Goal: Task Accomplishment & Management: Manage account settings

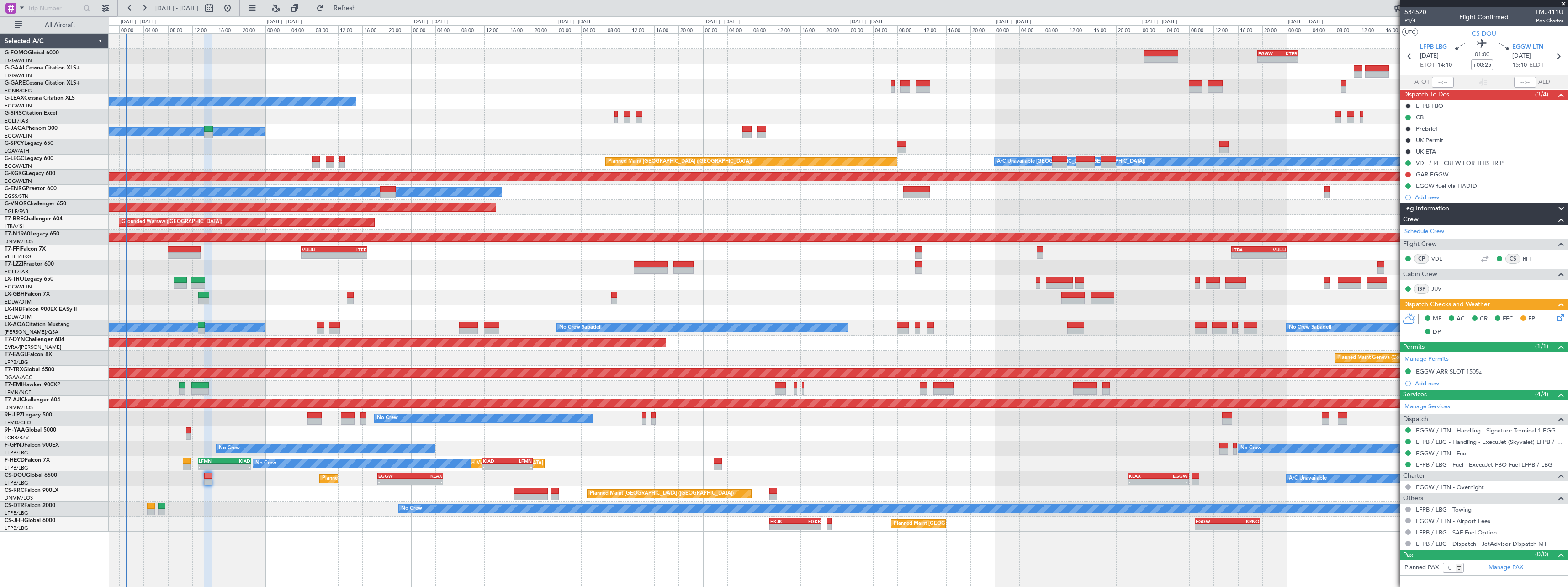
click at [539, 273] on div "- - EGGW 19:15 Z KTEB 01:55 Z Planned Maint Windsor Locks ([PERSON_NAME] Intl) …" at bounding box center [838, 283] width 1459 height 497
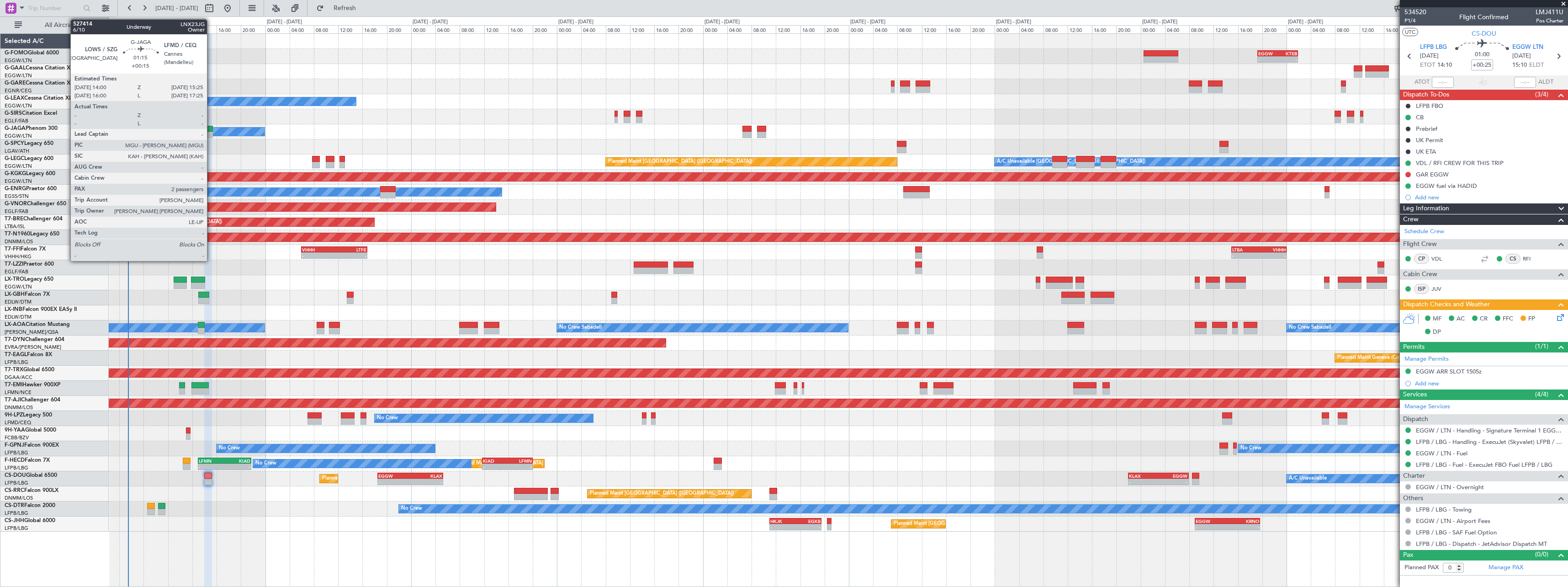
click at [212, 128] on div at bounding box center [209, 128] width 9 height 7
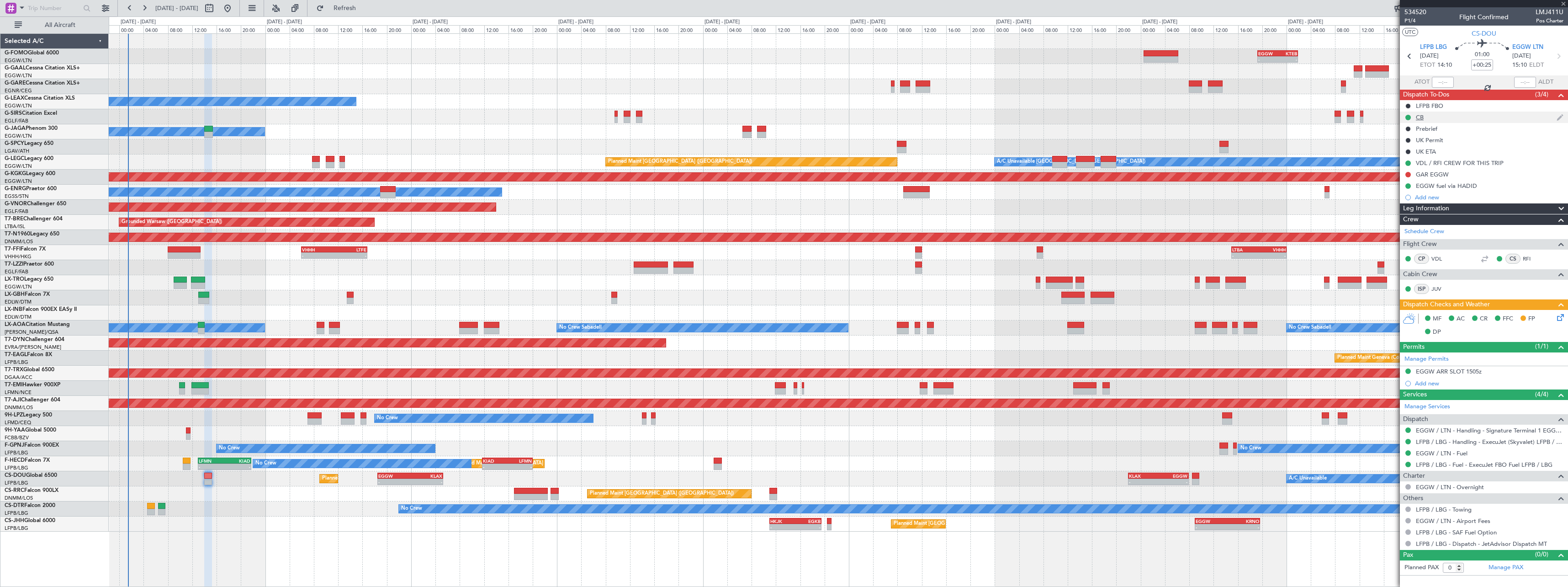
type input "+00:15"
type input "2"
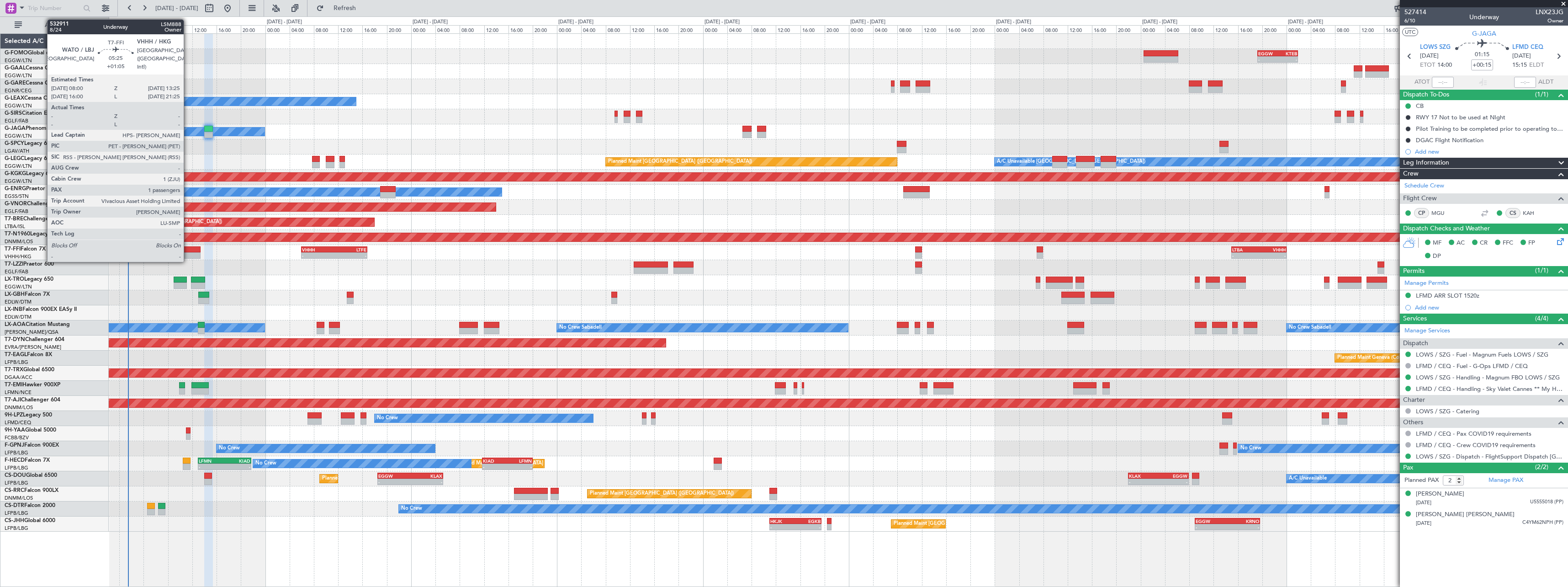
click at [188, 252] on div at bounding box center [184, 250] width 33 height 7
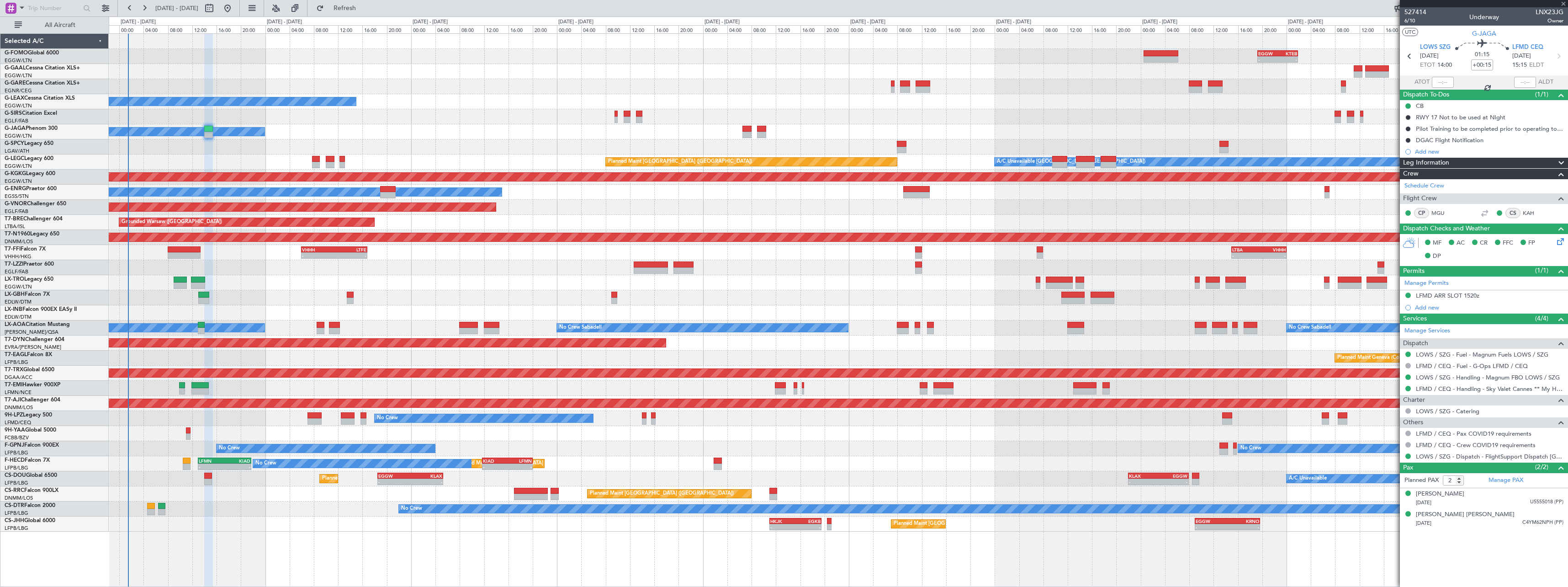
type input "+01:05"
type input "1"
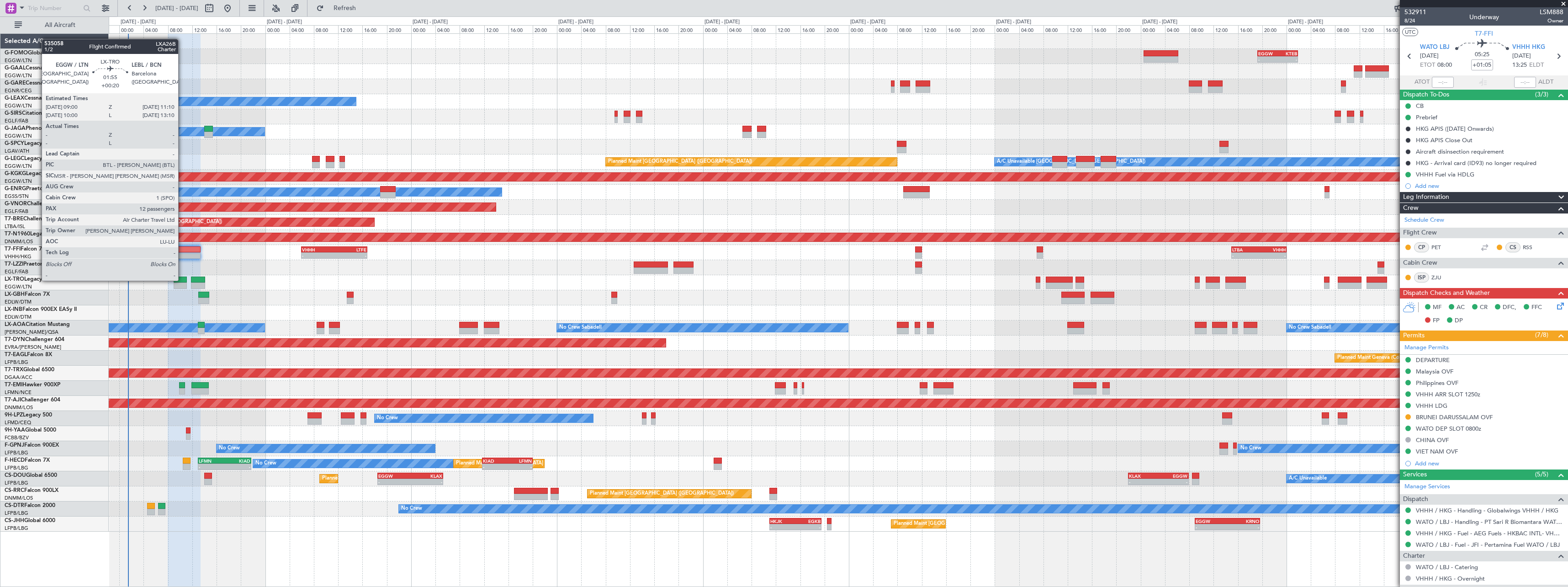
click at [182, 279] on div at bounding box center [180, 279] width 13 height 7
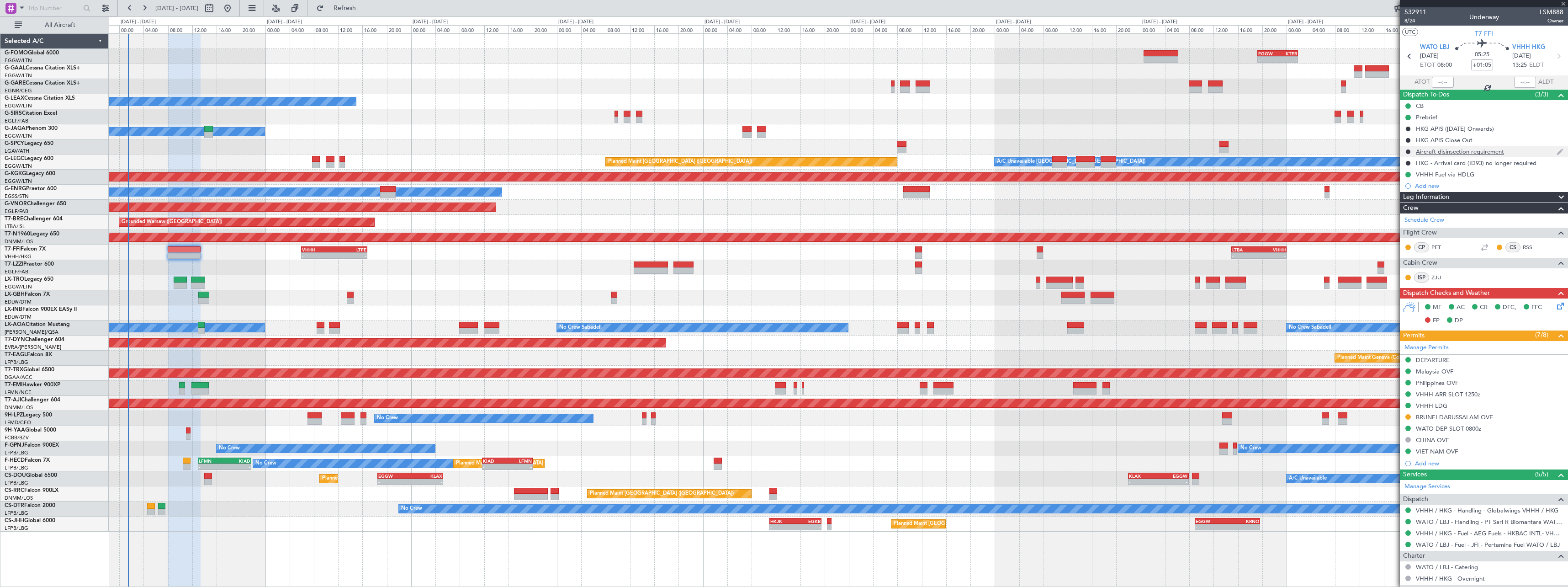
type input "+00:20"
type input "12"
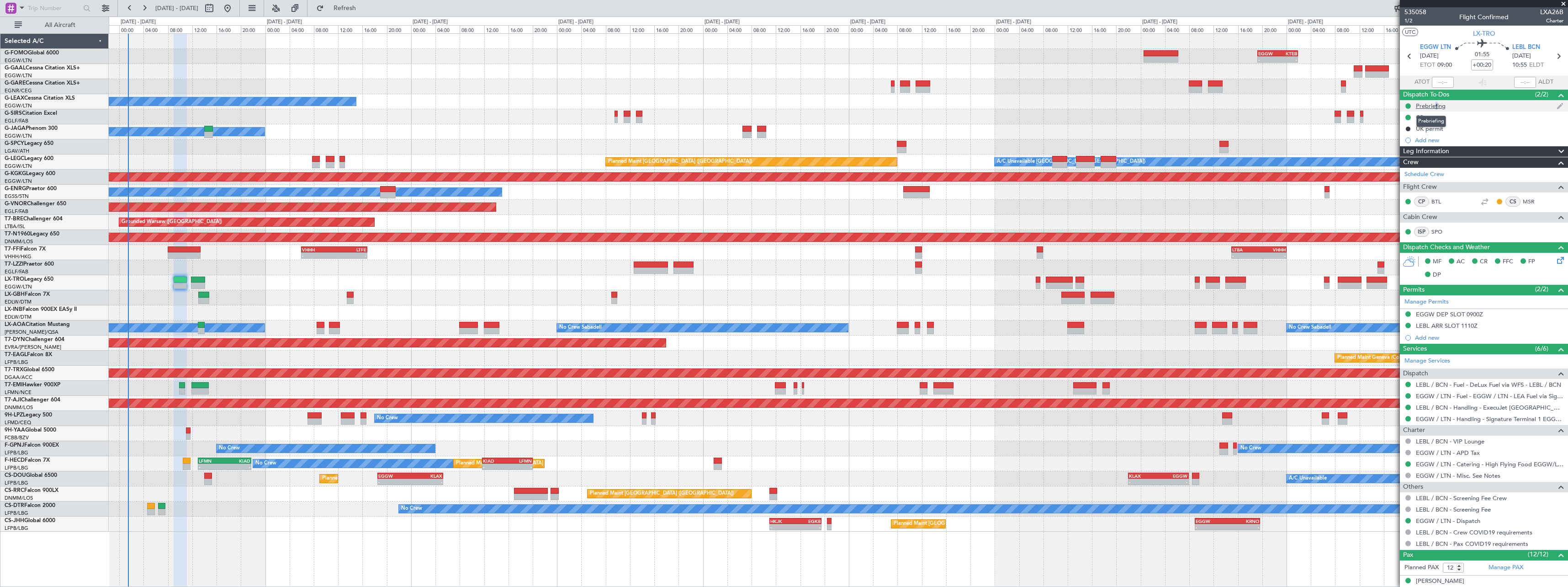
click at [1433, 107] on div "Prebriefing" at bounding box center [1430, 105] width 30 height 8
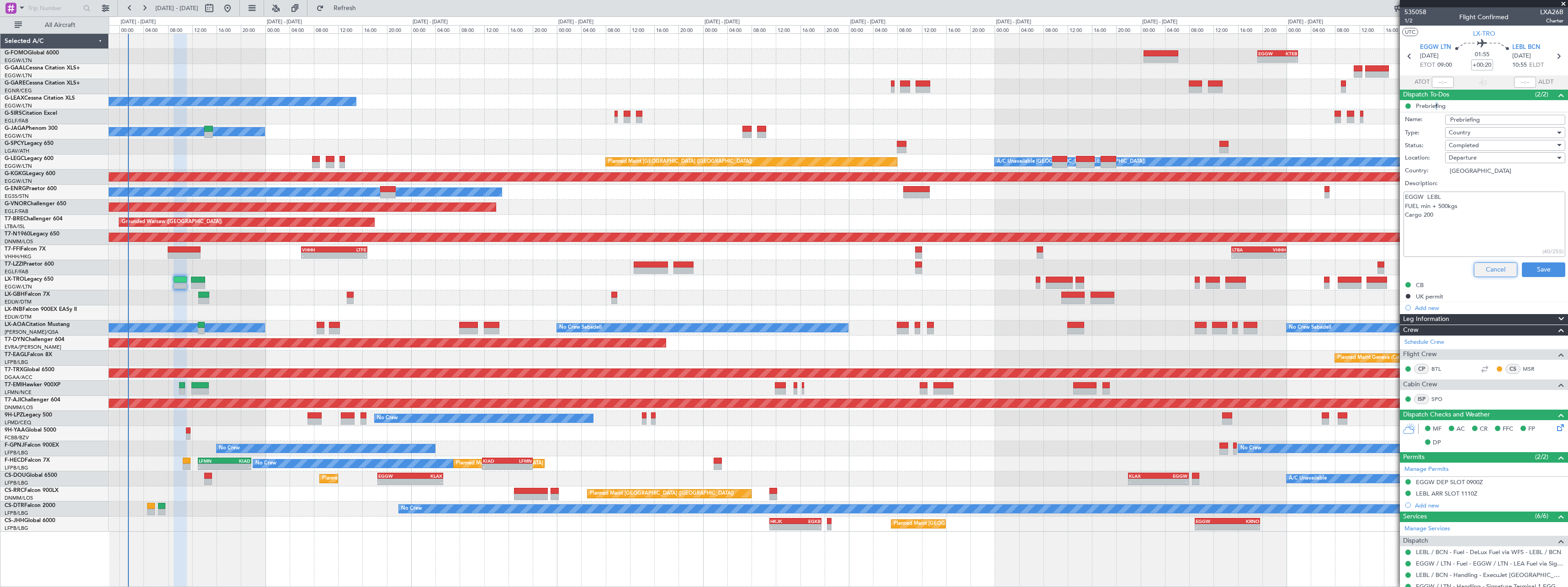
click at [1481, 272] on button "Cancel" at bounding box center [1495, 270] width 43 height 15
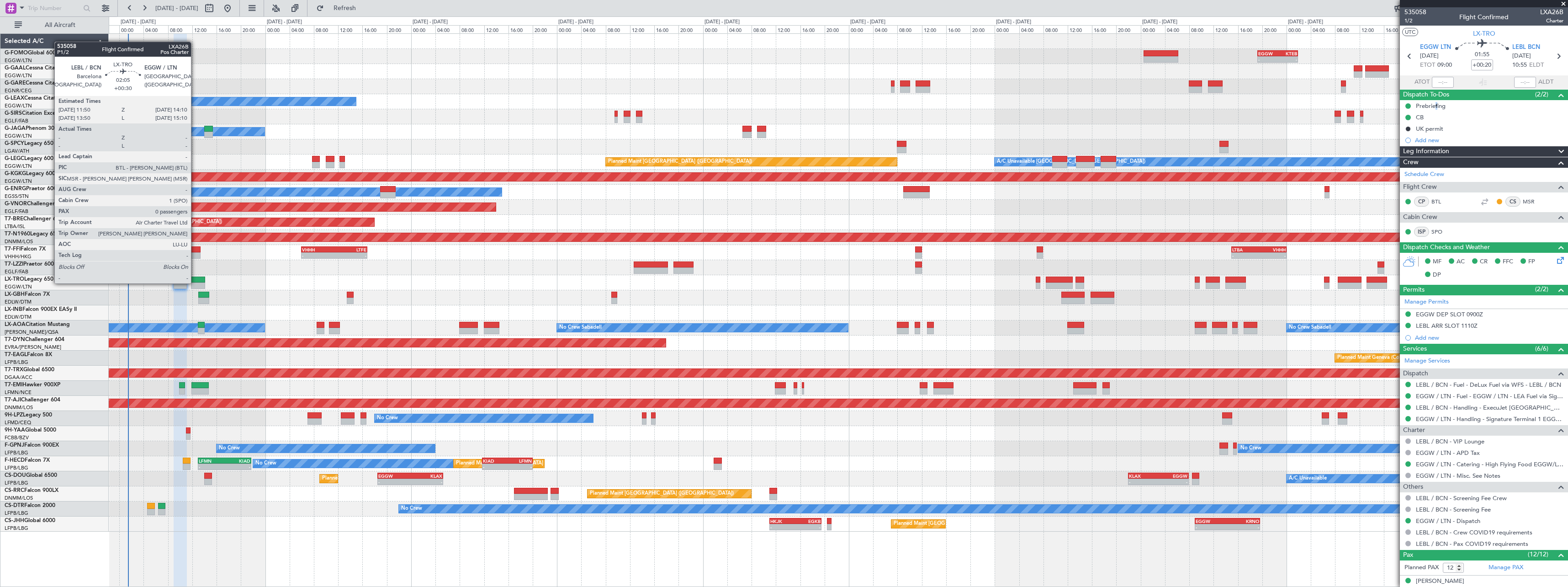
click at [195, 283] on div at bounding box center [198, 286] width 15 height 7
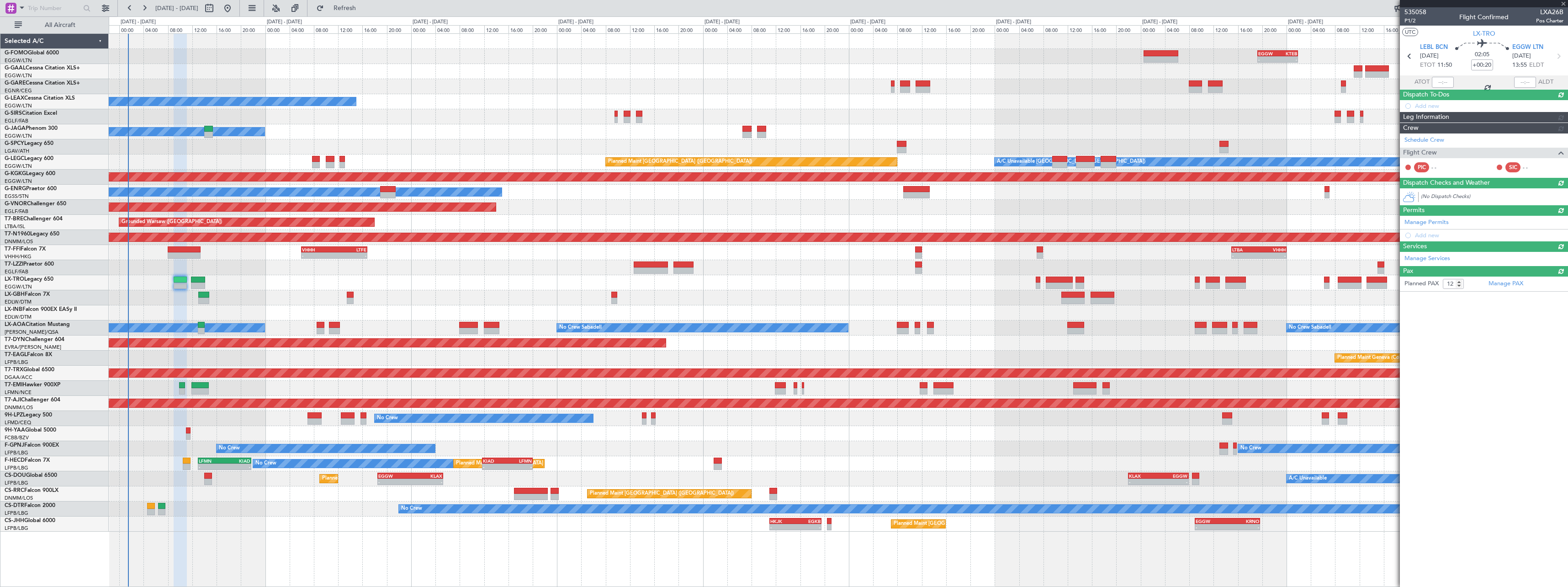
type input "+00:30"
type input "0"
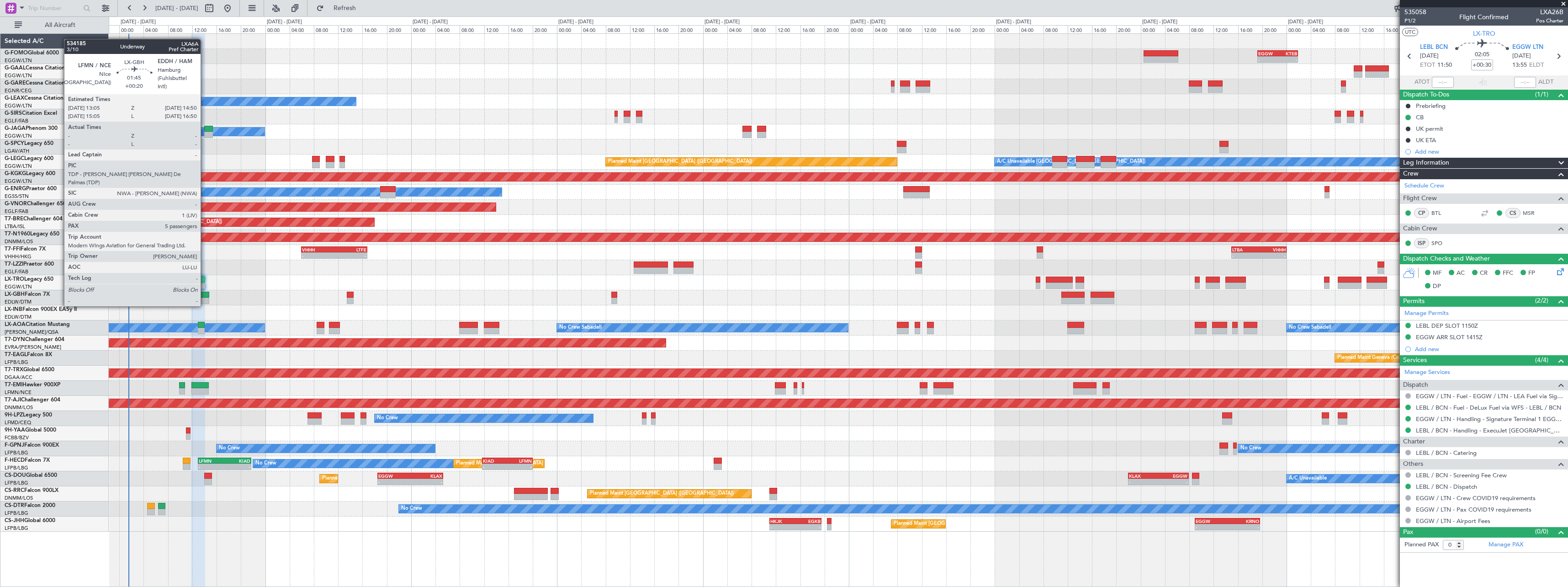
click at [205, 297] on div at bounding box center [204, 295] width 11 height 7
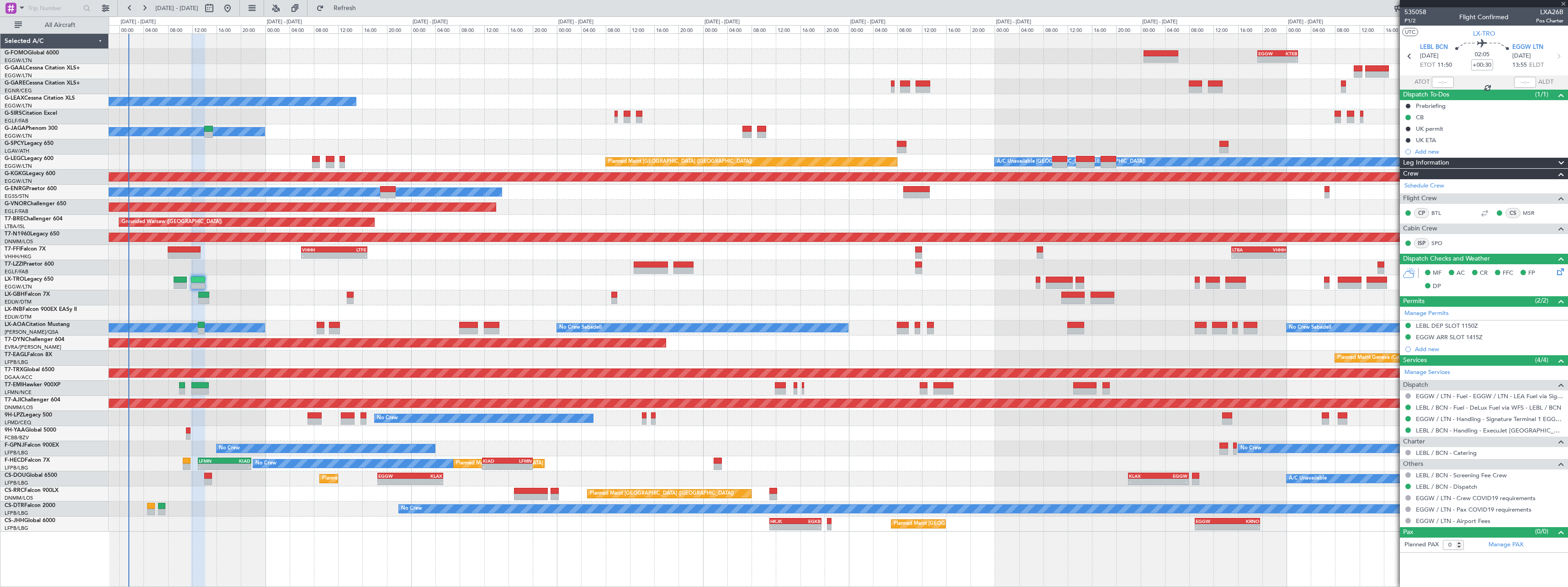
type input "+00:20"
type input "5"
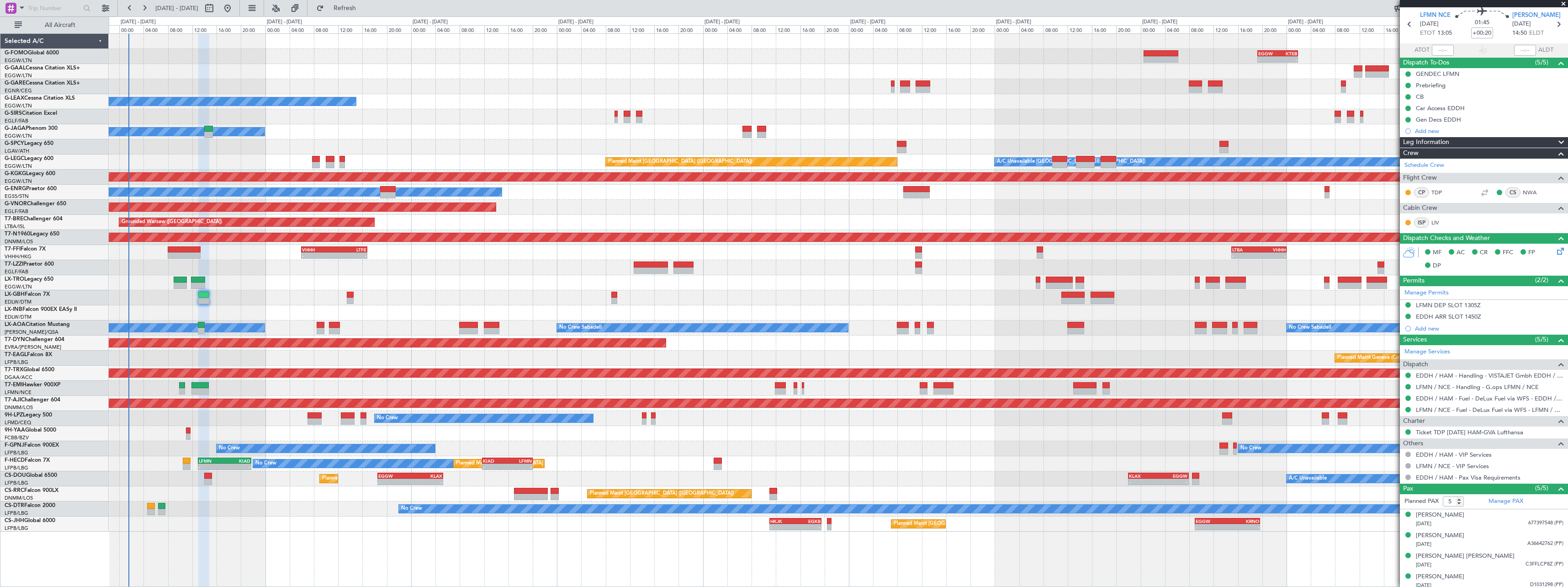
scroll to position [57, 0]
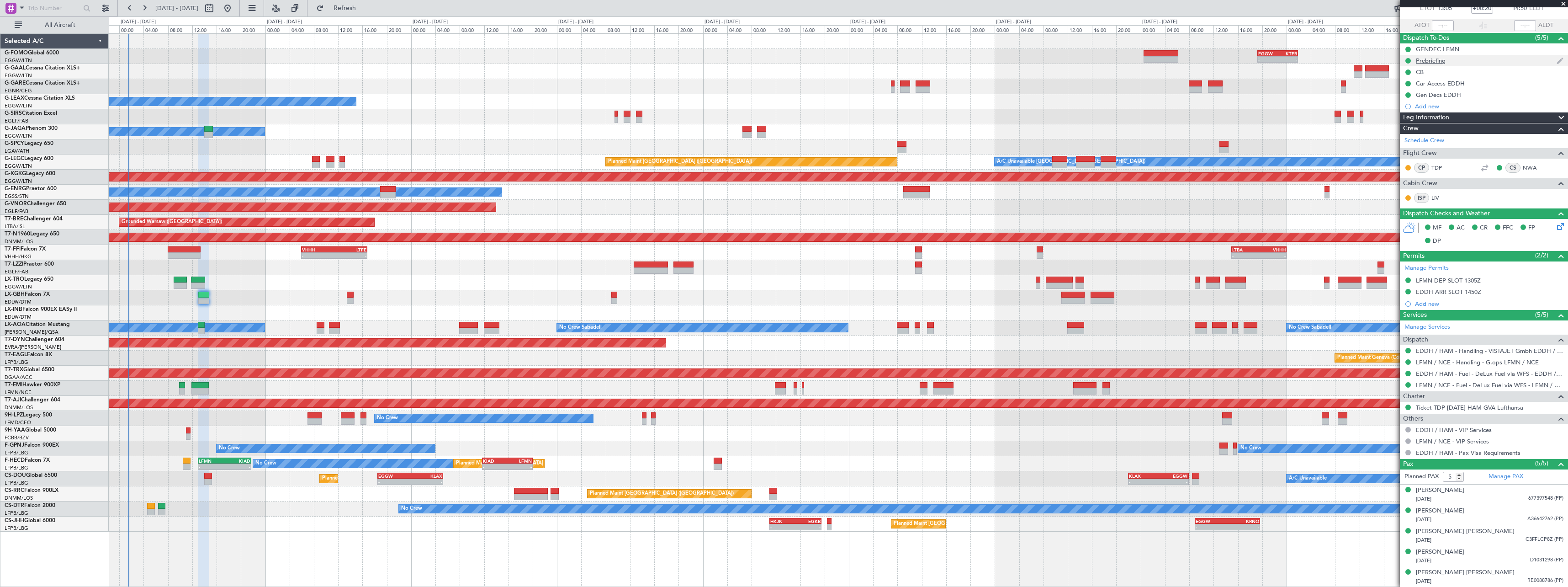
click at [1439, 60] on div "Prebriefing" at bounding box center [1430, 60] width 30 height 8
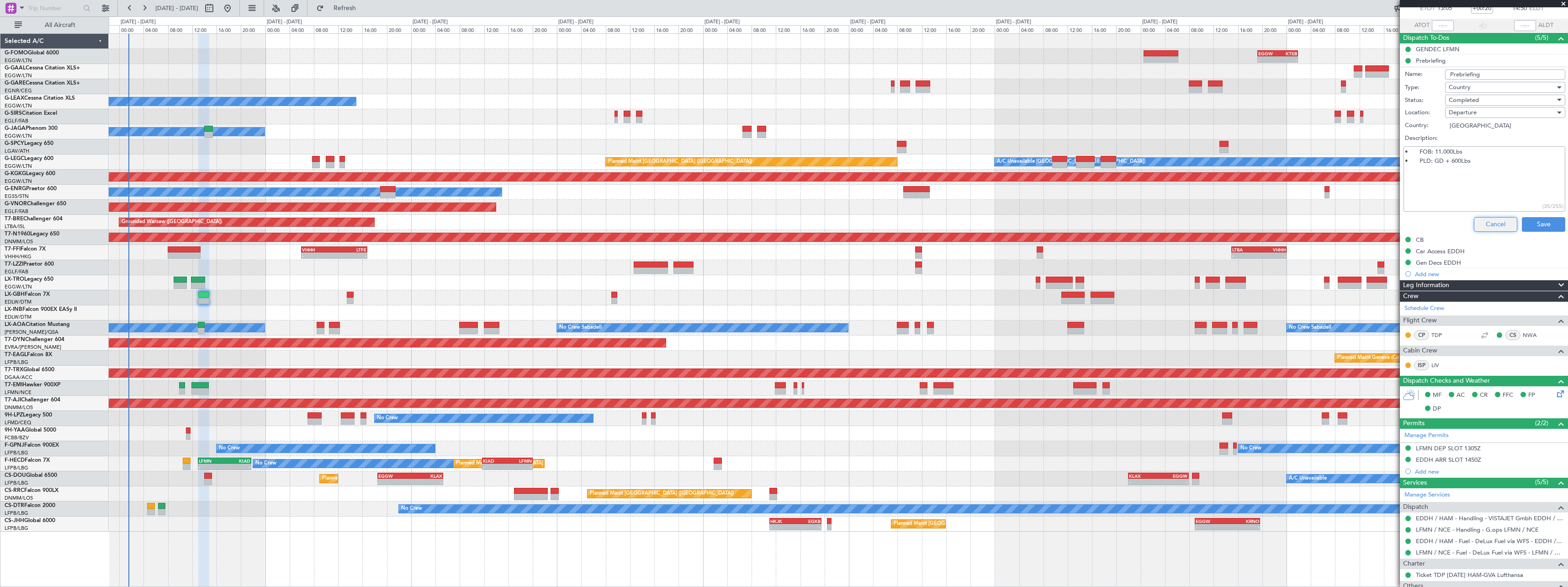
click at [1481, 229] on button "Cancel" at bounding box center [1495, 225] width 43 height 15
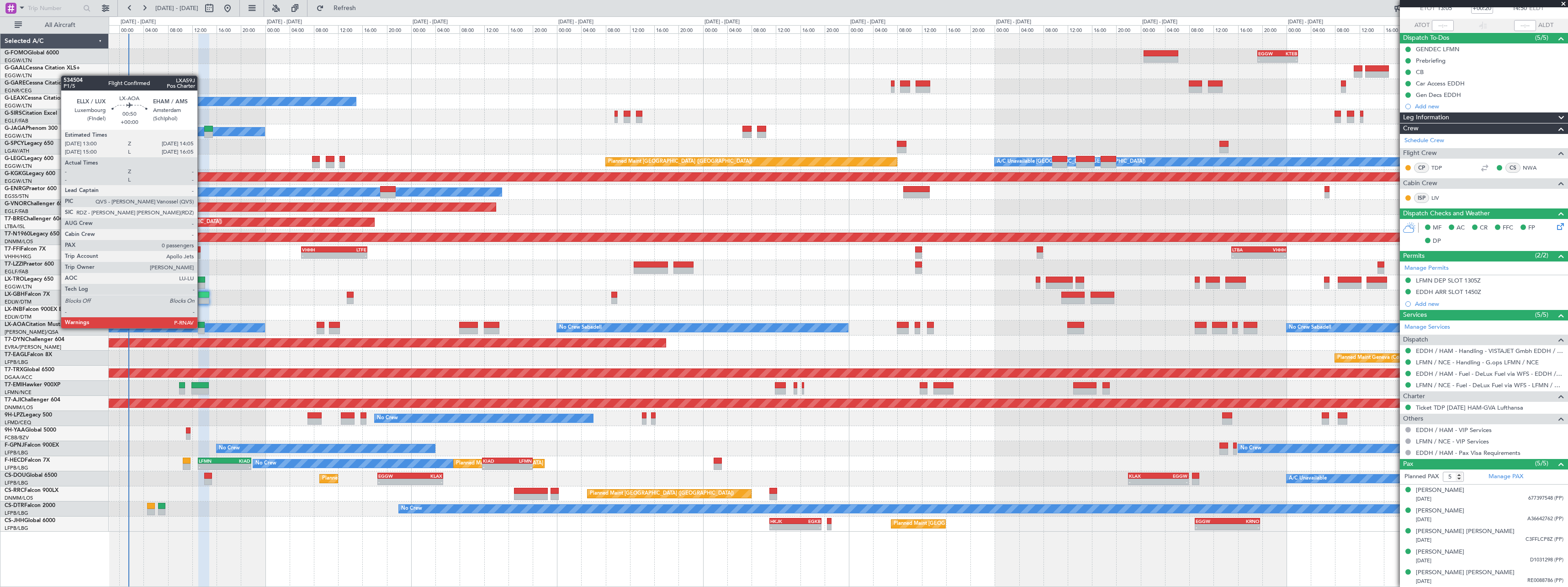
click at [201, 327] on div at bounding box center [201, 325] width 7 height 7
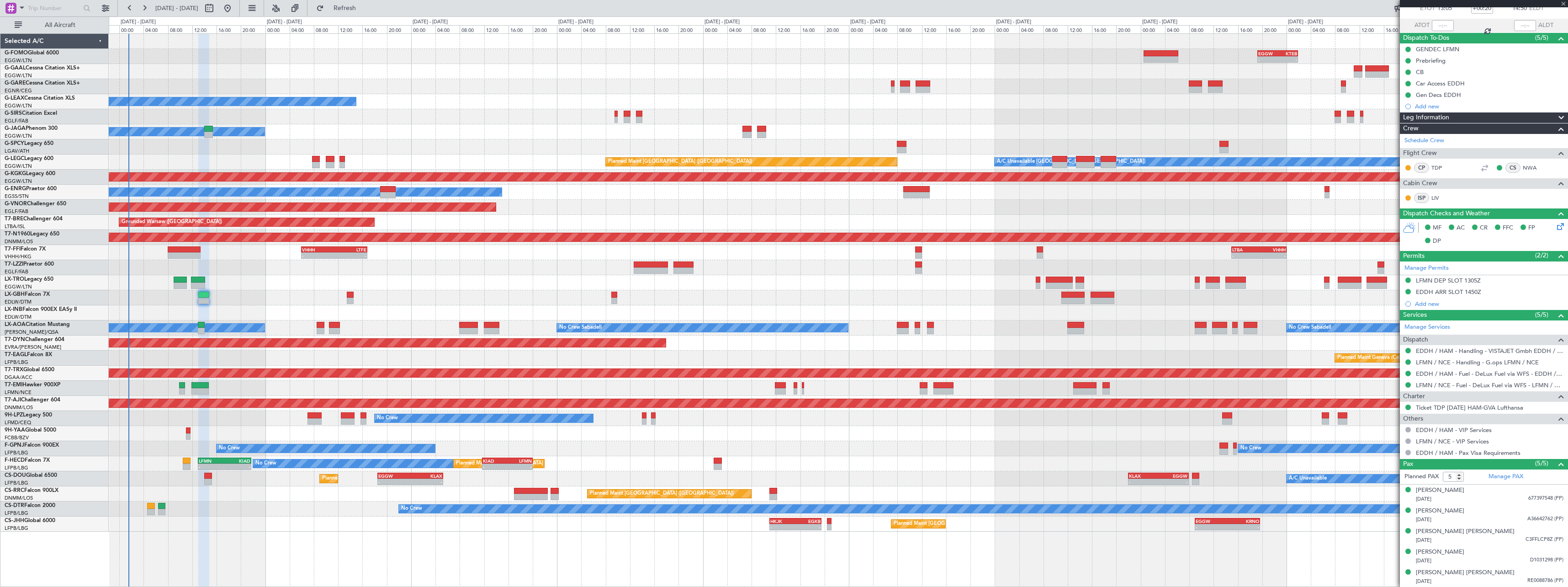
type input "0"
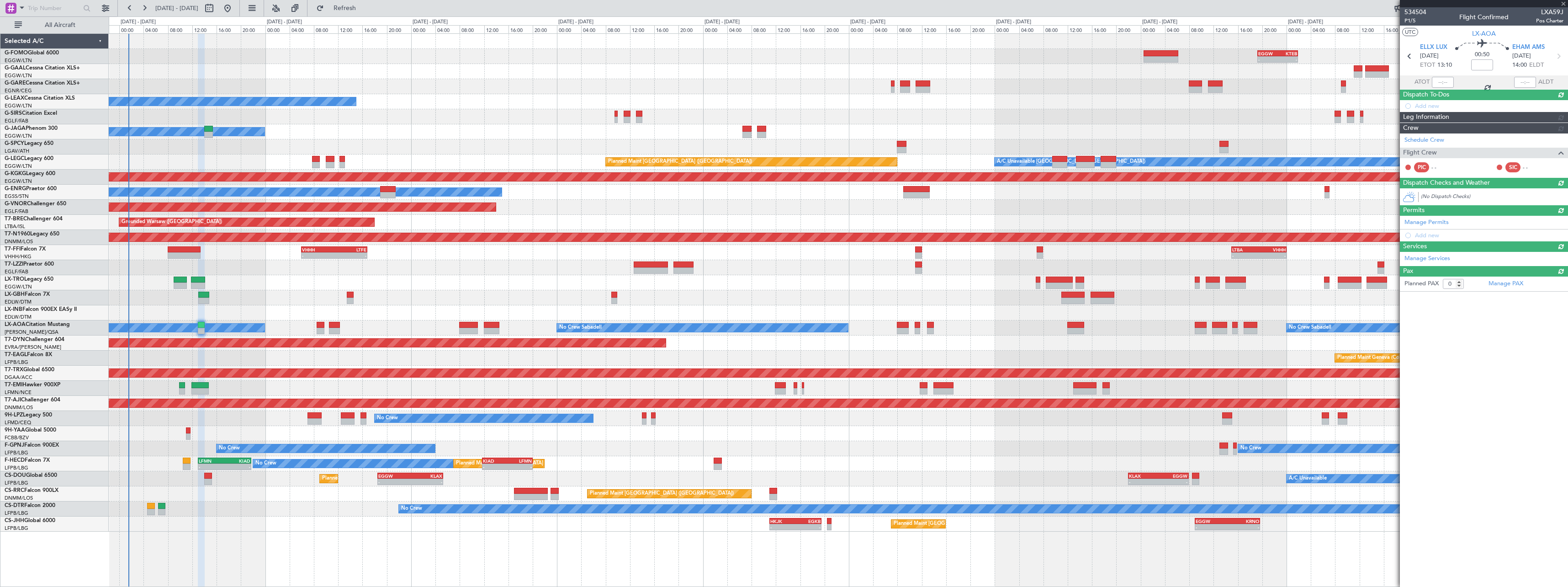
scroll to position [0, 0]
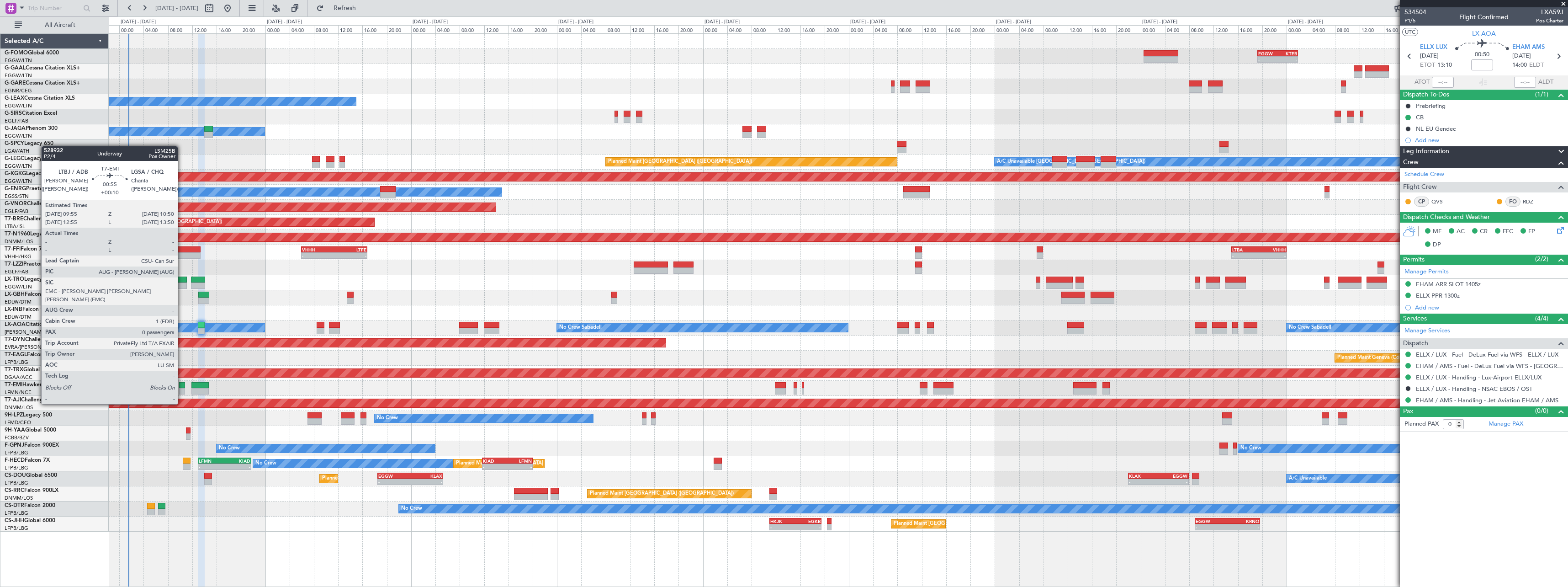
click at [182, 387] on div at bounding box center [182, 385] width 6 height 7
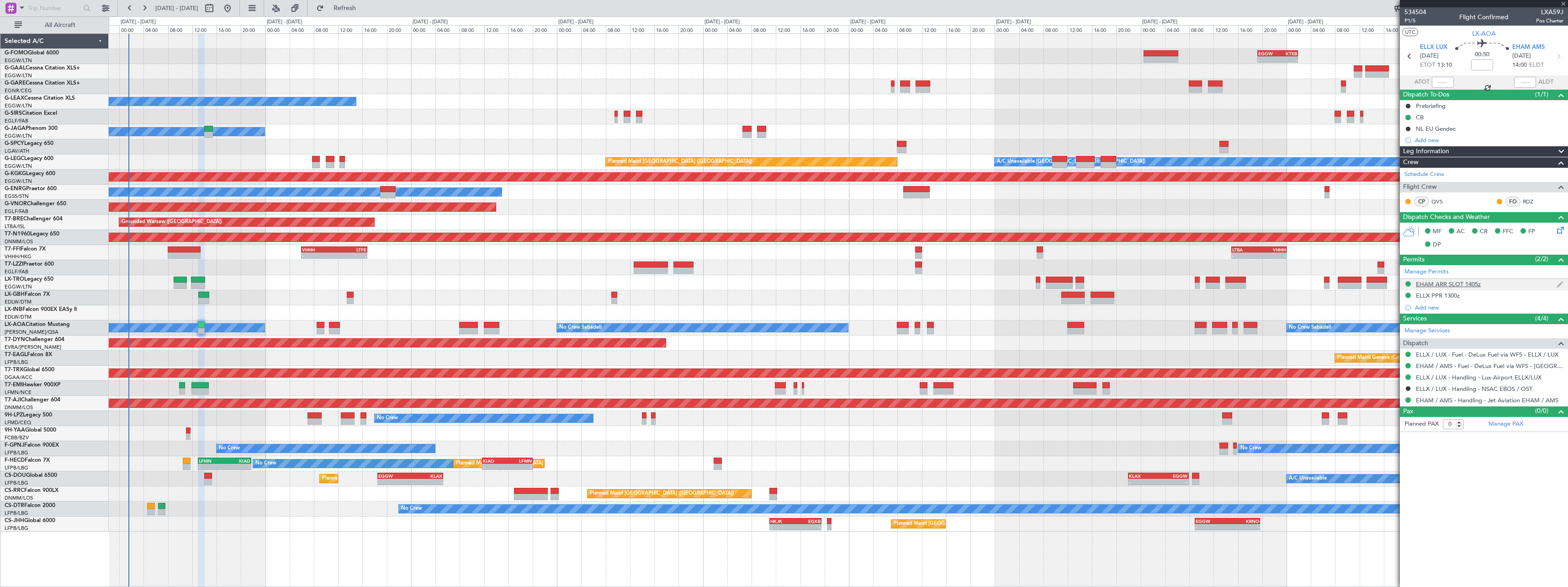
type input "+00:10"
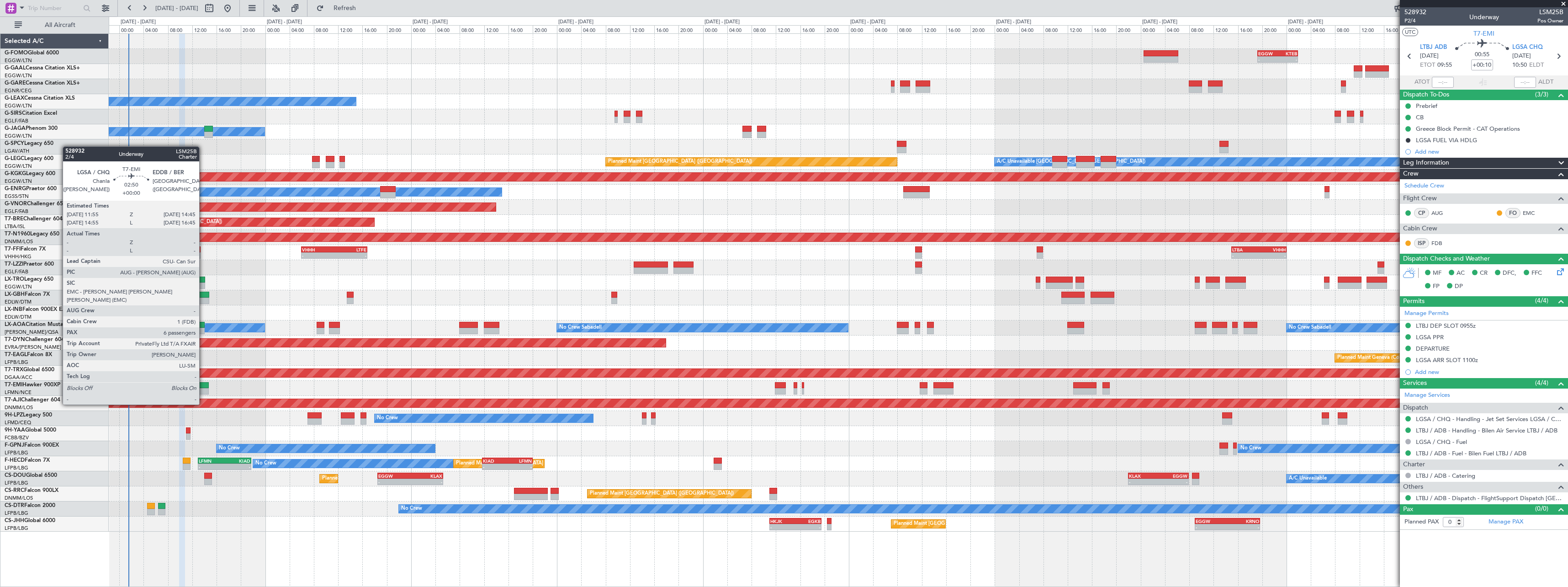
click at [203, 387] on div at bounding box center [200, 385] width 18 height 7
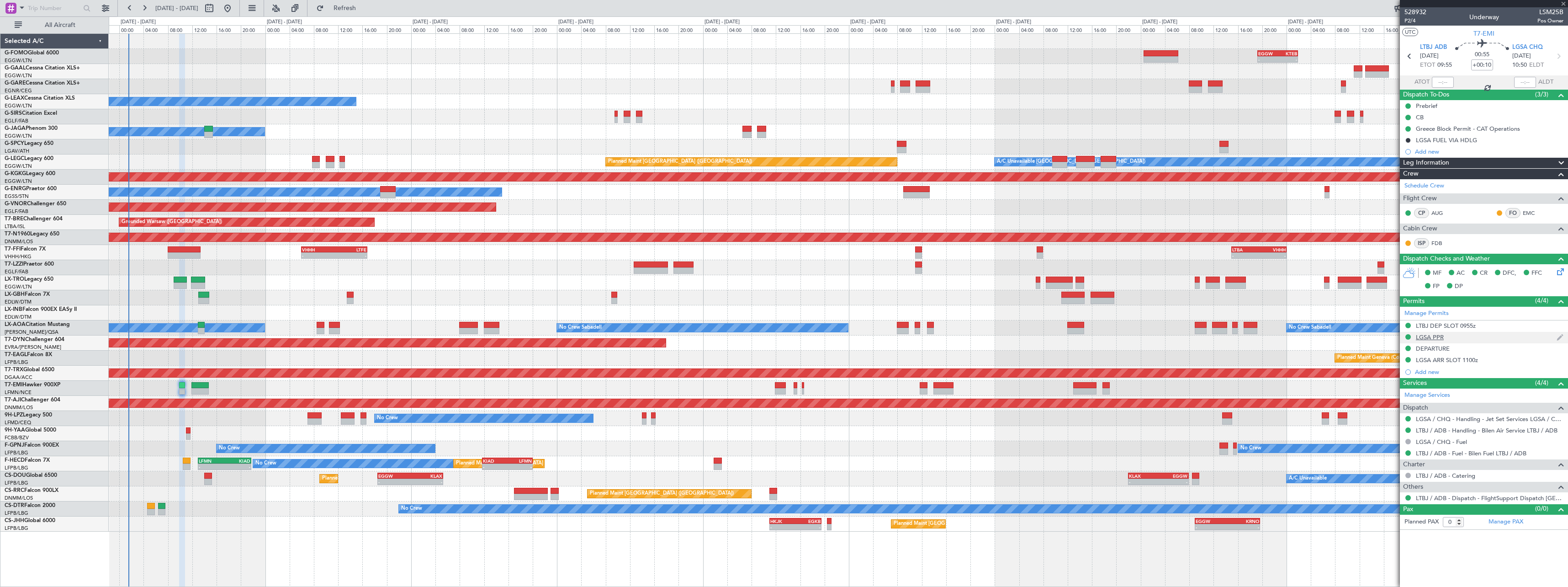
type input "6"
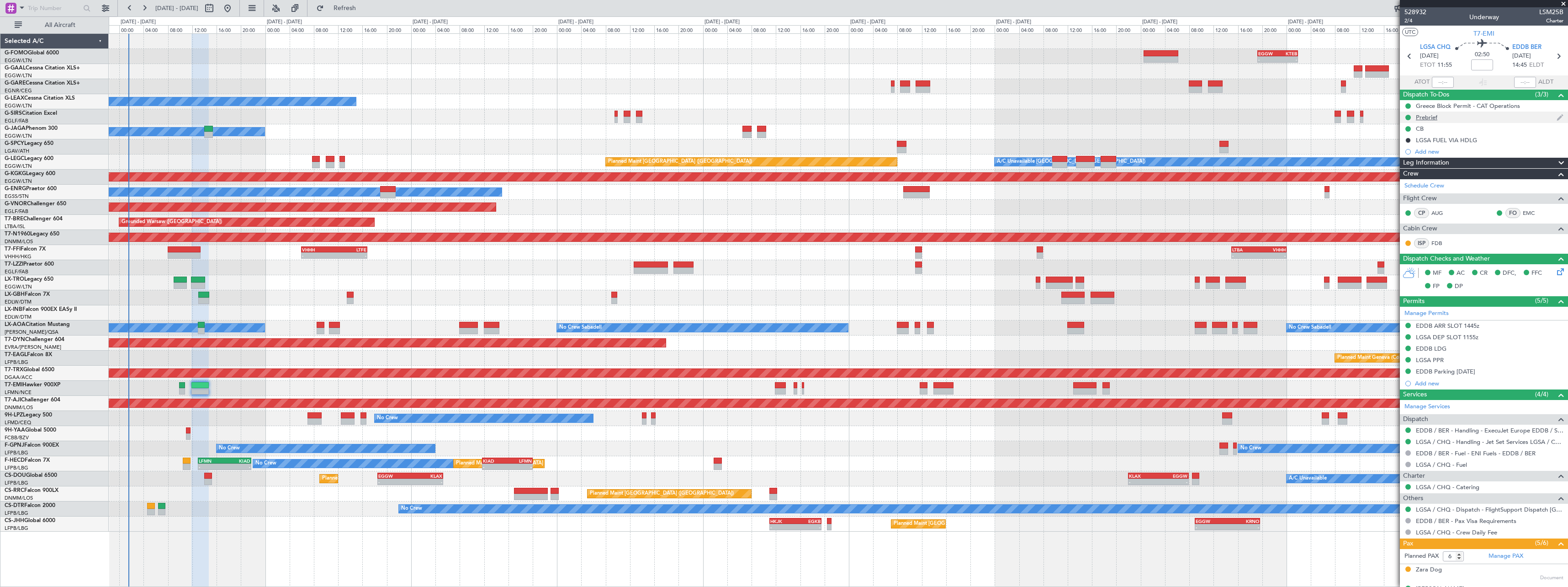
click at [1420, 114] on div "Prebrief" at bounding box center [1426, 117] width 21 height 8
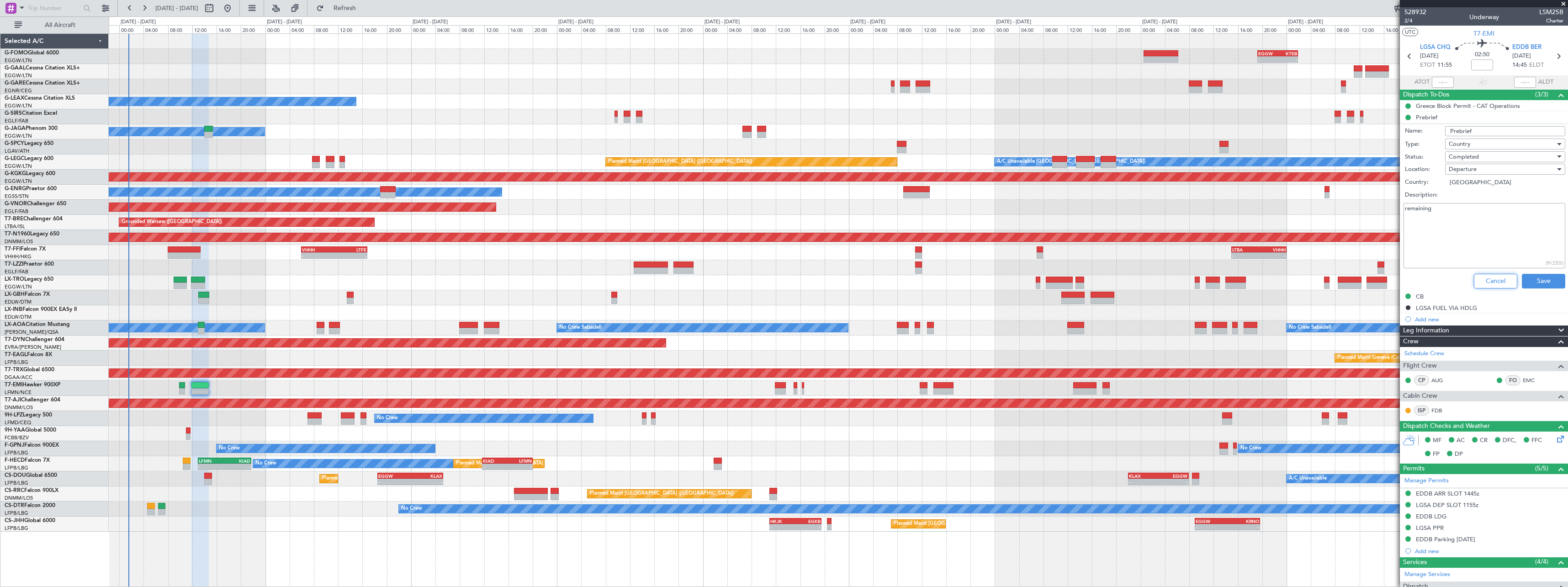
click at [1485, 281] on button "Cancel" at bounding box center [1495, 281] width 43 height 15
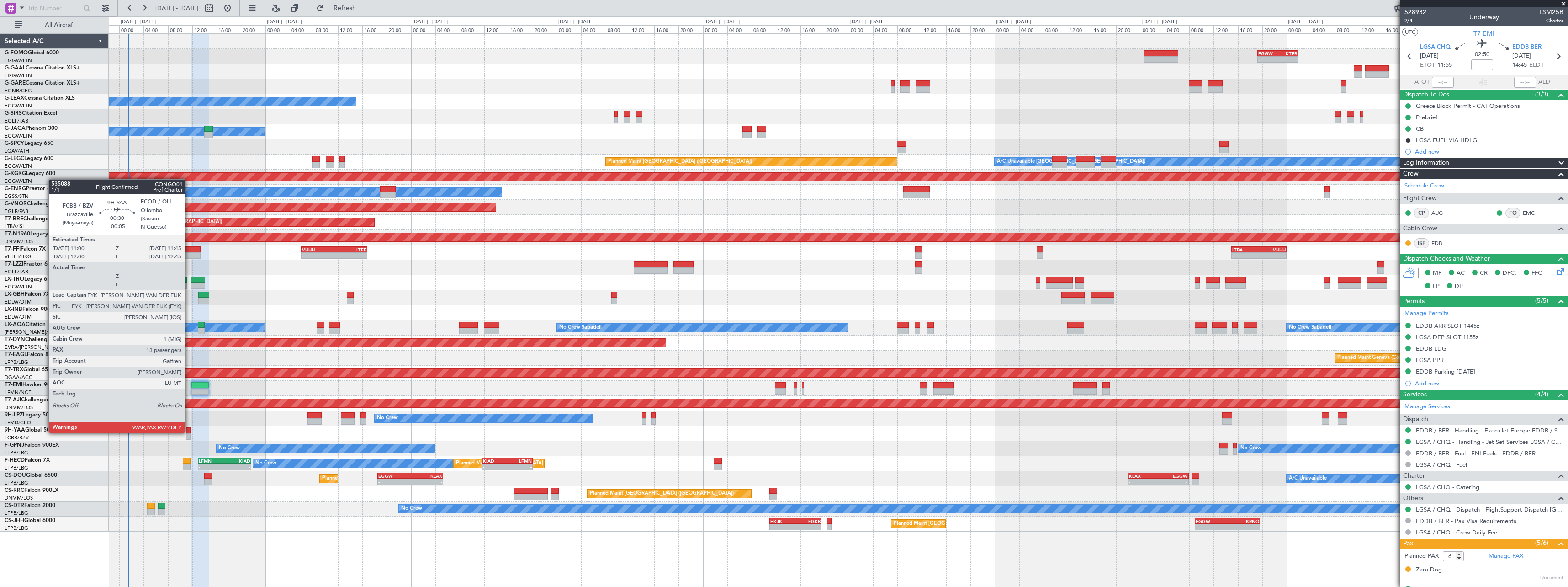
click at [189, 432] on div at bounding box center [188, 431] width 5 height 7
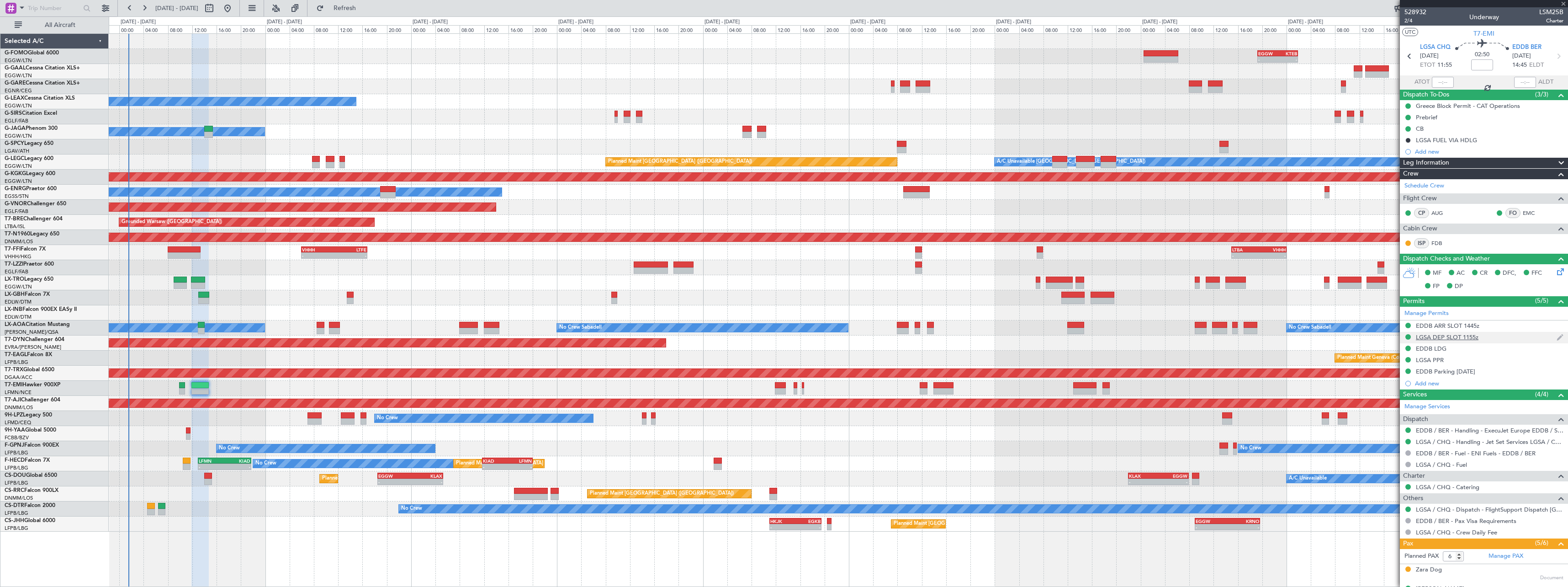
type input "-00:05"
type input "13"
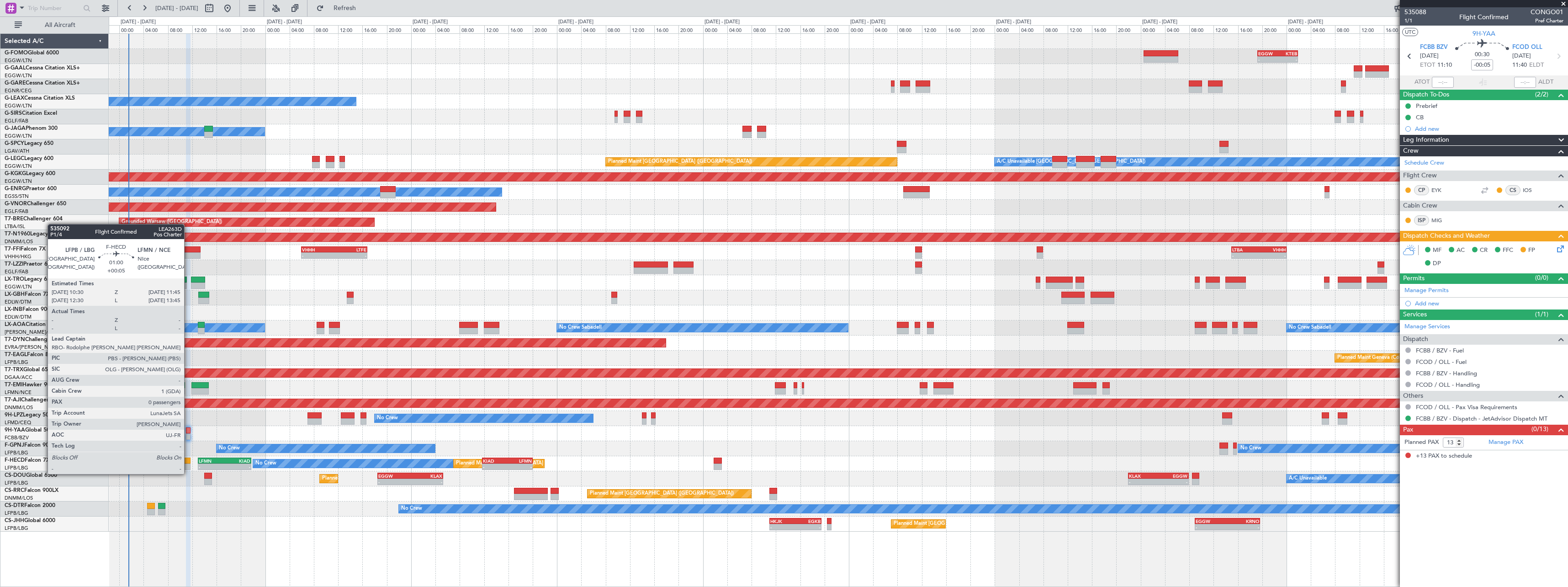
click at [189, 465] on div at bounding box center [186, 466] width 8 height 7
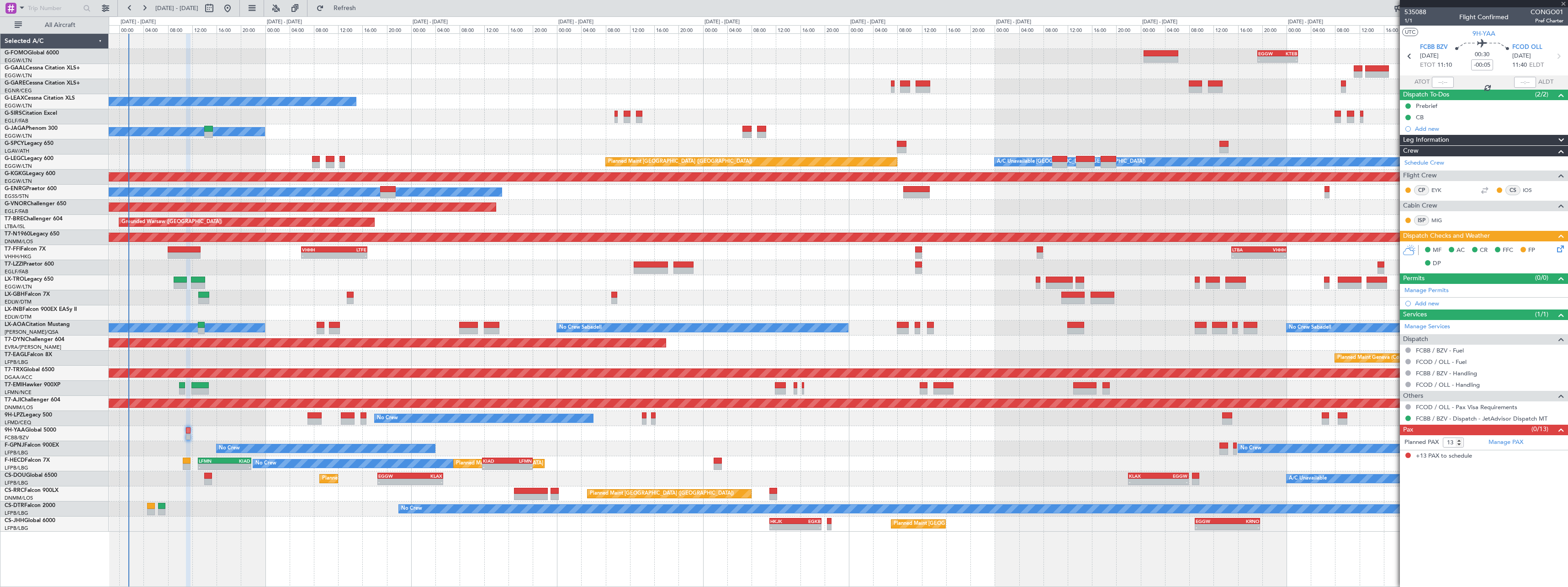
type input "+00:05"
type input "0"
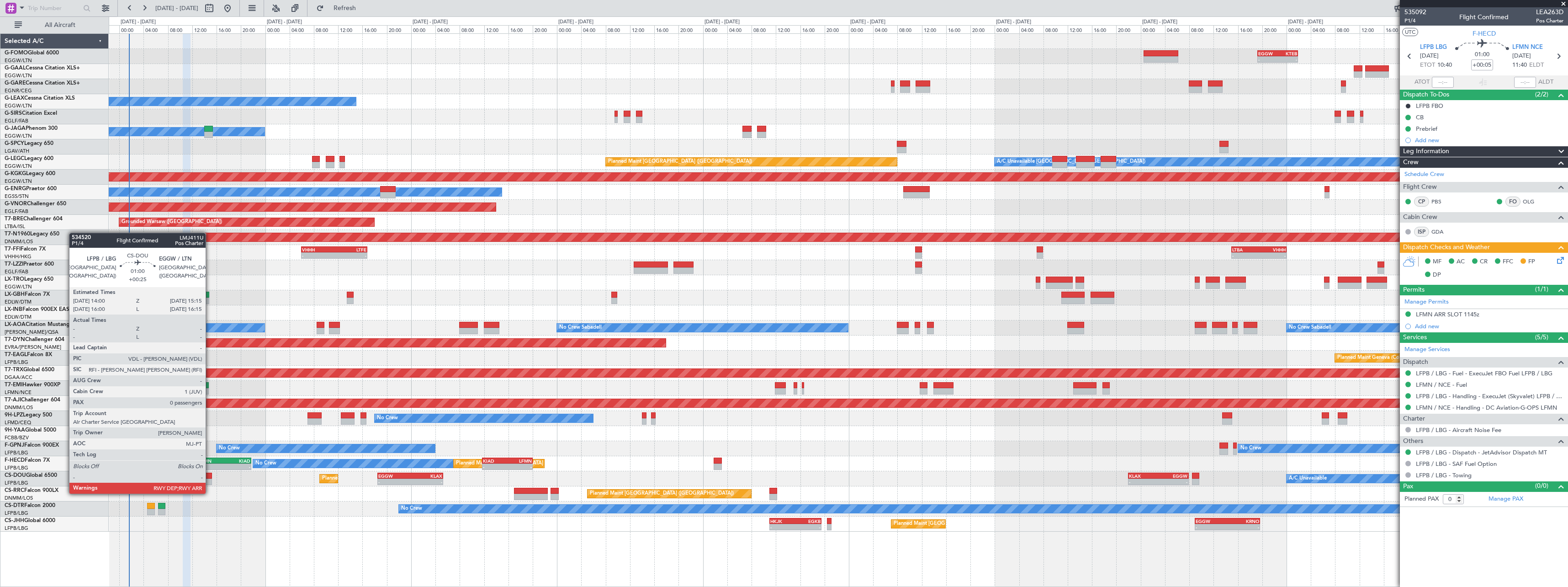
click at [210, 485] on div at bounding box center [208, 482] width 8 height 7
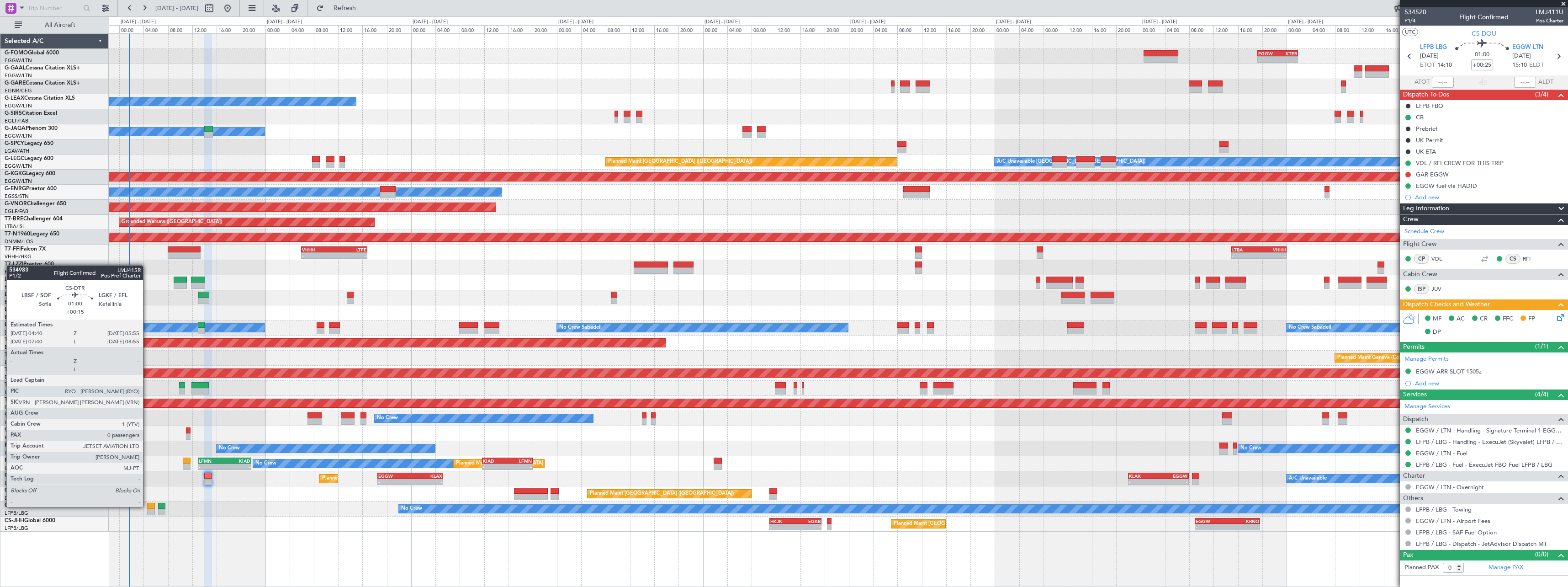
click at [147, 506] on div at bounding box center [151, 506] width 8 height 7
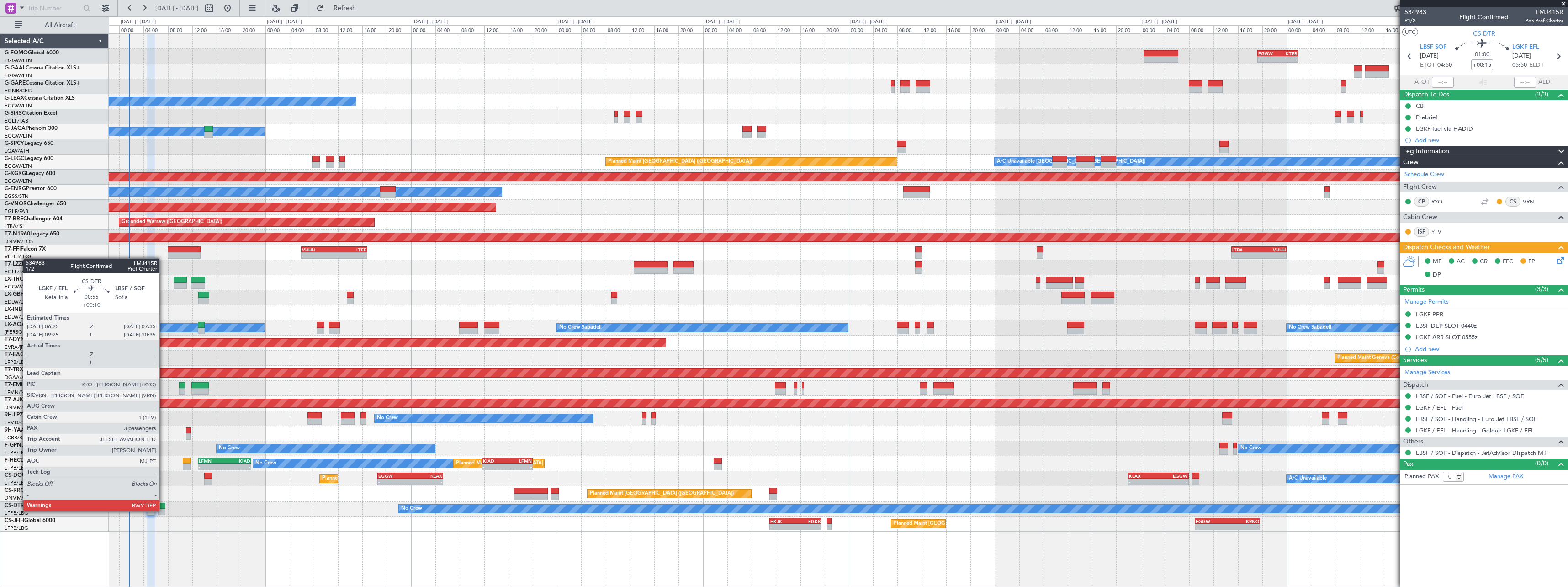
click at [164, 510] on div at bounding box center [162, 511] width 7 height 7
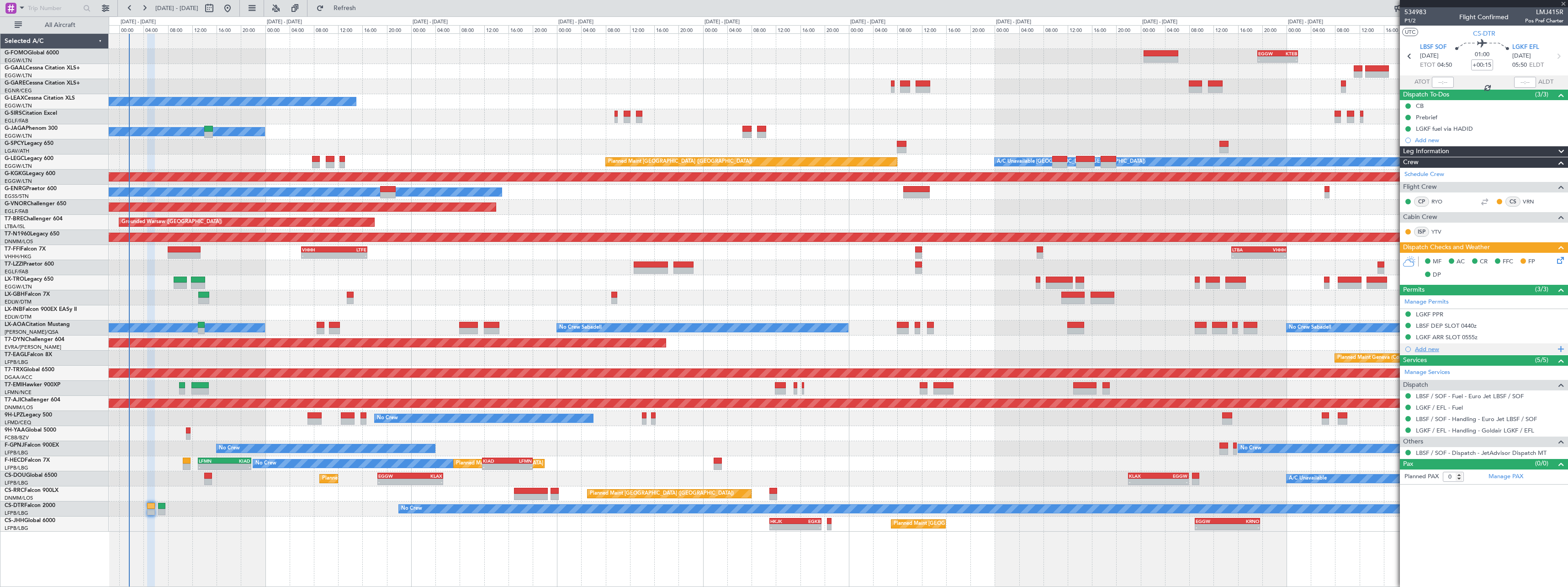
type input "+00:10"
type input "3"
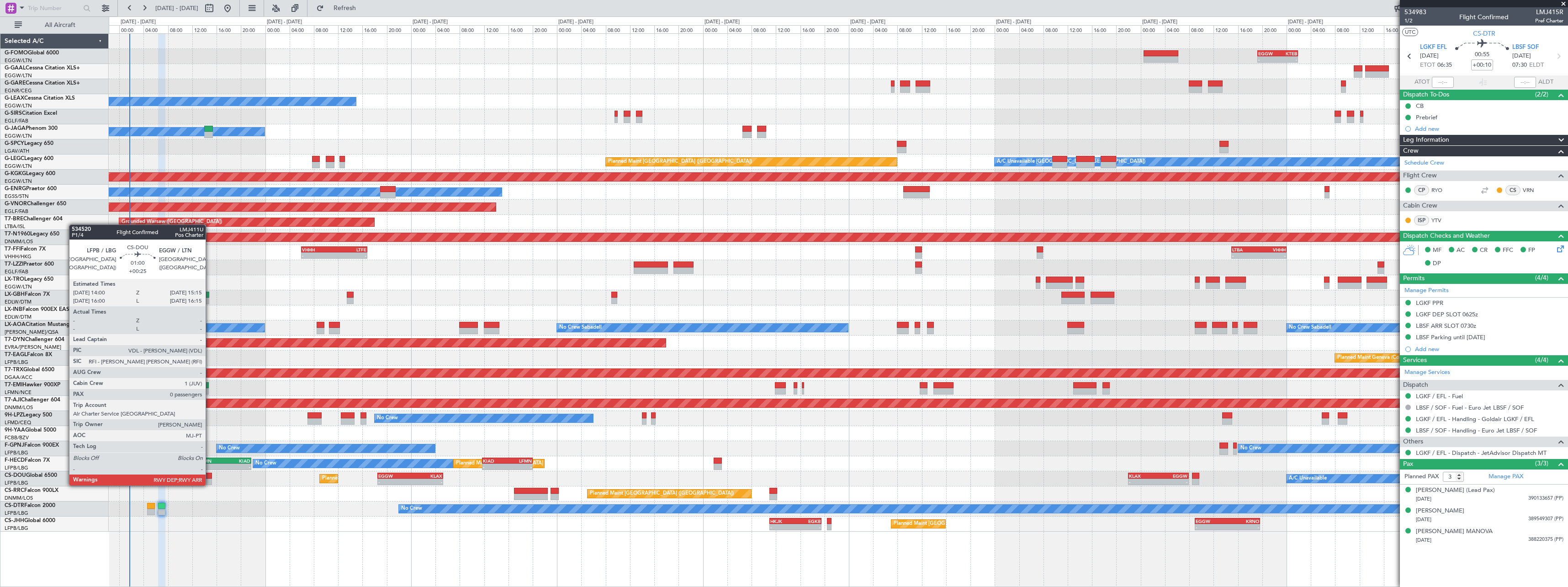
click at [210, 476] on div at bounding box center [208, 476] width 8 height 7
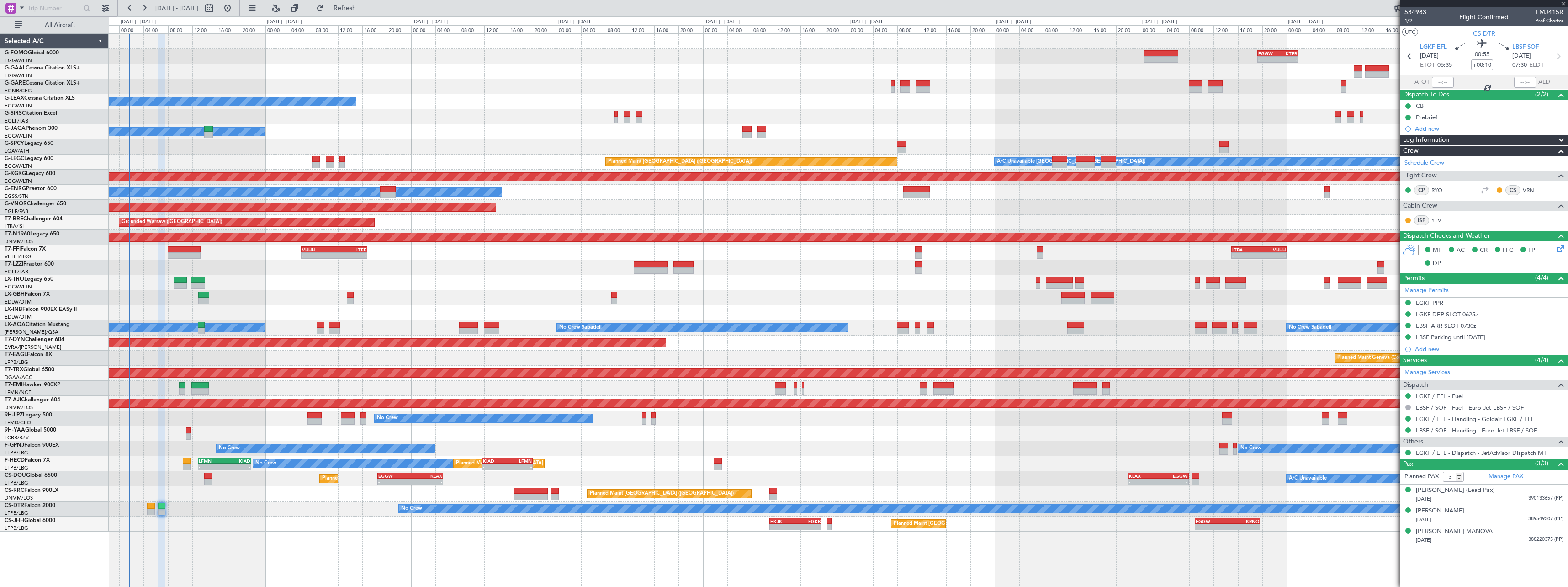
type input "+00:25"
type input "0"
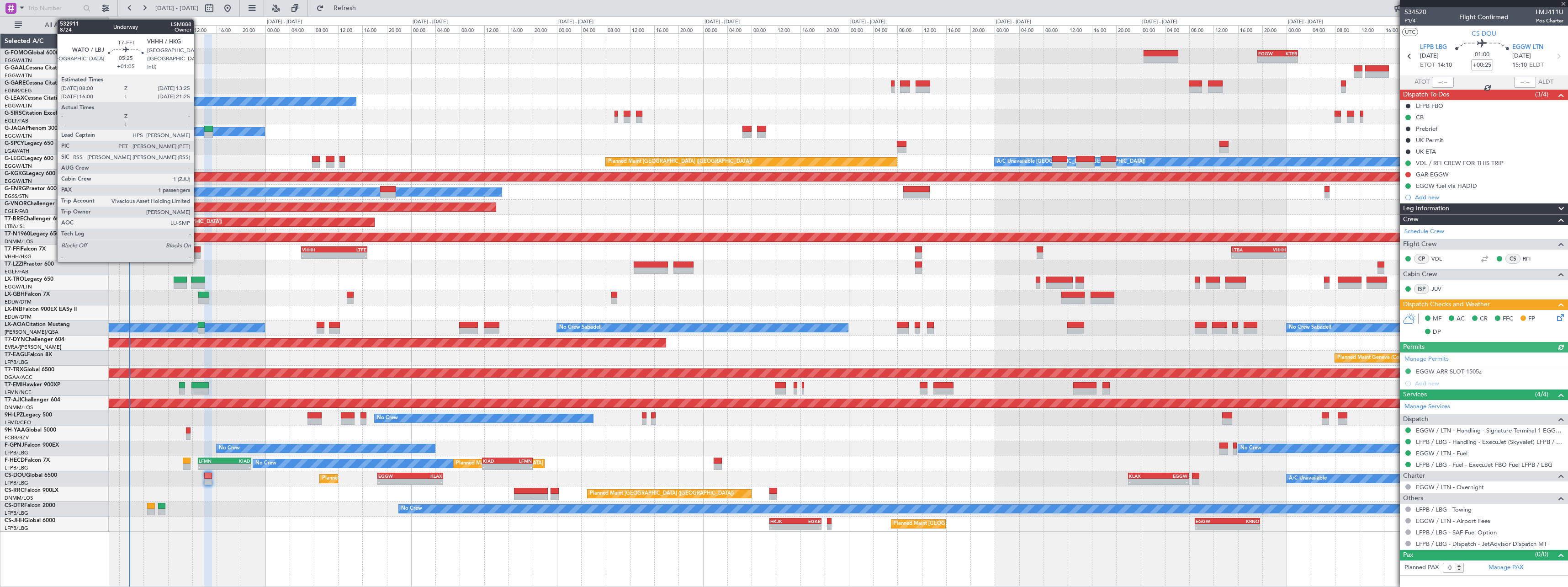
click at [198, 248] on div at bounding box center [184, 250] width 33 height 7
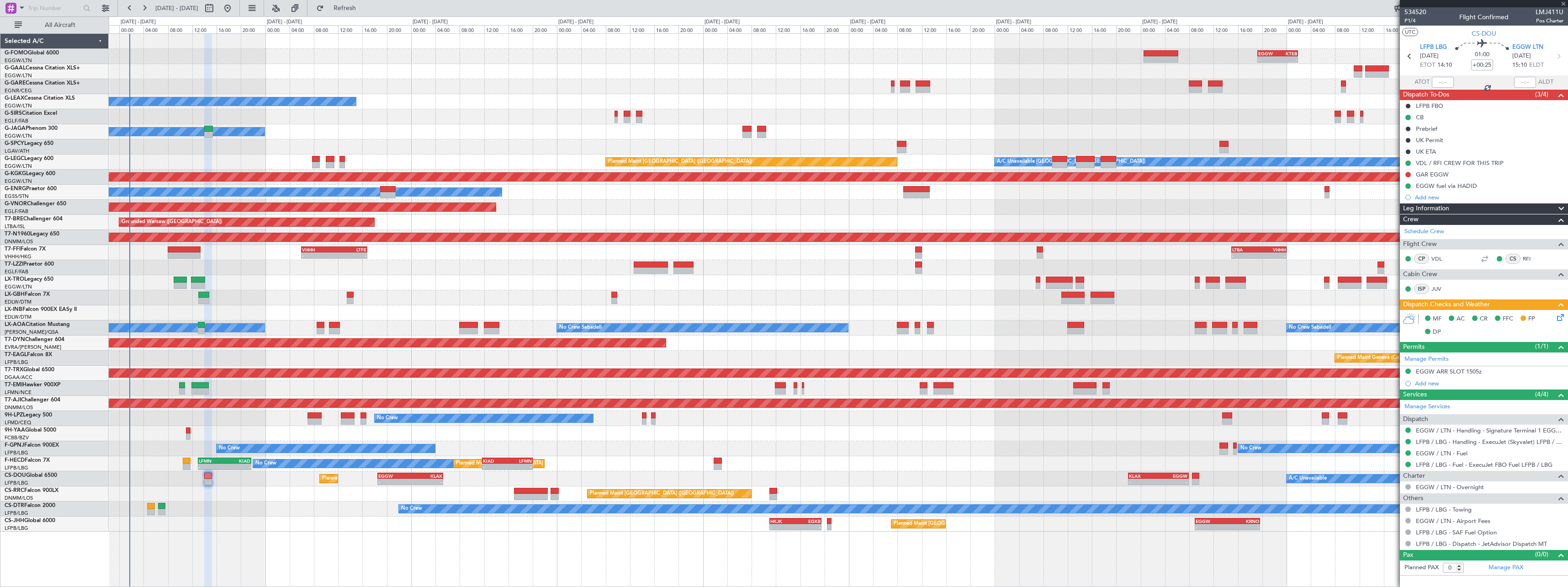
type input "+01:05"
type input "1"
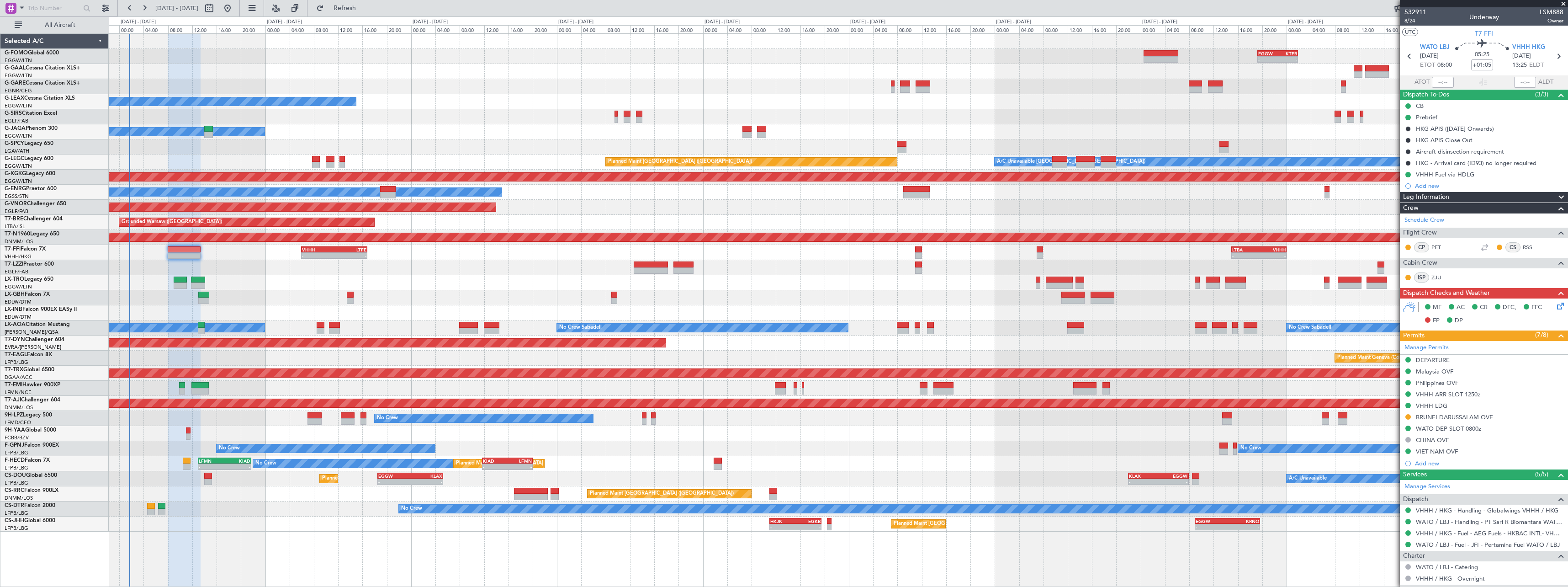
click at [1555, 308] on icon at bounding box center [1559, 304] width 7 height 7
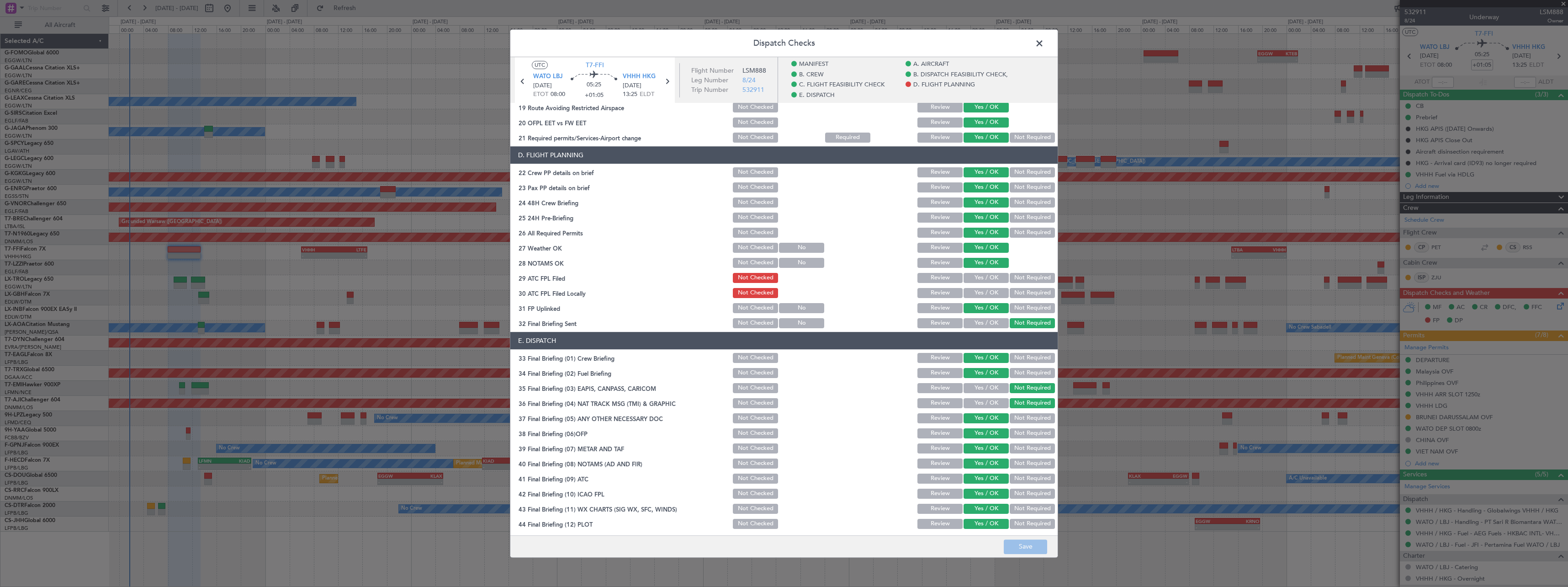
scroll to position [420, 0]
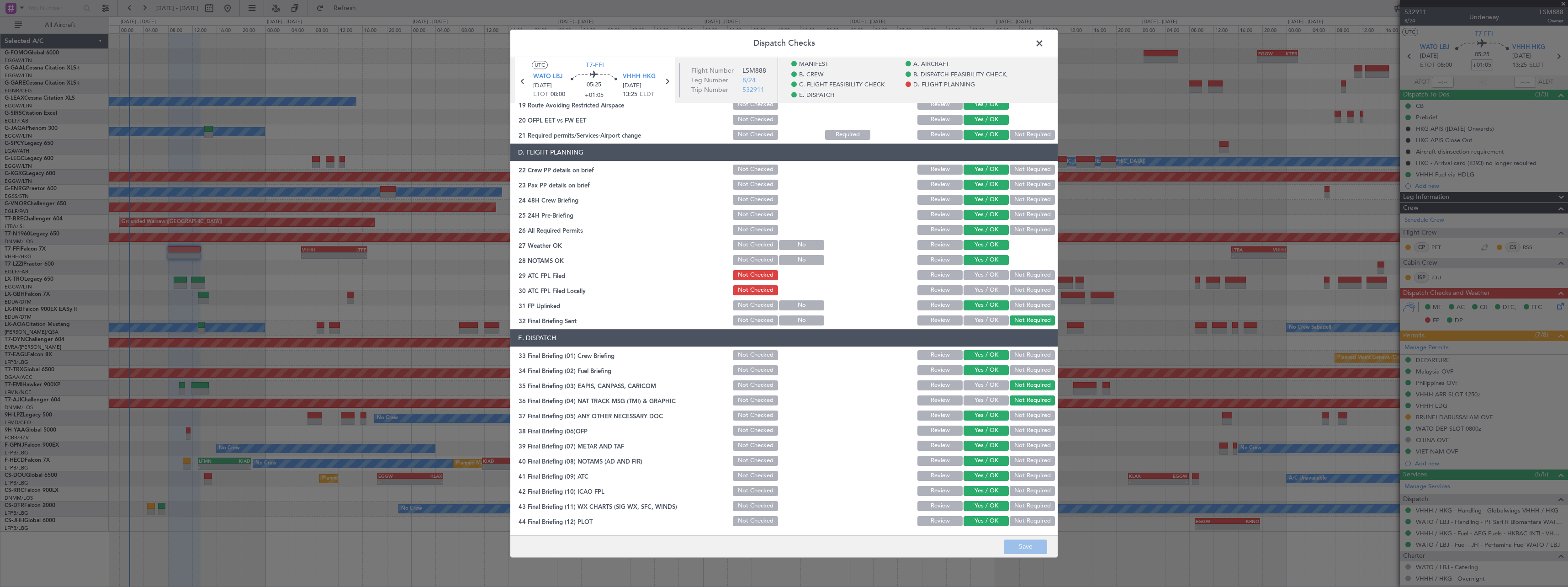
click at [940, 273] on button "Review" at bounding box center [940, 275] width 45 height 10
click at [940, 295] on button "Review" at bounding box center [940, 290] width 45 height 10
click at [1057, 561] on div "Dispatch Checks UTC T7-FFI WATO LBJ [DATE] ETOT 08:00 05:25 +01:05 VHHH HKG [DA…" at bounding box center [784, 294] width 1568 height 587
click at [1055, 554] on footer "Save" at bounding box center [783, 546] width 547 height 22
click at [1045, 550] on button "Save" at bounding box center [1025, 547] width 43 height 15
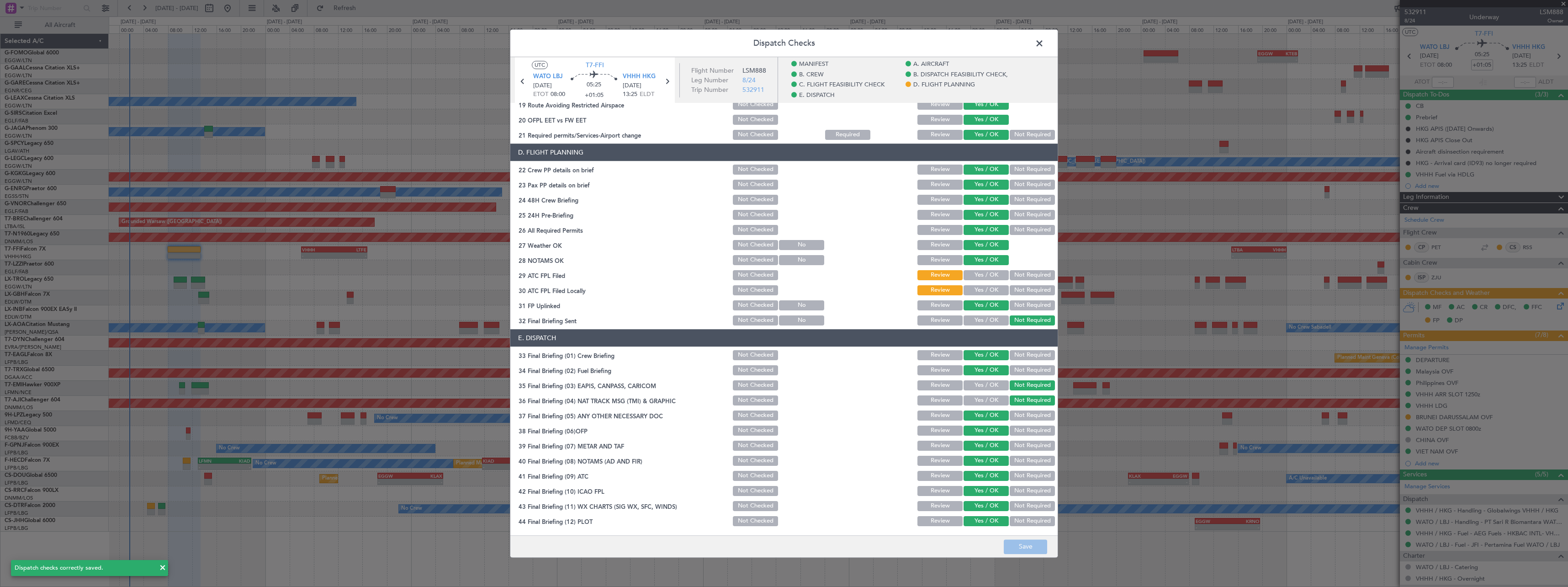
click at [1044, 41] on span at bounding box center [1044, 46] width 0 height 18
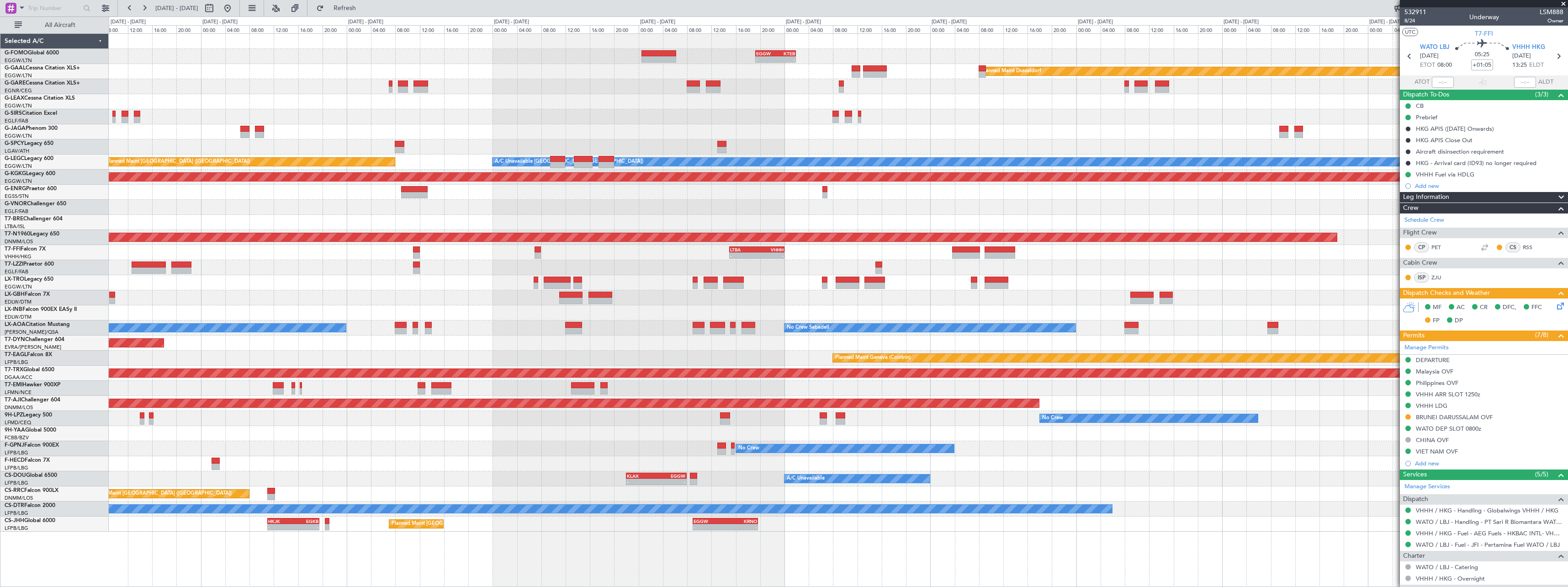
click at [765, 110] on div "- - EGGW 19:15 Z KTEB 01:55 Z Planned [GEOGRAPHIC_DATA] Owner Owner A/C Unavail…" at bounding box center [838, 283] width 1459 height 497
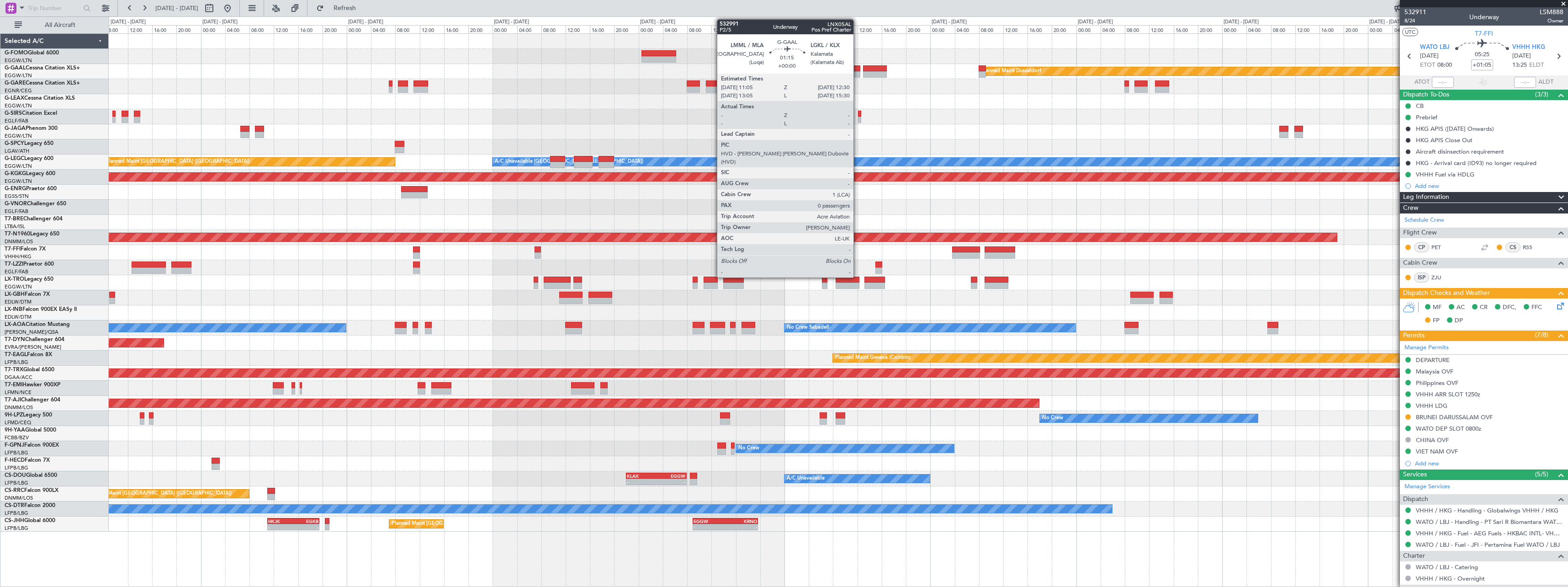
click at [858, 69] on div at bounding box center [856, 68] width 9 height 7
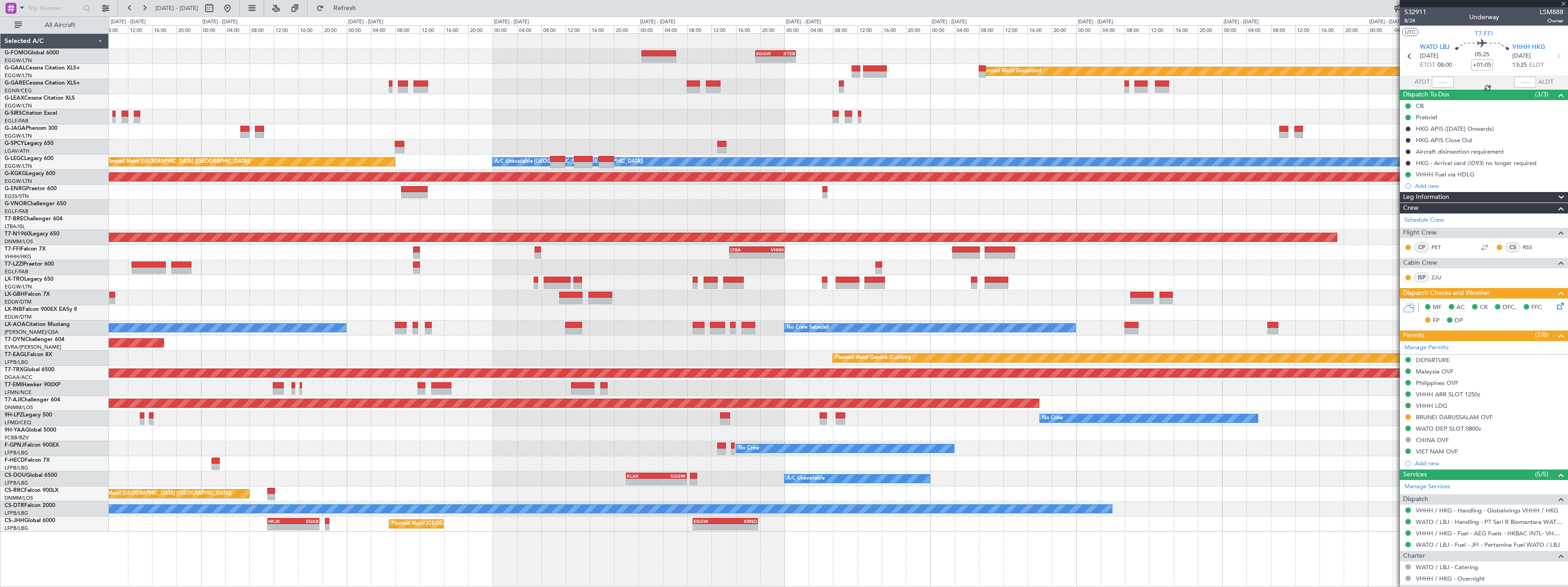
type input "0"
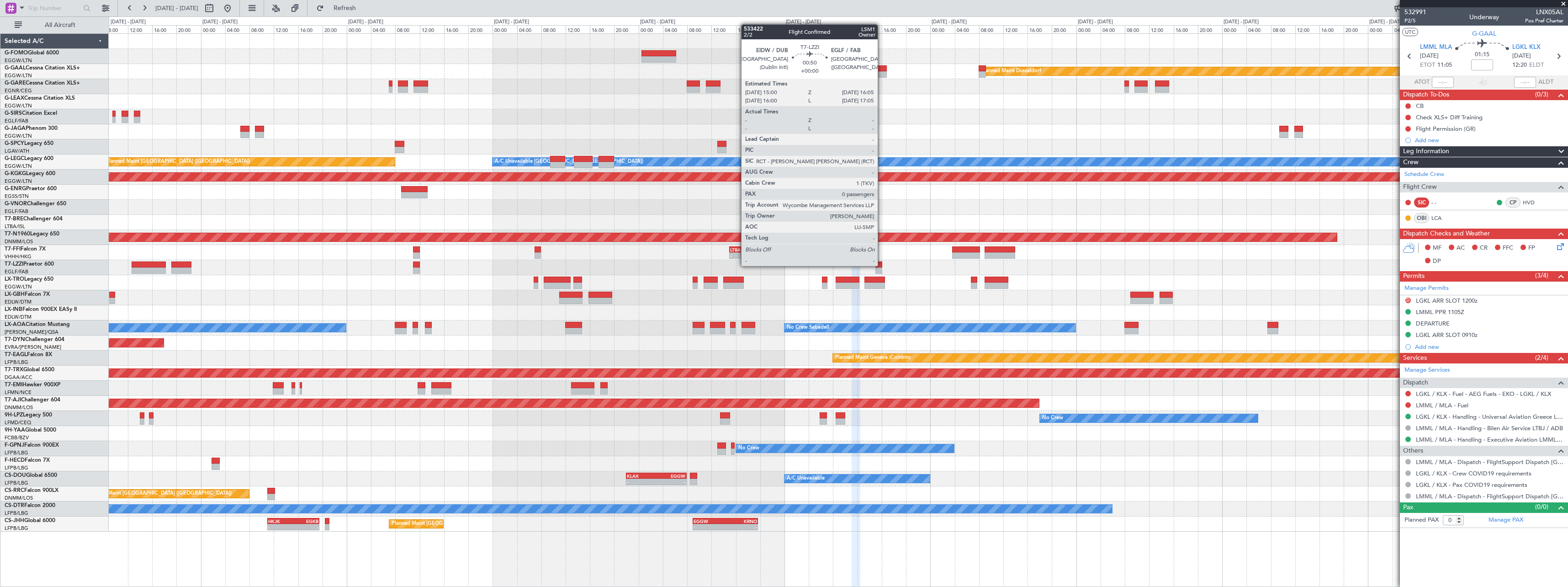
click at [882, 265] on div at bounding box center [878, 264] width 7 height 7
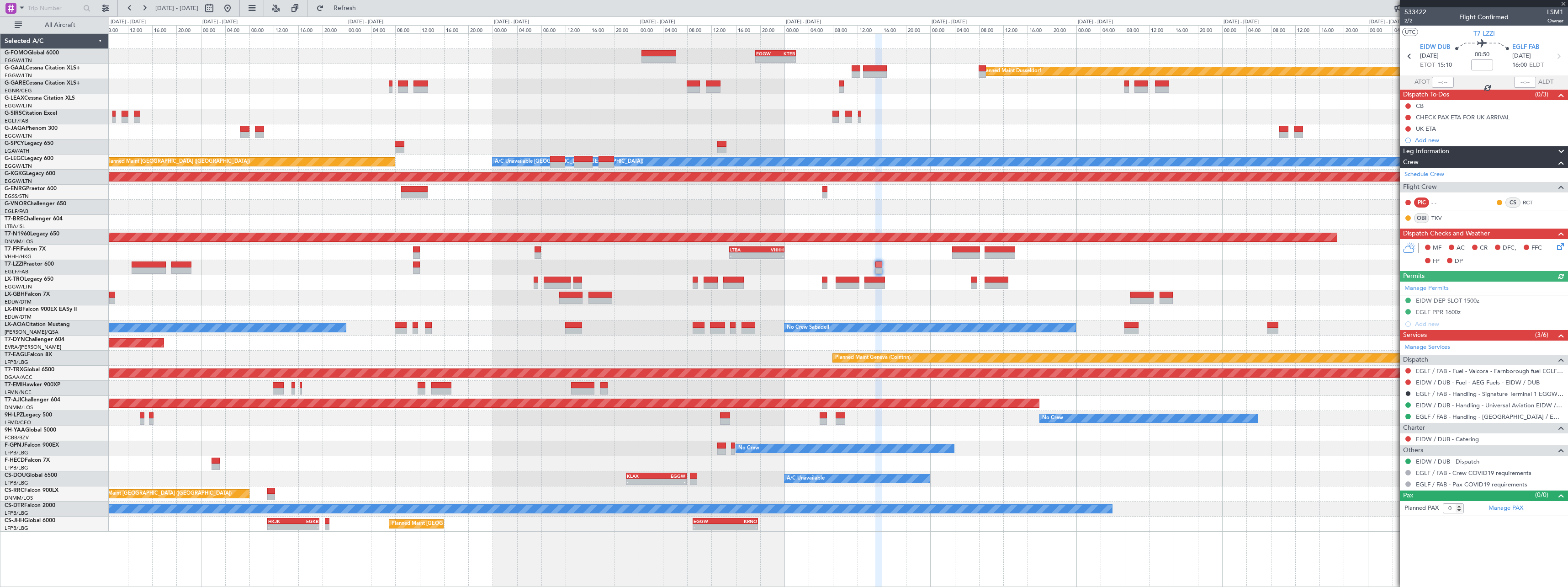
click at [704, 297] on div at bounding box center [838, 298] width 1459 height 15
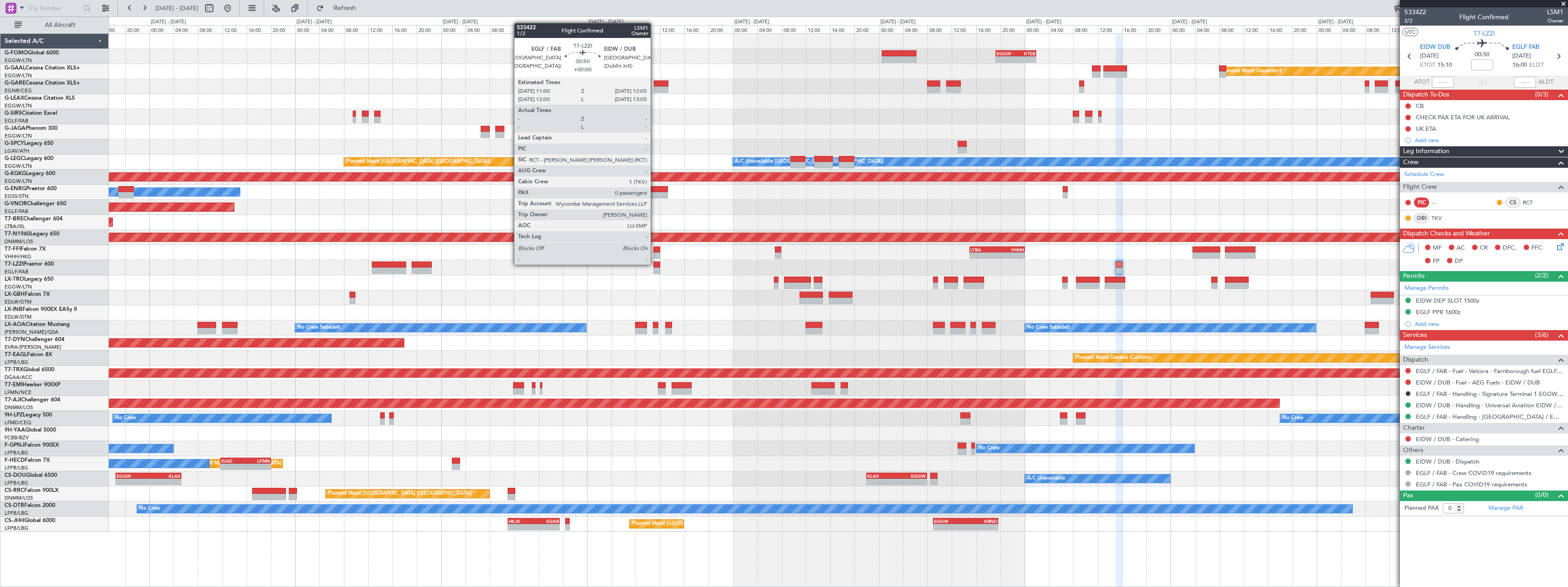
click at [655, 265] on div at bounding box center [656, 264] width 7 height 7
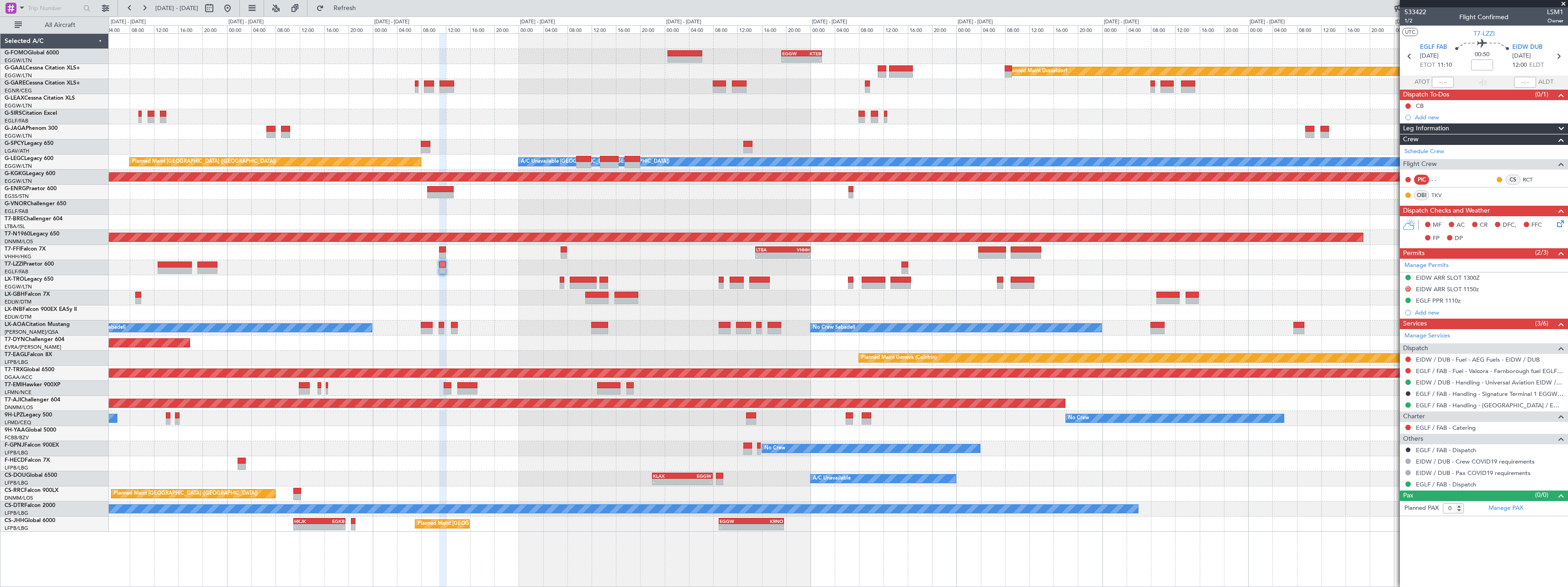
click at [496, 485] on div "Planned Maint [GEOGRAPHIC_DATA] ([GEOGRAPHIC_DATA]) A/C Unavailable - - KLAX 22…" at bounding box center [838, 479] width 1459 height 15
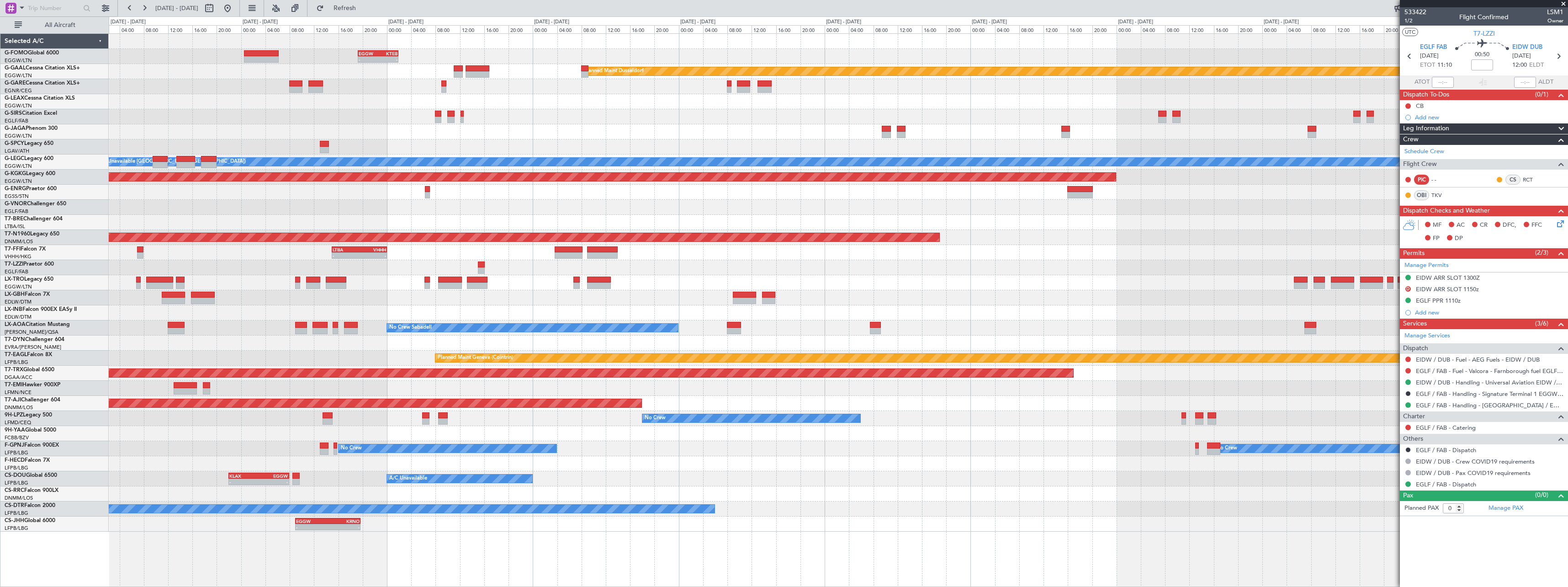
click at [475, 536] on div "- - EGGW 19:15 Z KTEB 01:55 Z Planned [GEOGRAPHIC_DATA] Planned Maint [GEOGRAPH…" at bounding box center [838, 310] width 1459 height 554
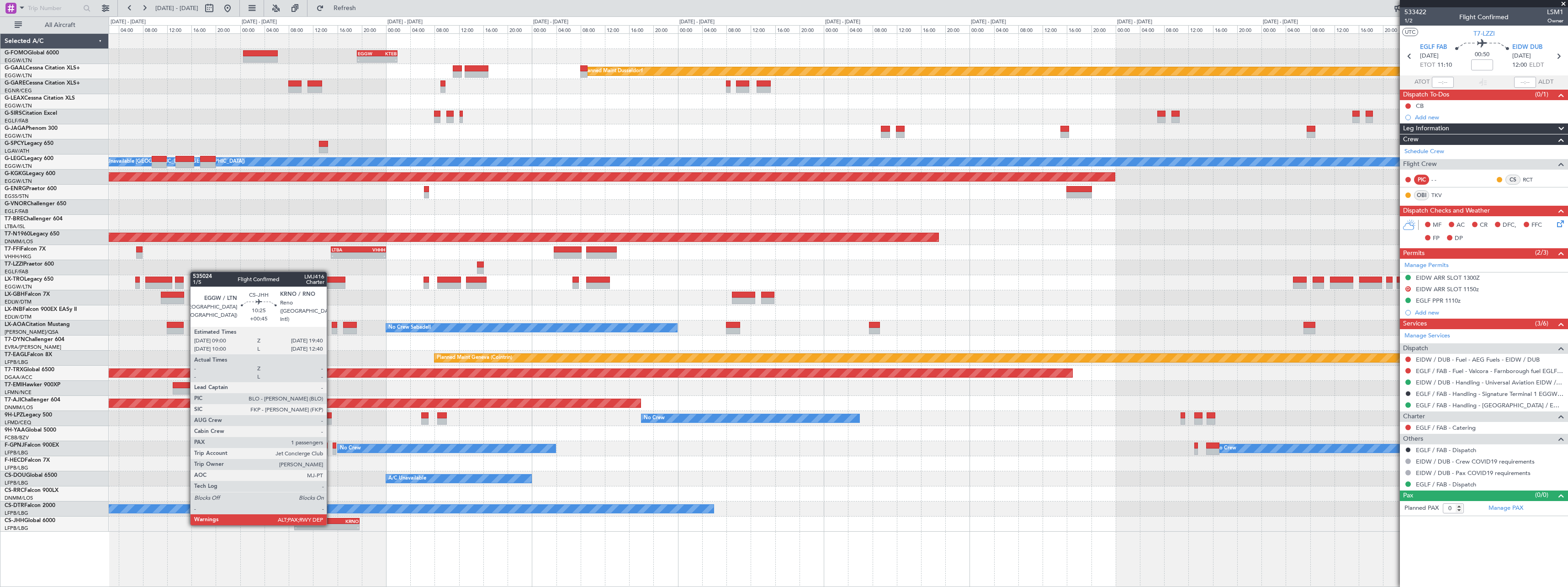
click at [331, 524] on div "-" at bounding box center [343, 527] width 32 height 5
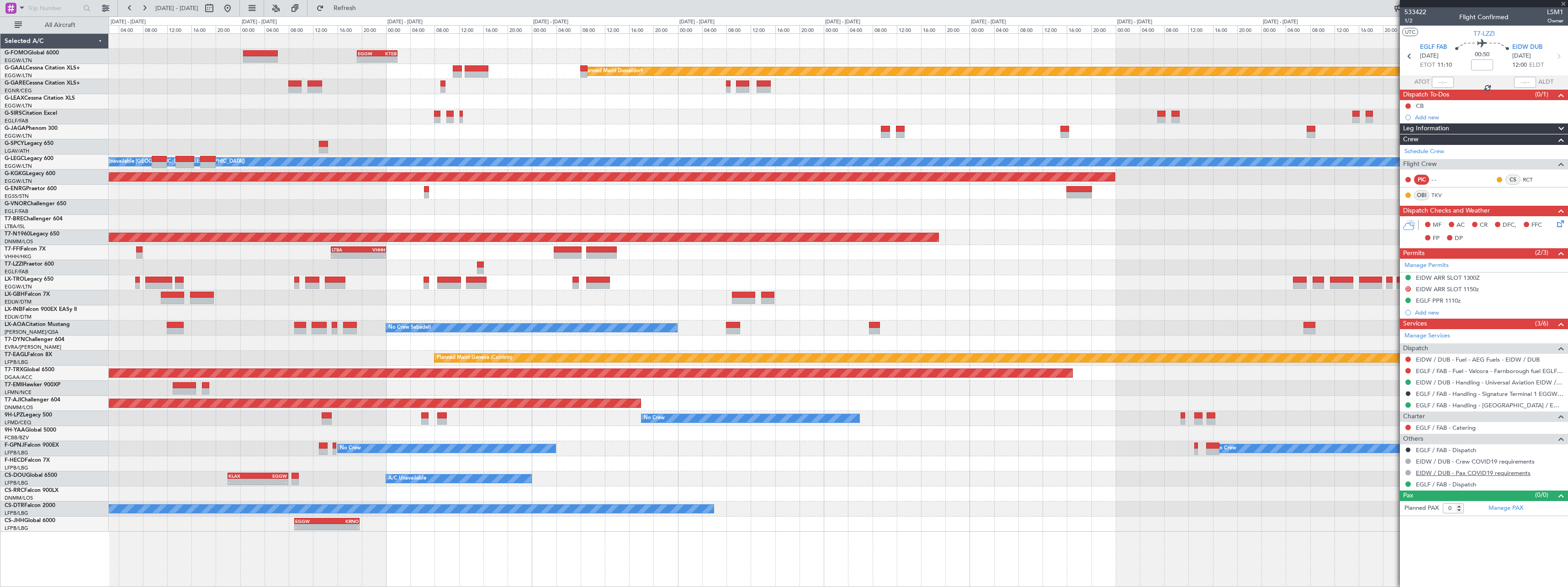
type input "+00:45"
type input "10"
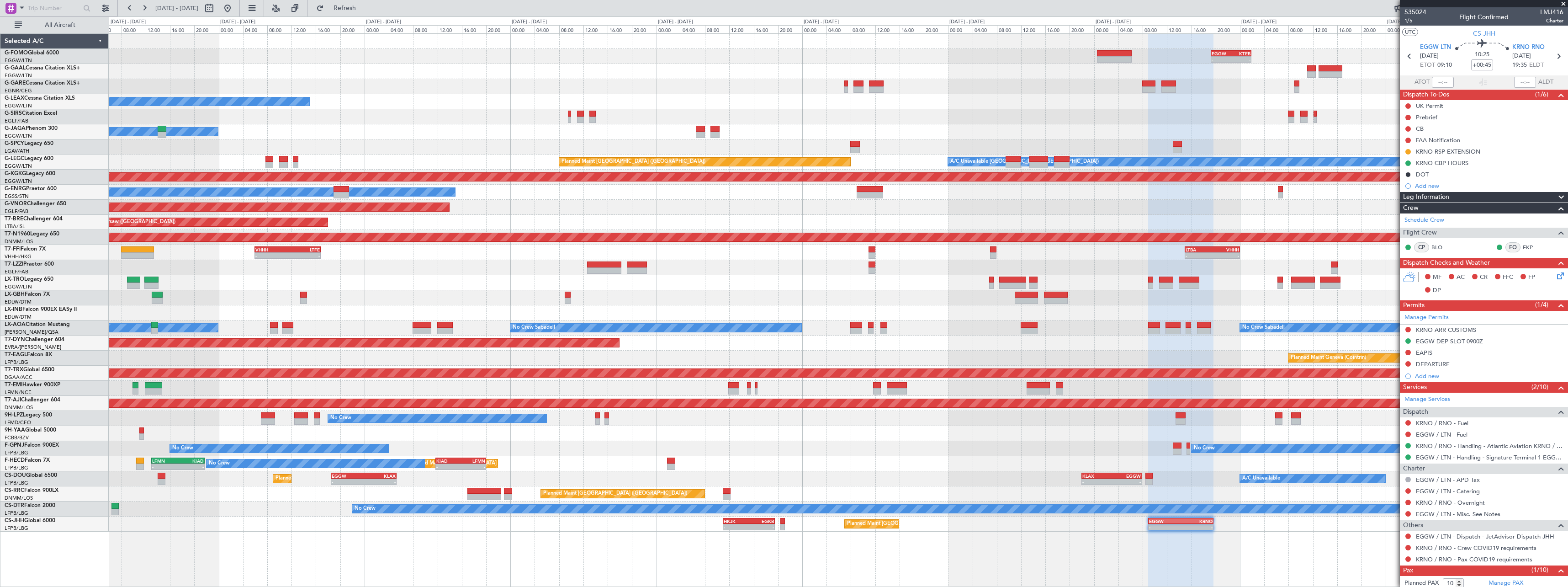
click at [1115, 494] on div "- - EGGW 19:15 Z KTEB 01:55 Z Planned Maint Windsor Locks ([PERSON_NAME] Intl) …" at bounding box center [838, 310] width 1459 height 554
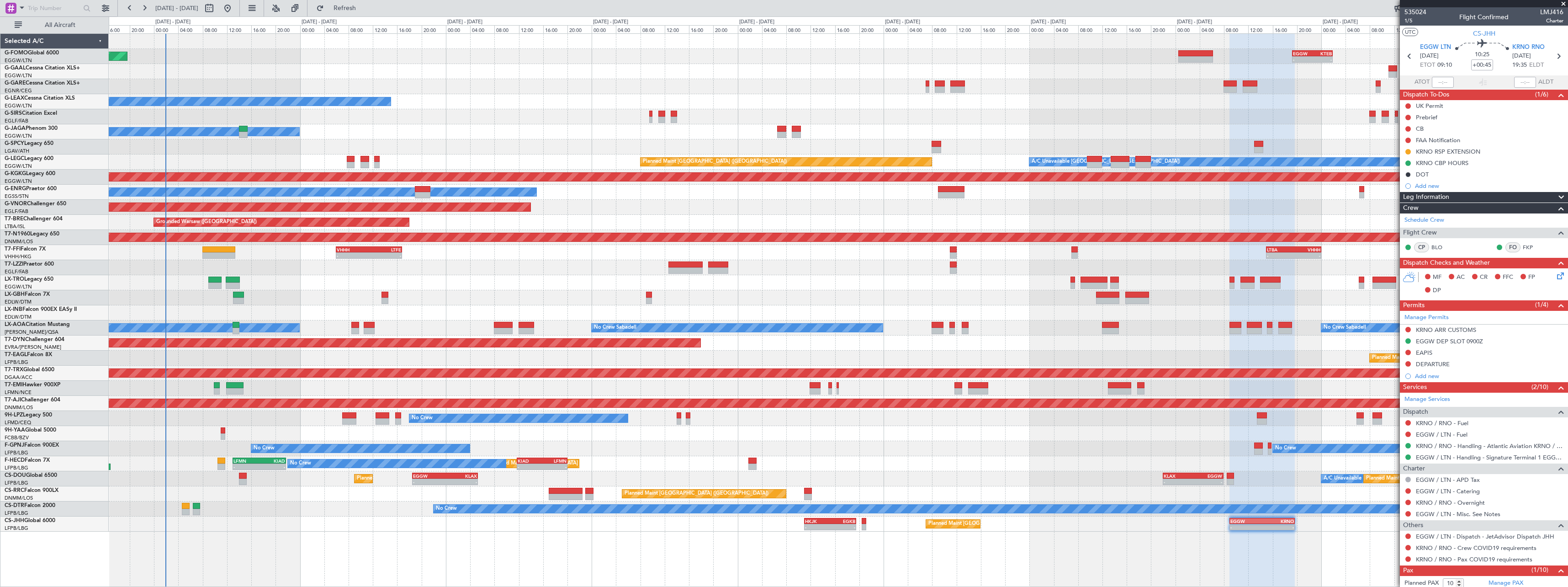
click at [512, 528] on div "Planned Maint Windsor Locks ([PERSON_NAME] Intl) - - EGGW 19:15 Z KTEB 01:55 Z …" at bounding box center [838, 310] width 1459 height 554
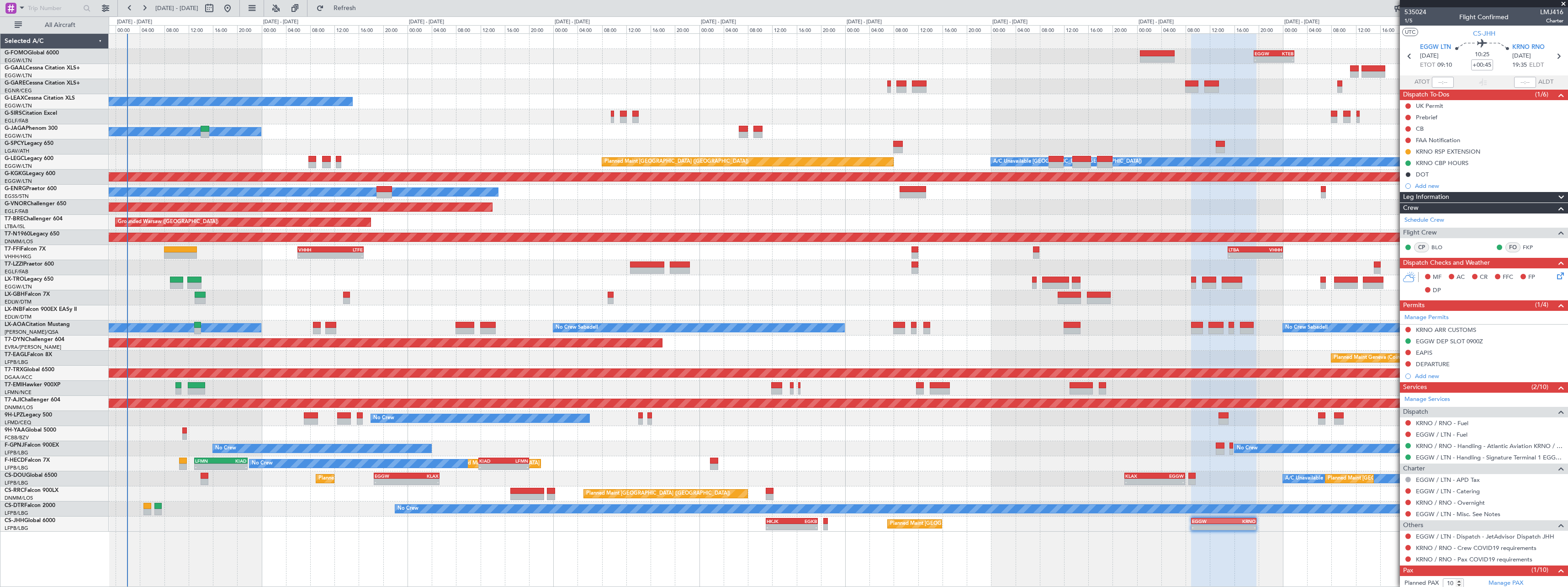
click at [323, 510] on div "No Crew Planned Maint [GEOGRAPHIC_DATA] ([GEOGRAPHIC_DATA])" at bounding box center [838, 508] width 1459 height 15
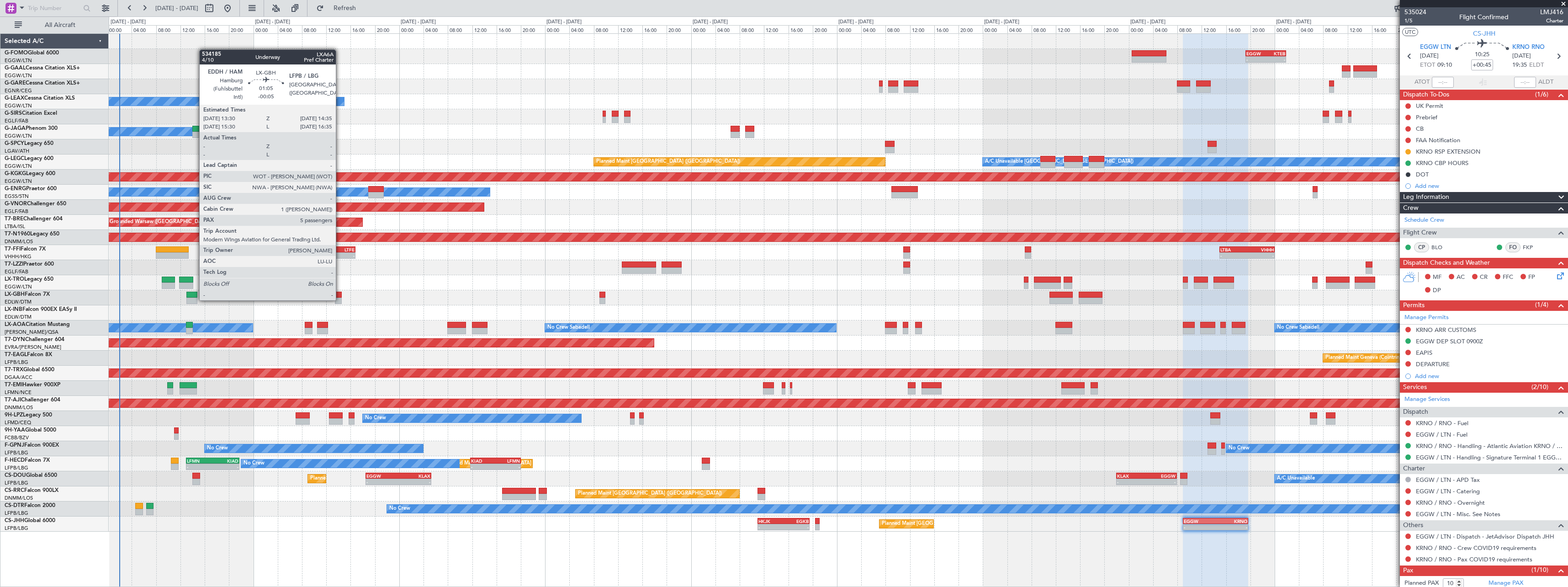
click at [340, 298] on div at bounding box center [338, 301] width 7 height 7
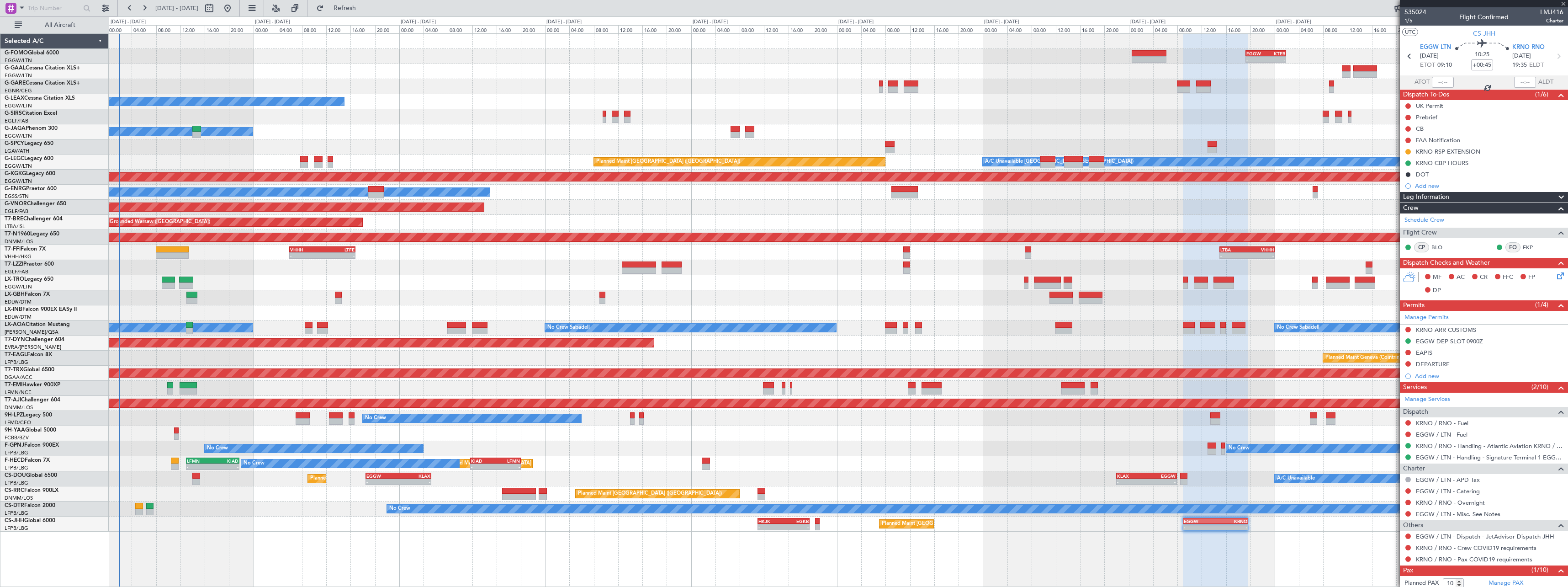
type input "-00:05"
type input "5"
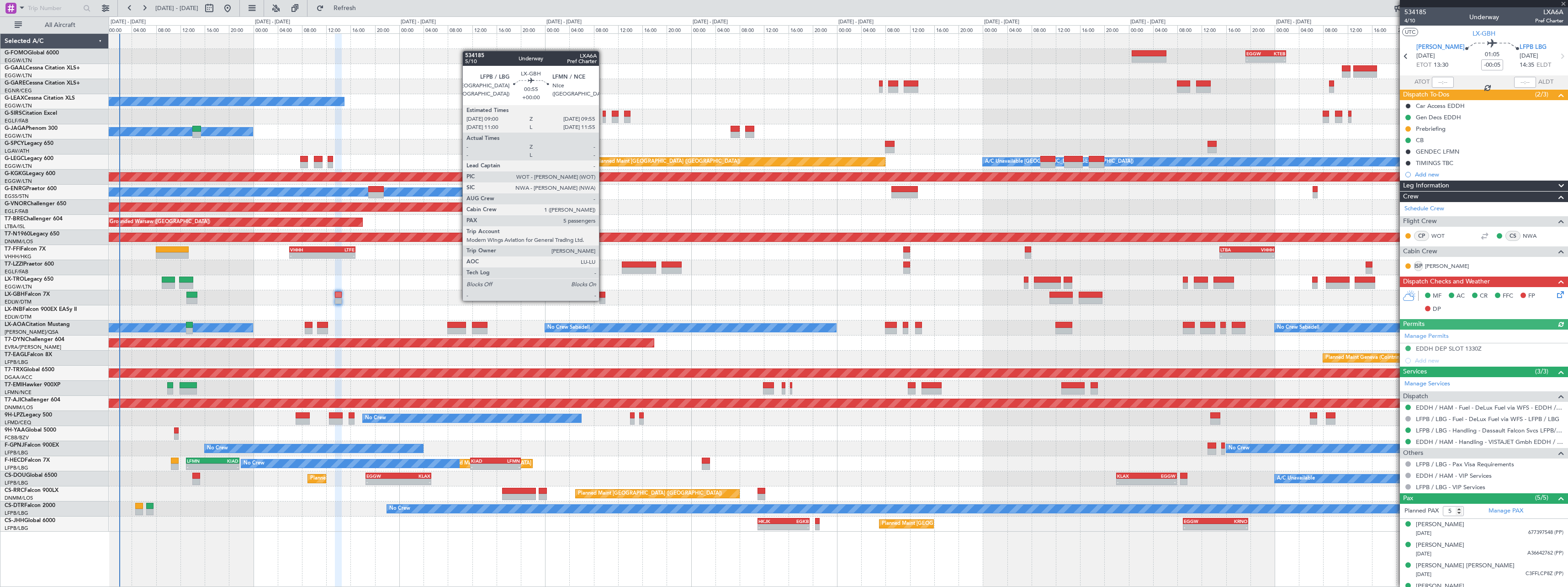
click at [604, 300] on div at bounding box center [603, 301] width 6 height 7
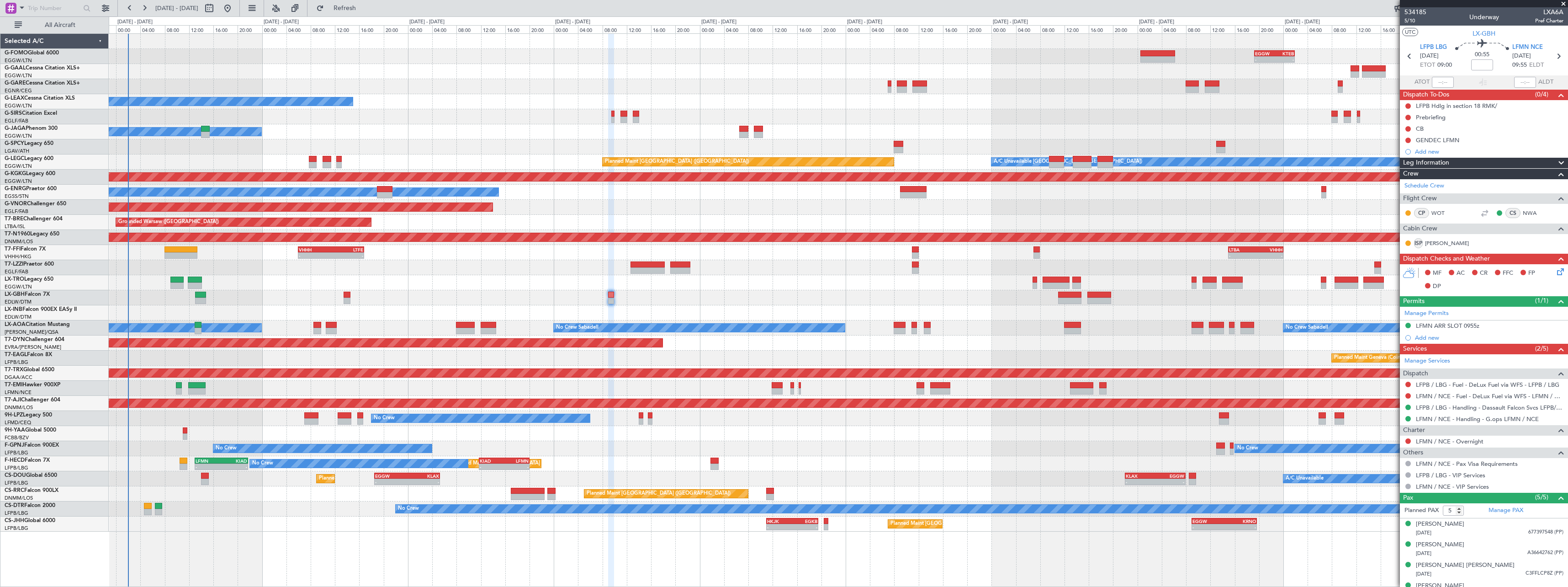
click at [717, 295] on div at bounding box center [838, 298] width 1459 height 15
click at [631, 319] on div at bounding box center [838, 312] width 1459 height 15
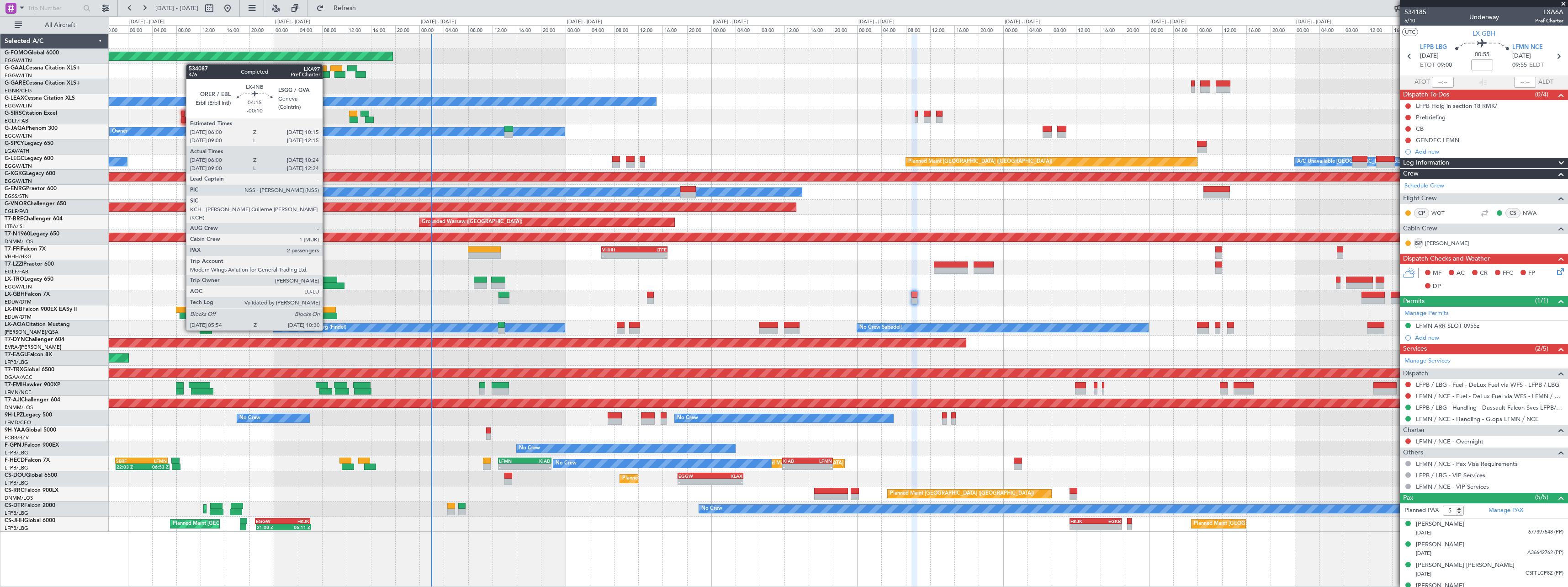
click at [327, 313] on div at bounding box center [323, 315] width 29 height 7
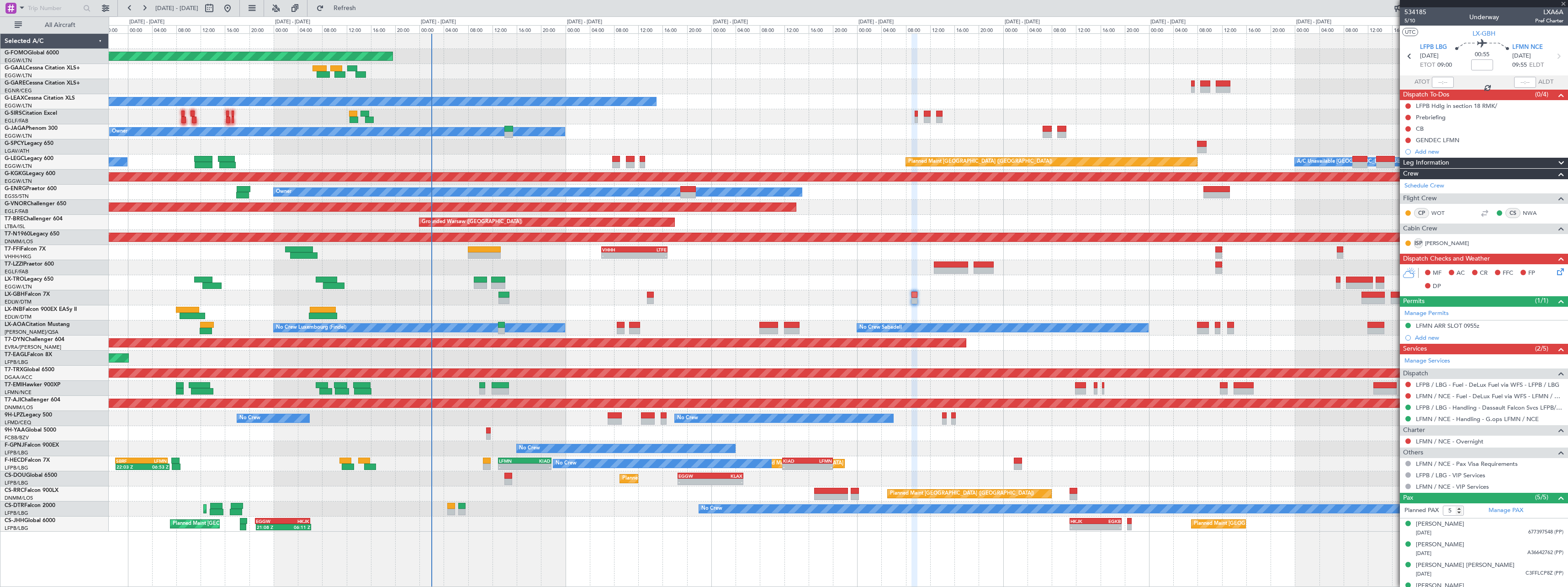
type input "-00:10"
type input "06:00"
type input "10:24"
type input "2"
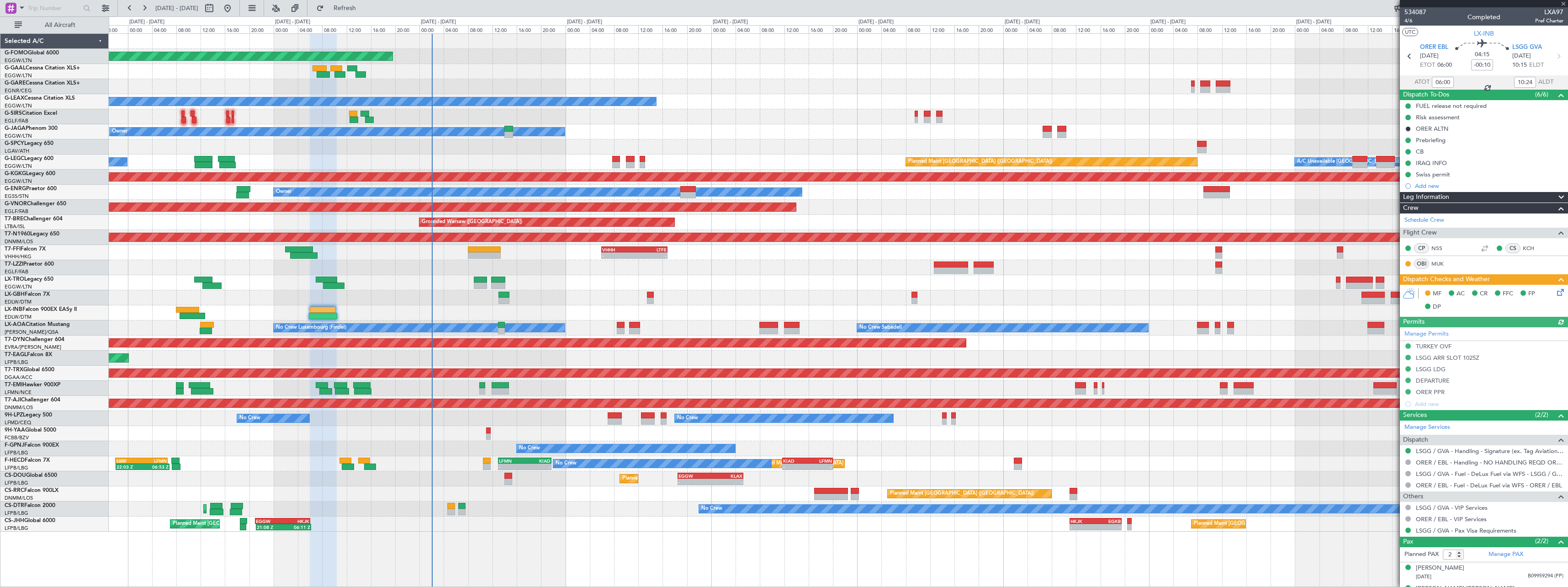
click at [1555, 294] on icon at bounding box center [1559, 290] width 7 height 7
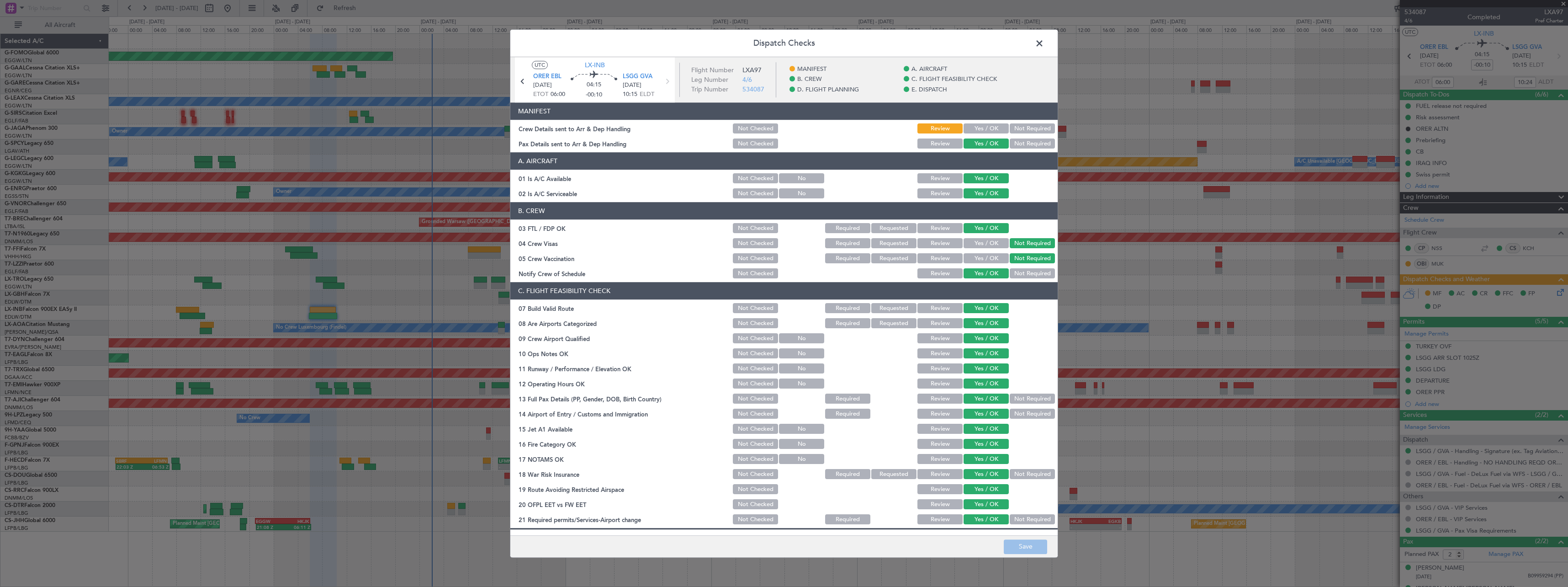
click at [974, 127] on button "Yes / OK" at bounding box center [986, 128] width 45 height 10
click at [1058, 534] on div "Dispatch Checks UTC LX-INB ORER EBL 16/08/2025 ETOT 06:00 04:15 -00:10 LSGG GVA…" at bounding box center [784, 294] width 1568 height 587
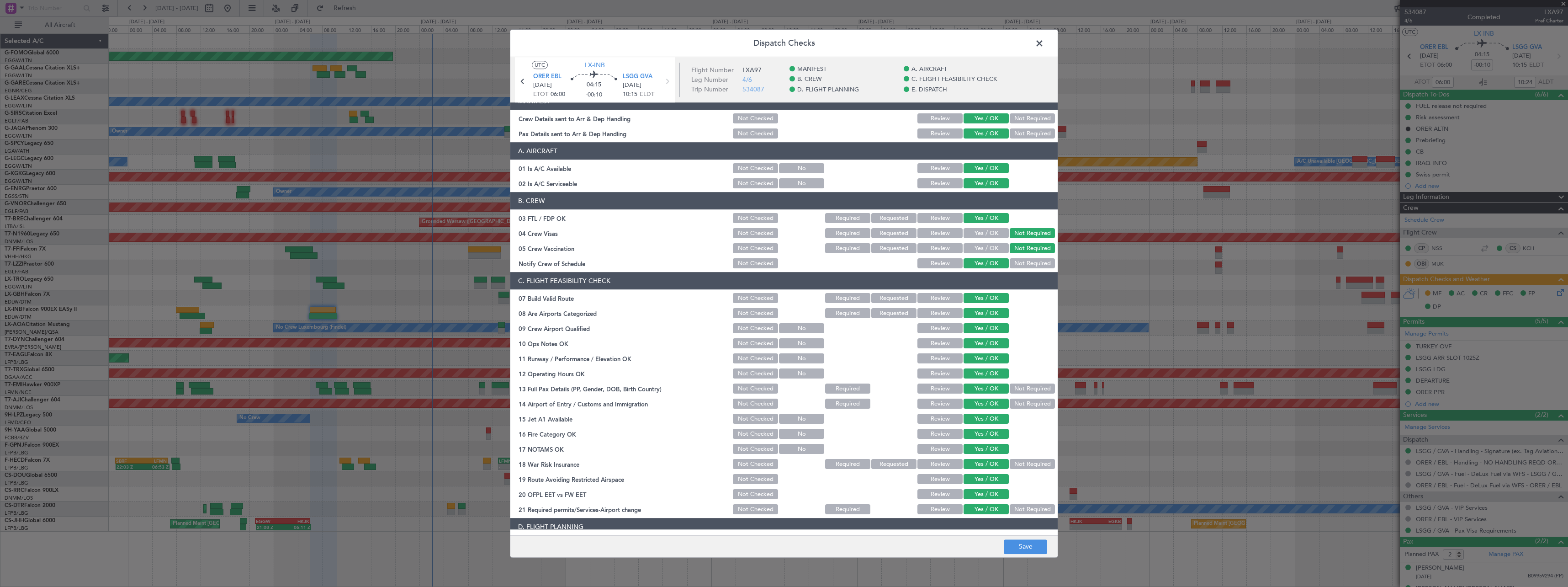
scroll to position [18, 0]
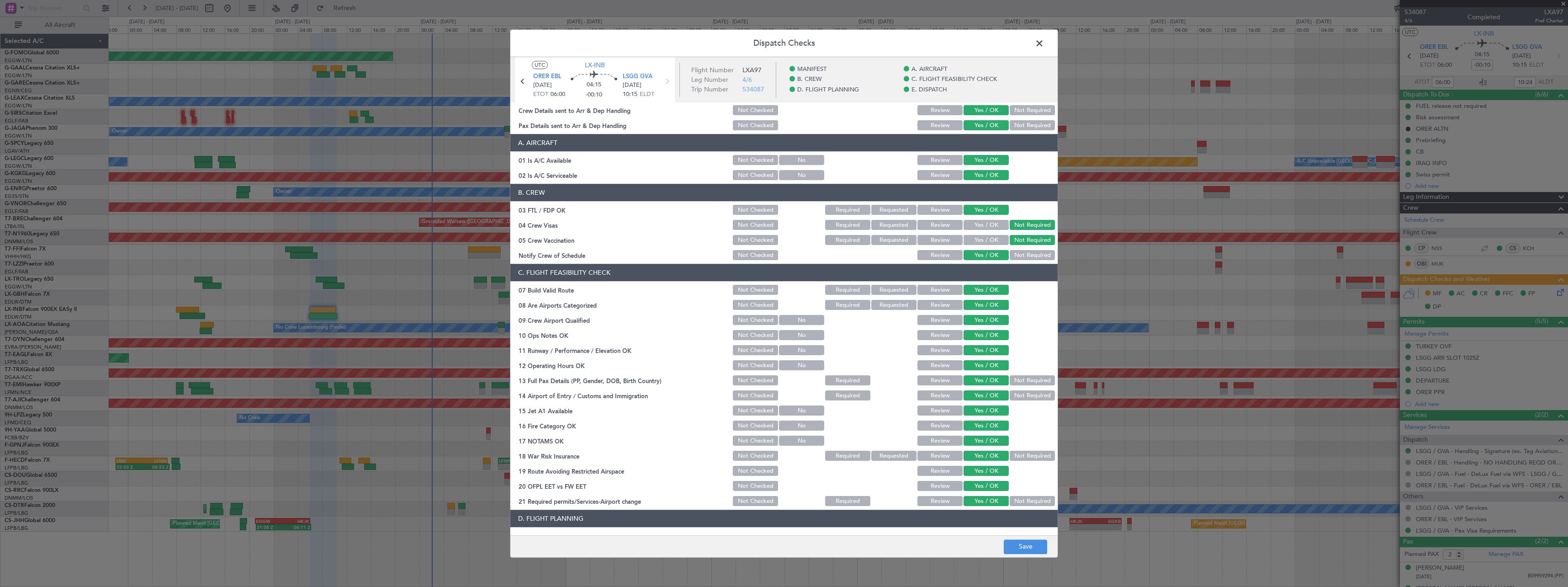
drag, startPoint x: 1066, startPoint y: 549, endPoint x: 1057, endPoint y: 545, distance: 9.8
click at [1065, 549] on div "Dispatch Checks UTC LX-INB ORER EBL 16/08/2025 ETOT 06:00 04:15 -00:10 LSGG GVA…" at bounding box center [784, 294] width 1568 height 587
drag, startPoint x: 1043, startPoint y: 521, endPoint x: 1017, endPoint y: 513, distance: 27.2
click at [1040, 519] on header "D. FLIGHT PLANNING" at bounding box center [783, 519] width 547 height 18
click at [1014, 480] on div at bounding box center [1032, 486] width 46 height 13
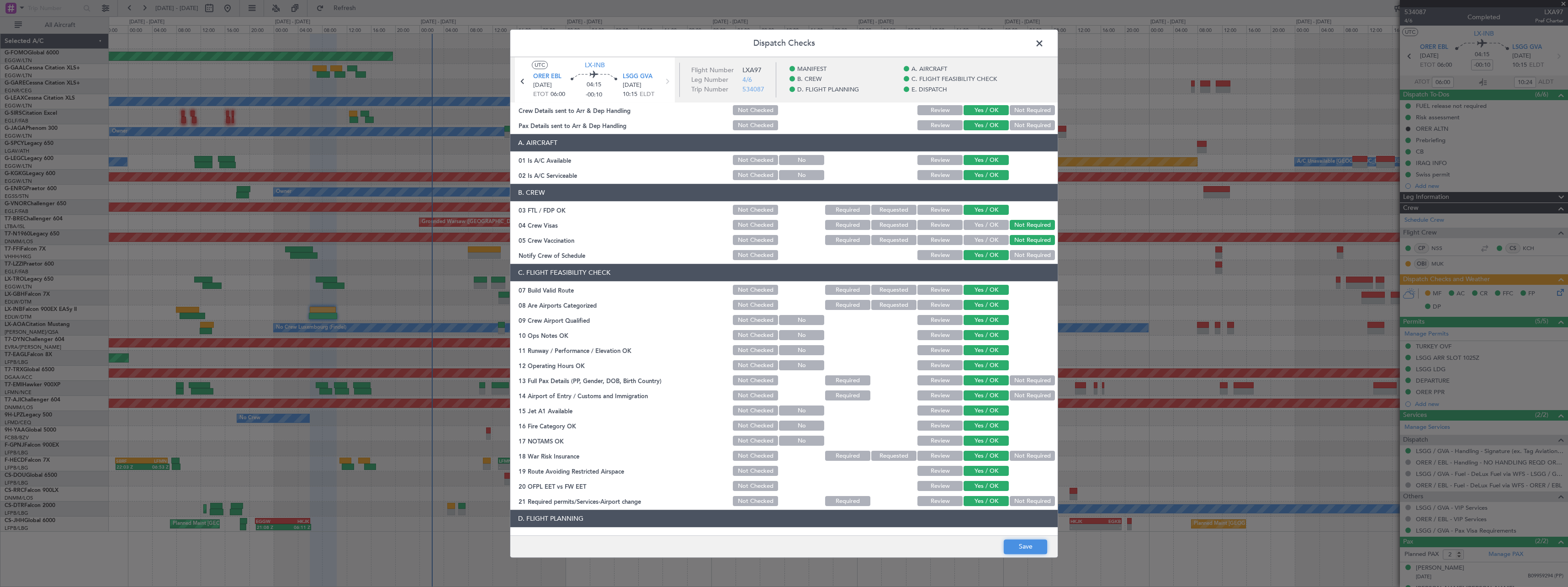
click at [1032, 545] on button "Save" at bounding box center [1025, 547] width 43 height 15
click at [1044, 41] on span at bounding box center [1044, 46] width 0 height 18
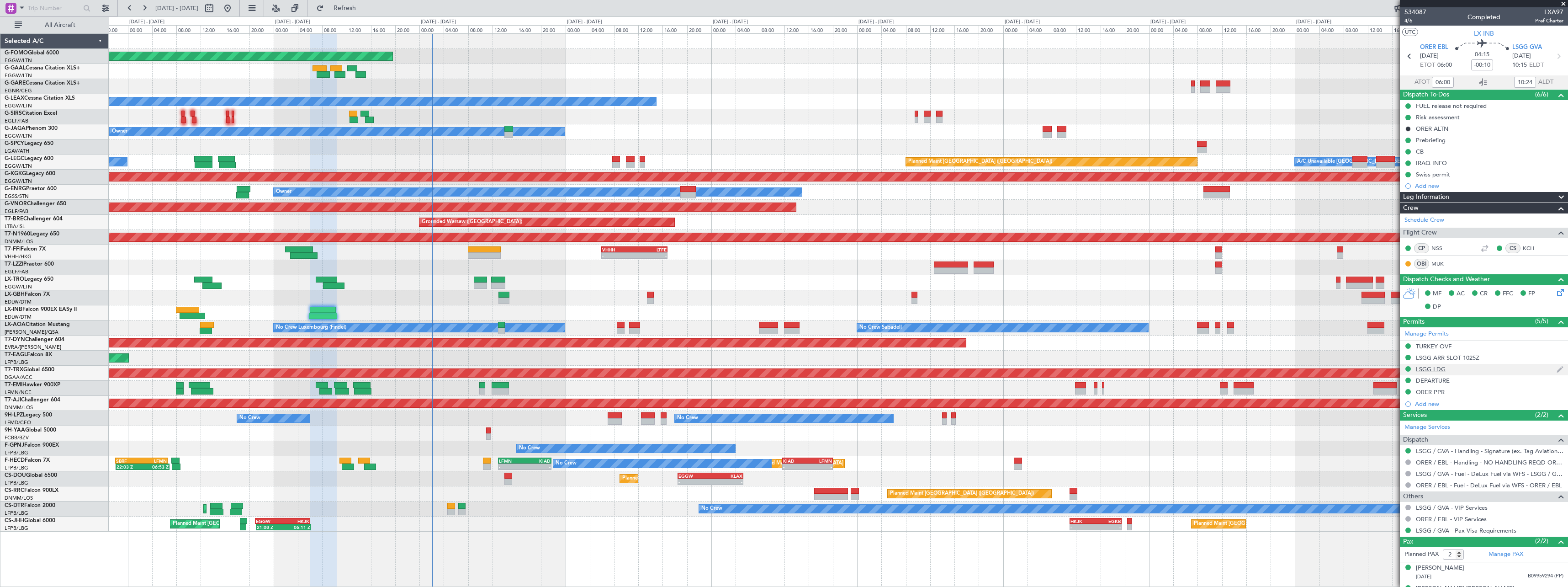
scroll to position [16, 0]
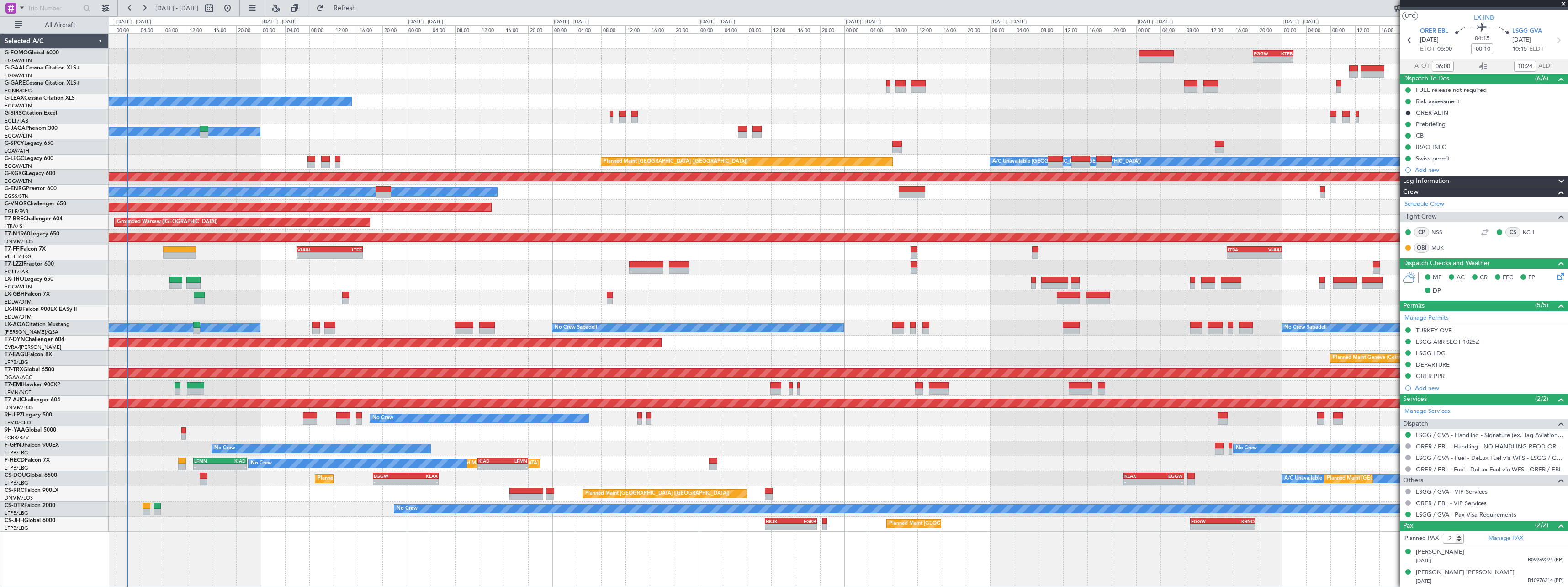
click at [562, 272] on div "- - EGGW 19:15 Z KTEB 01:55 Z Planned Maint Windsor Locks ([PERSON_NAME] Intl) …" at bounding box center [838, 283] width 1459 height 497
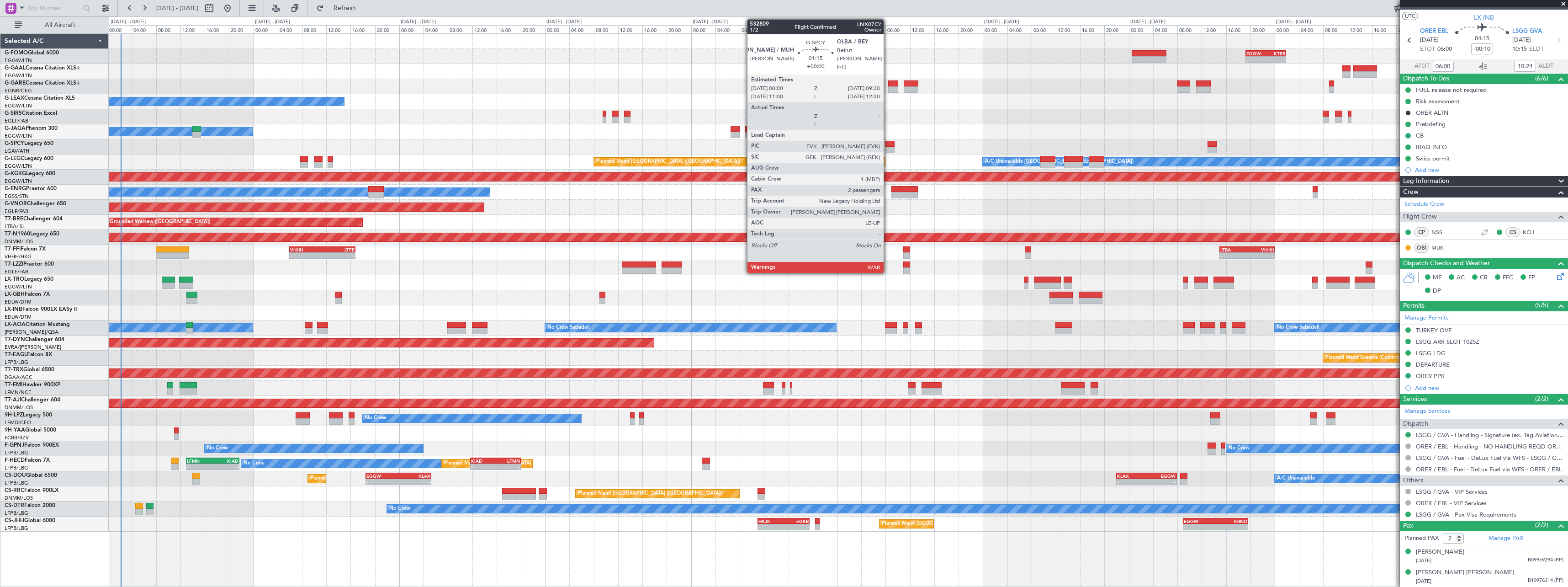
click at [887, 147] on div at bounding box center [889, 150] width 9 height 7
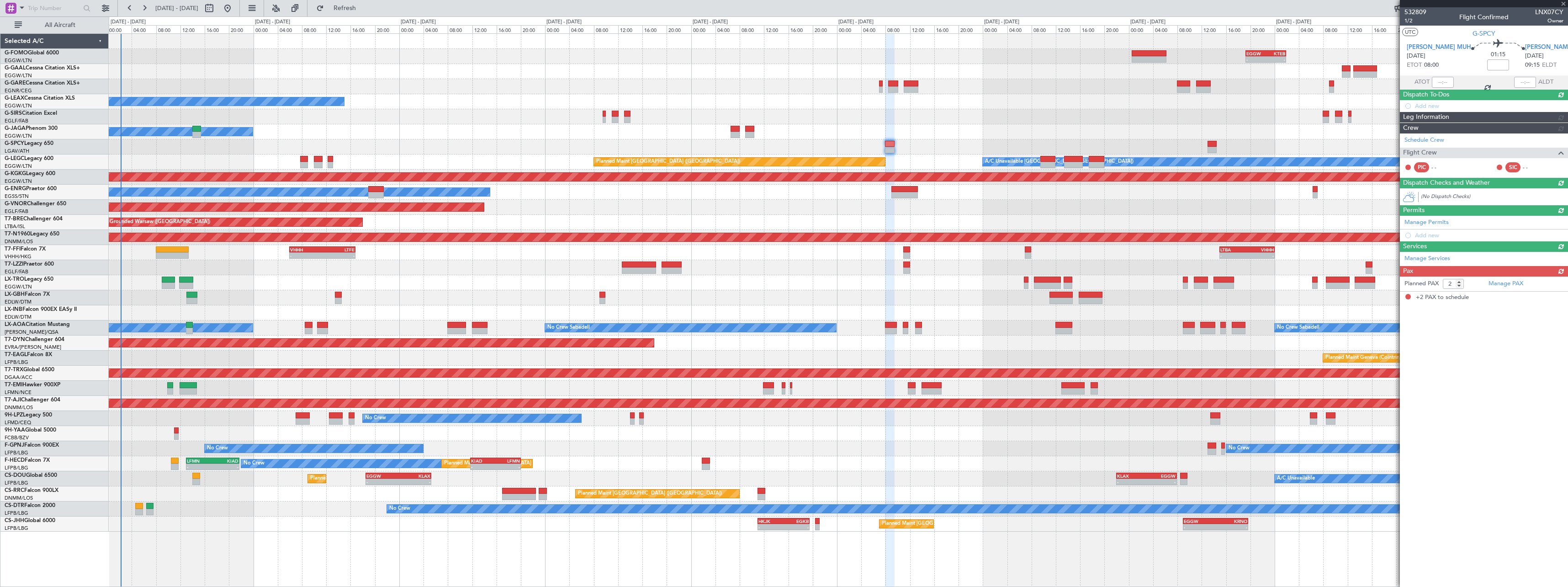
scroll to position [0, 0]
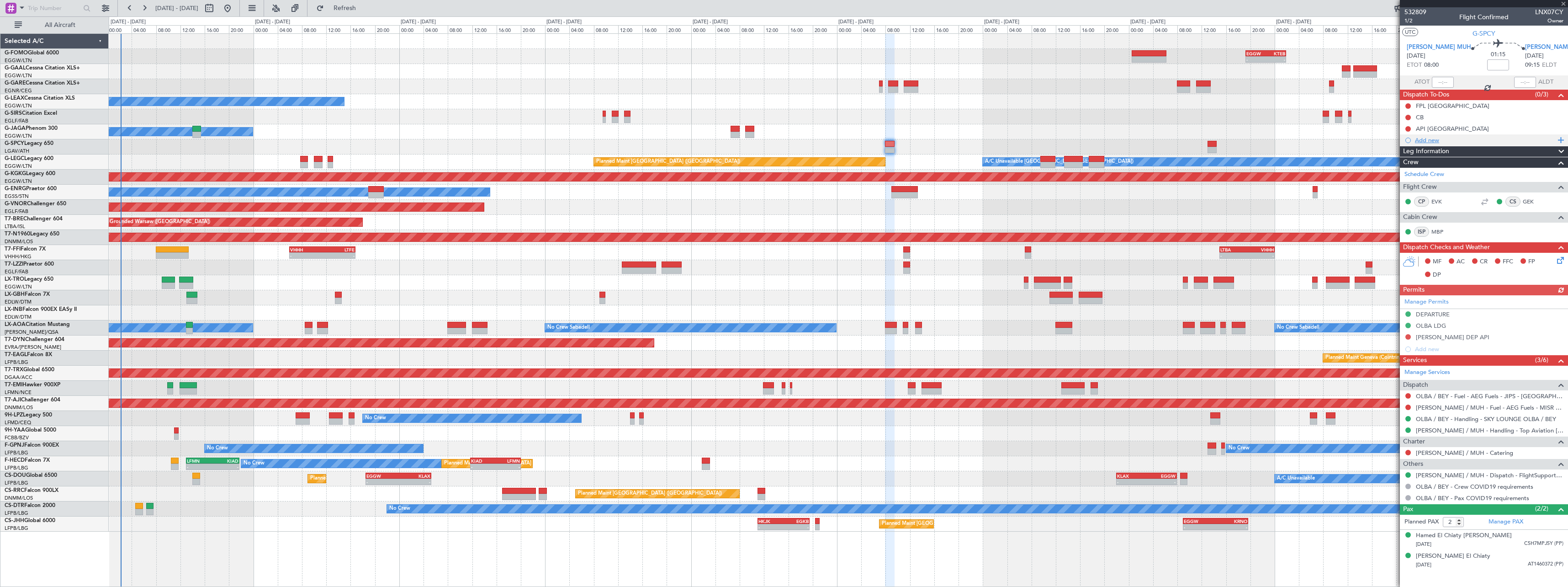
click at [1428, 142] on div "Add new" at bounding box center [1485, 140] width 140 height 8
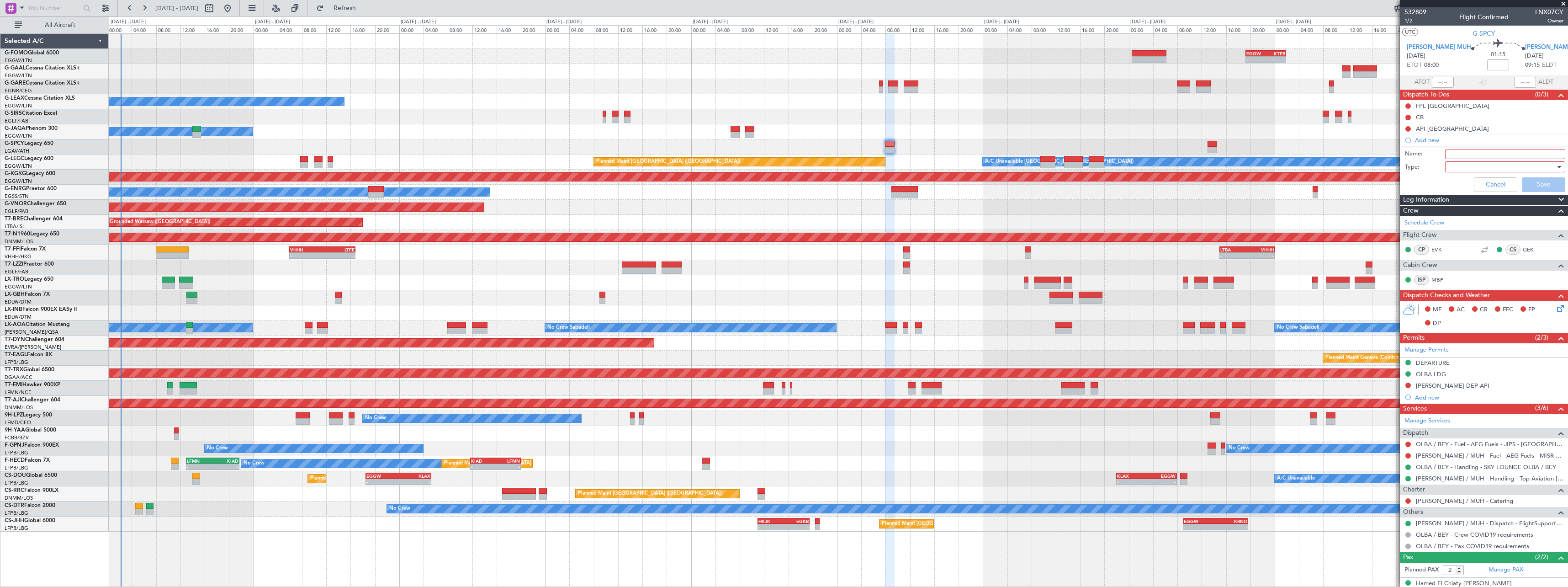
click at [1459, 153] on input "Name:" at bounding box center [1505, 154] width 120 height 10
type input "Risk Assesment"
click at [1465, 163] on div at bounding box center [1502, 167] width 107 height 14
drag, startPoint x: 1458, startPoint y: 178, endPoint x: 1460, endPoint y: 194, distance: 16.1
click at [1458, 184] on div "Generic Country Airport" at bounding box center [1500, 199] width 122 height 42
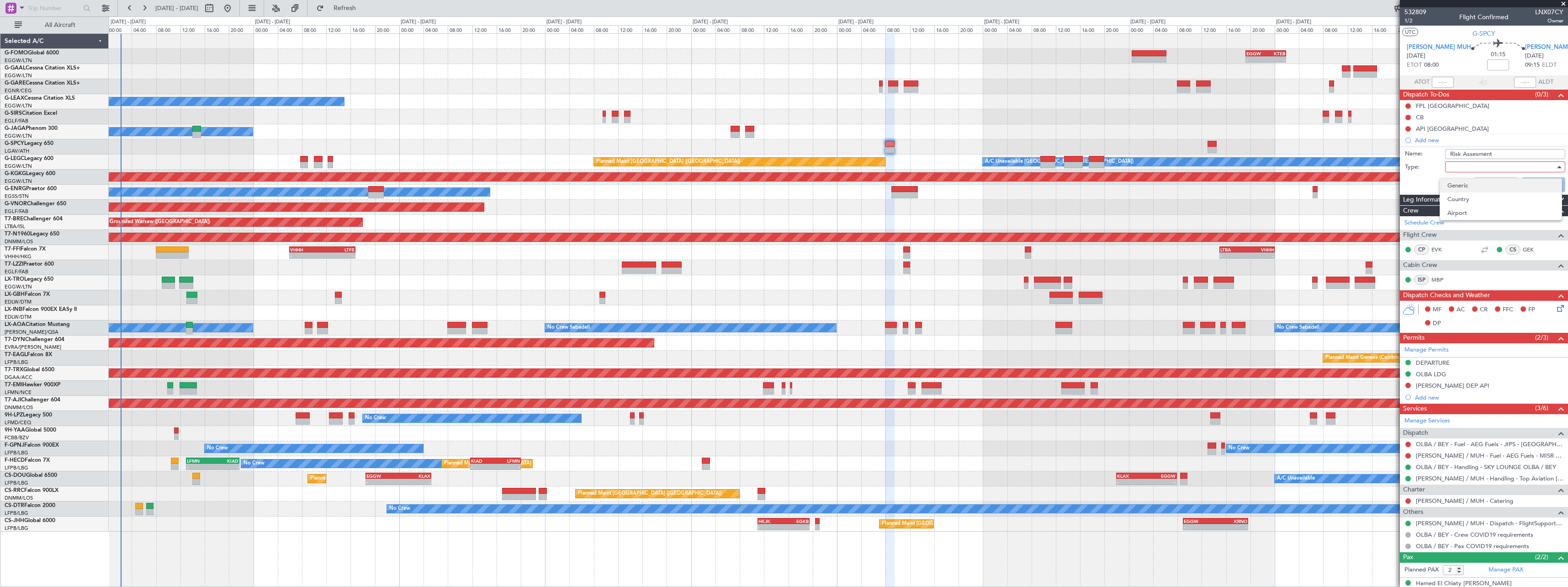
click at [1461, 189] on span "Generic" at bounding box center [1501, 185] width 107 height 14
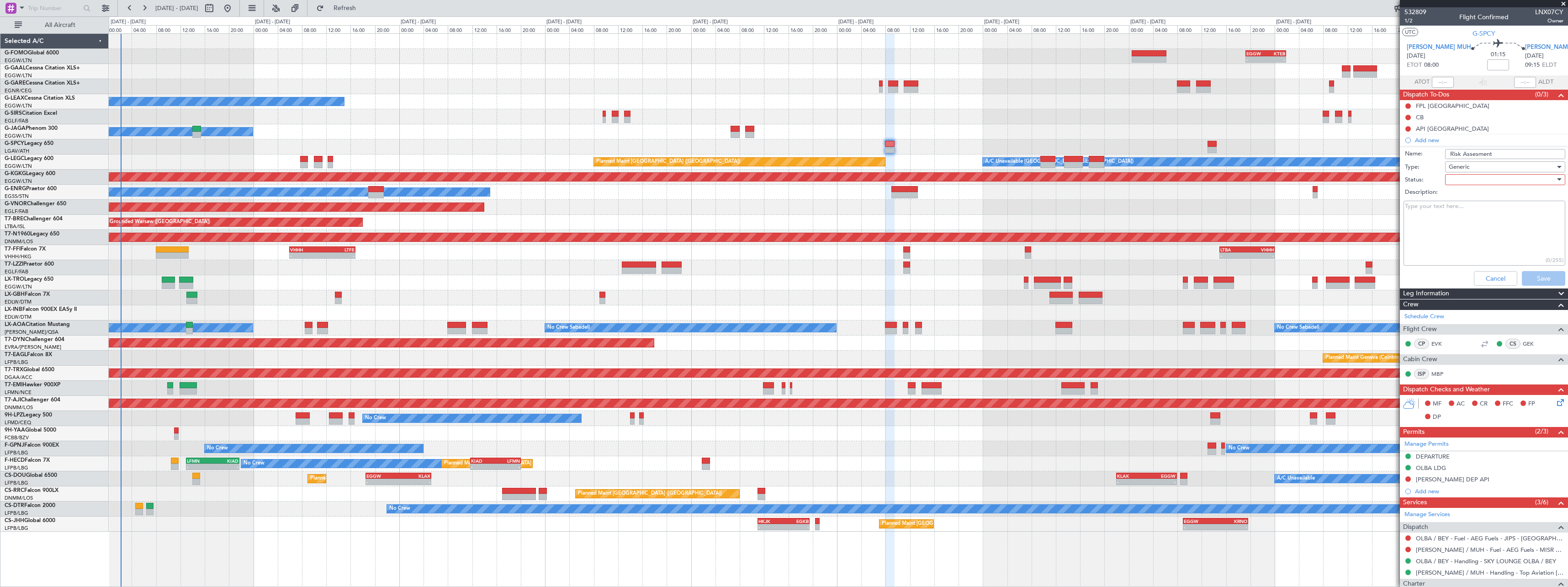
click at [1455, 174] on div at bounding box center [1502, 180] width 107 height 14
drag, startPoint x: 1466, startPoint y: 208, endPoint x: 1468, endPoint y: 223, distance: 15.1
click at [1466, 211] on span "In Progress" at bounding box center [1501, 211] width 107 height 14
drag, startPoint x: 1558, startPoint y: 284, endPoint x: 1549, endPoint y: 278, distance: 10.8
click at [1558, 284] on div "Cancel Save" at bounding box center [1481, 278] width 172 height 22
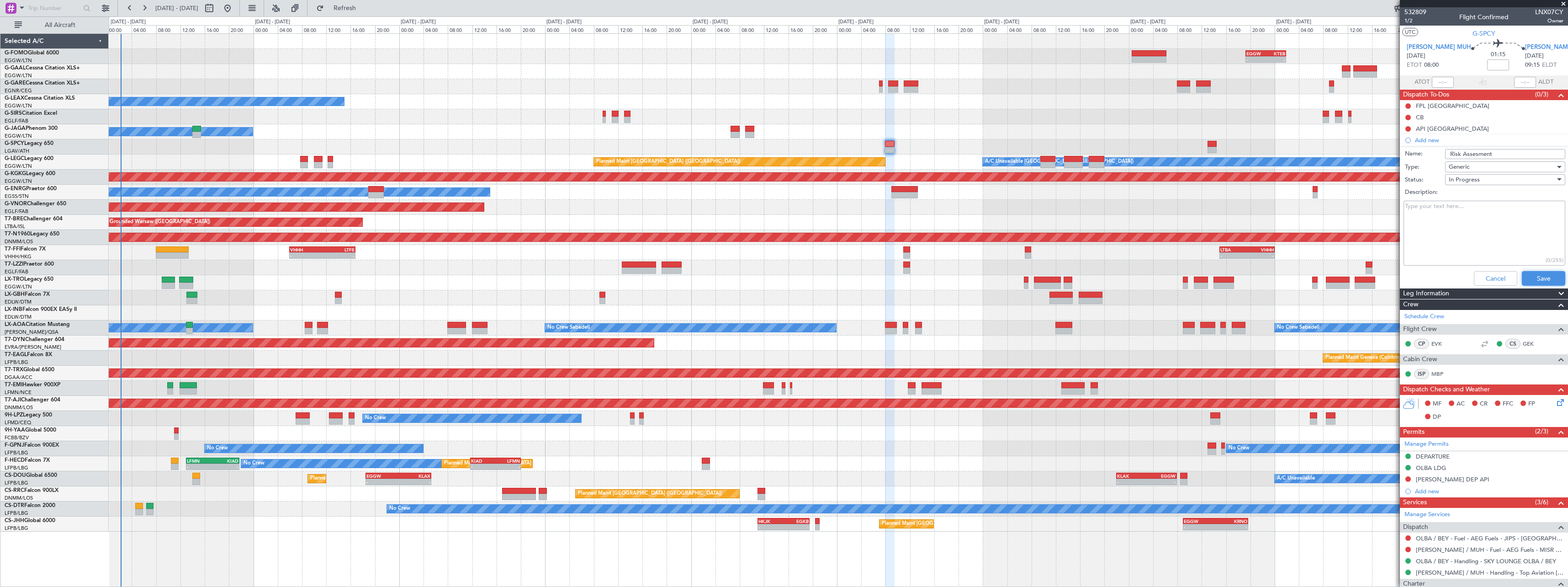
drag, startPoint x: 1547, startPoint y: 278, endPoint x: 1434, endPoint y: 278, distance: 113.0
click at [1547, 278] on button "Save" at bounding box center [1543, 278] width 43 height 15
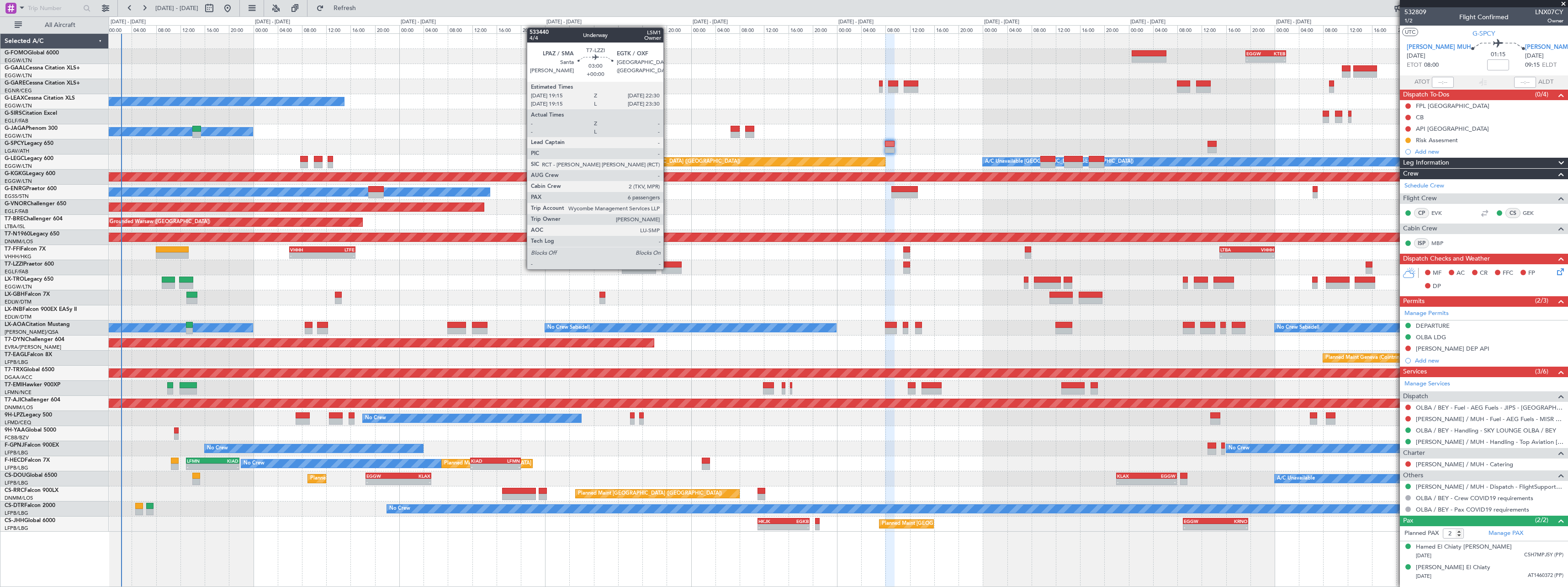
click at [670, 269] on div at bounding box center [671, 270] width 20 height 7
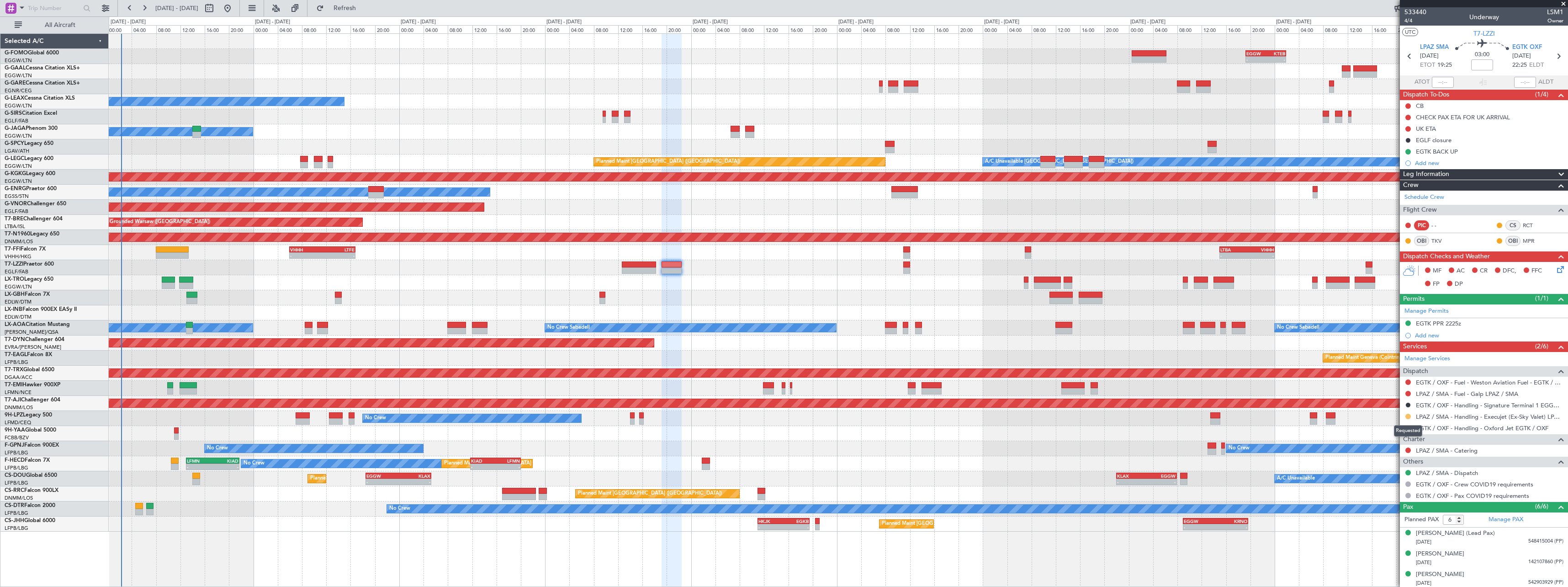
click at [1409, 415] on button at bounding box center [1408, 416] width 5 height 5
click at [1407, 415] on button at bounding box center [1408, 416] width 5 height 5
click at [992, 317] on div at bounding box center [838, 312] width 1459 height 15
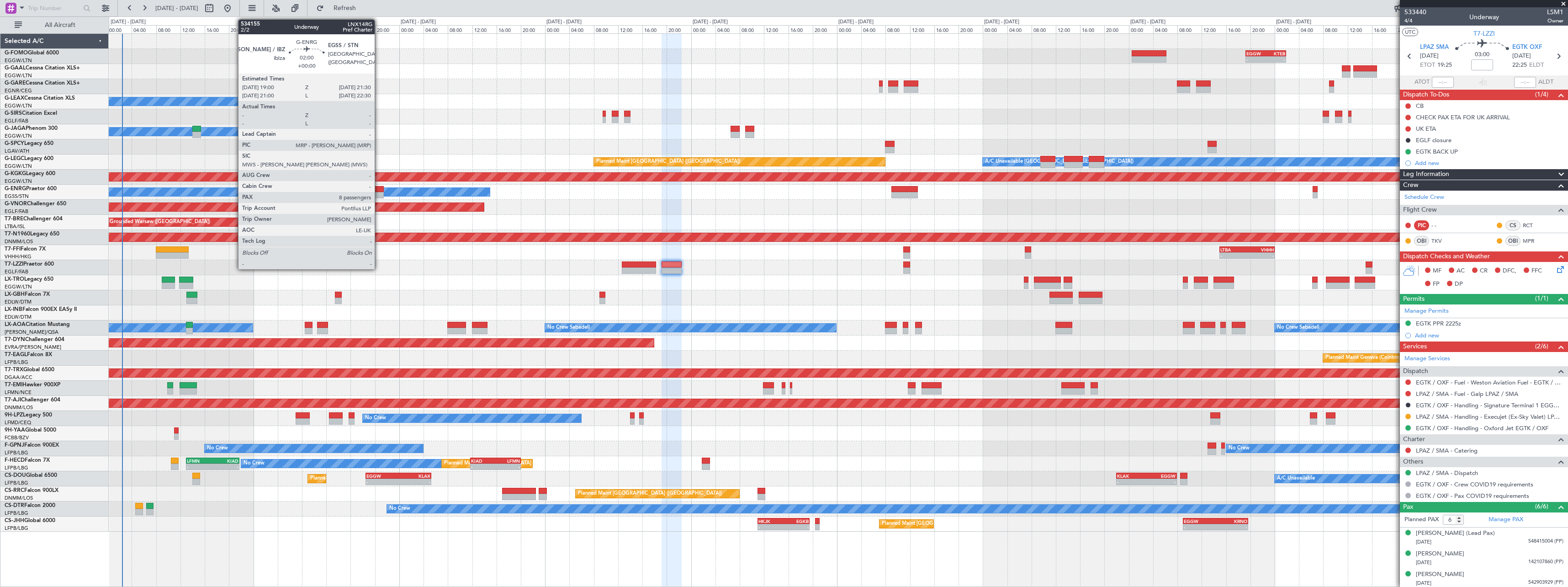
click at [379, 191] on div at bounding box center [376, 189] width 16 height 7
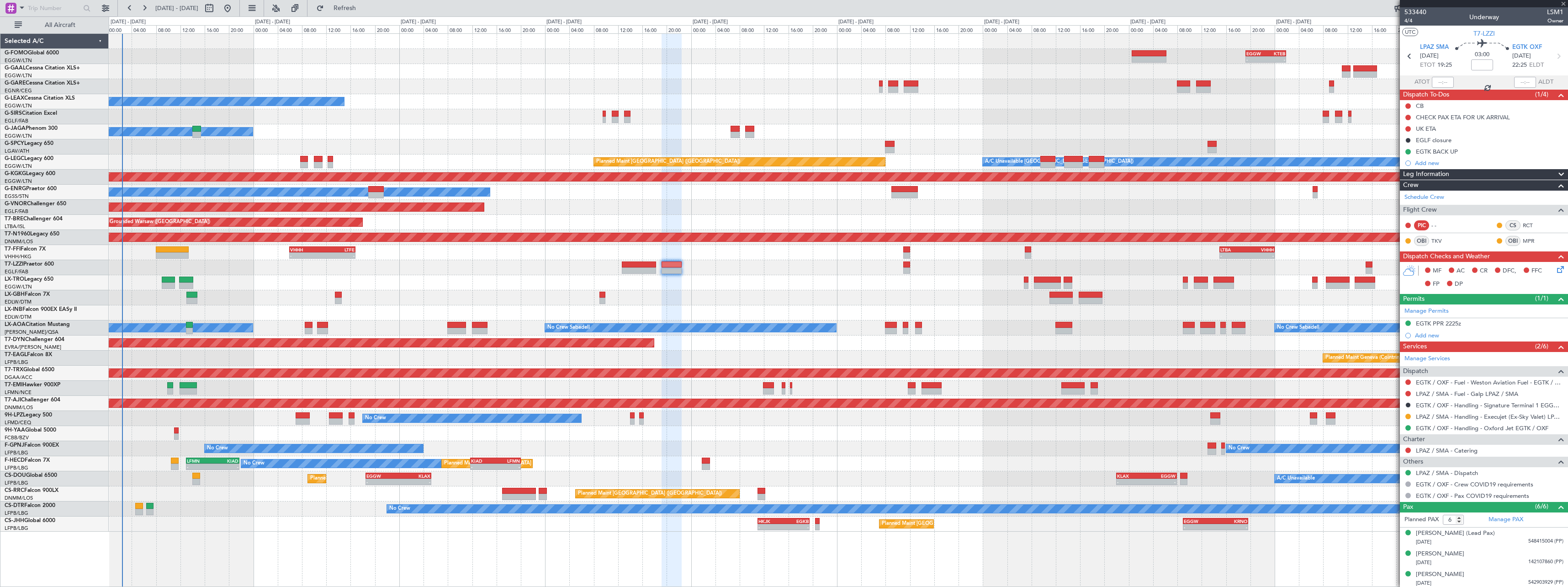
type input "8"
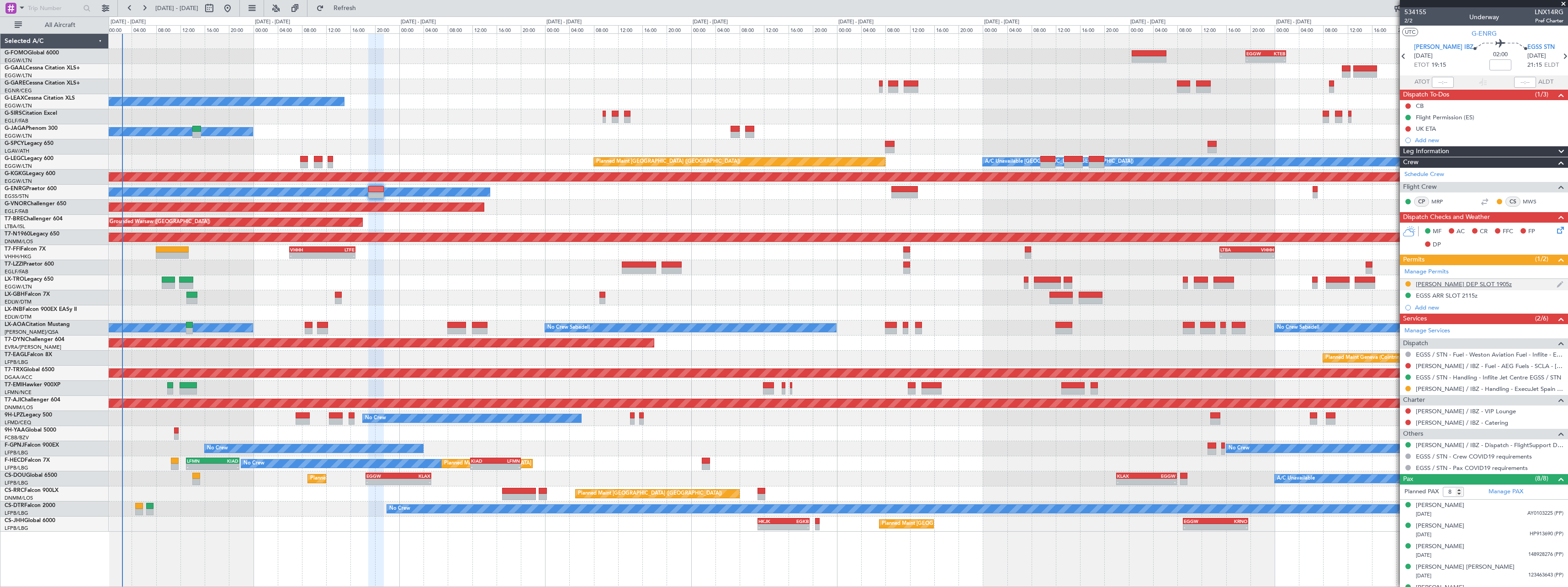
click at [1447, 289] on div "LEIB DEP SLOT 1905z" at bounding box center [1484, 284] width 168 height 12
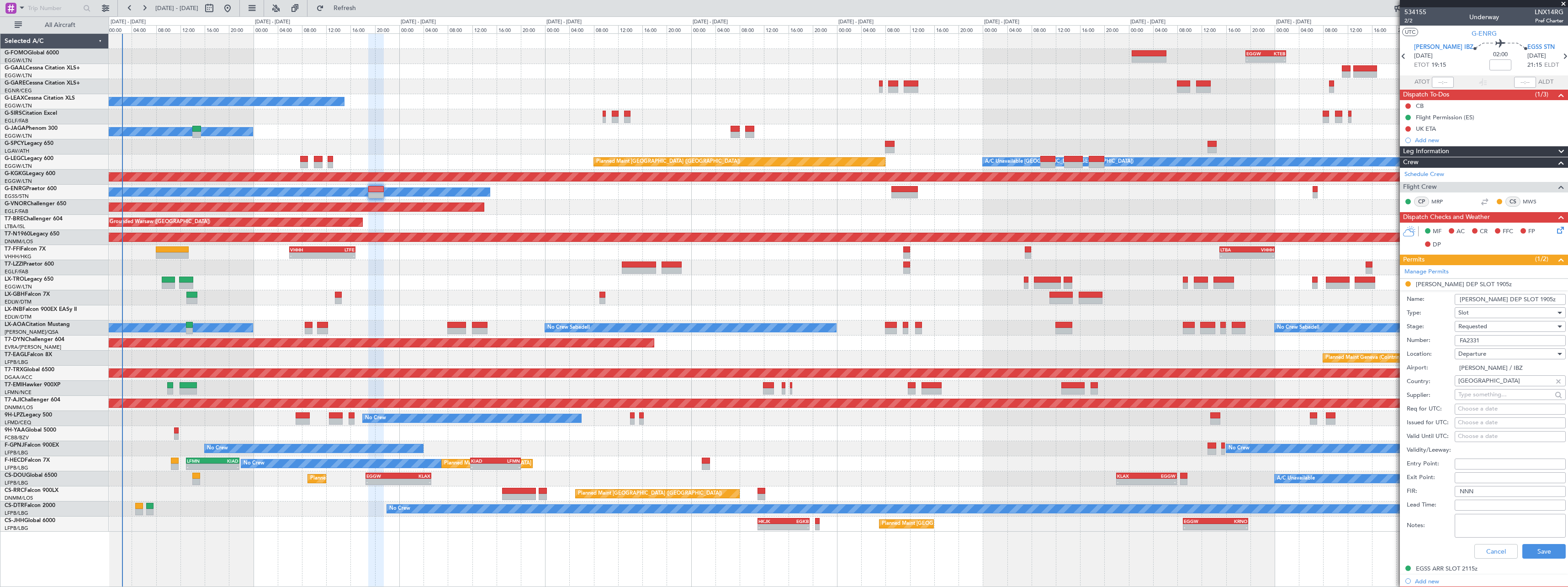
click at [1533, 301] on input "LEIB DEP SLOT 1905z" at bounding box center [1510, 300] width 111 height 11
type input "LEIB DEP SLOT 1905z 19JUN"
click at [1467, 326] on span "Requested" at bounding box center [1472, 326] width 29 height 9
click at [1485, 400] on span "Received OK" at bounding box center [1507, 396] width 96 height 14
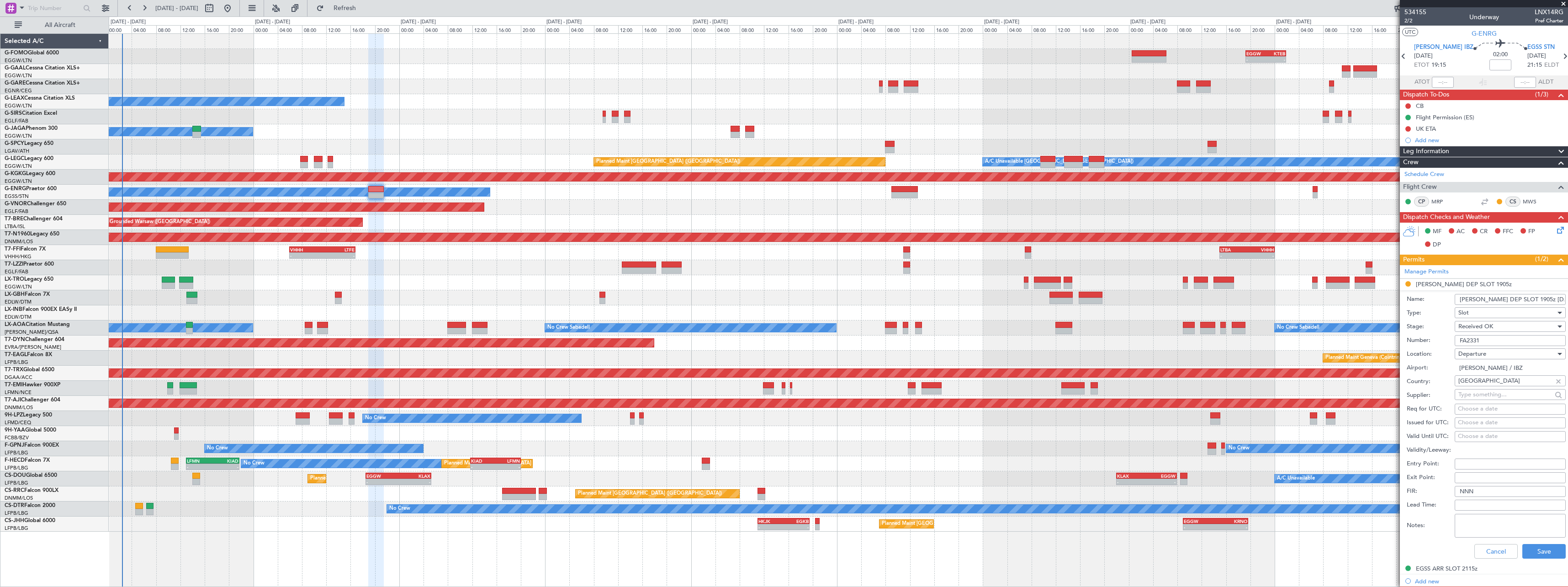
scroll to position [320, 0]
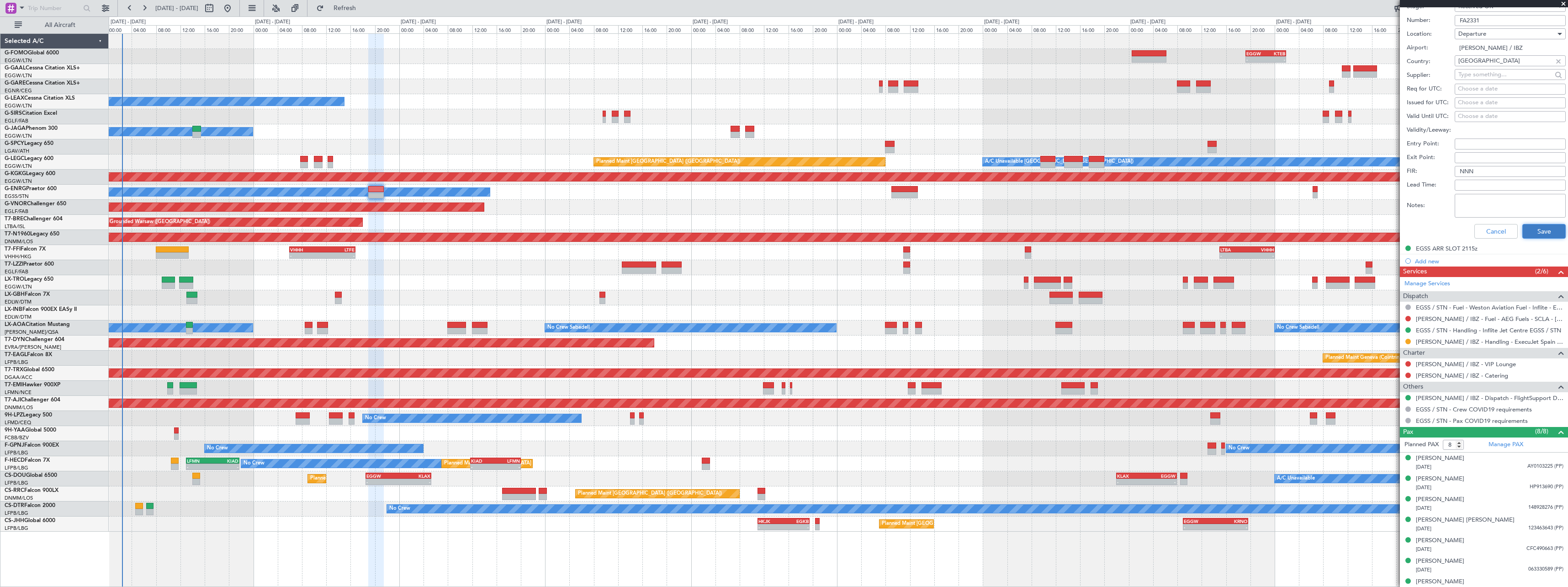
click at [1540, 228] on button "Save" at bounding box center [1544, 231] width 43 height 15
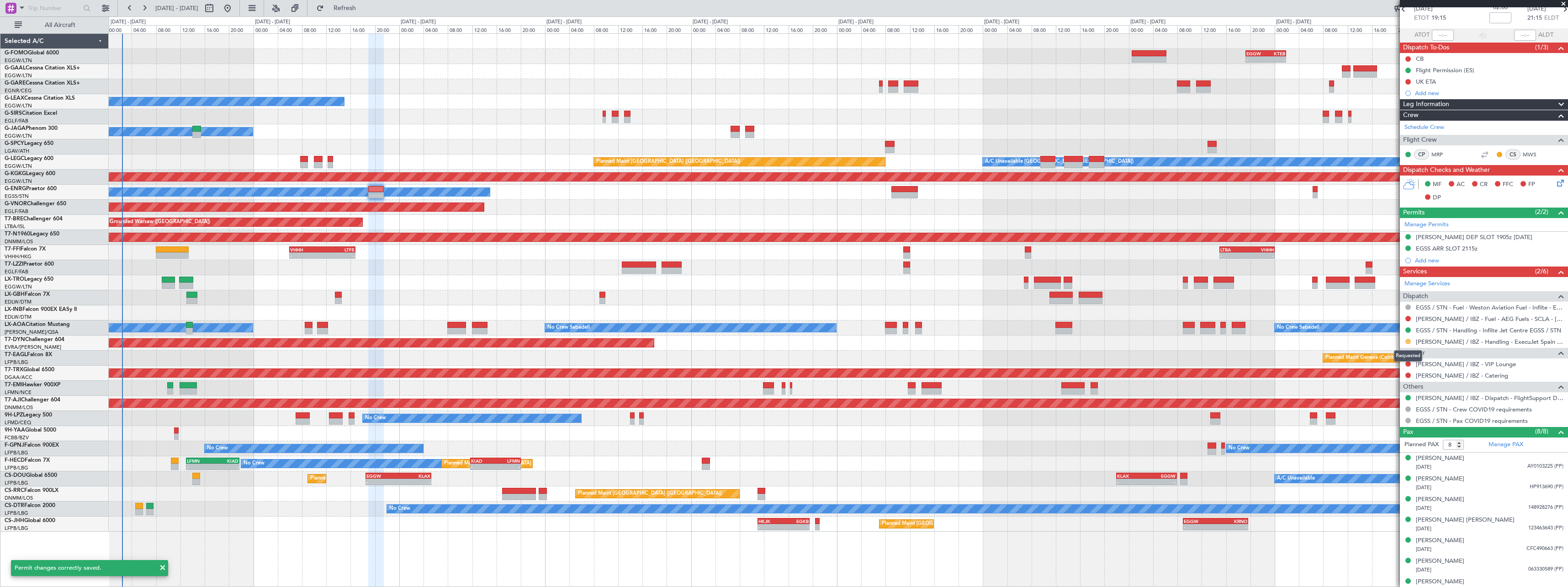
click at [1409, 342] on button at bounding box center [1408, 341] width 5 height 5
click at [1375, 452] on span "Confirmed" at bounding box center [1382, 450] width 29 height 9
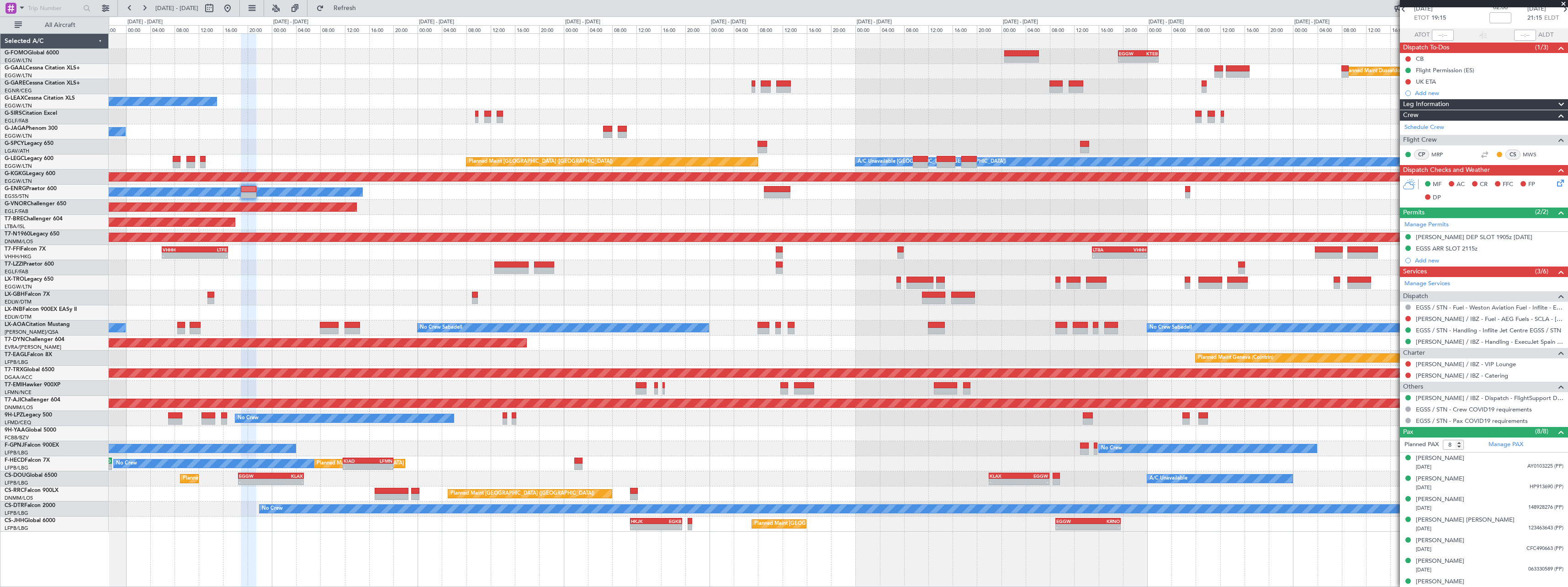
click at [654, 442] on div "No Crew No Crew" at bounding box center [838, 448] width 1459 height 15
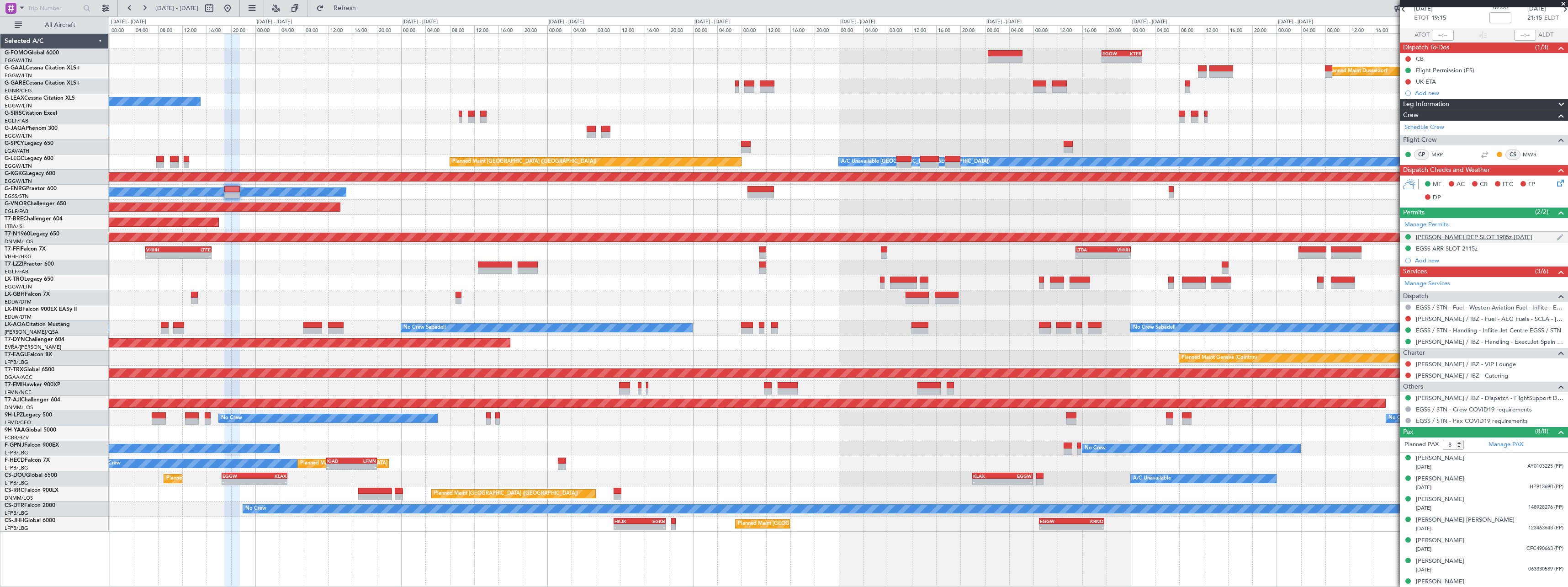
click at [1492, 240] on div "LEIB DEP SLOT 1905z 19JUN" at bounding box center [1474, 237] width 116 height 8
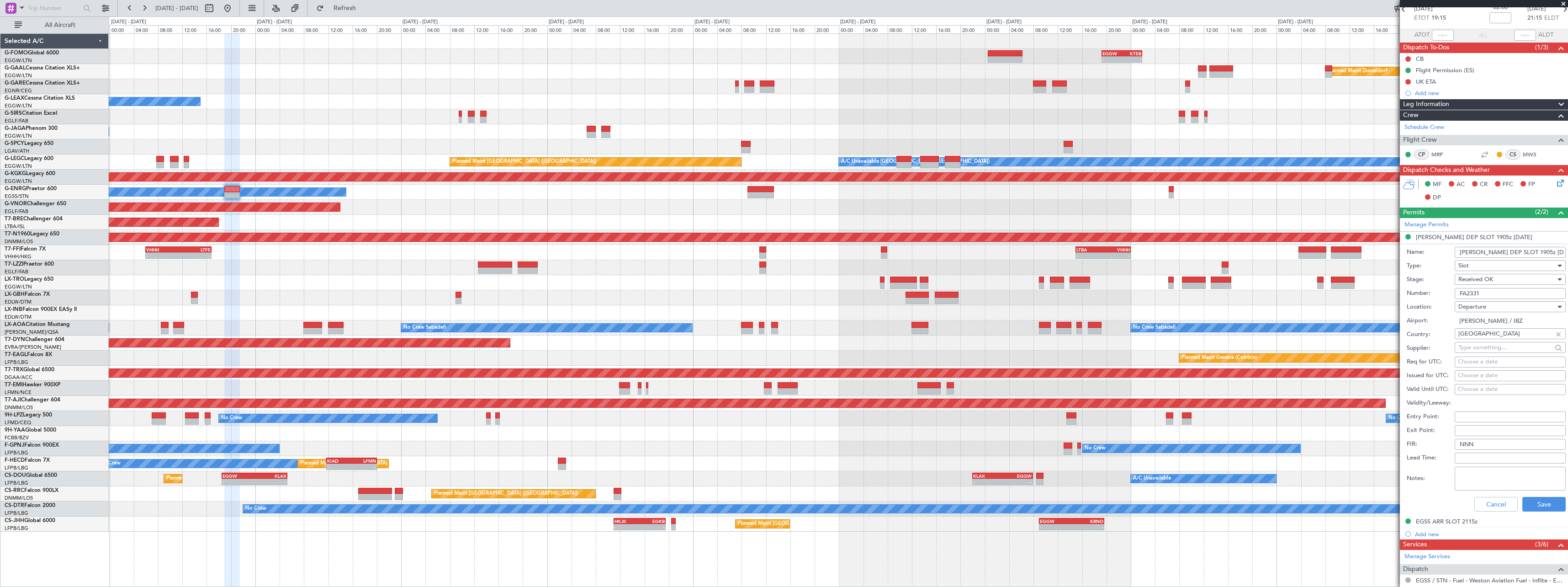
drag, startPoint x: 1539, startPoint y: 252, endPoint x: 1528, endPoint y: 253, distance: 11.0
click at [1528, 252] on input "LEIB DEP SLOT 1905z 19JUN" at bounding box center [1510, 252] width 111 height 11
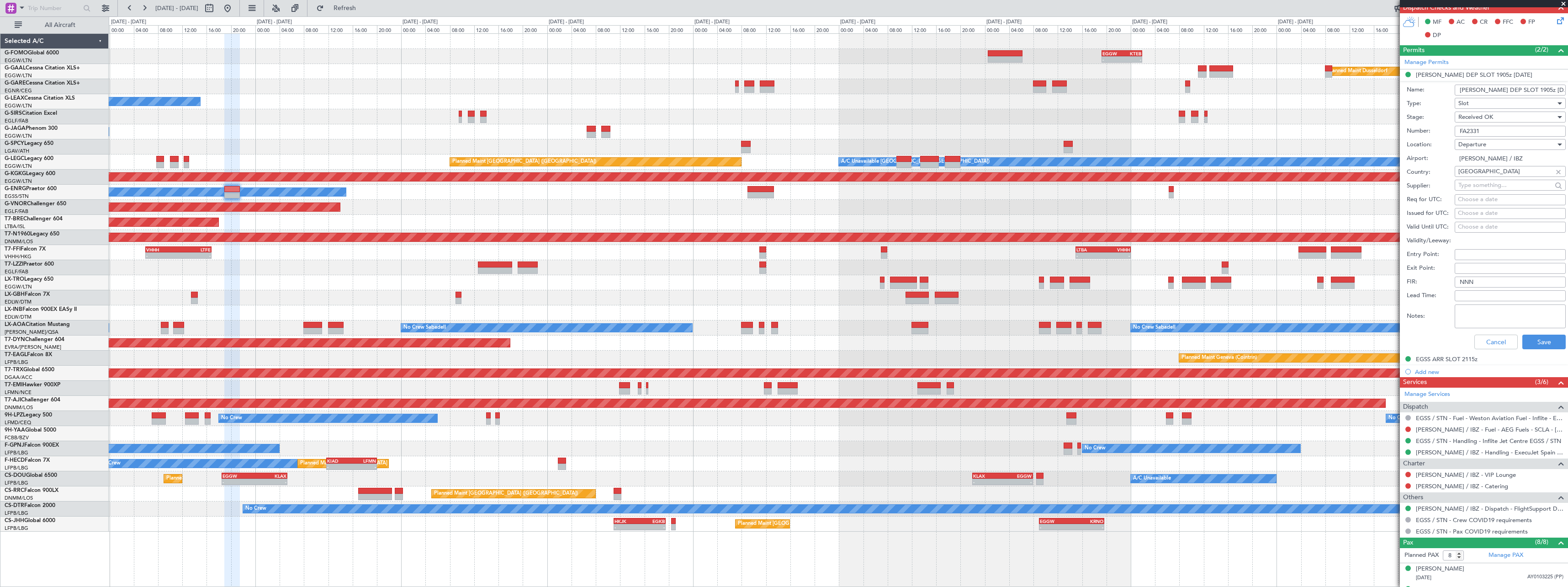
scroll to position [350, 0]
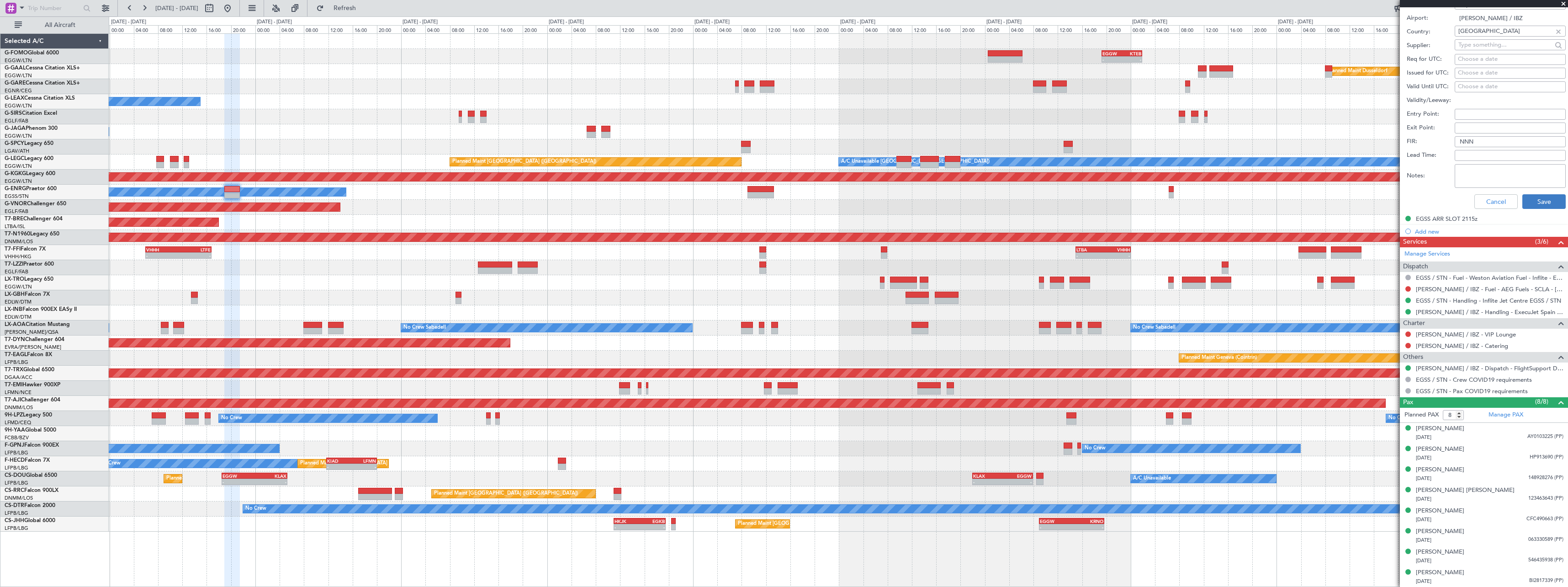
type input "LEIB DEP SLOT 1905z 19AUG"
click at [1536, 203] on button "Save" at bounding box center [1544, 202] width 43 height 15
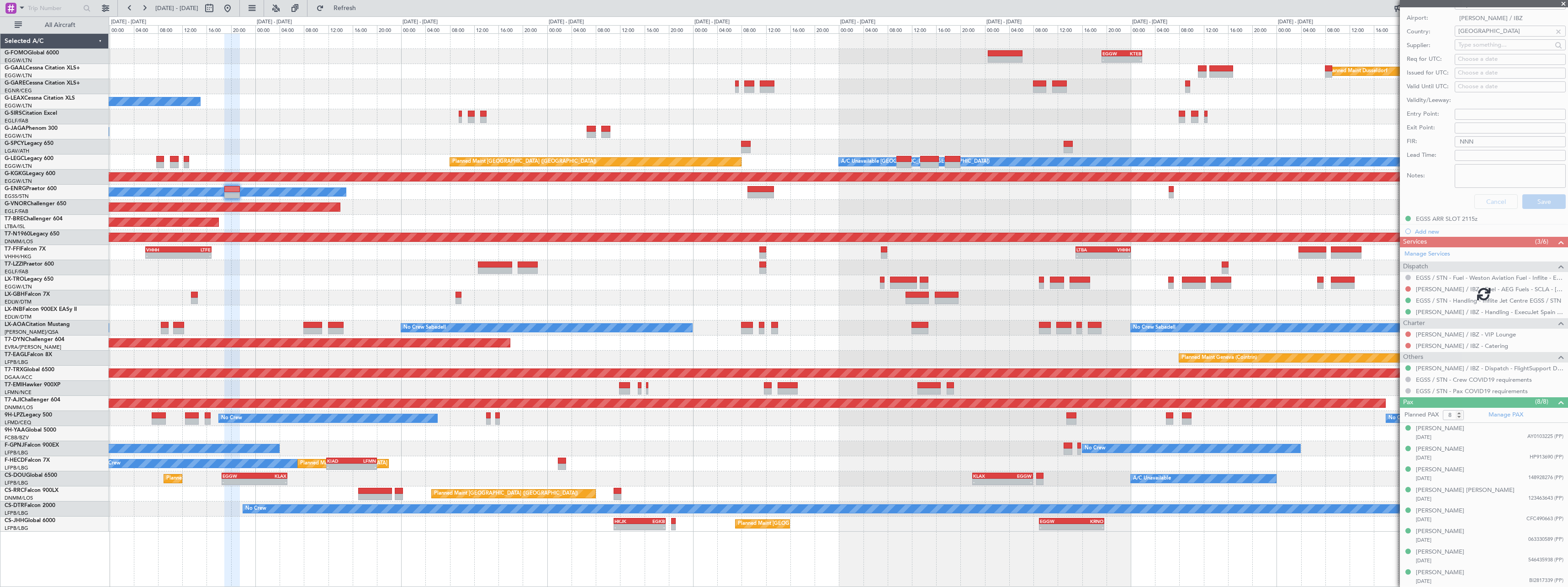
scroll to position [77, 0]
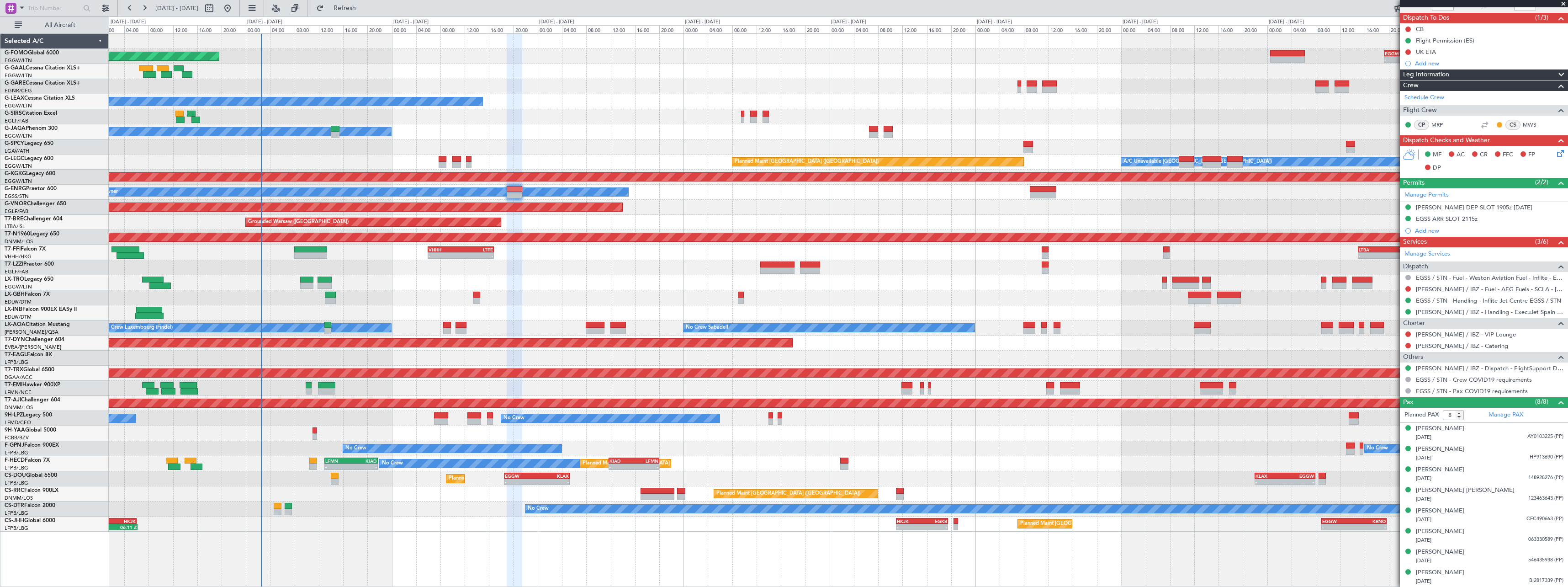
click at [618, 292] on div "- - EGGW 19:15 Z KTEB 01:55 Z Planned Maint Windsor Locks (Bradley Intl) Planne…" at bounding box center [838, 283] width 1459 height 497
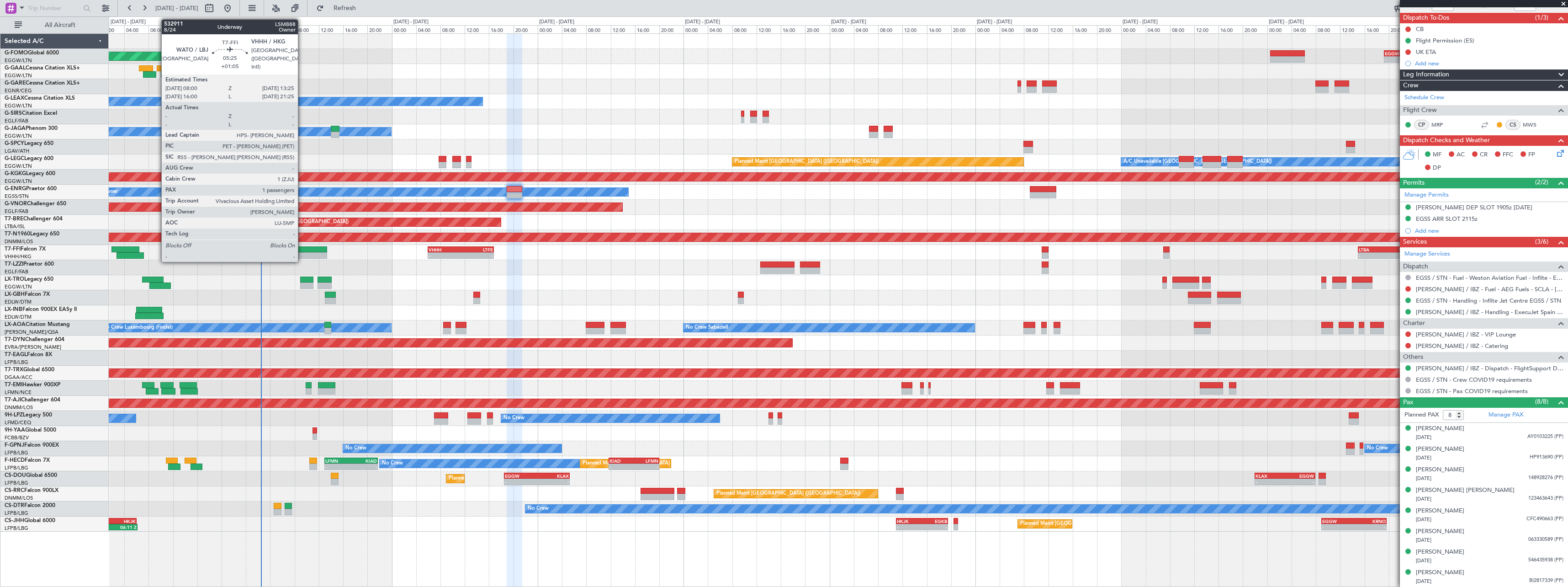
click at [302, 256] on div at bounding box center [310, 255] width 33 height 7
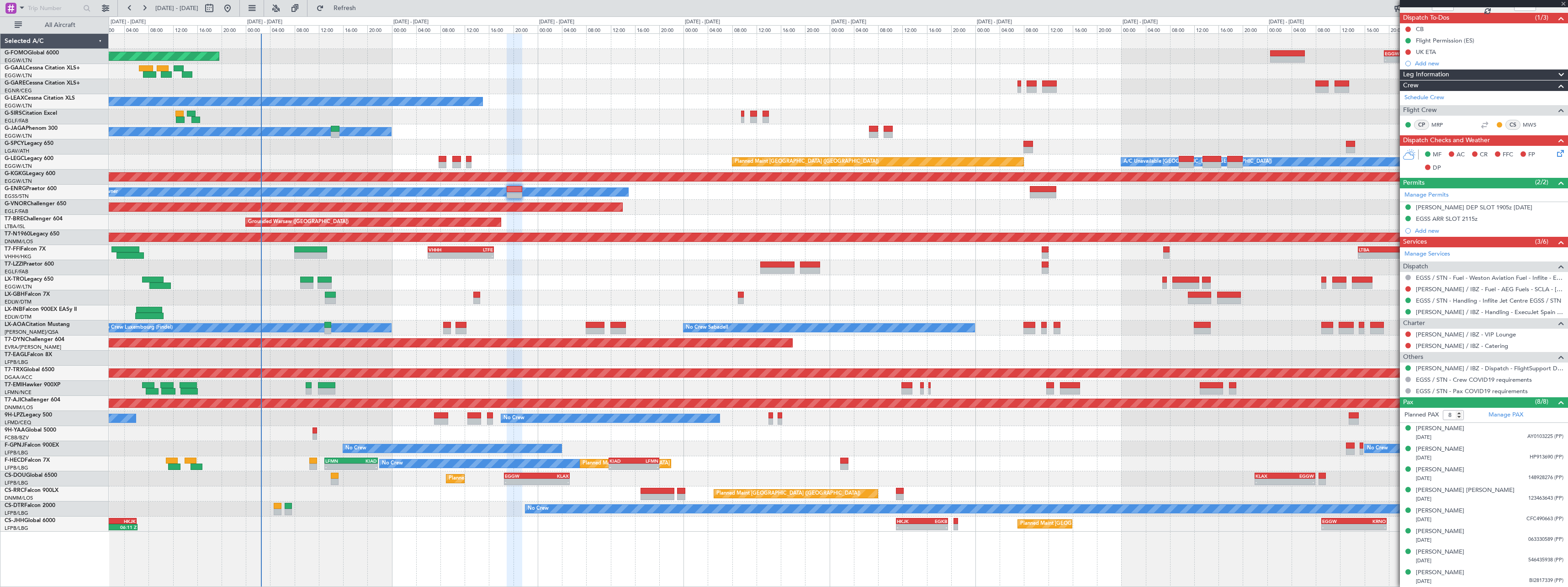
type input "+01:05"
type input "1"
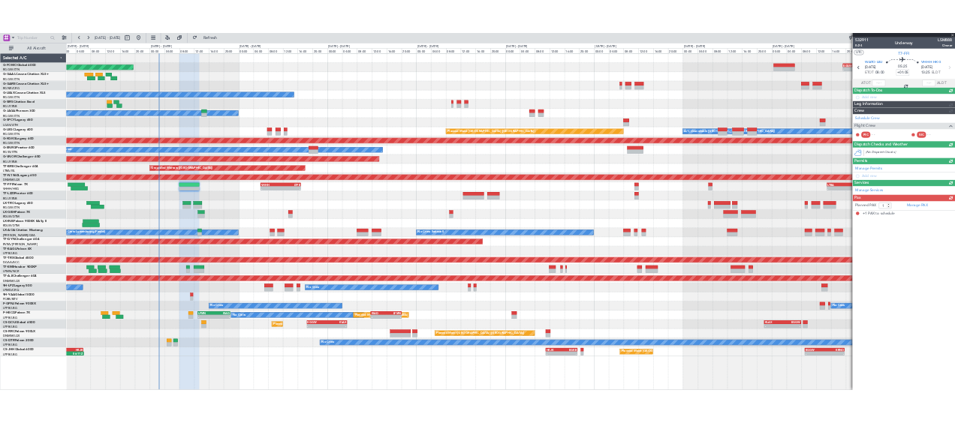
scroll to position [0, 0]
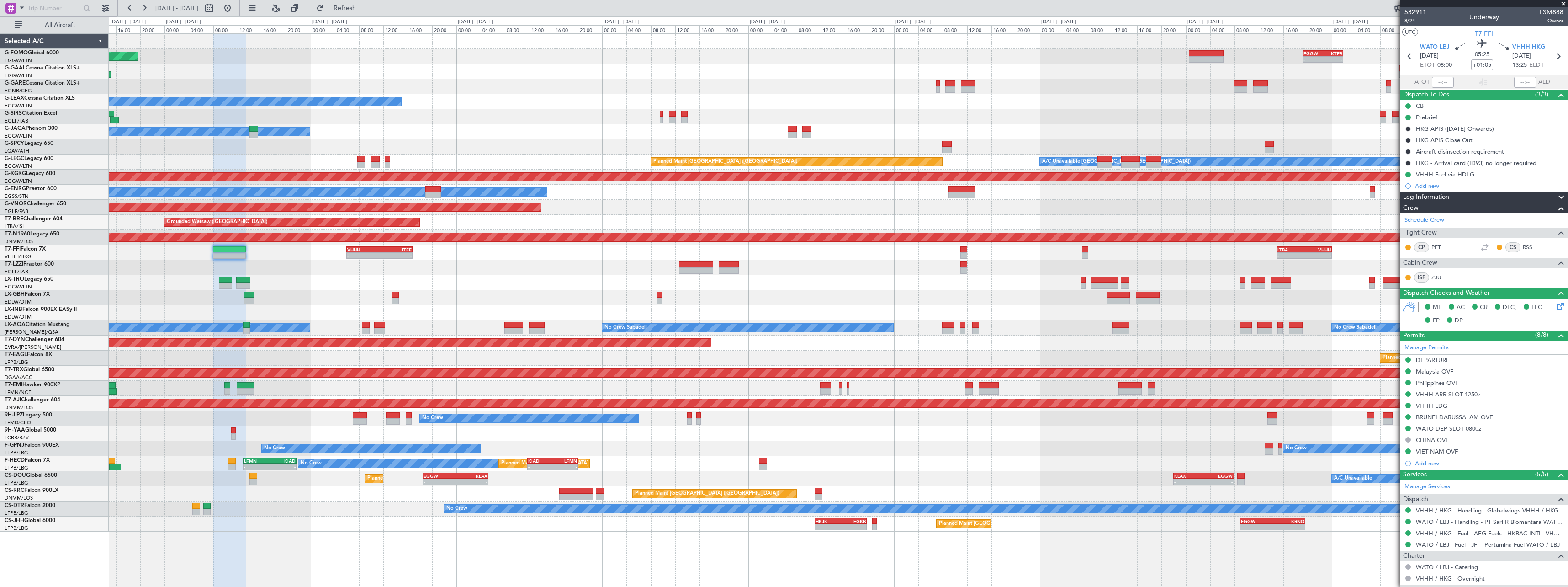
click at [609, 274] on div "Planned Maint Windsor Locks (Bradley Intl) - - EGGW 19:15 Z KTEB 01:55 Z Planne…" at bounding box center [838, 283] width 1459 height 497
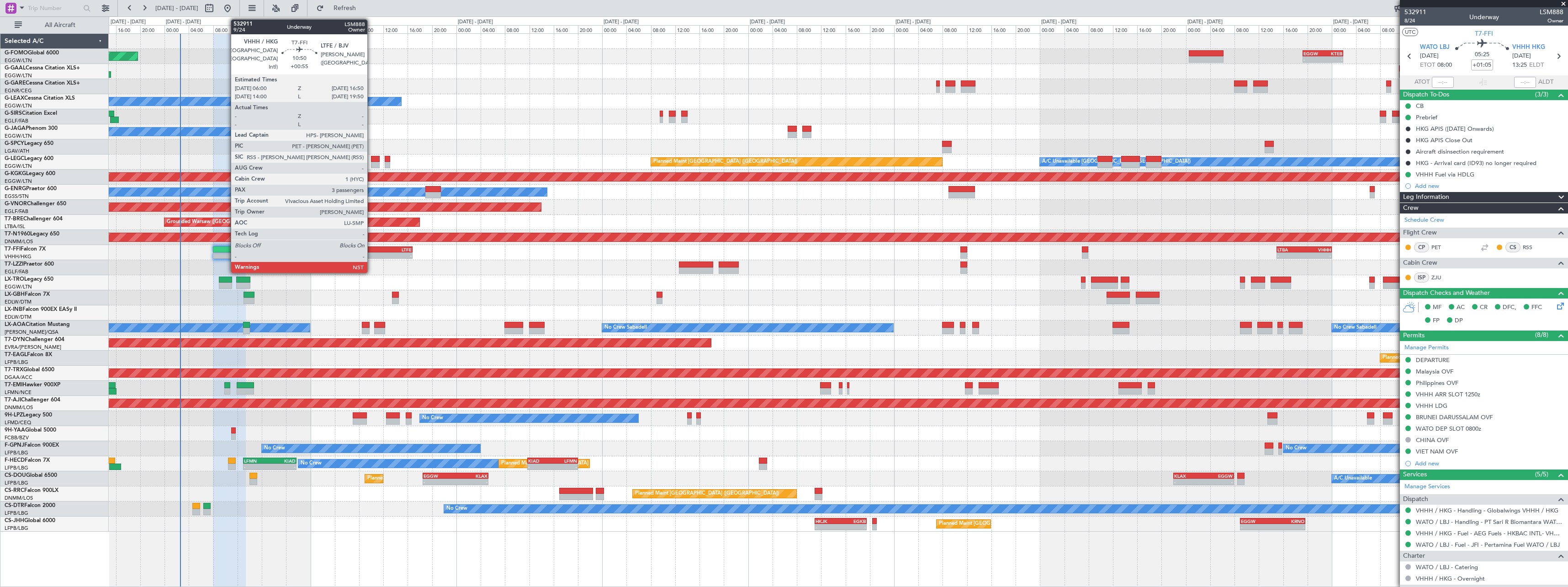
click at [372, 250] on div "VHHH" at bounding box center [363, 249] width 32 height 5
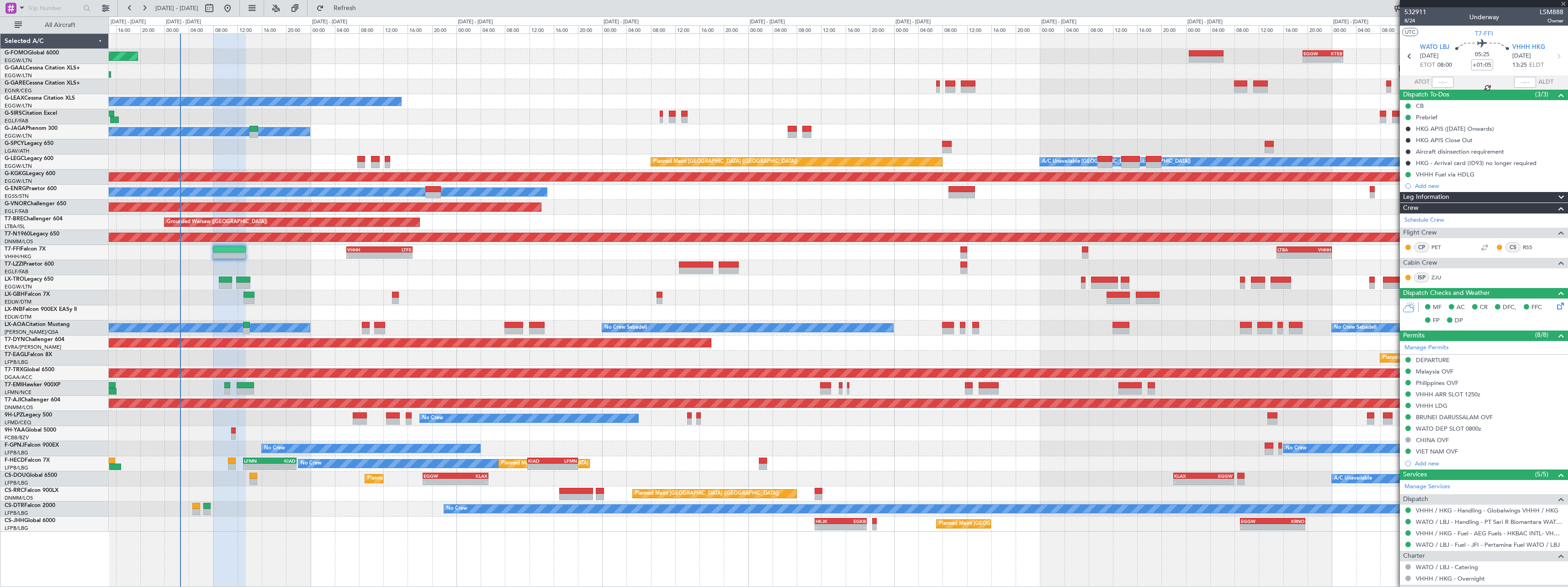
type input "+00:55"
type input "3"
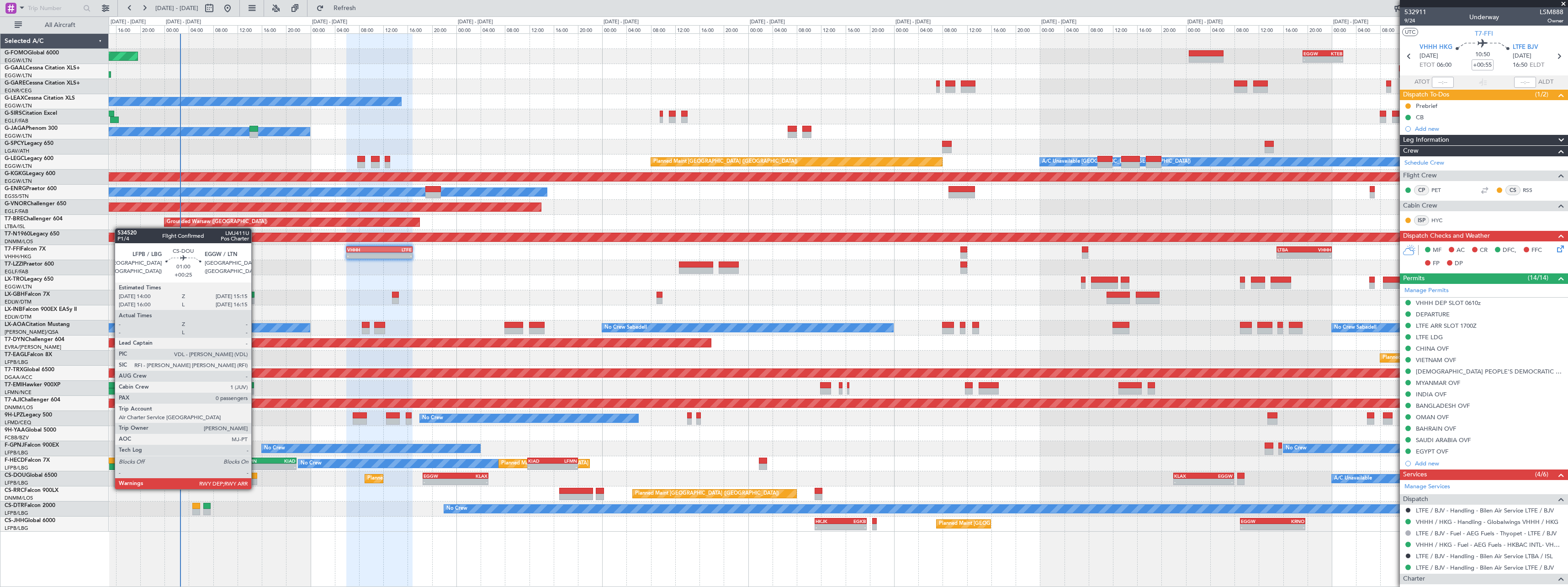
click at [256, 480] on div at bounding box center [253, 482] width 8 height 7
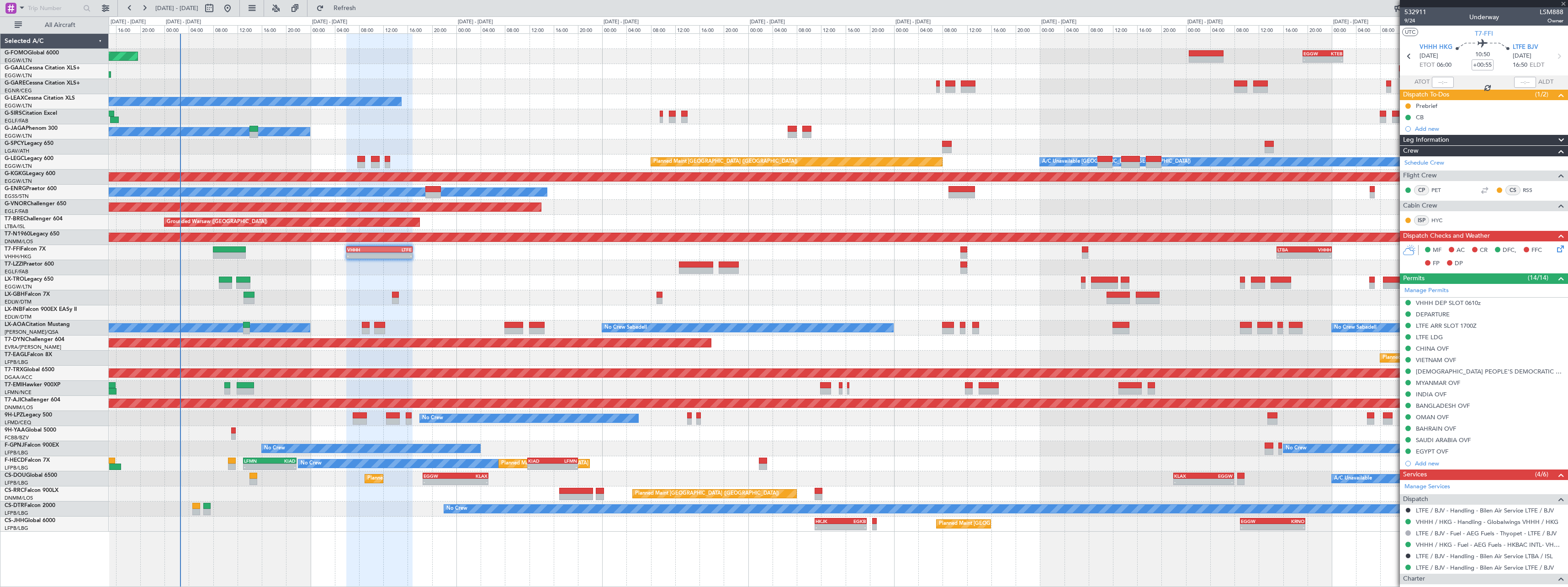
type input "+00:25"
type input "0"
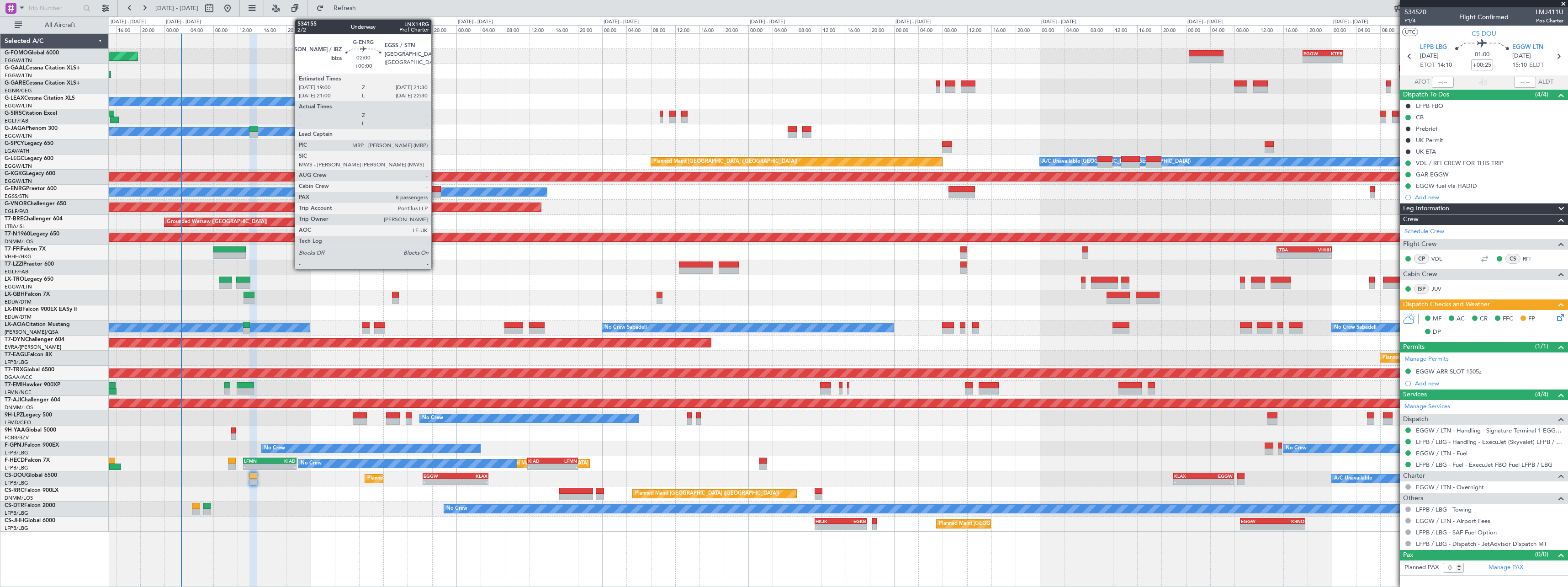
click at [435, 193] on div at bounding box center [433, 195] width 16 height 7
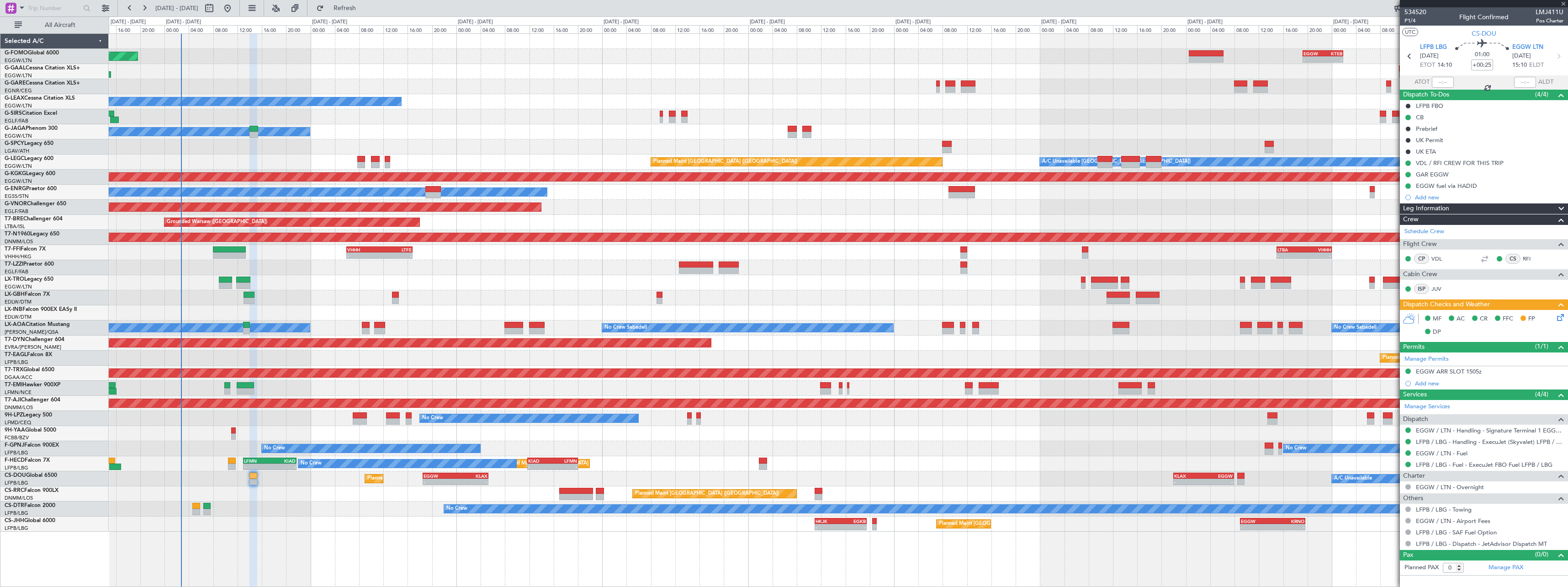
type input "8"
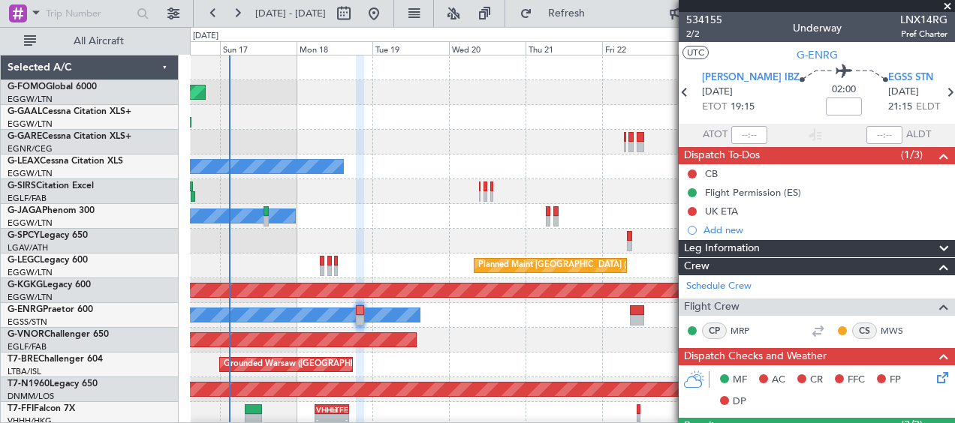
click at [945, 10] on span at bounding box center [947, 7] width 15 height 14
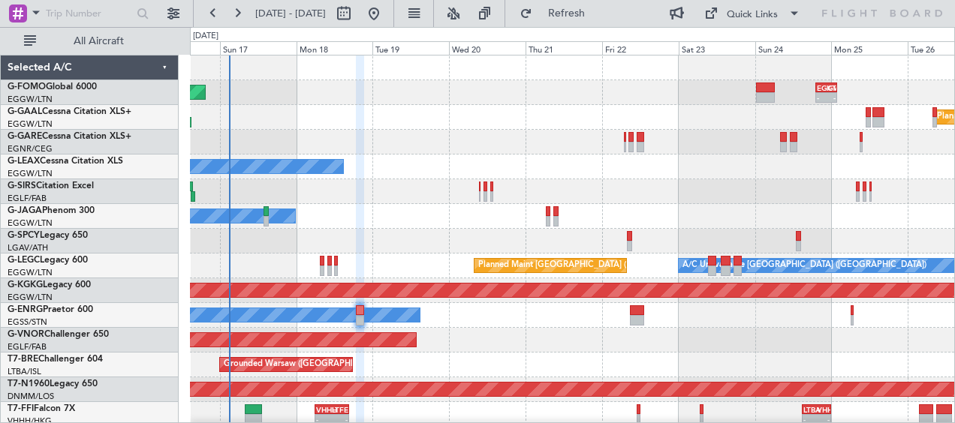
type input "0"
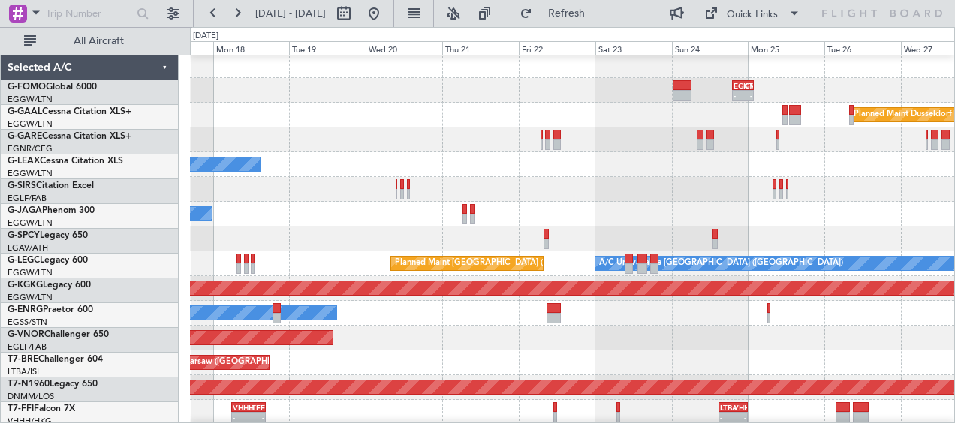
scroll to position [2, 0]
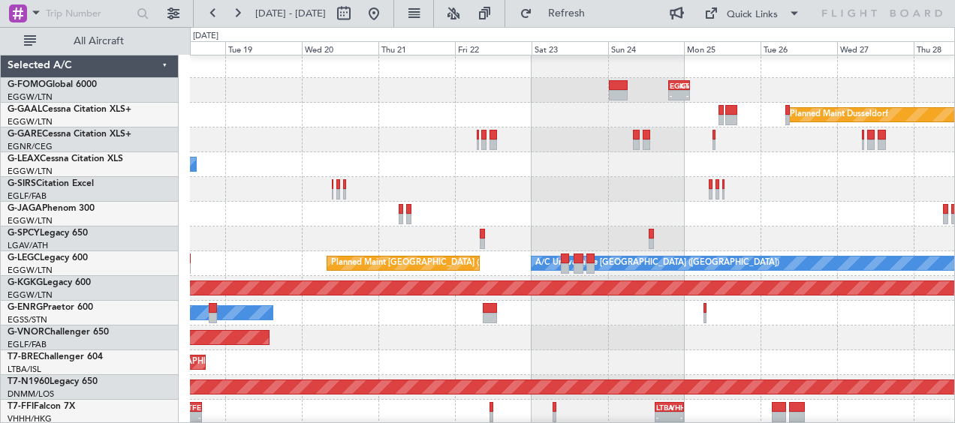
click at [605, 194] on div at bounding box center [572, 189] width 764 height 25
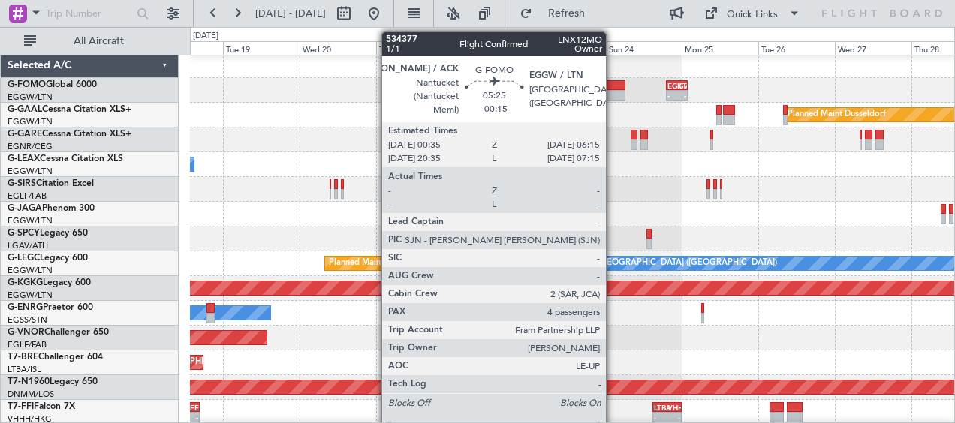
click at [612, 94] on div at bounding box center [615, 95] width 19 height 11
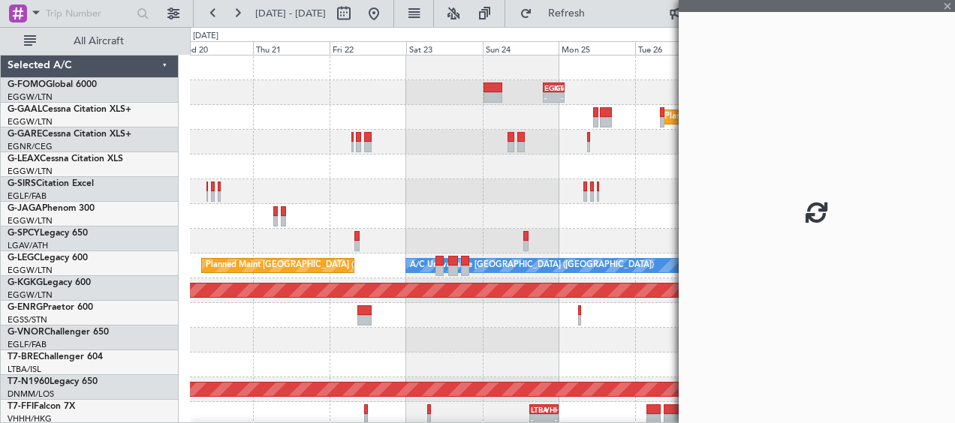
scroll to position [0, 0]
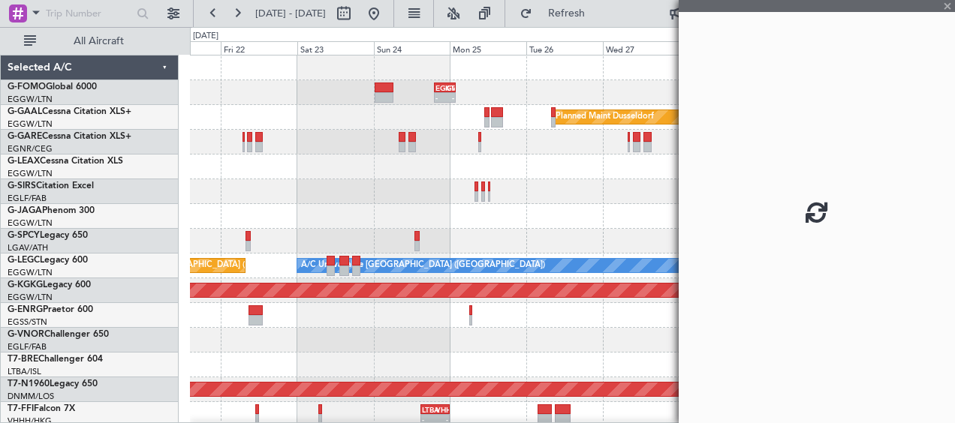
click at [362, 122] on div "Planned Maint Dusseldorf" at bounding box center [572, 117] width 764 height 25
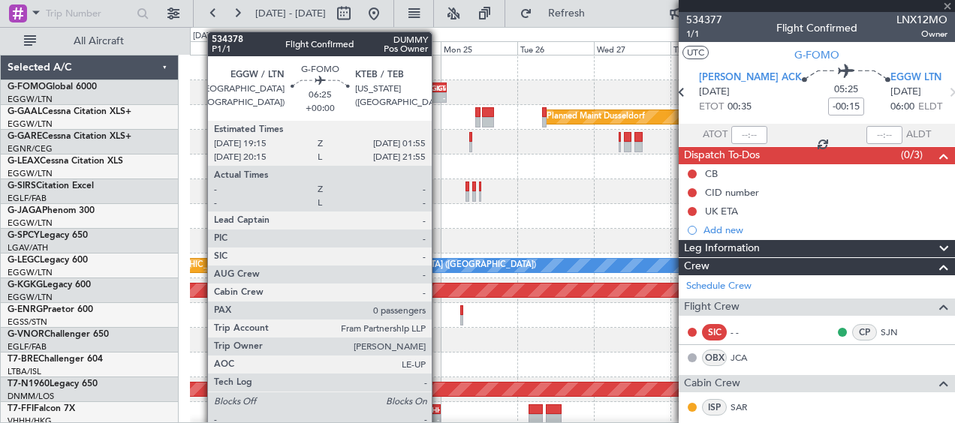
click at [440, 97] on div "-" at bounding box center [440, 97] width 9 height 9
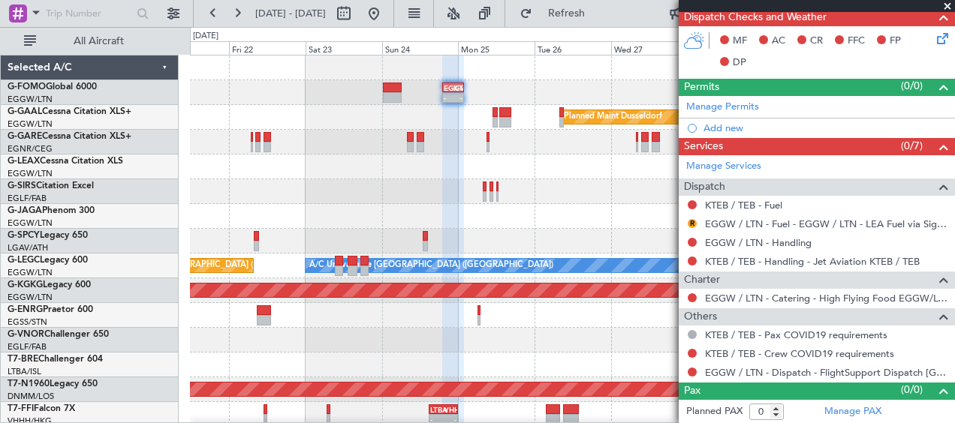
click at [303, 187] on div at bounding box center [572, 191] width 764 height 25
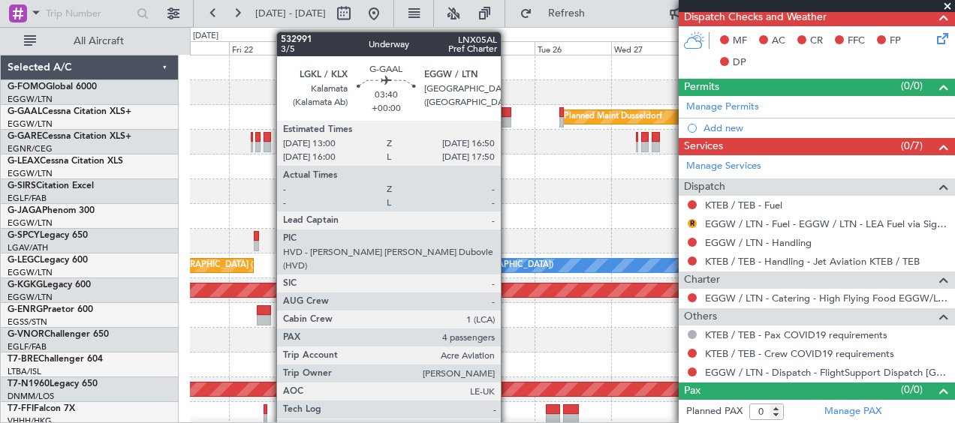
click at [507, 120] on div at bounding box center [505, 122] width 13 height 11
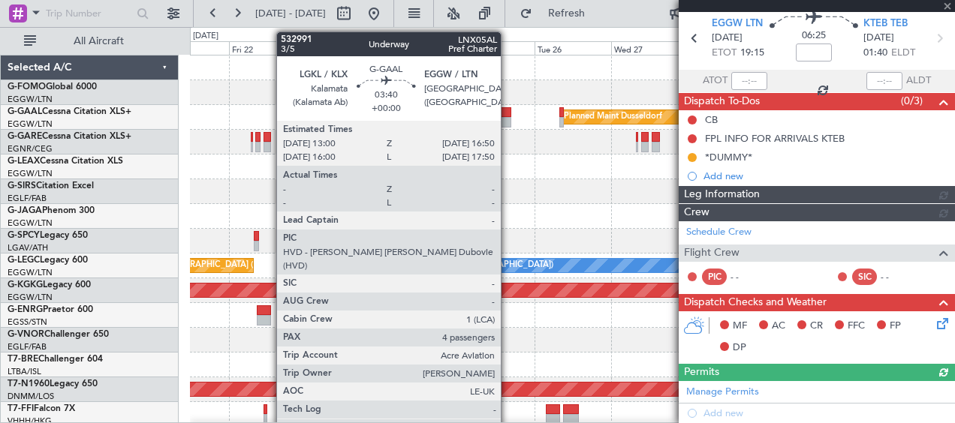
scroll to position [339, 0]
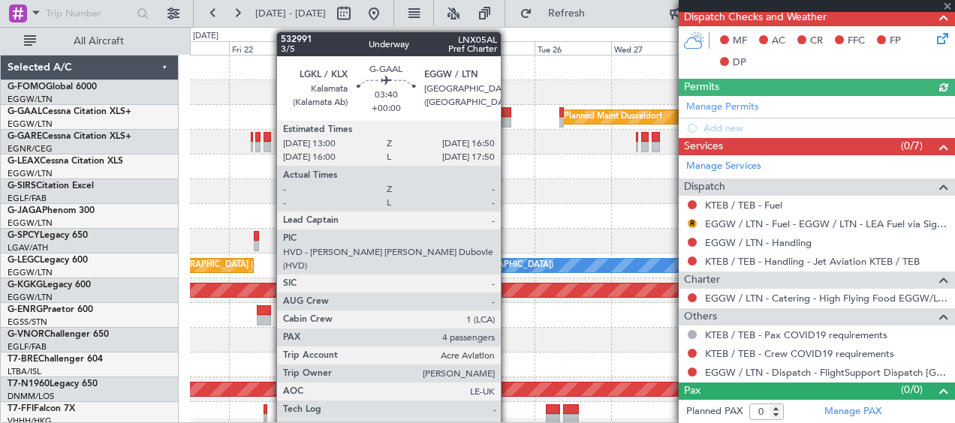
click at [507, 121] on div at bounding box center [505, 122] width 13 height 11
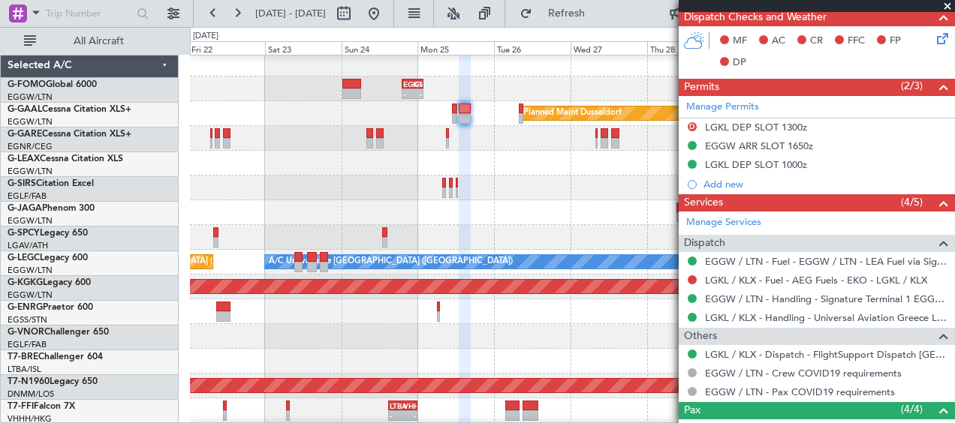
scroll to position [4, 0]
click at [228, 161] on div at bounding box center [572, 163] width 764 height 25
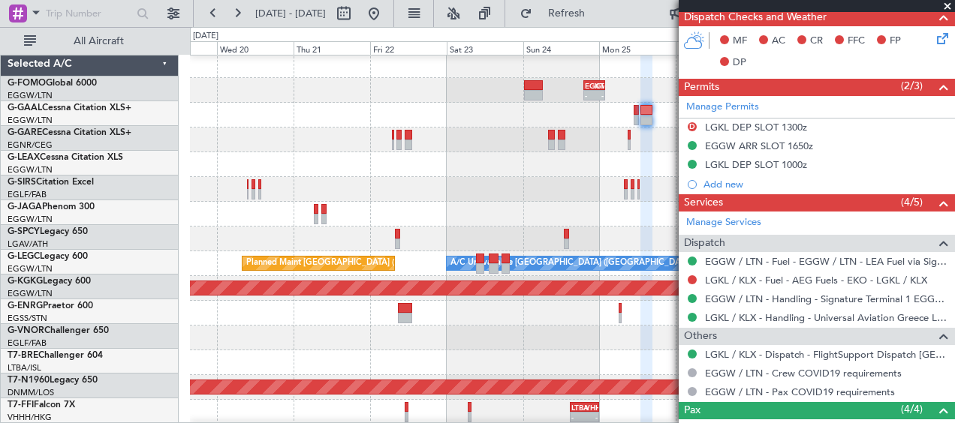
scroll to position [2, 0]
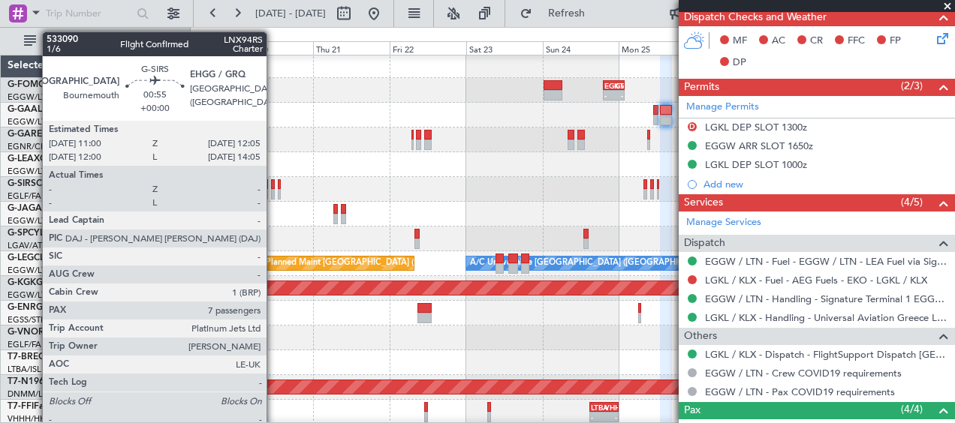
click at [273, 190] on div at bounding box center [273, 194] width 4 height 11
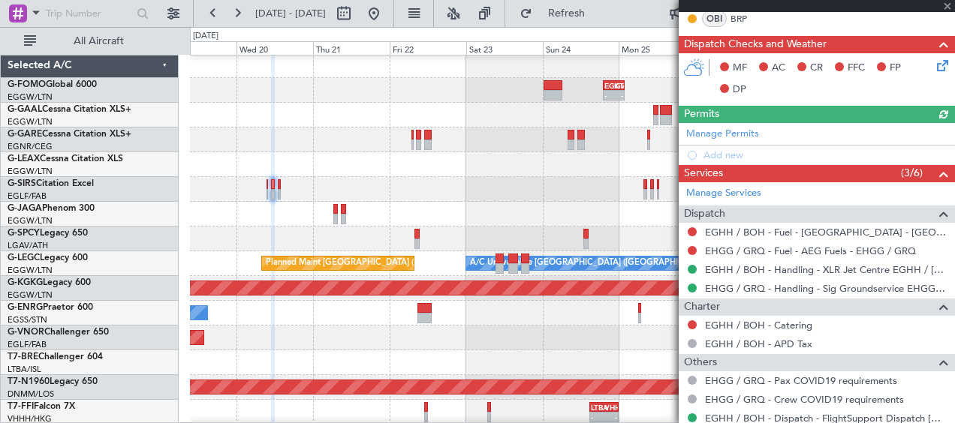
scroll to position [366, 0]
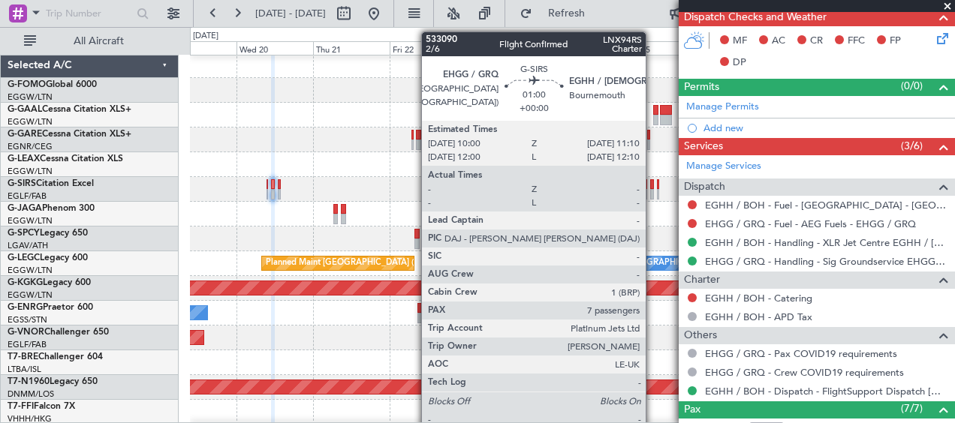
click at [652, 186] on div at bounding box center [652, 184] width 4 height 11
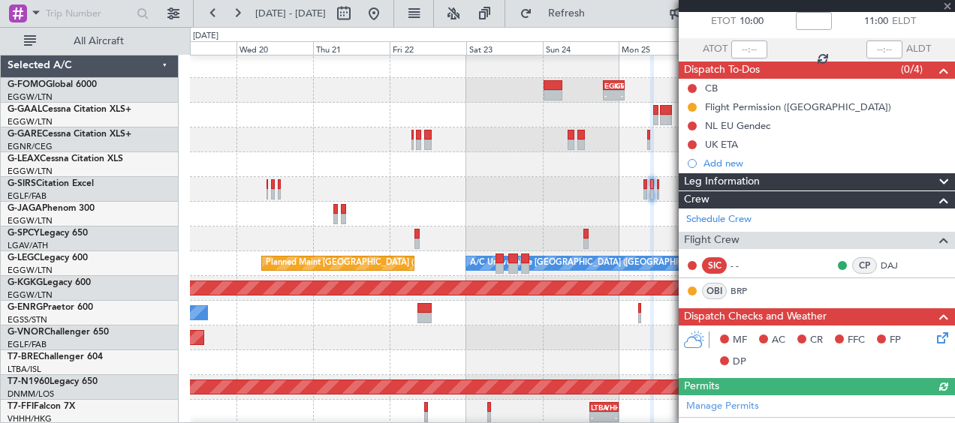
scroll to position [85, 0]
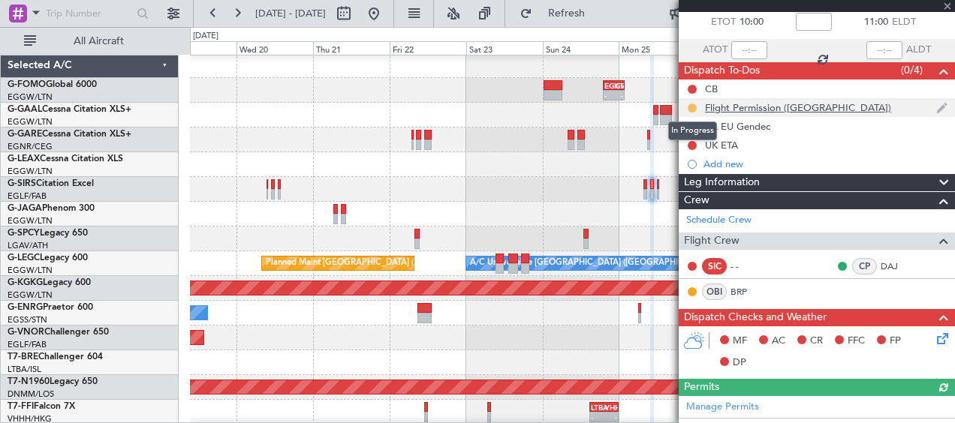
click at [691, 106] on button at bounding box center [692, 108] width 9 height 9
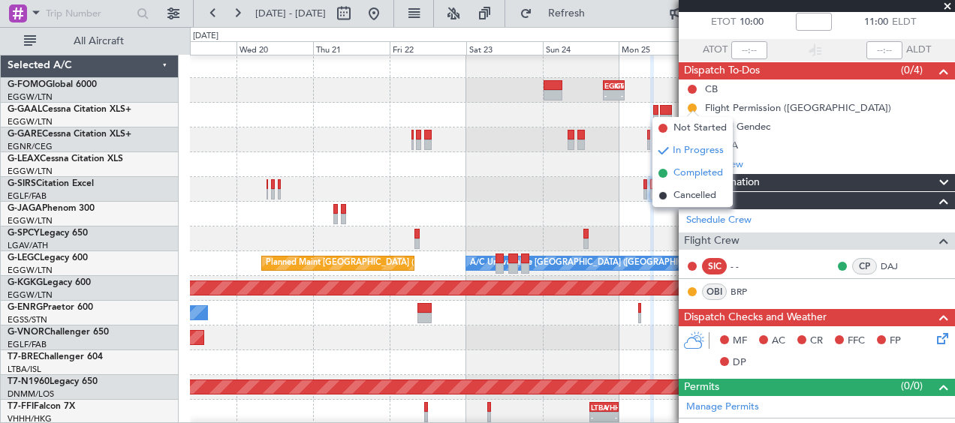
click at [689, 179] on span "Completed" at bounding box center [698, 173] width 50 height 15
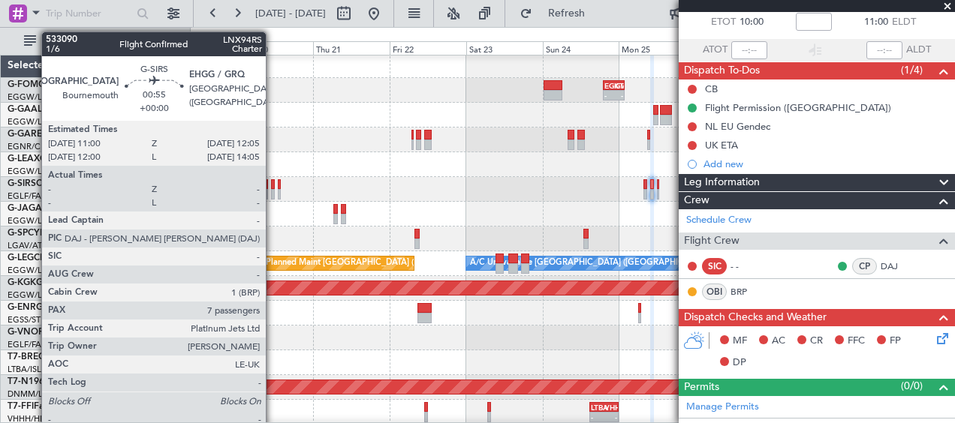
click at [272, 191] on div at bounding box center [273, 194] width 4 height 11
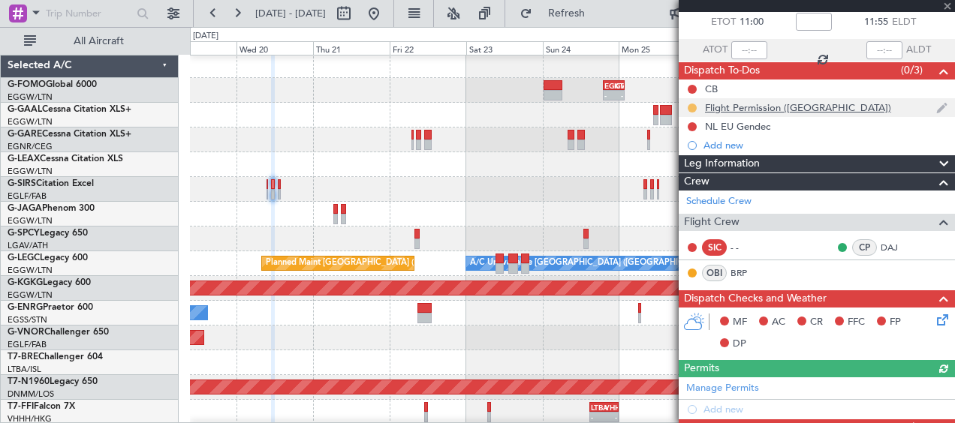
click at [694, 105] on button at bounding box center [692, 108] width 9 height 9
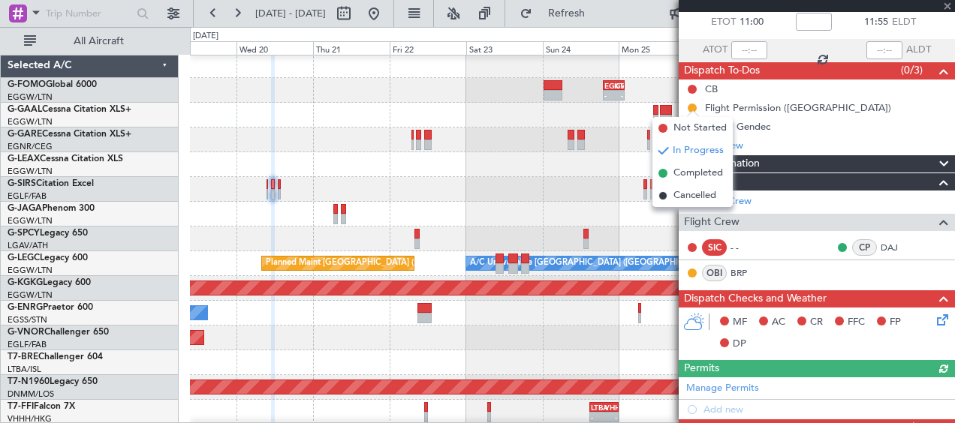
drag, startPoint x: 683, startPoint y: 169, endPoint x: 673, endPoint y: 176, distance: 12.9
click at [682, 170] on span "Completed" at bounding box center [698, 173] width 50 height 15
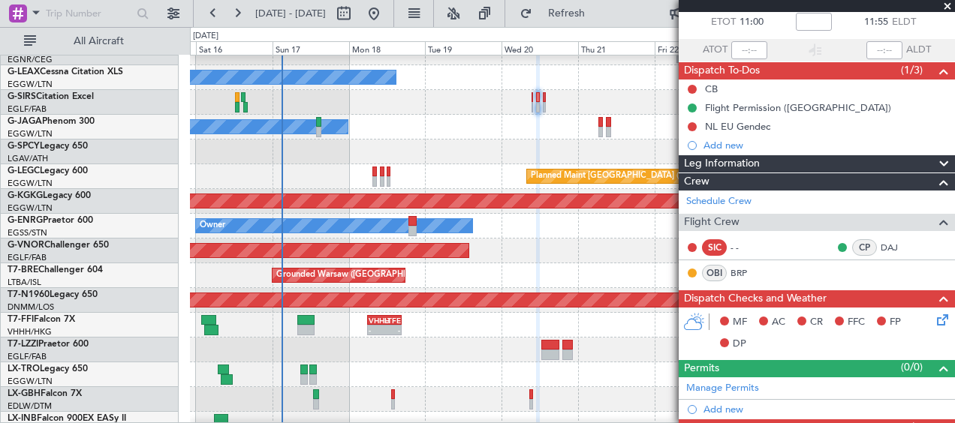
click at [538, 127] on div "Owner" at bounding box center [572, 127] width 764 height 25
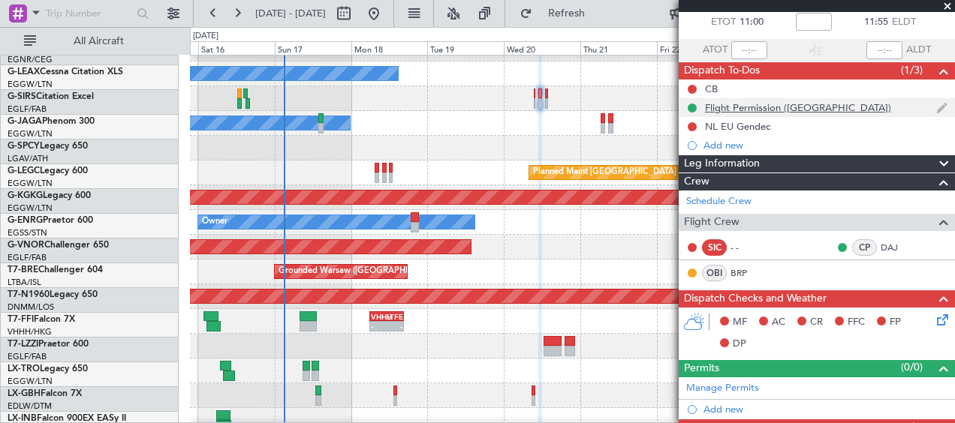
scroll to position [93, 0]
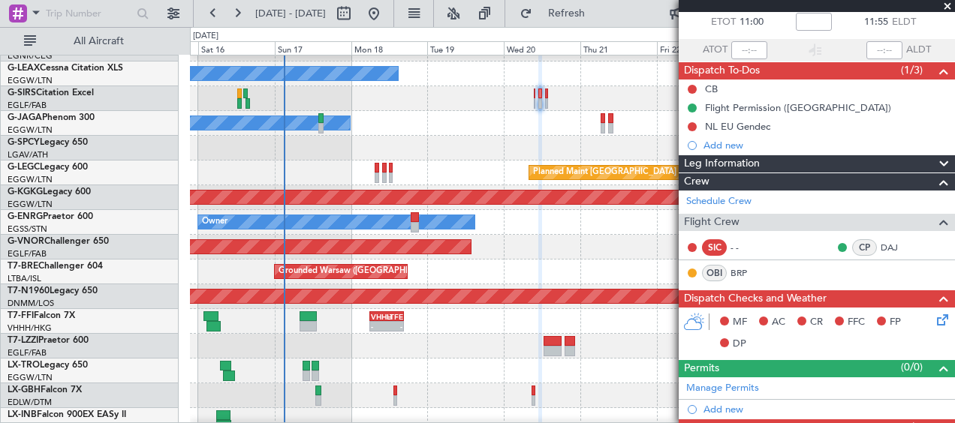
click at [949, 6] on span at bounding box center [947, 7] width 15 height 14
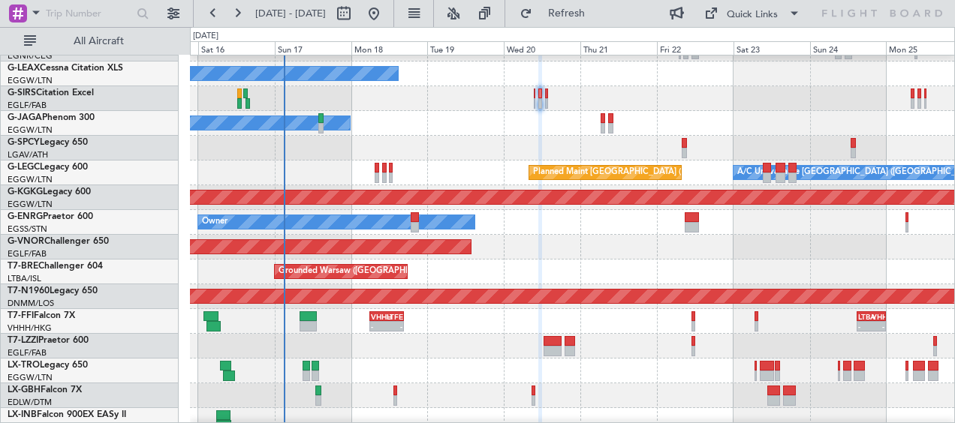
type input "0"
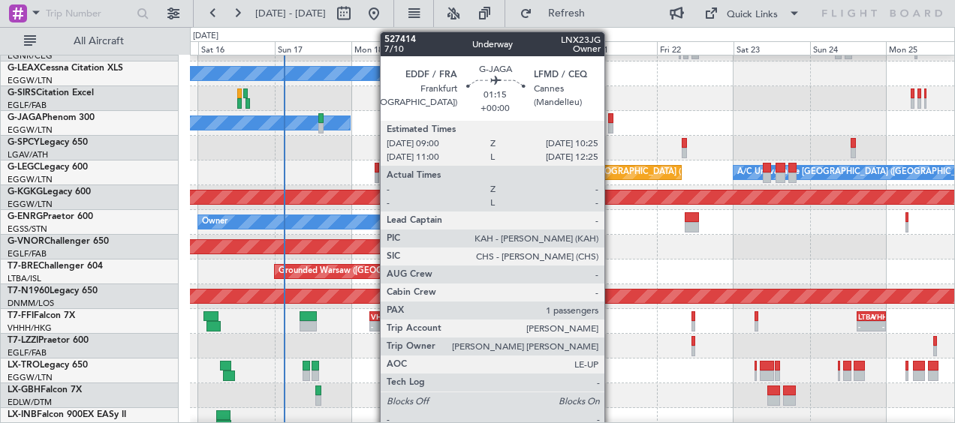
click at [611, 124] on div at bounding box center [610, 128] width 5 height 11
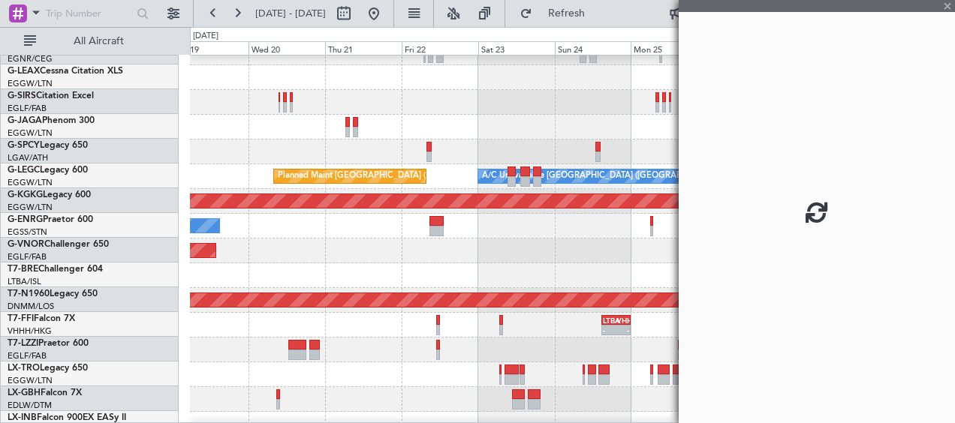
scroll to position [89, 0]
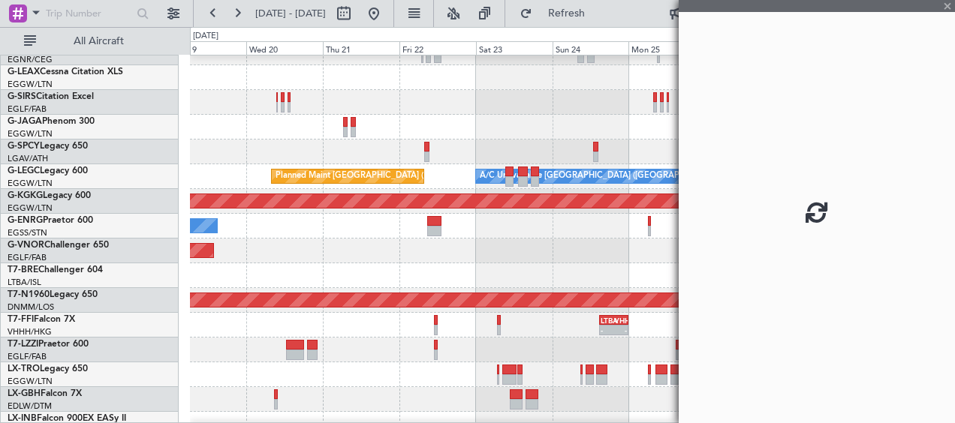
click at [348, 145] on div at bounding box center [572, 152] width 764 height 25
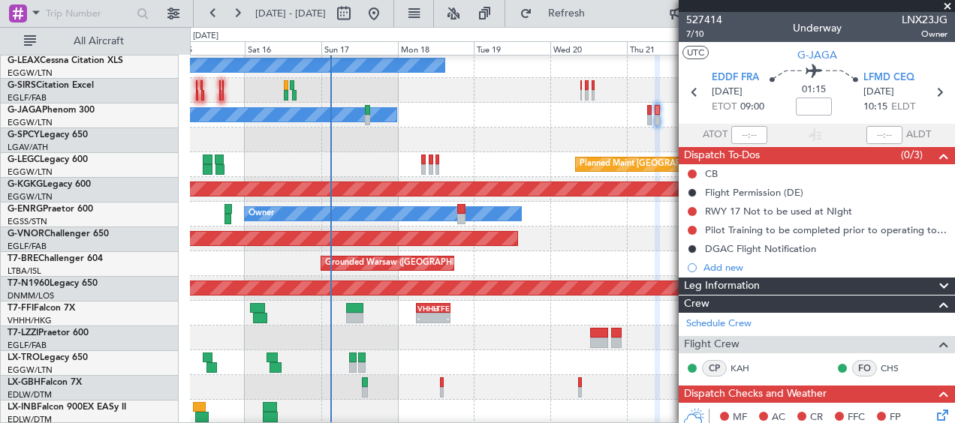
scroll to position [101, 0]
click at [519, 121] on div "Owner" at bounding box center [572, 115] width 764 height 25
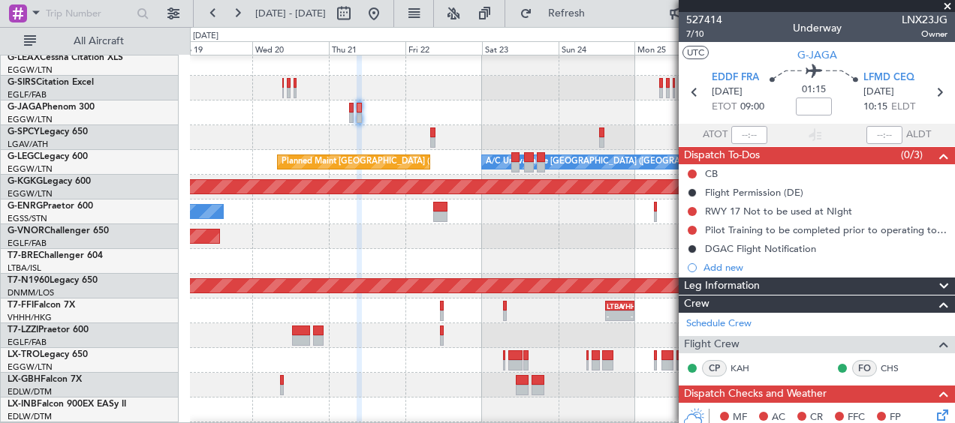
click at [357, 128] on div at bounding box center [572, 137] width 764 height 25
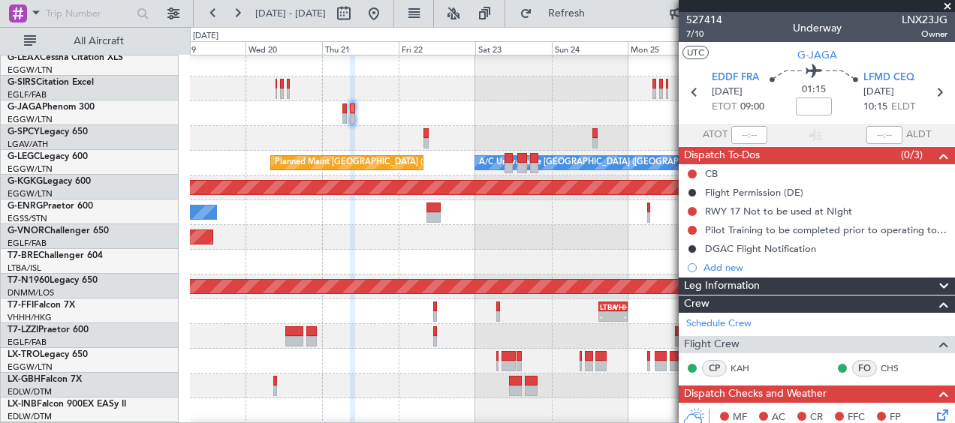
scroll to position [103, 0]
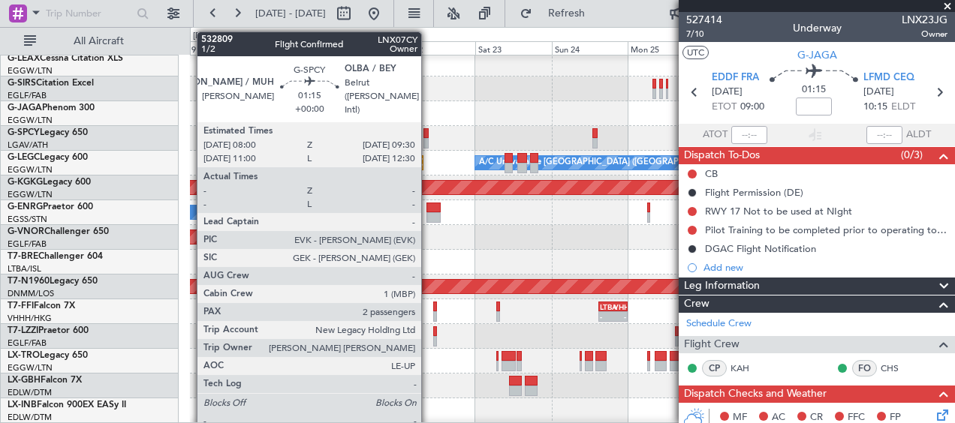
click at [428, 137] on div at bounding box center [425, 133] width 5 height 11
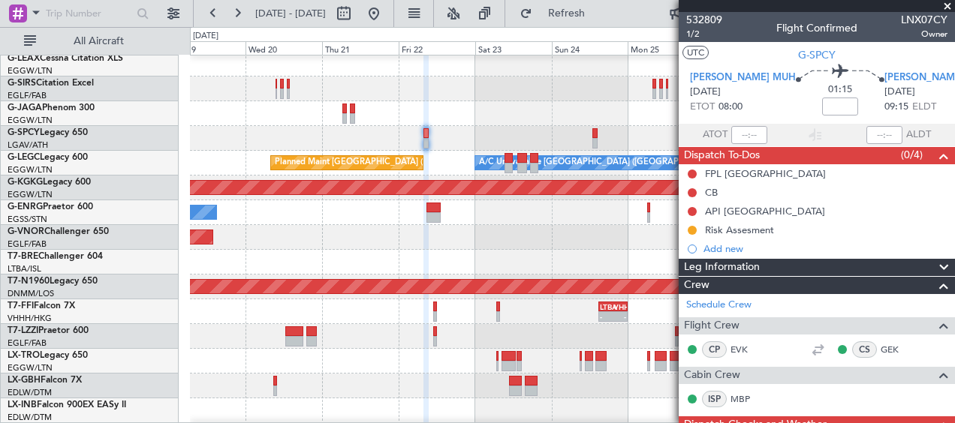
click at [948, 5] on span at bounding box center [947, 7] width 15 height 14
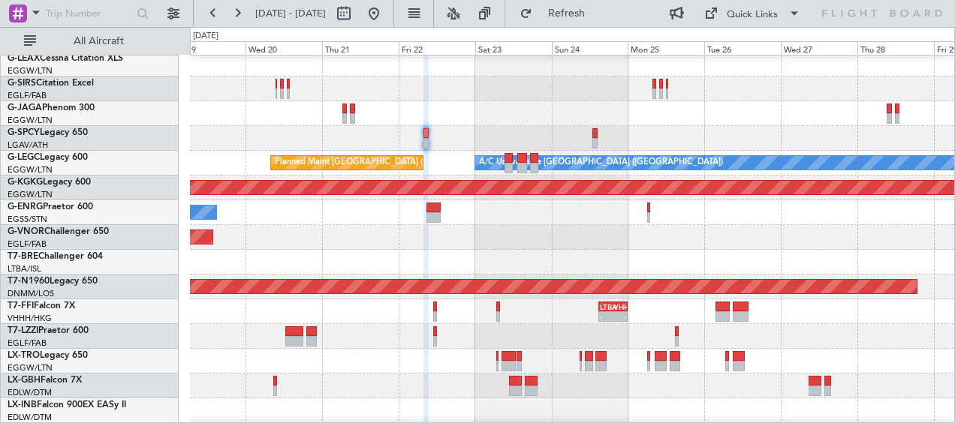
type input "0"
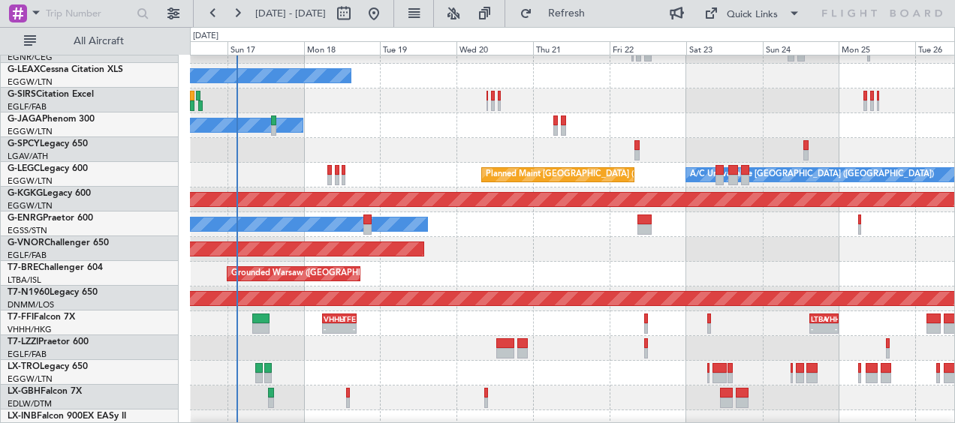
scroll to position [91, 0]
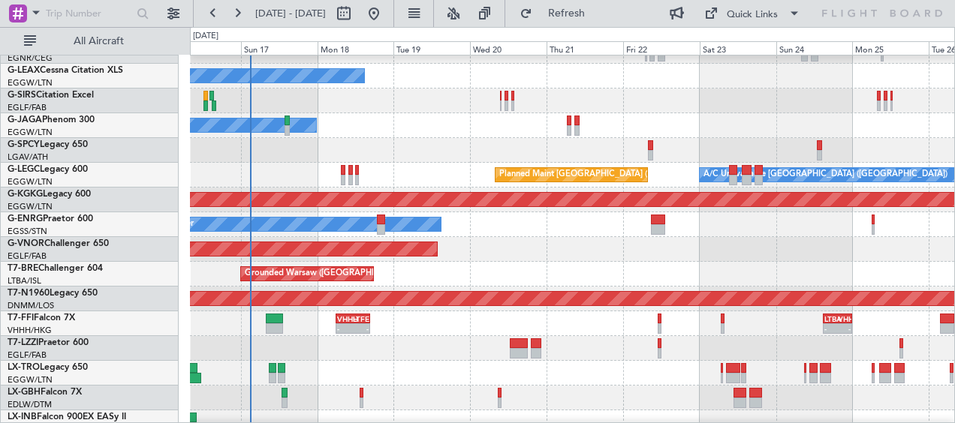
click at [718, 218] on div "Owner Planned Maint London (Stansted)" at bounding box center [572, 224] width 764 height 25
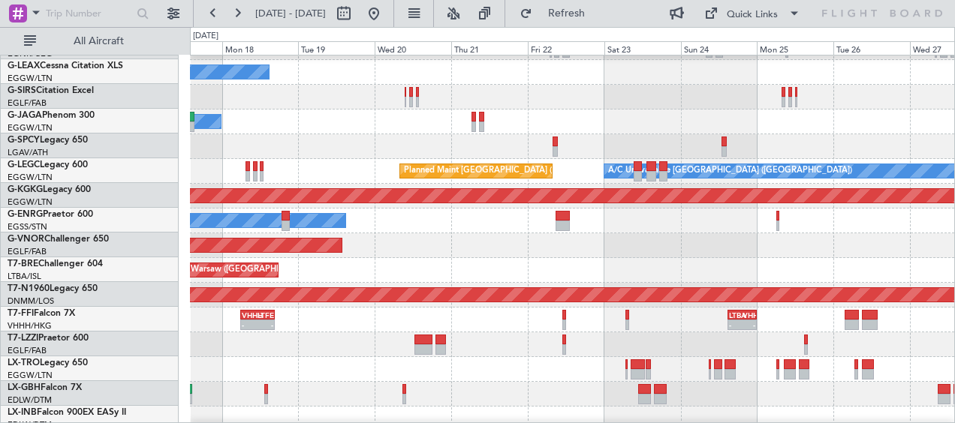
scroll to position [95, 0]
click at [334, 169] on div "Planned Maint London (Luton) A/C Unavailable London (Luton)" at bounding box center [572, 171] width 764 height 25
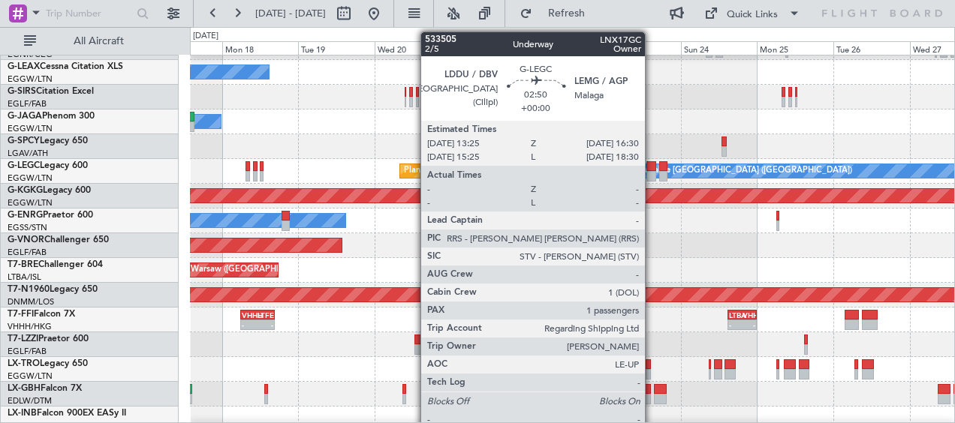
click at [652, 167] on div at bounding box center [651, 166] width 11 height 11
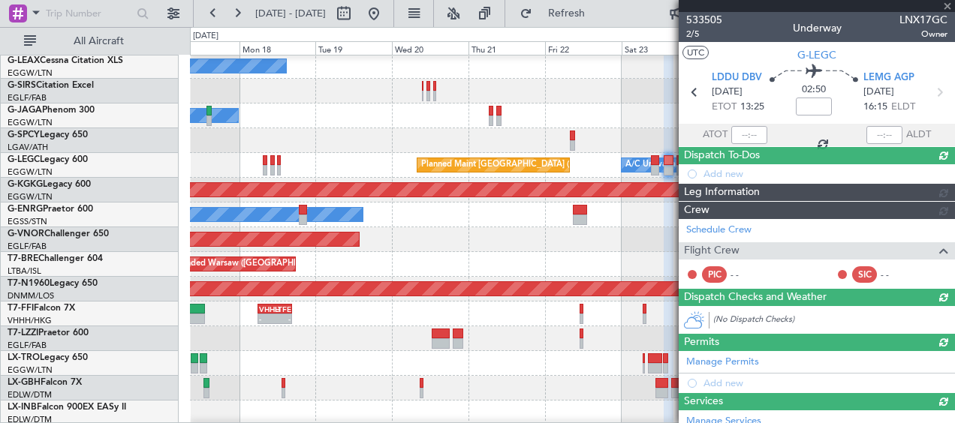
scroll to position [106, 0]
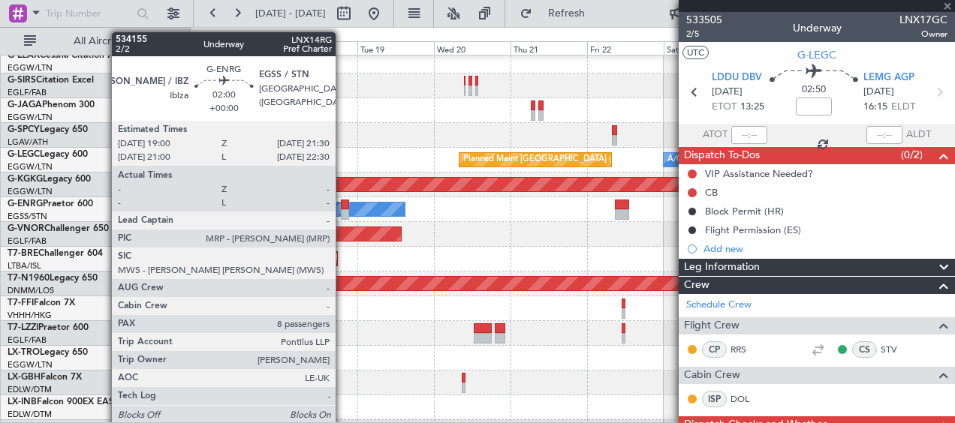
click at [343, 203] on div at bounding box center [345, 205] width 8 height 11
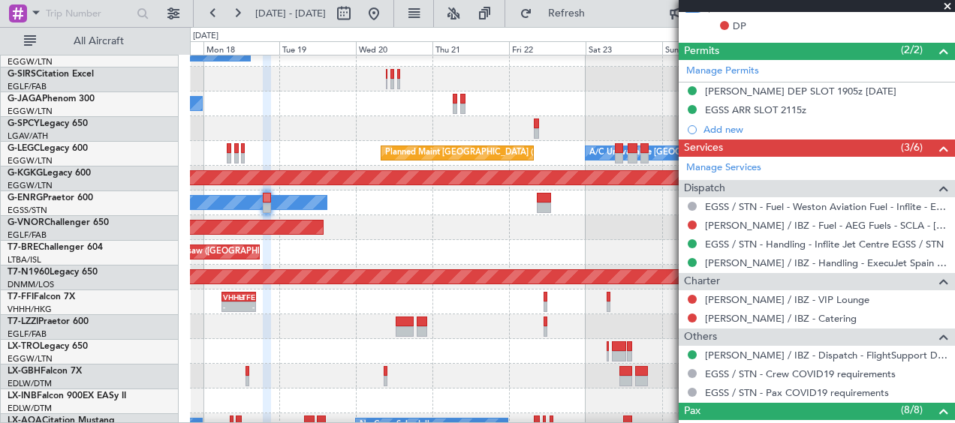
scroll to position [113, 0]
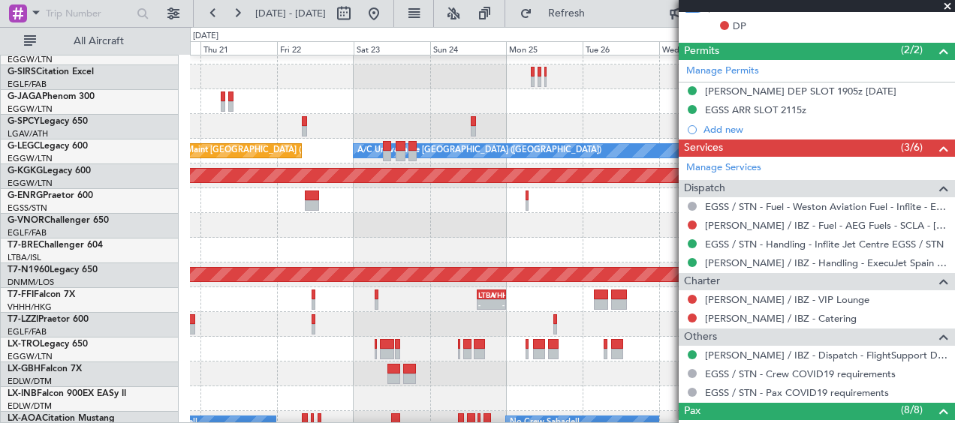
click at [206, 217] on div "Planned Maint London ([GEOGRAPHIC_DATA])" at bounding box center [572, 225] width 764 height 25
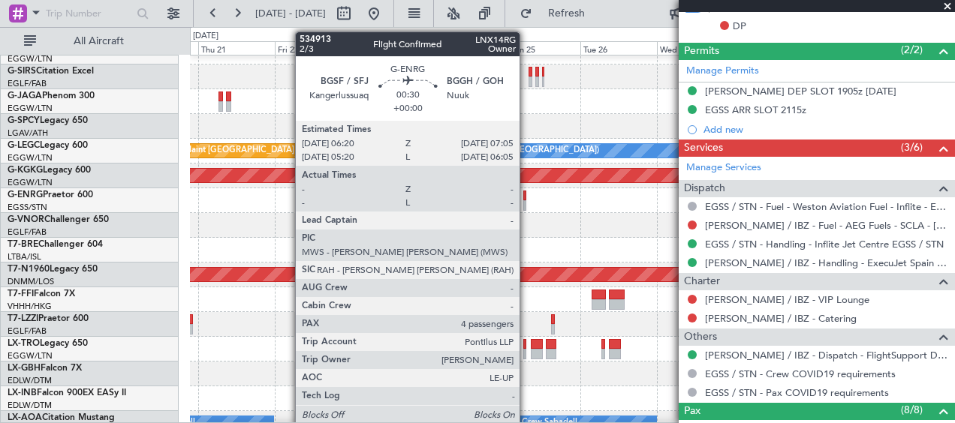
click at [527, 205] on div "Owner" at bounding box center [572, 200] width 764 height 25
click at [525, 204] on div at bounding box center [524, 205] width 3 height 11
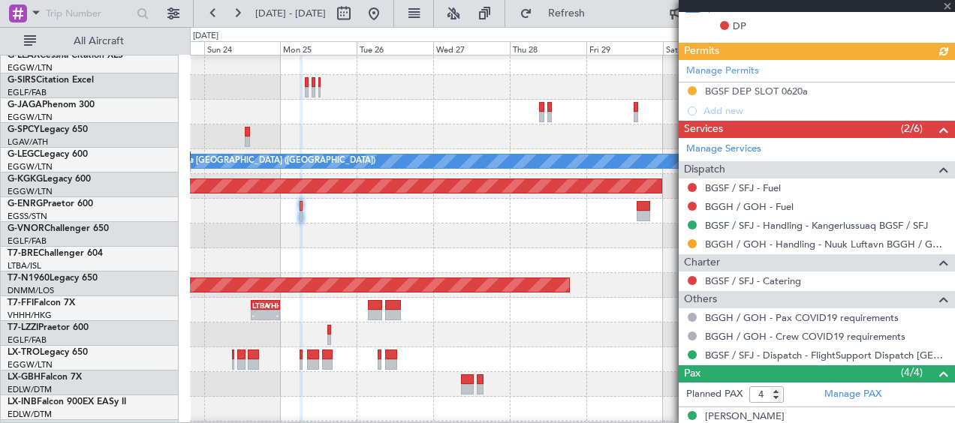
scroll to position [104, 0]
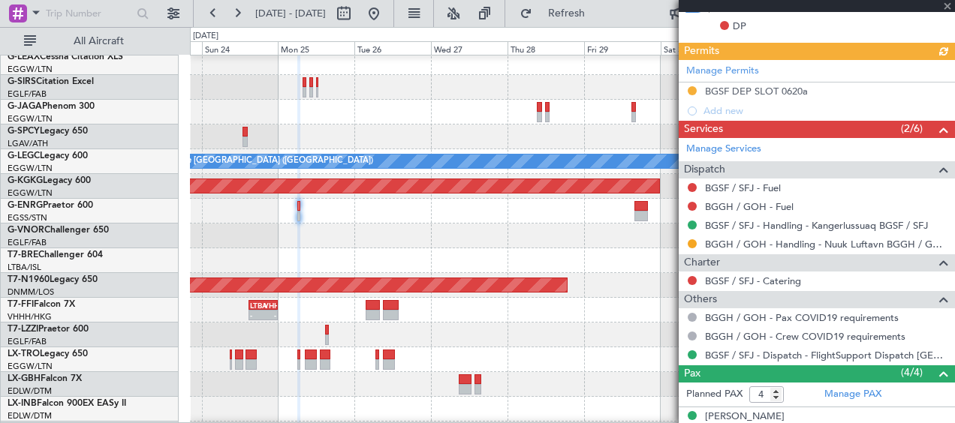
click at [359, 227] on div at bounding box center [572, 236] width 764 height 25
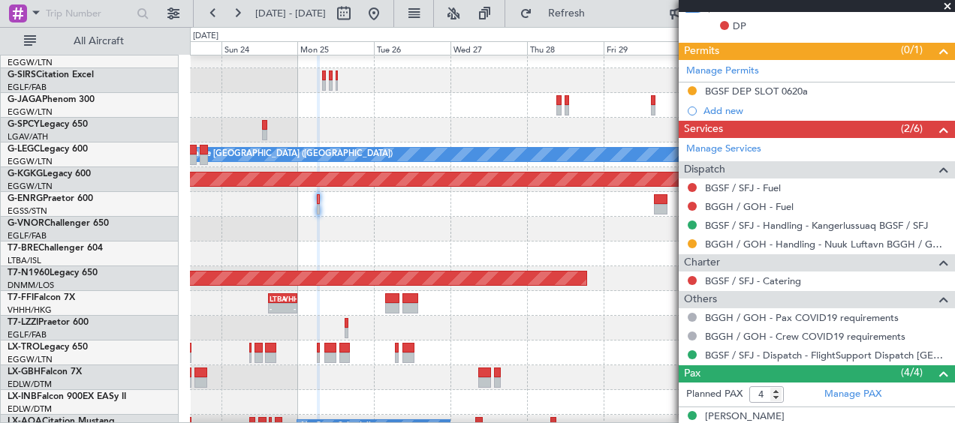
scroll to position [112, 0]
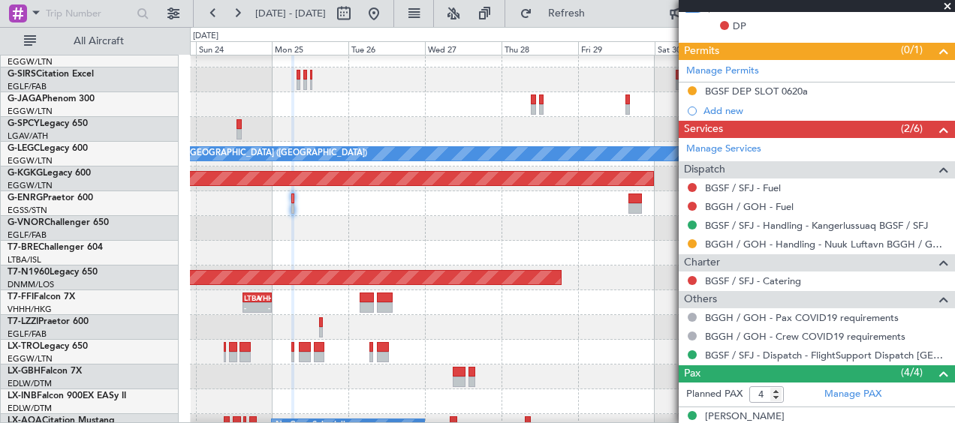
click at [275, 240] on div at bounding box center [572, 228] width 764 height 25
drag, startPoint x: 947, startPoint y: 5, endPoint x: 923, endPoint y: 27, distance: 32.4
click at [947, 5] on span at bounding box center [947, 7] width 15 height 14
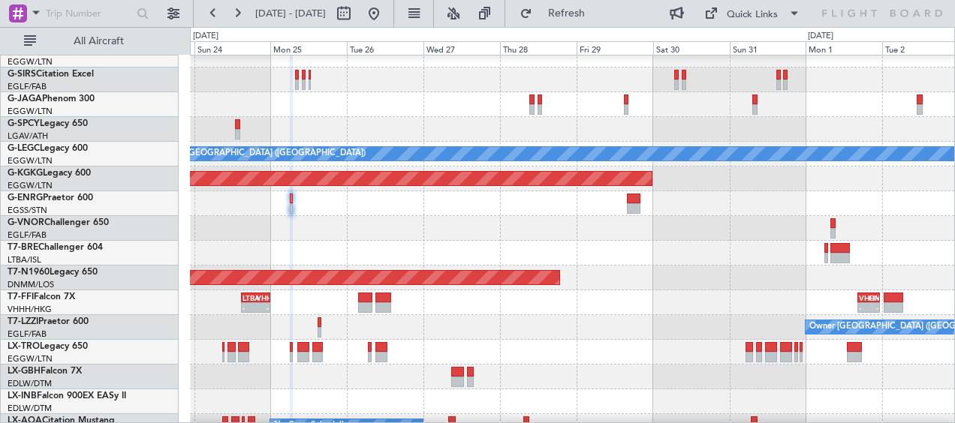
type input "0"
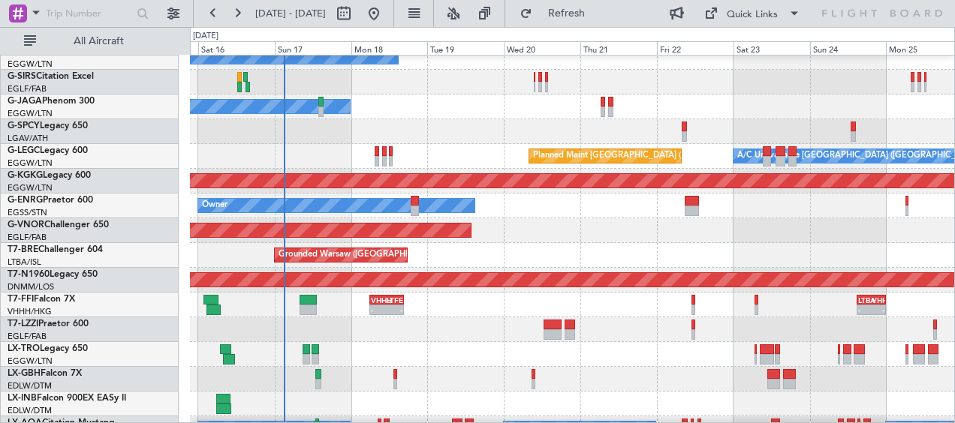
scroll to position [107, 0]
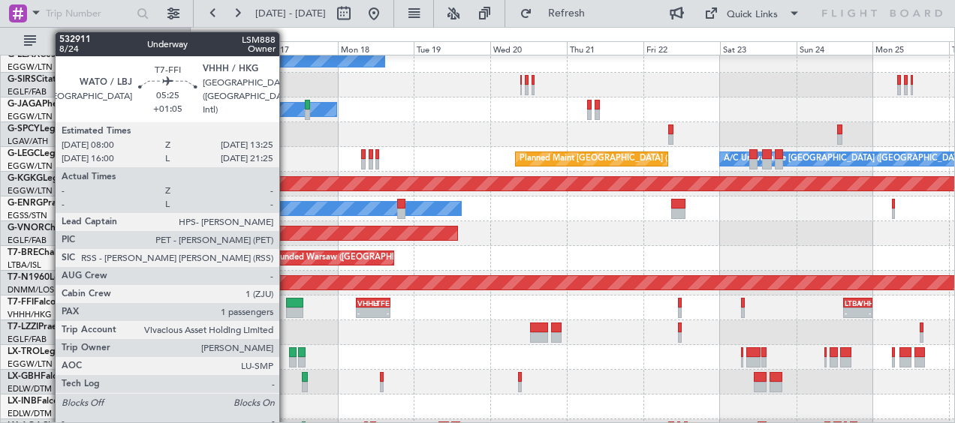
click at [290, 309] on div at bounding box center [294, 313] width 17 height 11
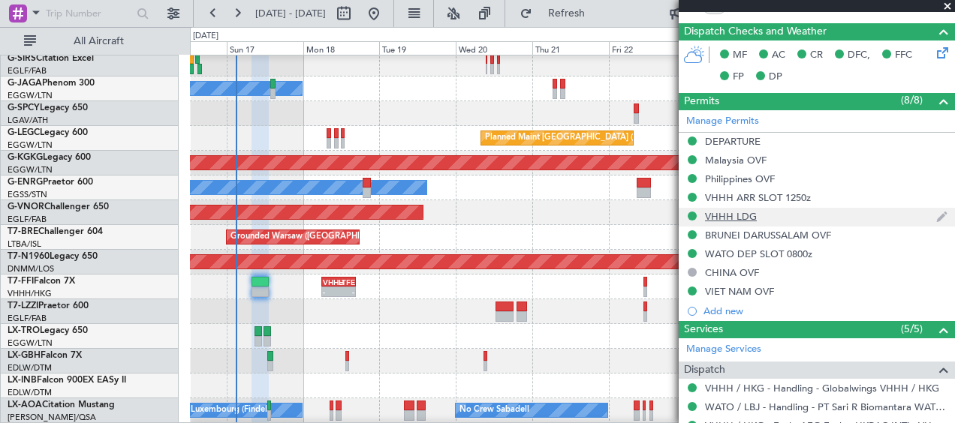
scroll to position [450, 0]
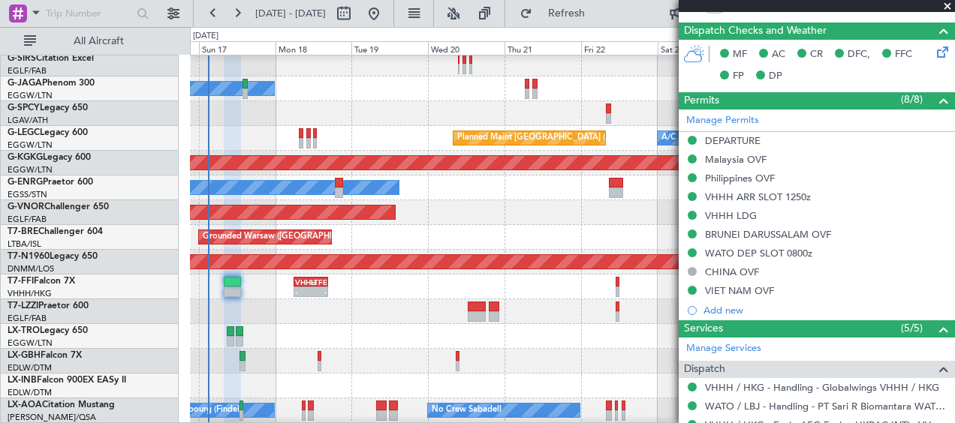
click at [582, 339] on div at bounding box center [572, 336] width 764 height 25
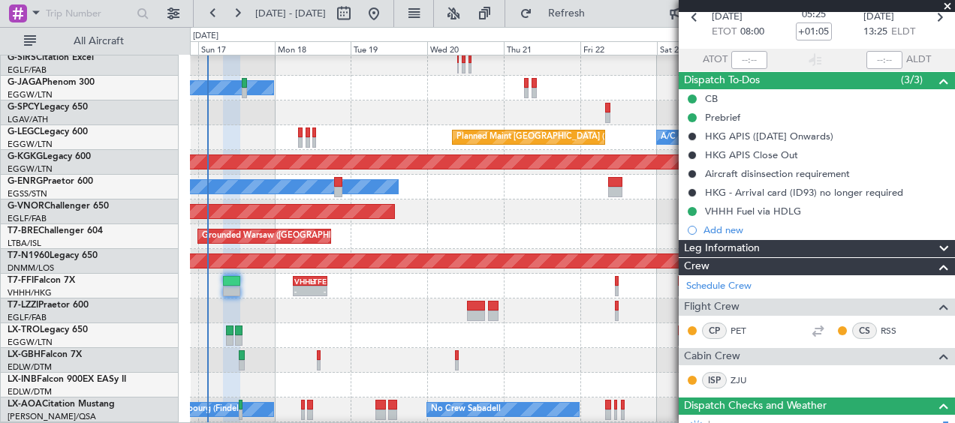
scroll to position [0, 0]
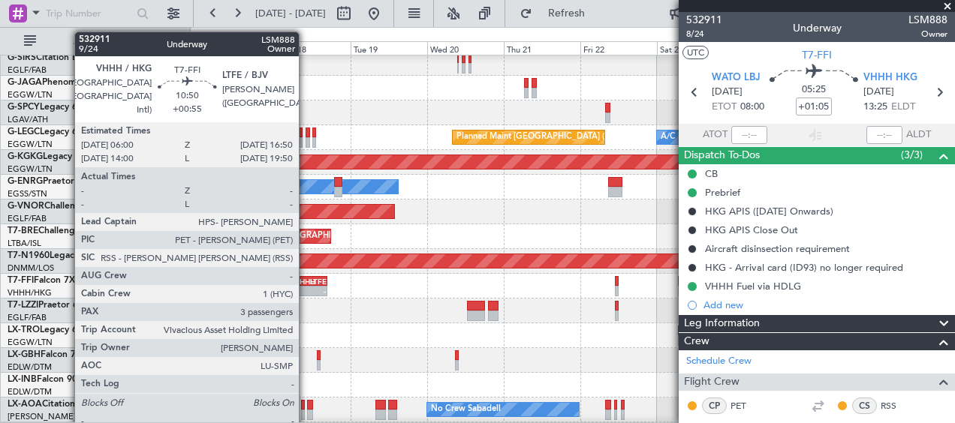
click at [309, 284] on div "VHHH" at bounding box center [302, 281] width 16 height 9
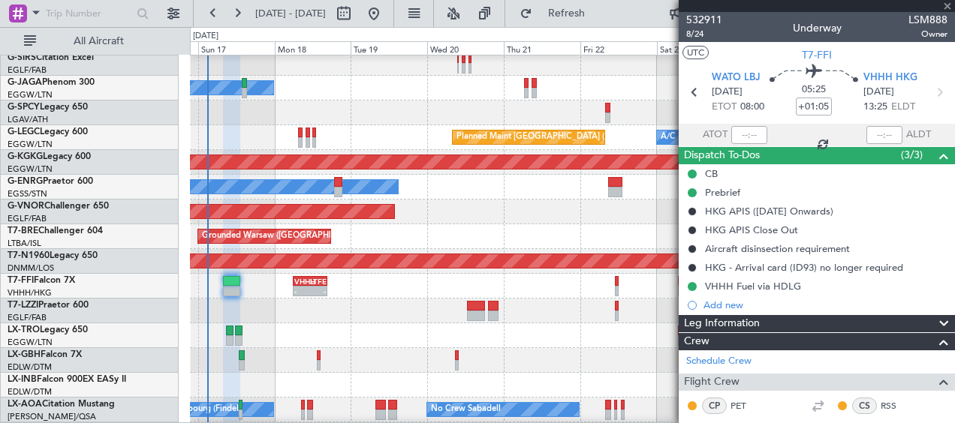
type input "+00:55"
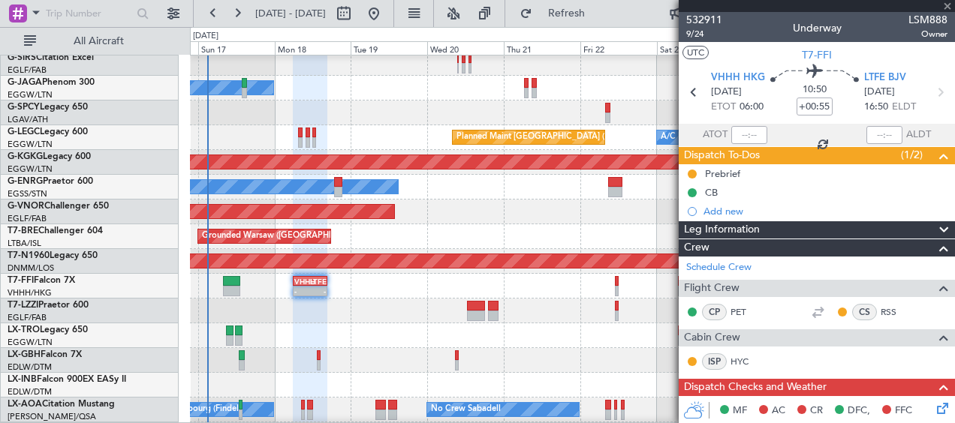
click at [947, 6] on div at bounding box center [817, 6] width 276 height 12
click at [945, 5] on span at bounding box center [947, 7] width 15 height 14
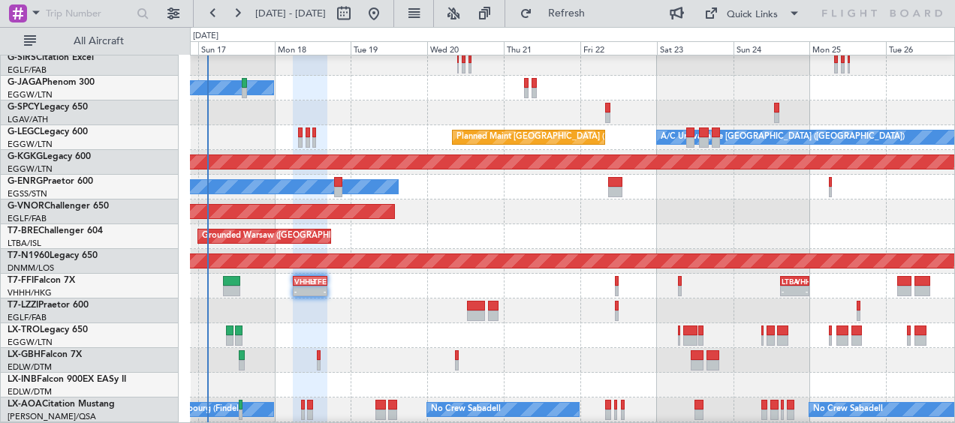
type input "0"
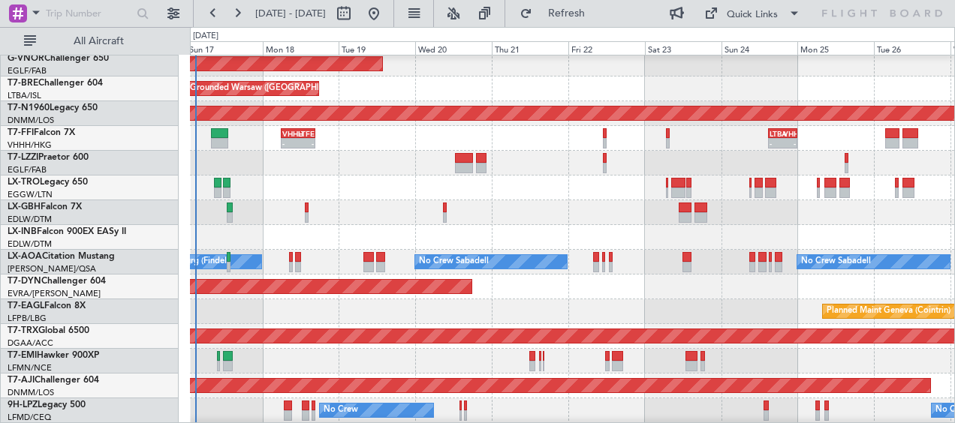
scroll to position [275, 0]
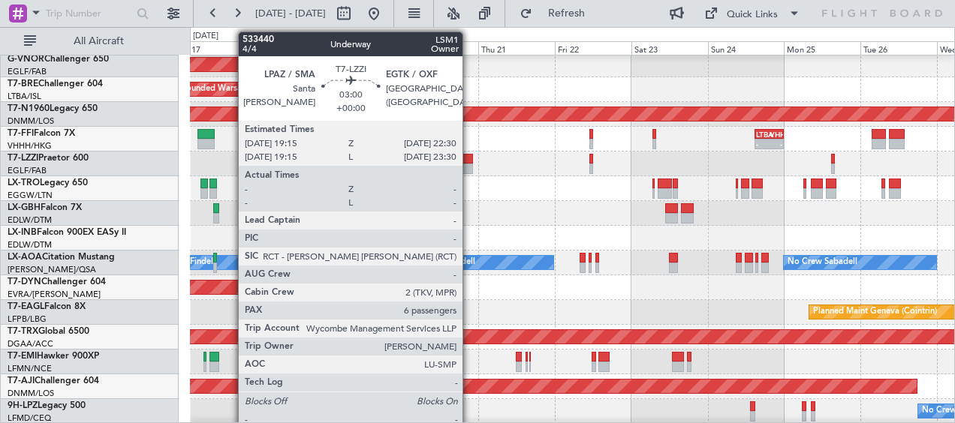
click at [469, 164] on div at bounding box center [467, 169] width 11 height 11
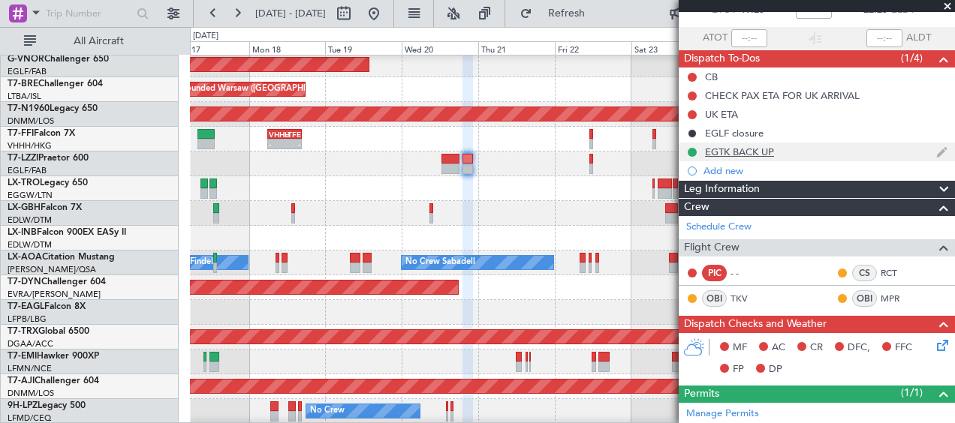
scroll to position [75, 0]
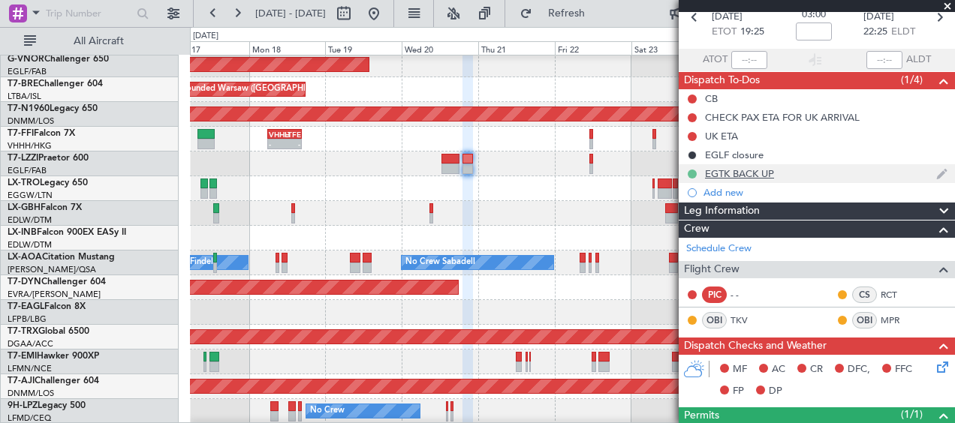
click at [695, 175] on button at bounding box center [692, 174] width 9 height 9
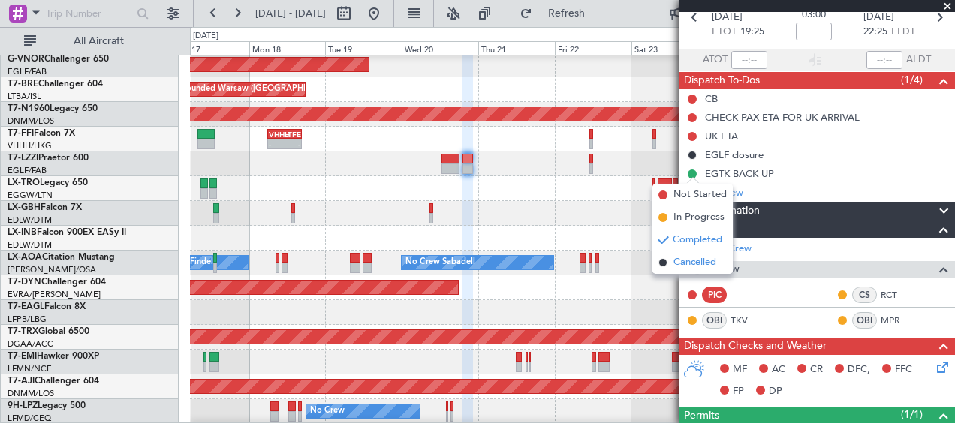
click at [685, 266] on span "Cancelled" at bounding box center [694, 262] width 43 height 15
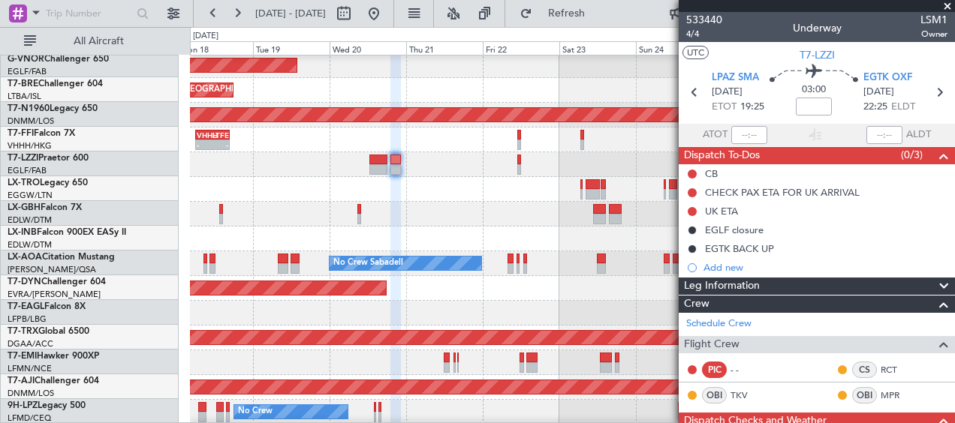
scroll to position [275, 0]
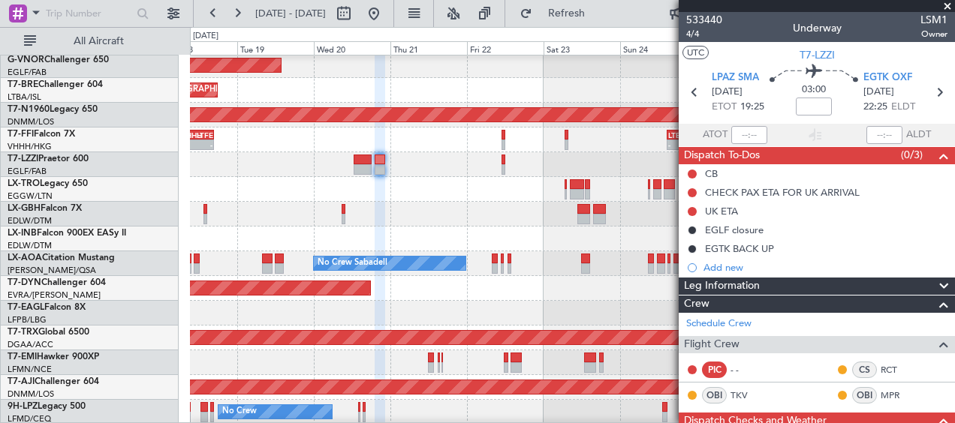
click at [492, 208] on div at bounding box center [572, 214] width 764 height 25
click at [691, 246] on button at bounding box center [692, 249] width 9 height 9
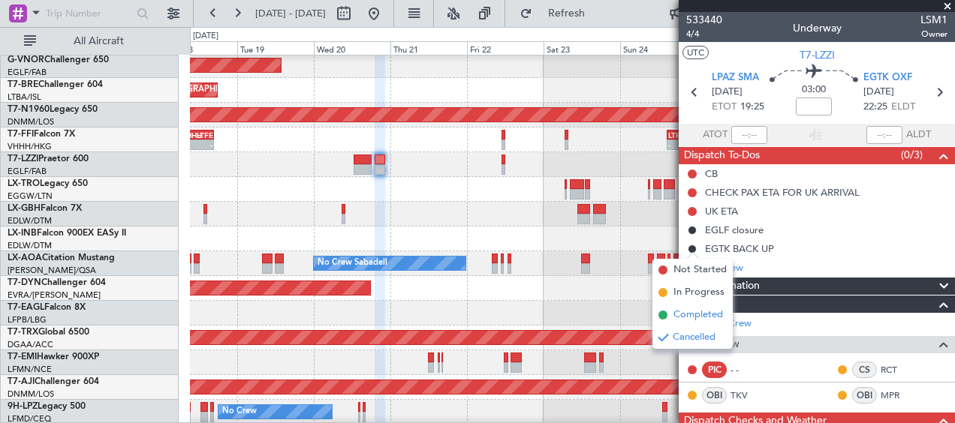
click at [688, 313] on span "Completed" at bounding box center [698, 315] width 50 height 15
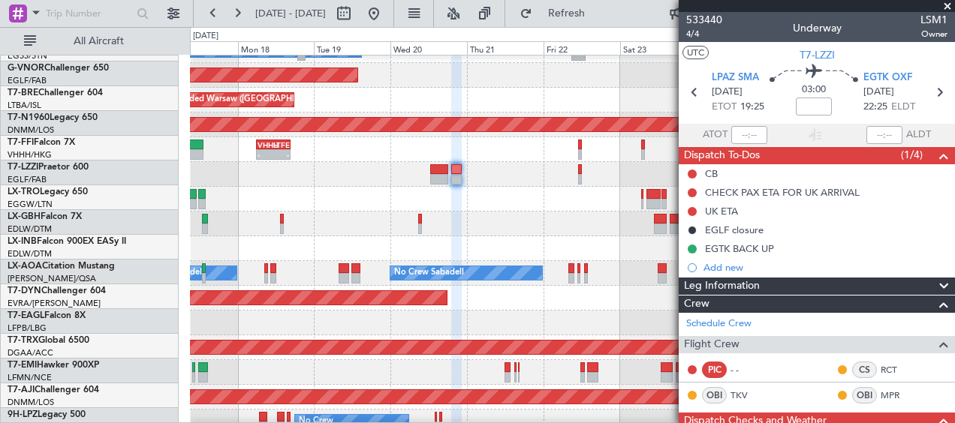
scroll to position [265, 0]
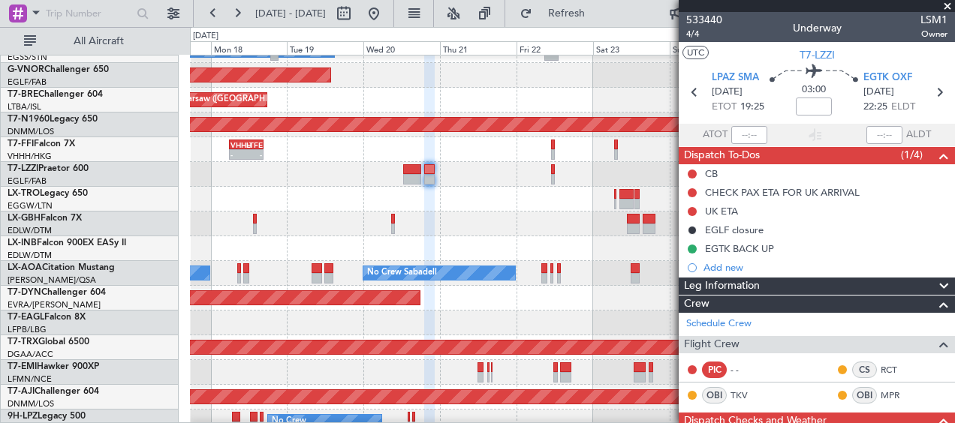
click at [510, 226] on div at bounding box center [572, 224] width 764 height 25
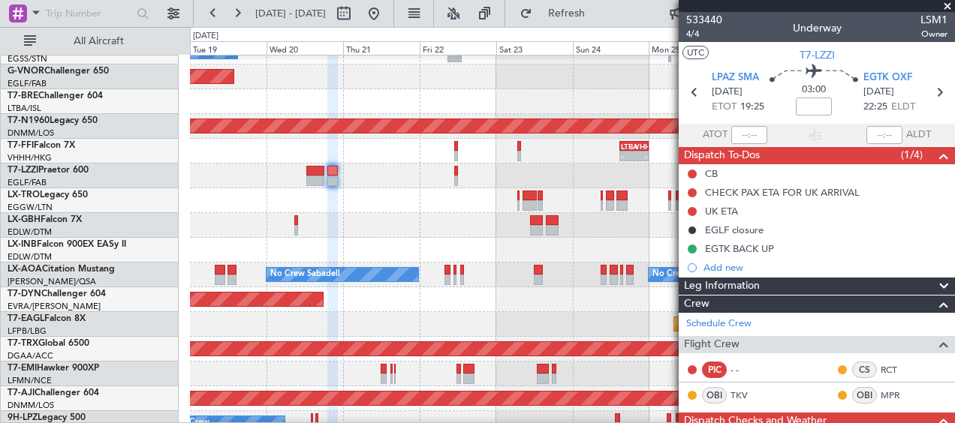
scroll to position [263, 0]
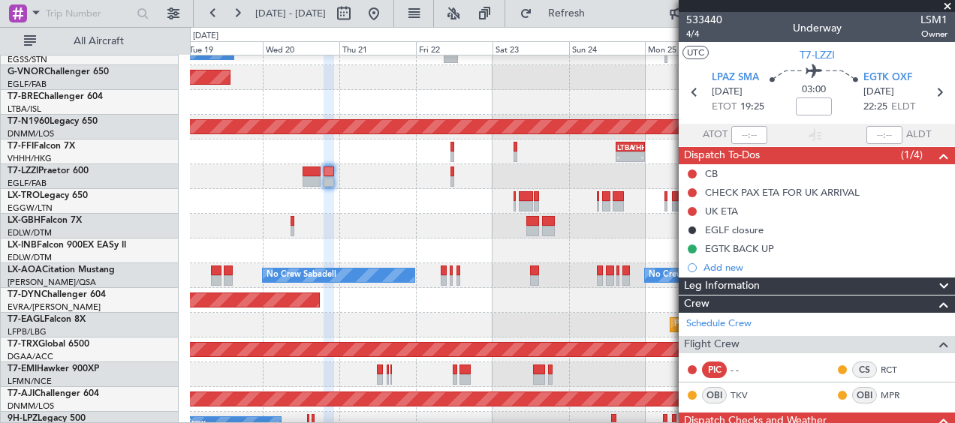
click at [463, 228] on div at bounding box center [572, 226] width 764 height 25
click at [949, 8] on span at bounding box center [947, 7] width 15 height 14
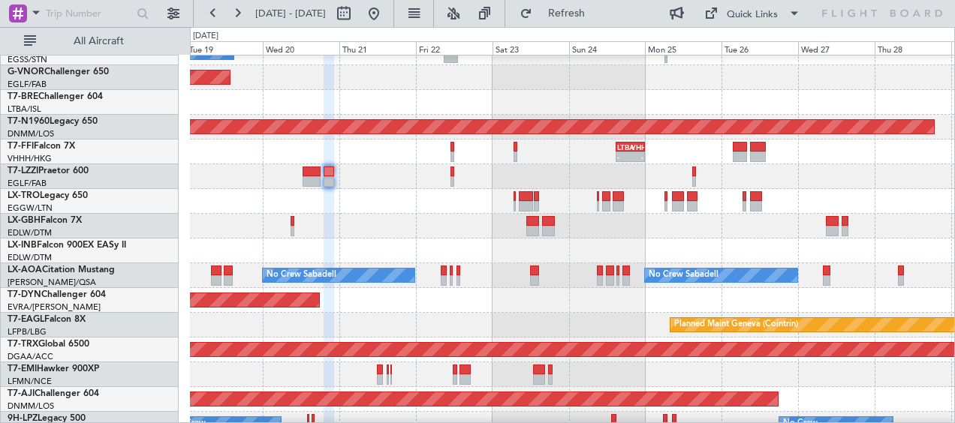
type input "0"
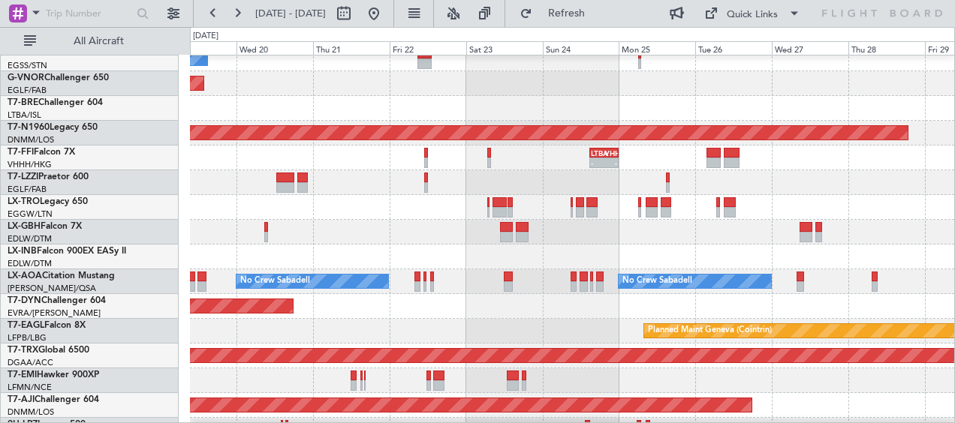
scroll to position [257, 0]
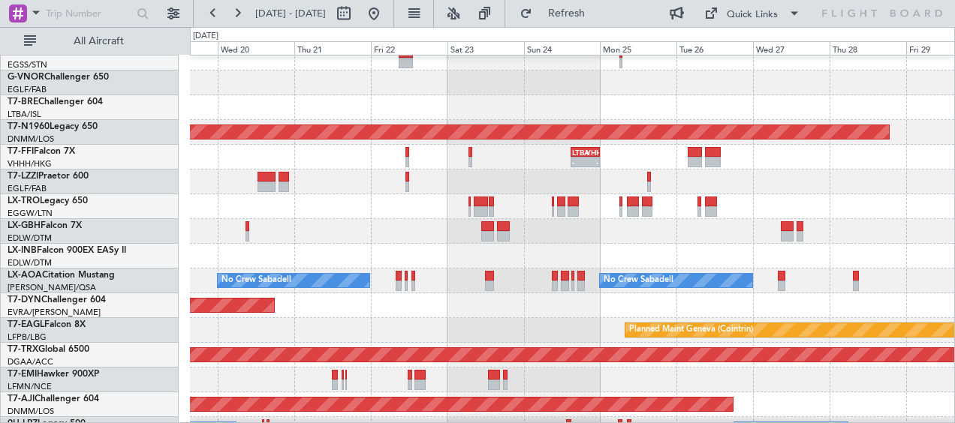
click at [381, 242] on div at bounding box center [572, 231] width 764 height 25
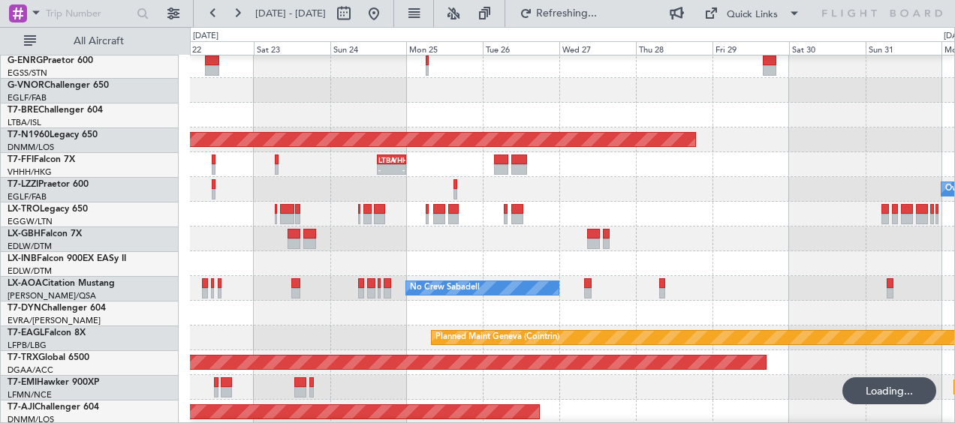
scroll to position [250, 0]
click at [444, 236] on div at bounding box center [572, 239] width 764 height 25
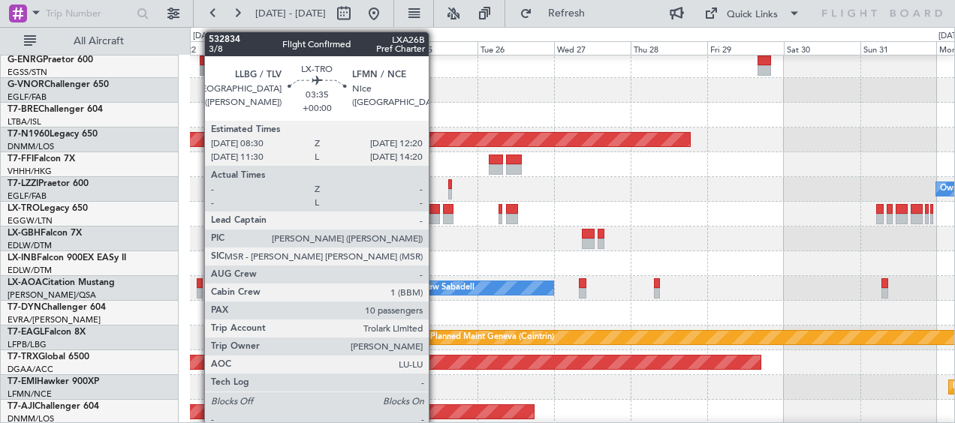
click at [435, 219] on div at bounding box center [434, 219] width 13 height 11
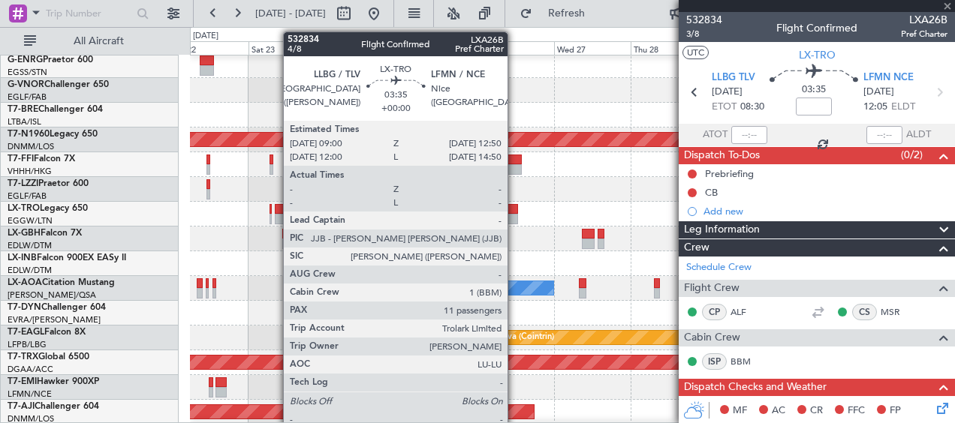
click at [514, 217] on div at bounding box center [512, 219] width 13 height 11
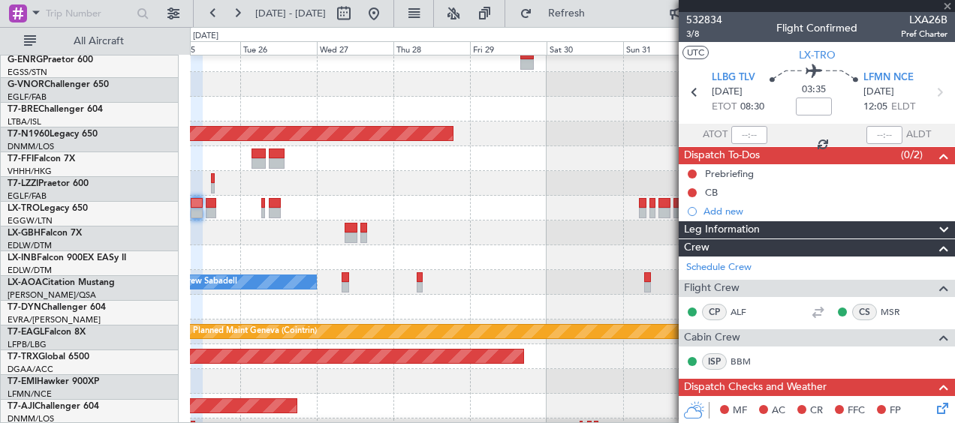
scroll to position [257, 0]
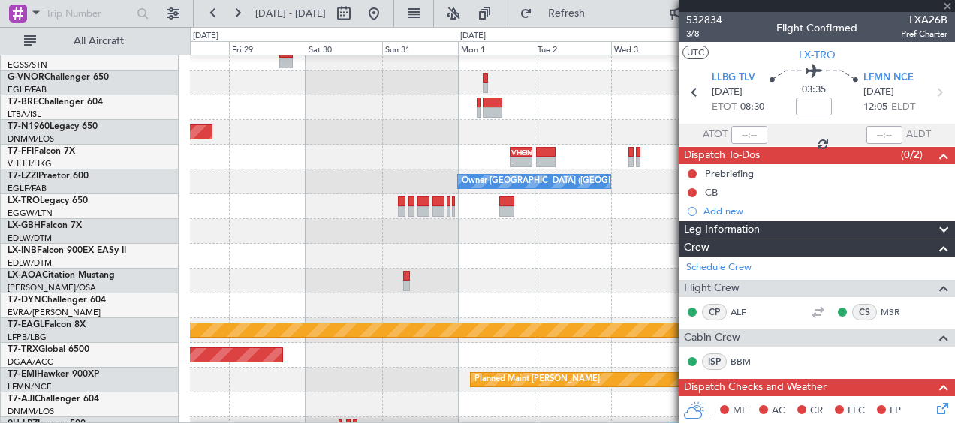
click at [116, 206] on div "AOG Maint Istanbul (Ataturk) Owner - - UAAA 09:00 Z LJLJ 16:30 Z Planned Maint …" at bounding box center [477, 225] width 955 height 396
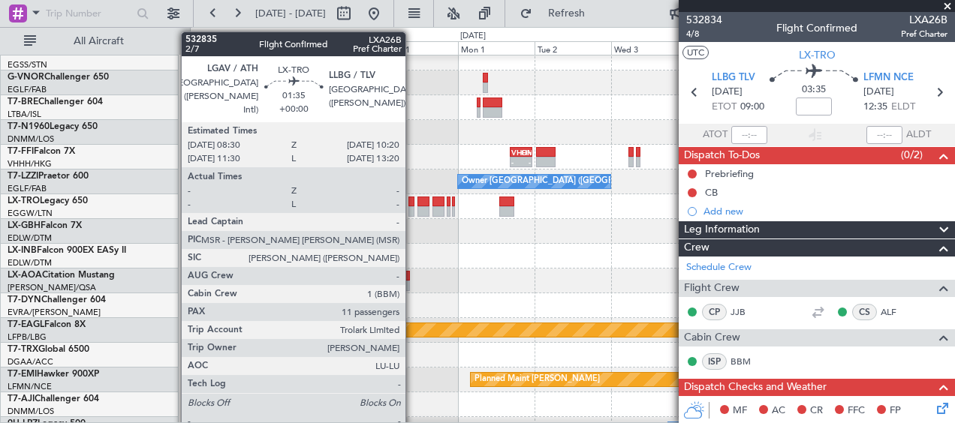
click at [413, 213] on div at bounding box center [411, 211] width 6 height 11
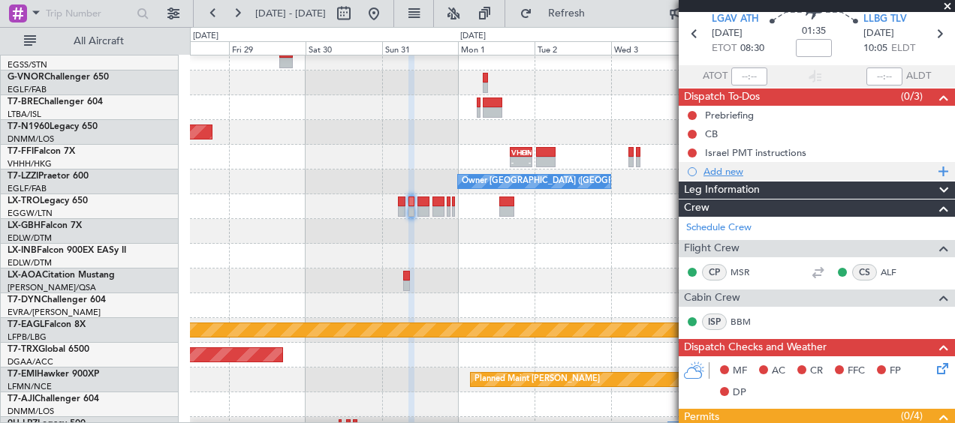
scroll to position [75, 0]
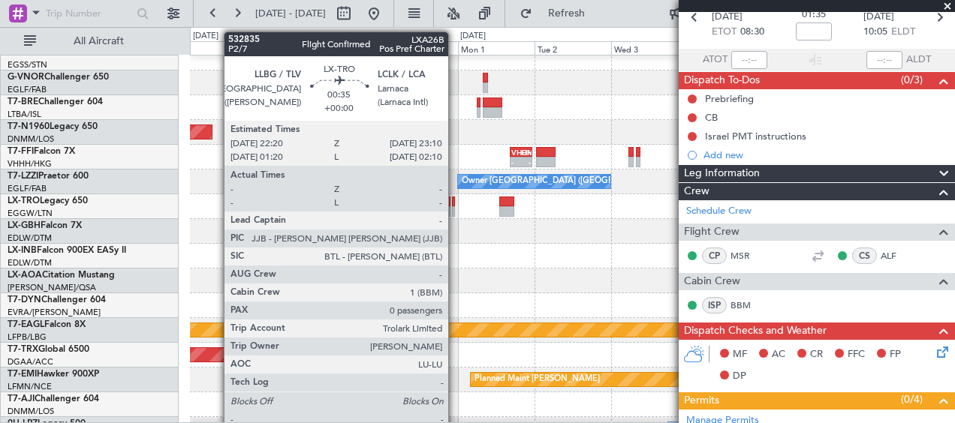
click at [455, 211] on div at bounding box center [453, 211] width 3 height 11
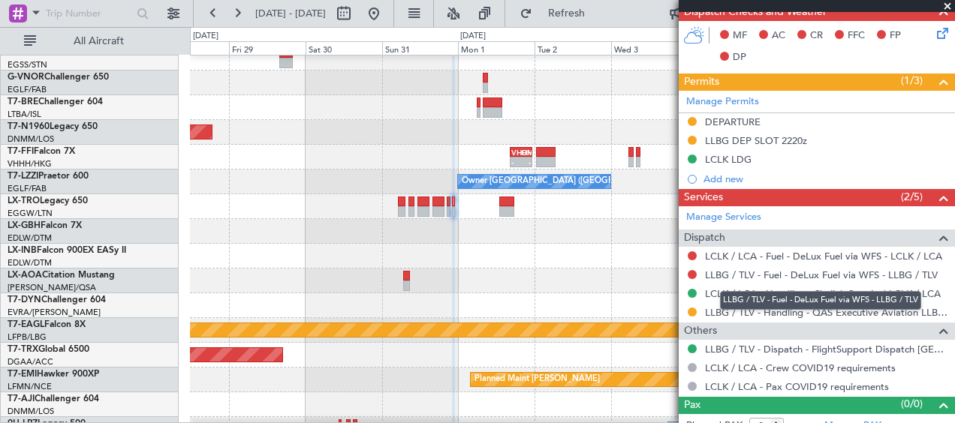
scroll to position [390, 0]
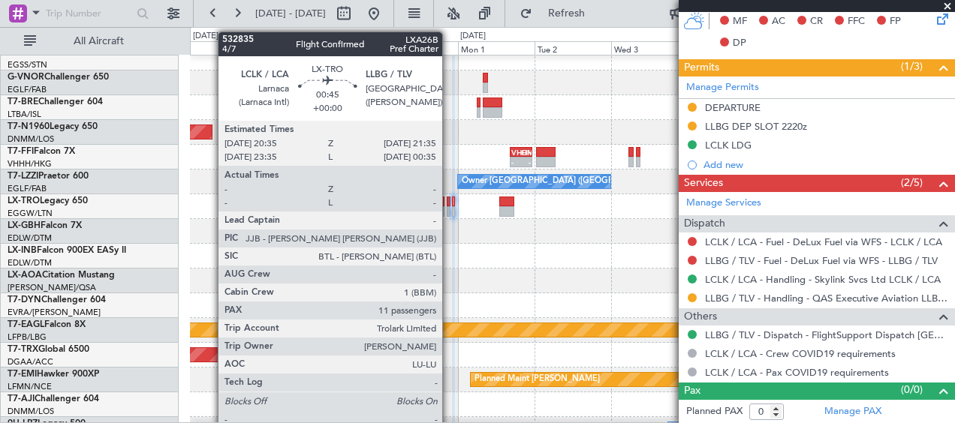
click at [449, 209] on div at bounding box center [449, 211] width 4 height 11
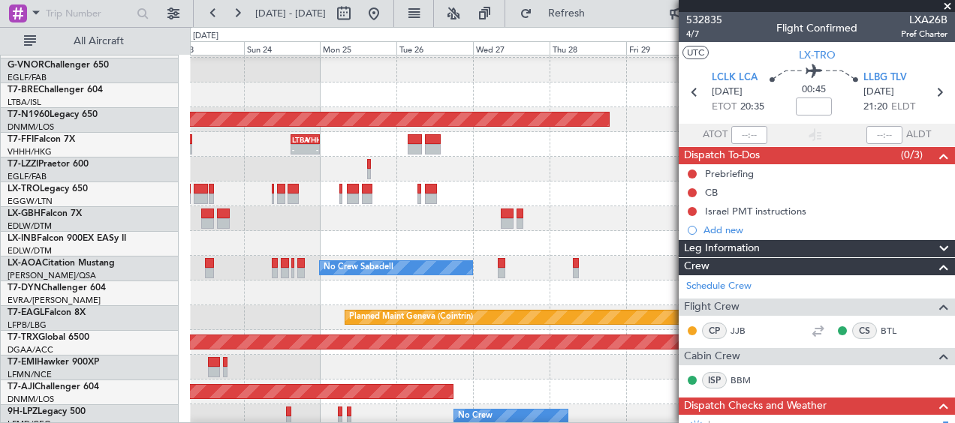
scroll to position [270, 0]
click at [677, 237] on div at bounding box center [572, 243] width 764 height 25
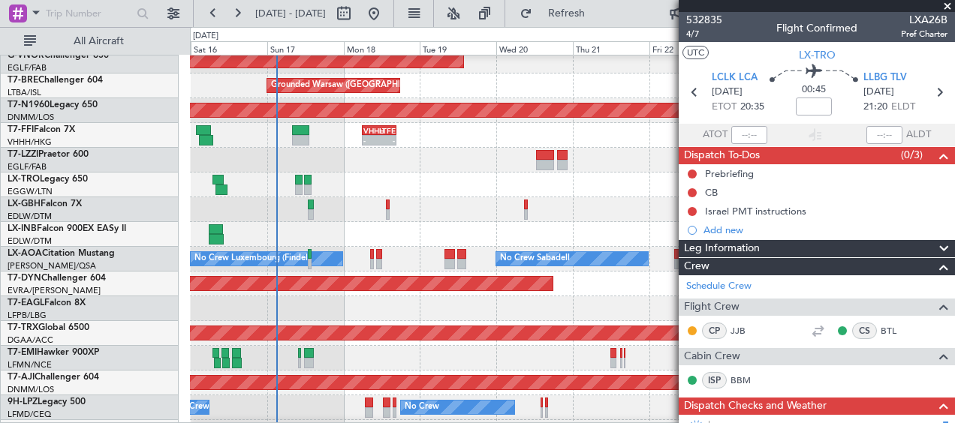
scroll to position [278, 0]
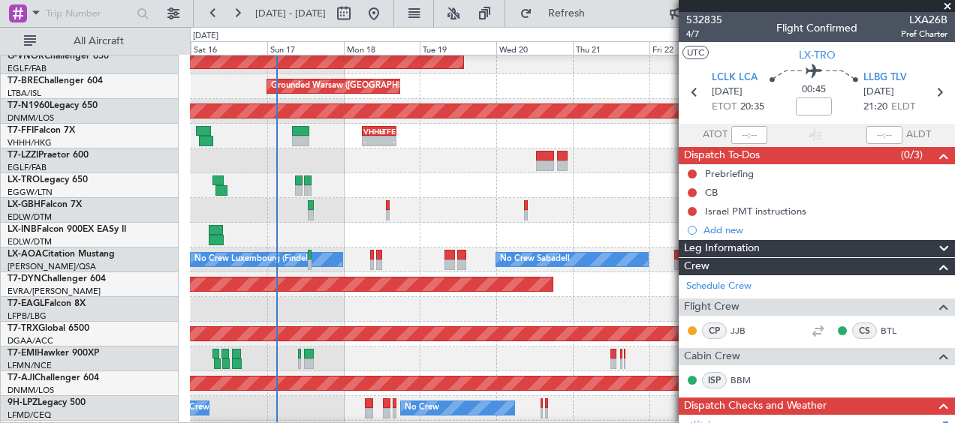
click at [624, 216] on div "Planned Maint Nice ([GEOGRAPHIC_DATA])" at bounding box center [572, 210] width 764 height 25
click at [947, 7] on span at bounding box center [947, 7] width 15 height 14
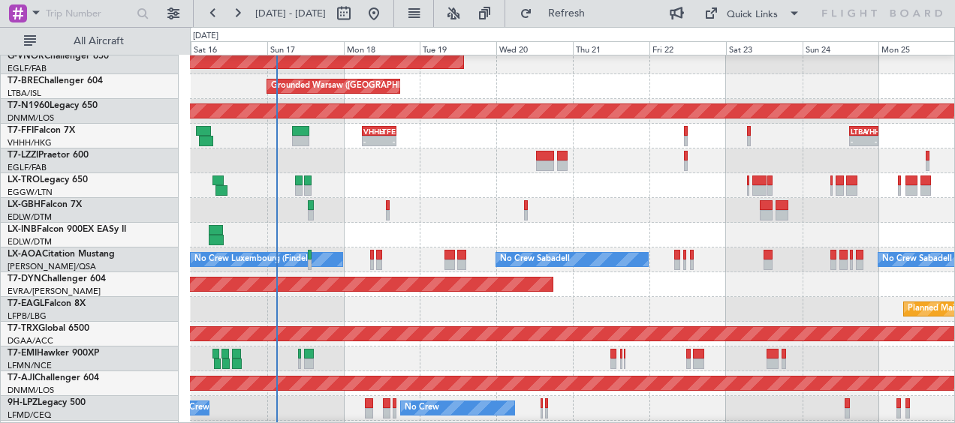
type input "0"
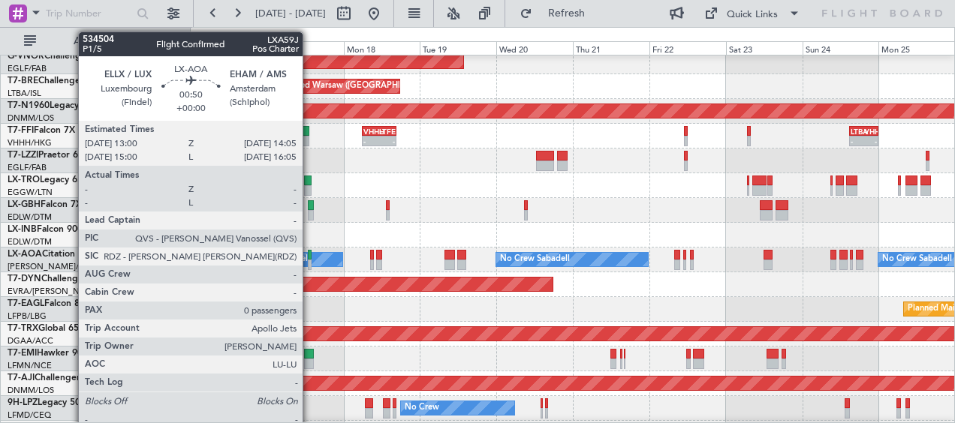
click at [309, 258] on div at bounding box center [310, 255] width 4 height 11
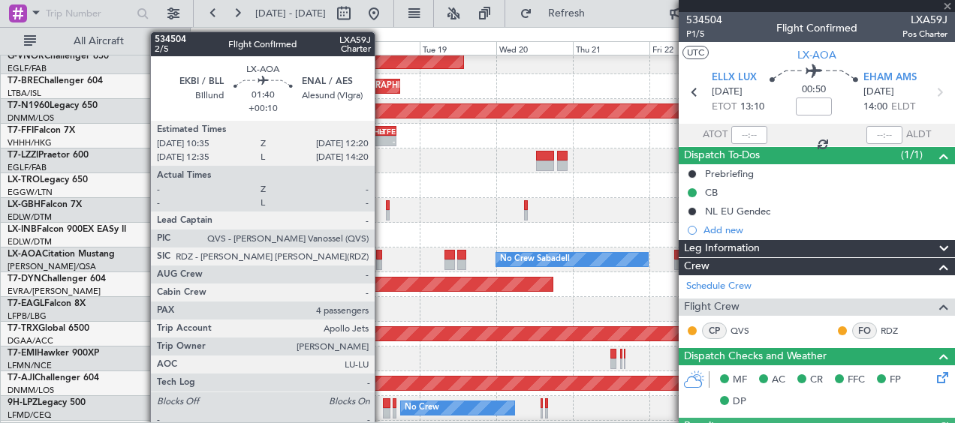
click at [381, 264] on div at bounding box center [379, 265] width 6 height 11
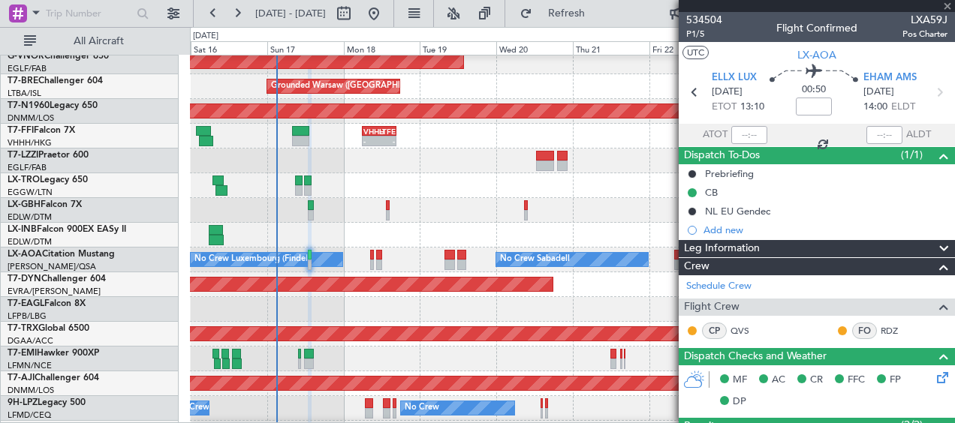
type input "+00:10"
type input "4"
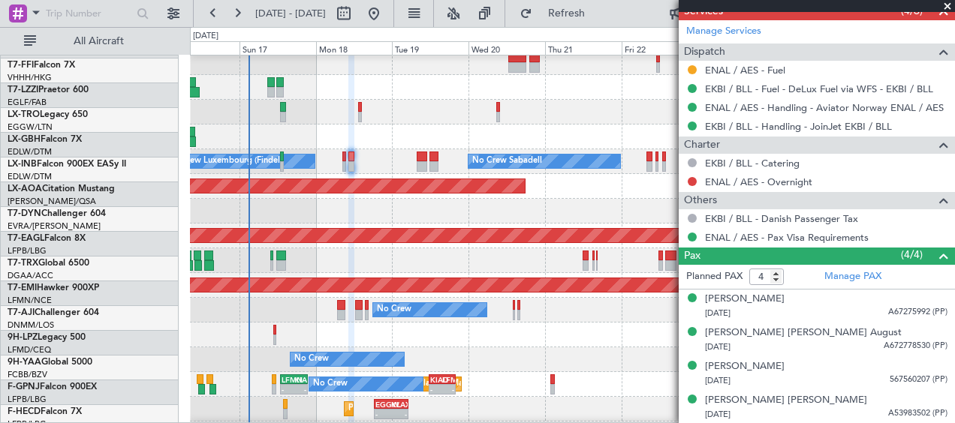
scroll to position [408, 0]
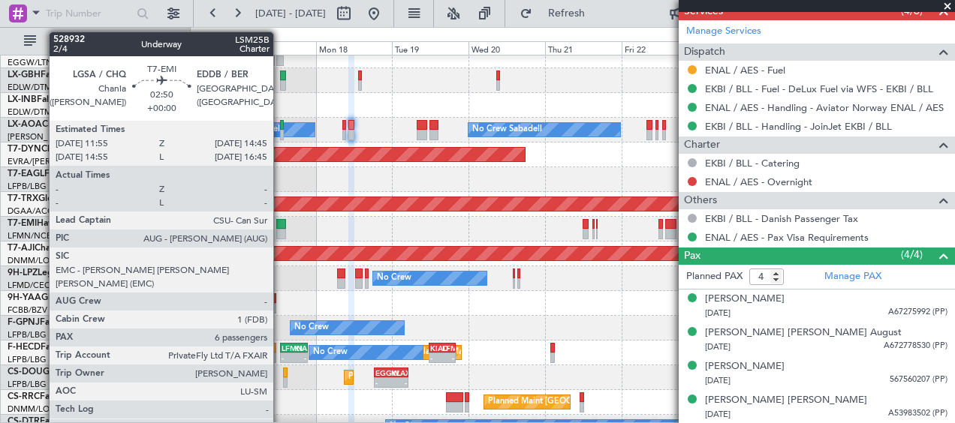
click at [281, 231] on div at bounding box center [281, 234] width 10 height 11
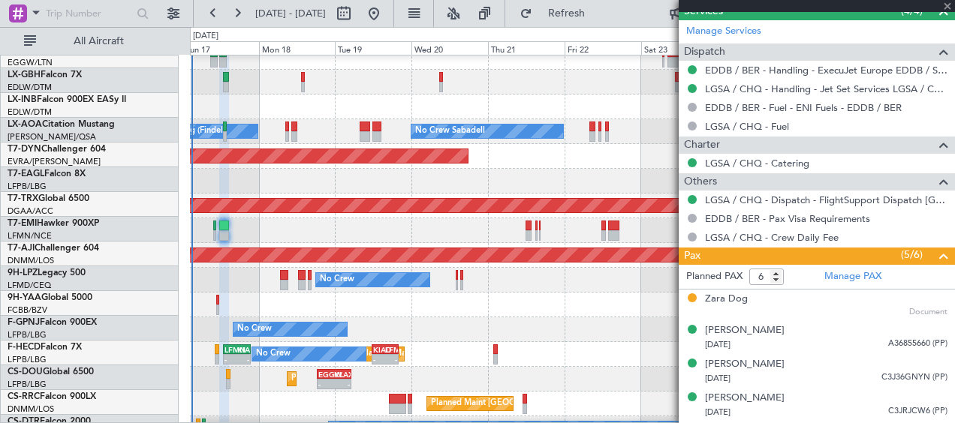
scroll to position [408, 0]
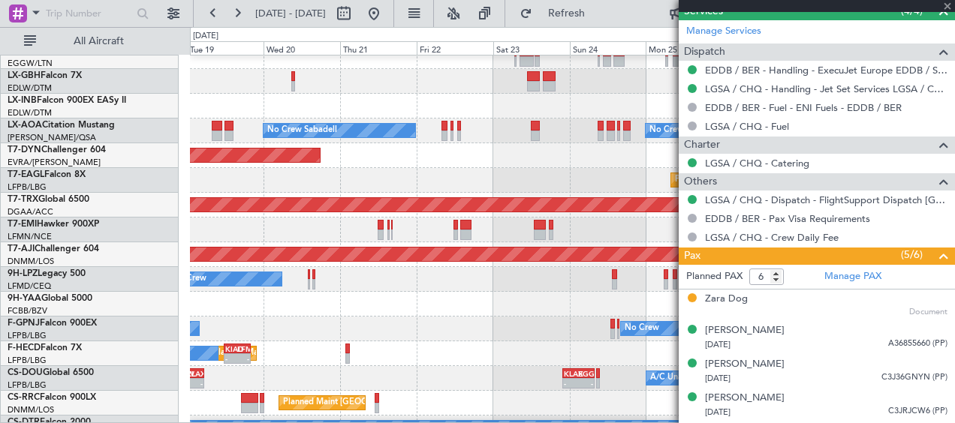
click at [354, 223] on div at bounding box center [572, 230] width 764 height 25
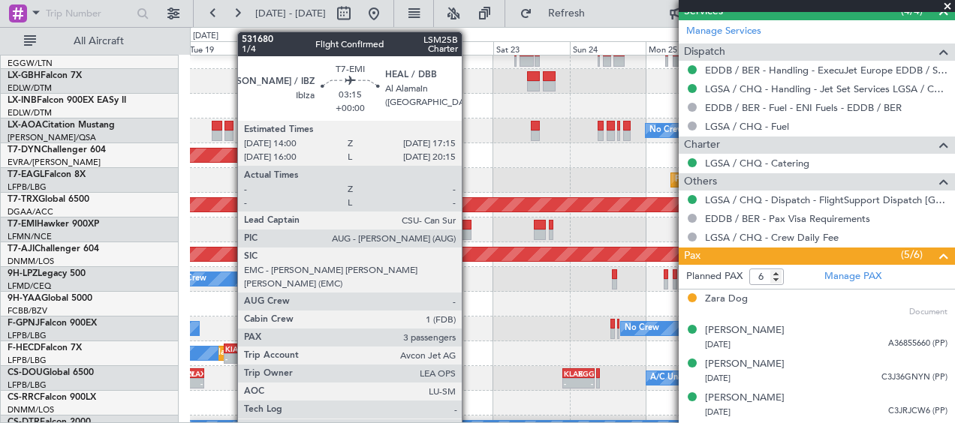
click at [468, 228] on div at bounding box center [465, 225] width 11 height 11
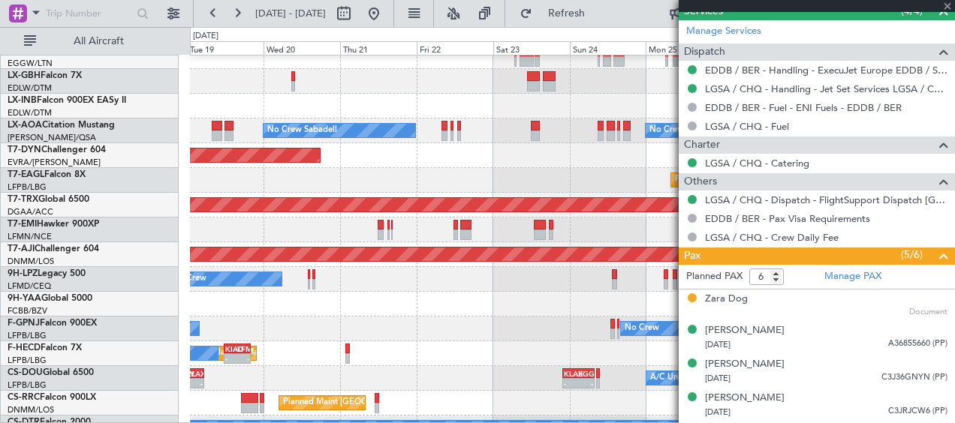
type input "3"
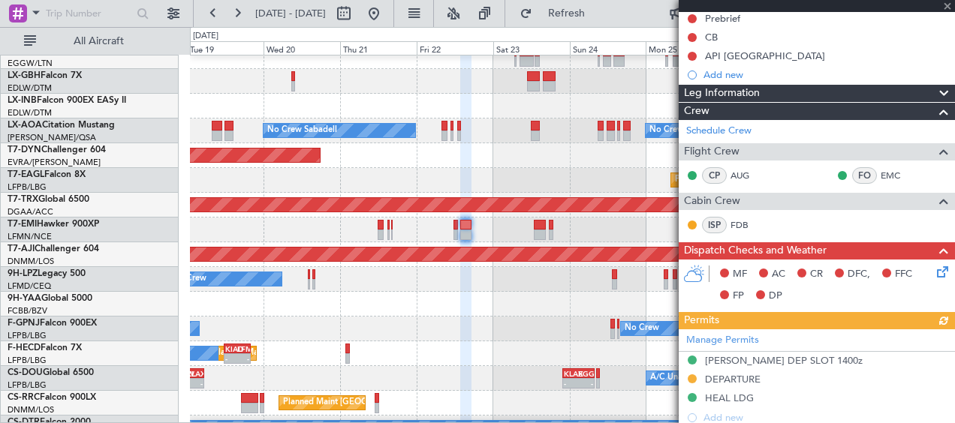
scroll to position [225, 0]
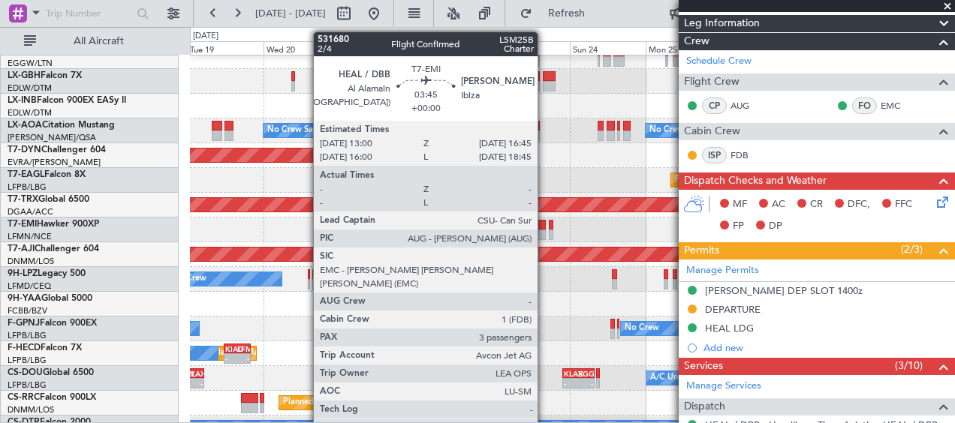
click at [545, 233] on div at bounding box center [540, 235] width 12 height 11
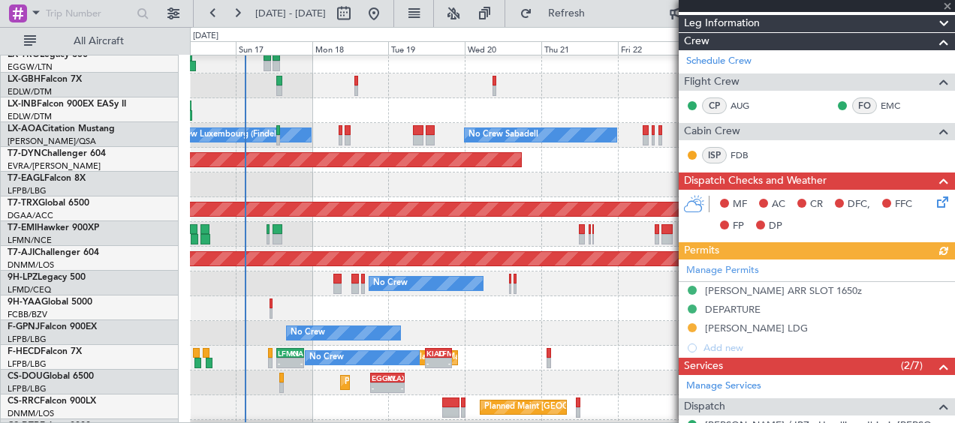
scroll to position [402, 0]
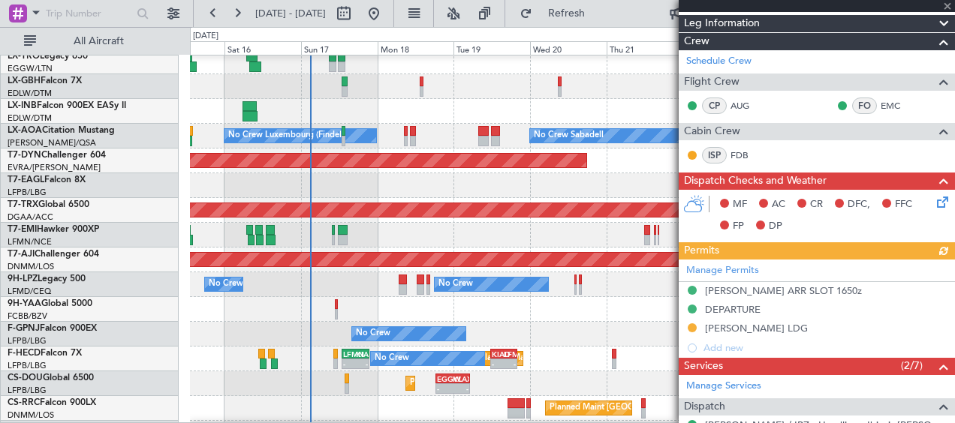
click at [537, 305] on div at bounding box center [572, 309] width 764 height 25
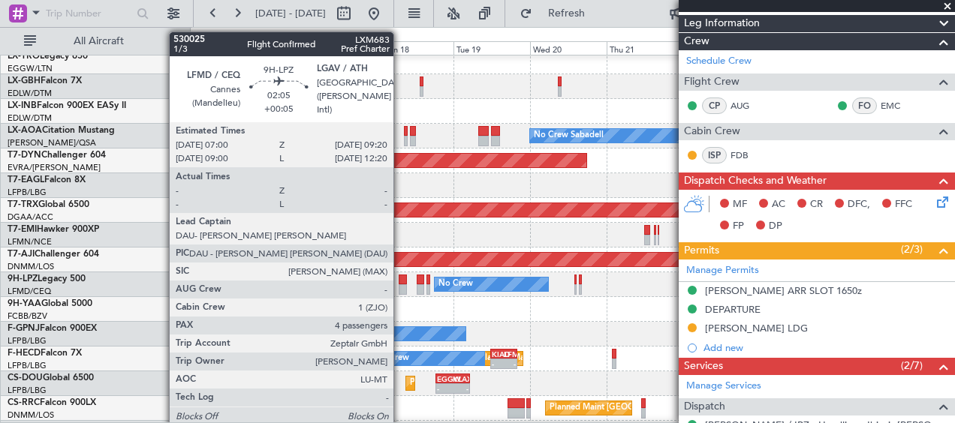
click at [400, 290] on div at bounding box center [403, 289] width 8 height 11
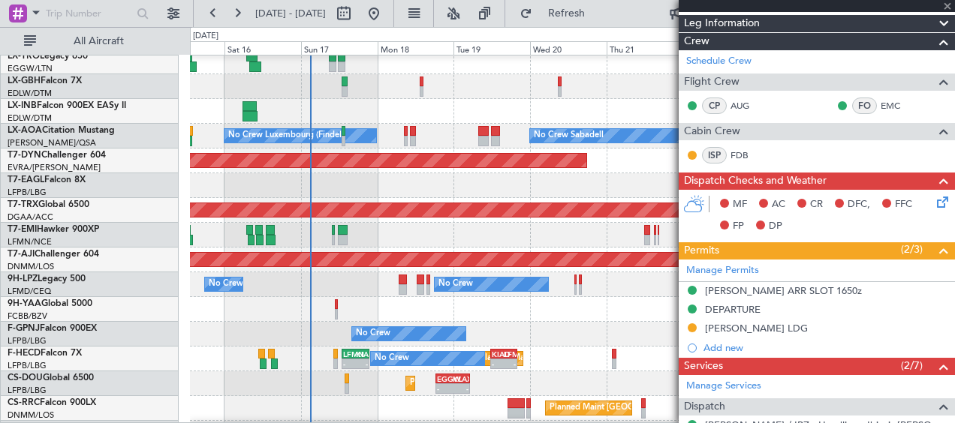
type input "+00:05"
type input "4"
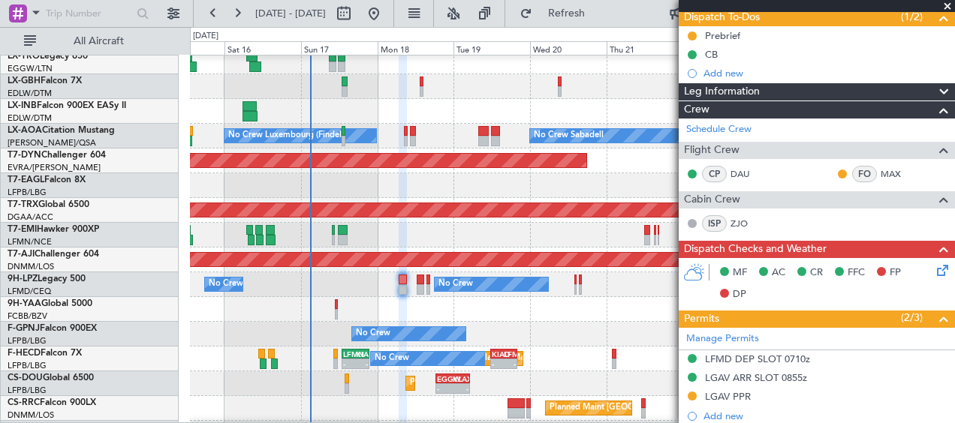
scroll to position [150, 0]
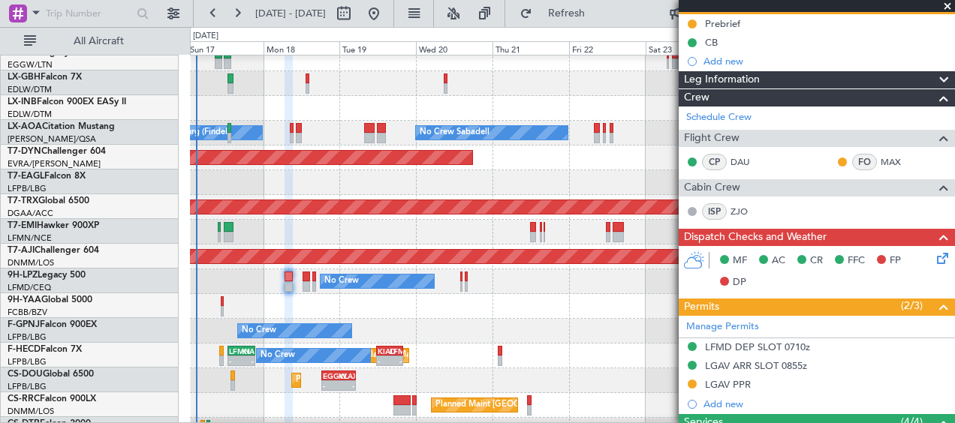
click at [463, 319] on div "No Crew No Crew" at bounding box center [572, 331] width 764 height 25
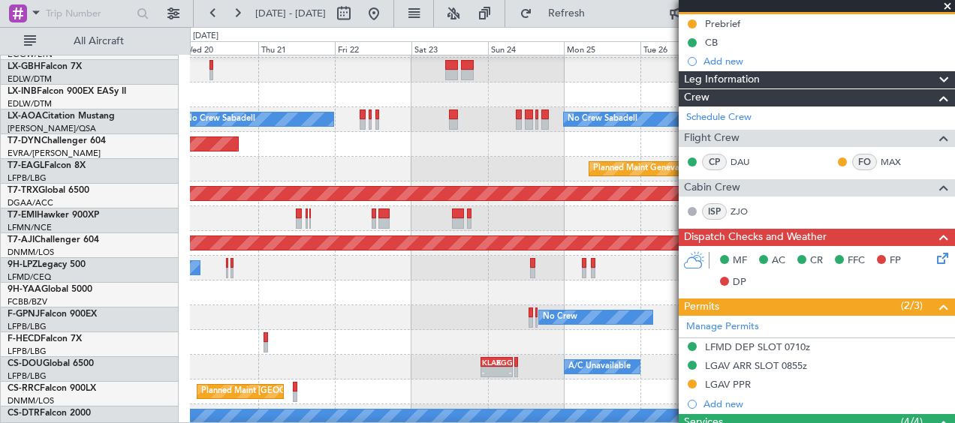
scroll to position [424, 0]
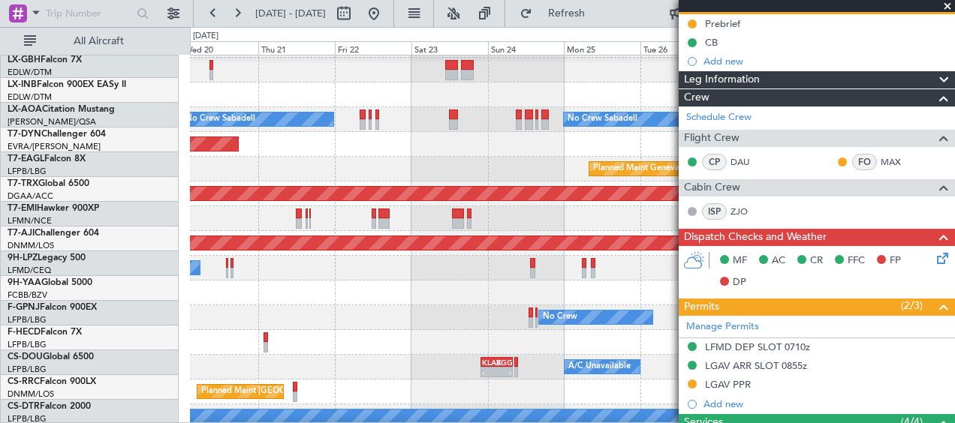
click at [287, 281] on div at bounding box center [572, 293] width 764 height 25
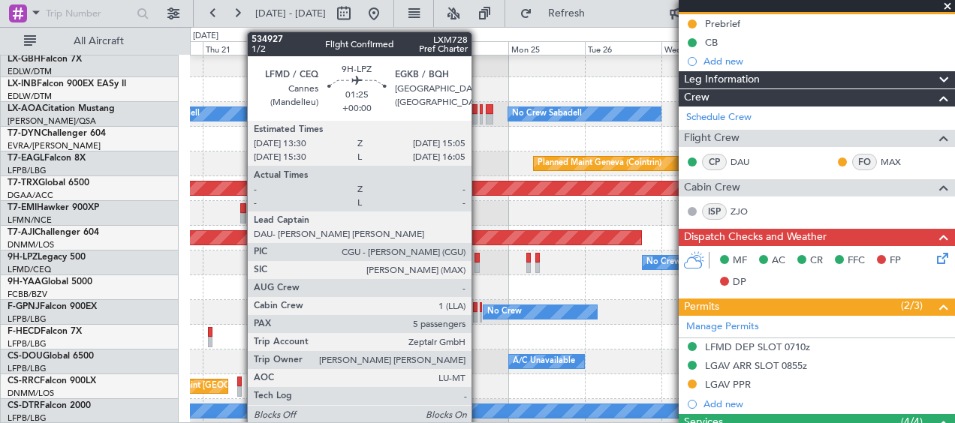
click at [477, 263] on div at bounding box center [476, 268] width 5 height 11
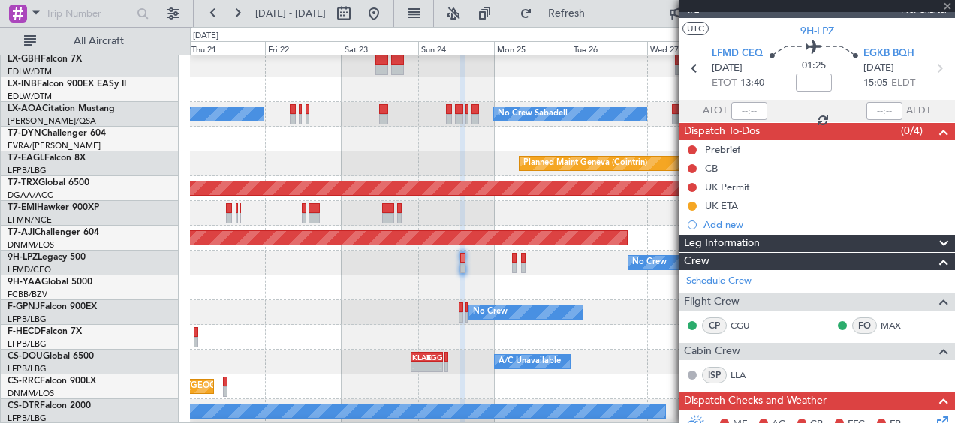
scroll to position [0, 0]
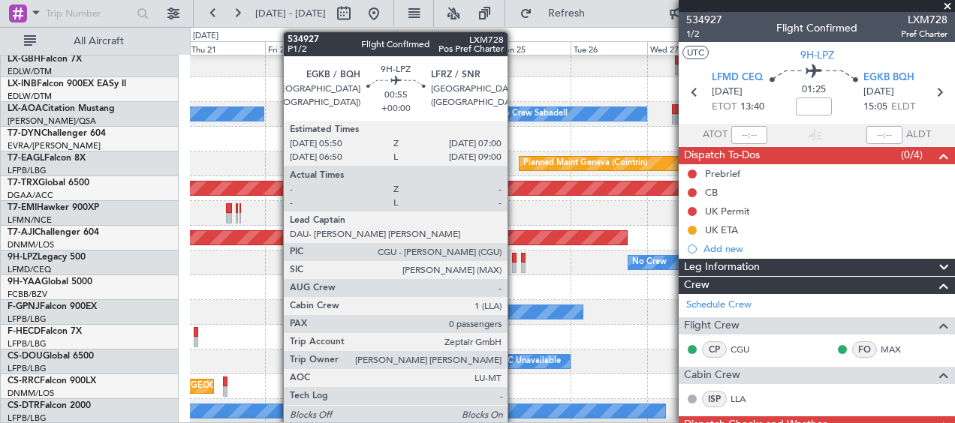
click at [515, 269] on div at bounding box center [514, 268] width 4 height 11
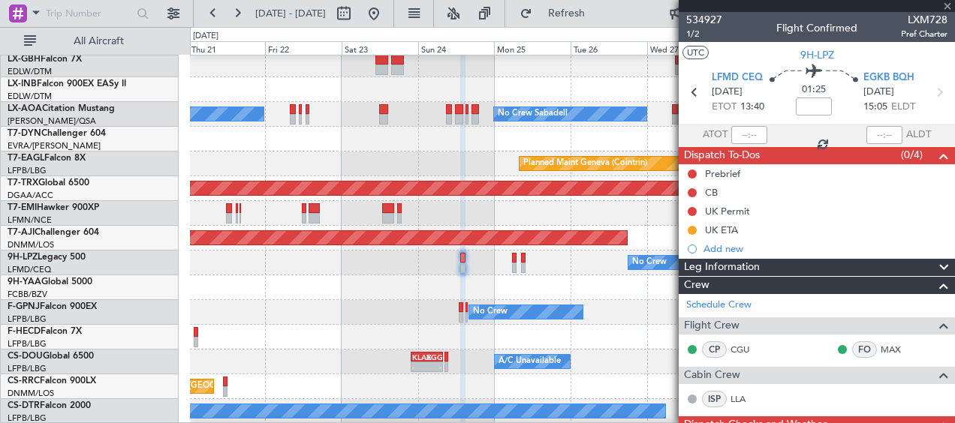
type input "0"
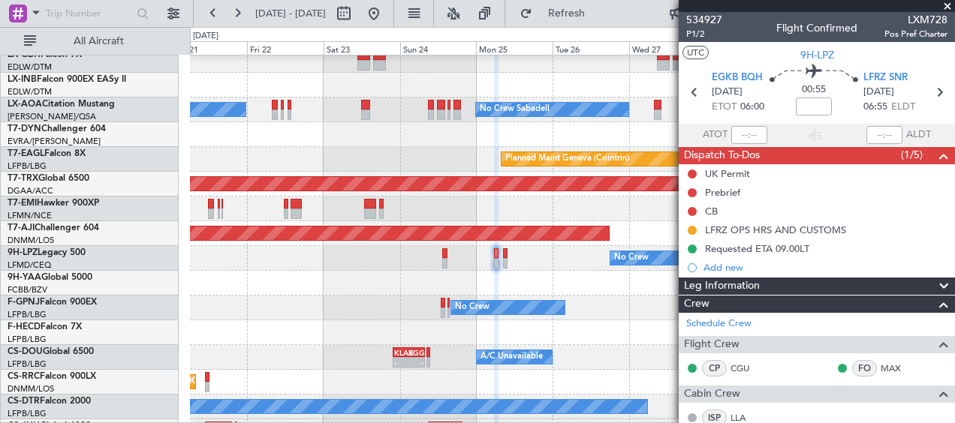
scroll to position [429, 0]
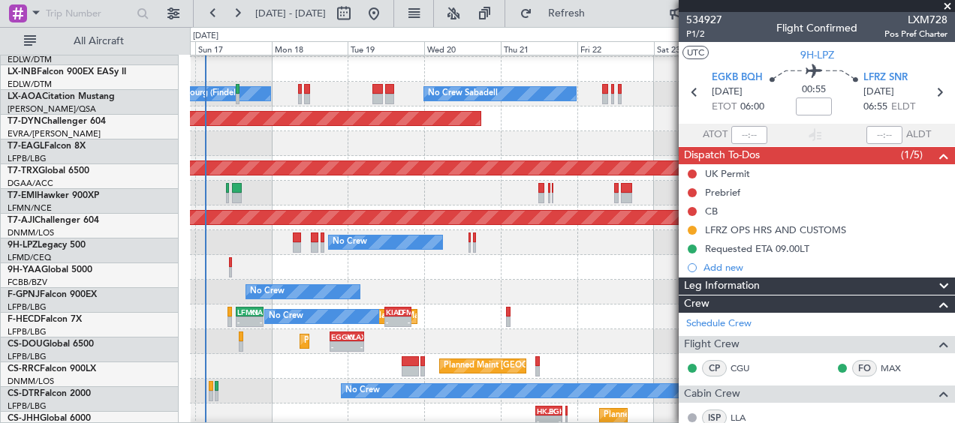
scroll to position [445, 0]
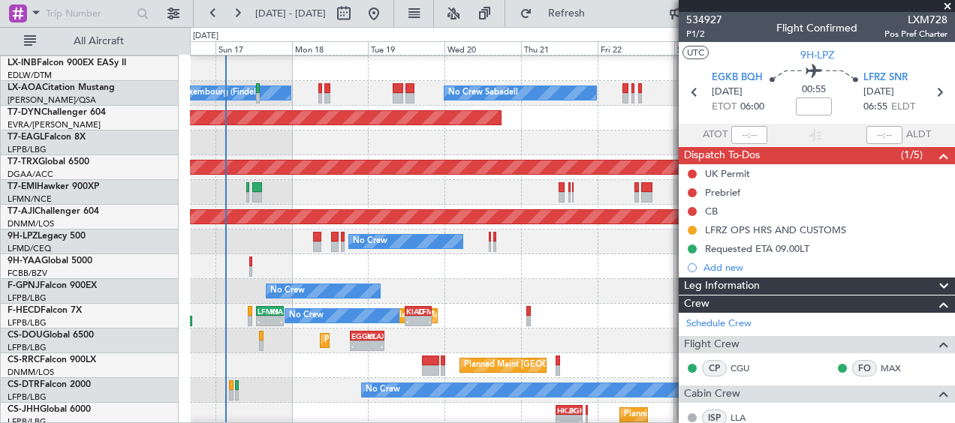
click at [649, 342] on div "Planned Maint [GEOGRAPHIC_DATA] ([GEOGRAPHIC_DATA]) A/C Unavailable - - KLAX 22…" at bounding box center [572, 341] width 764 height 25
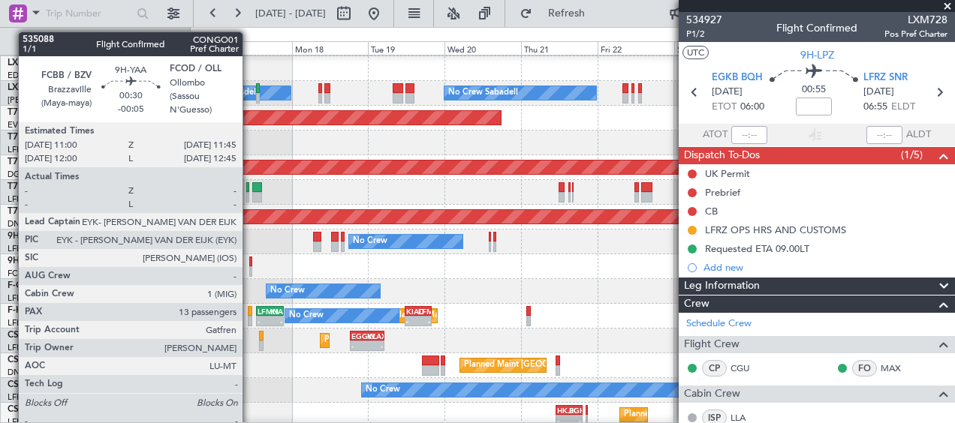
click at [249, 264] on div at bounding box center [250, 262] width 3 height 11
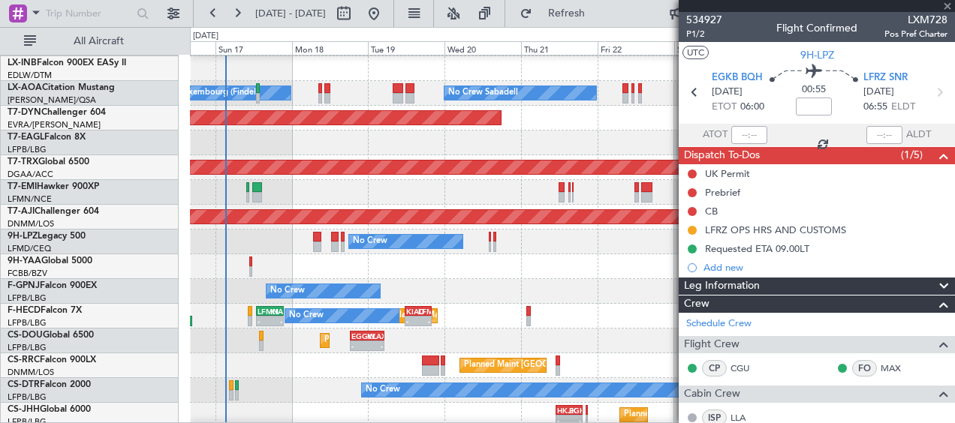
type input "-00:05"
type input "13"
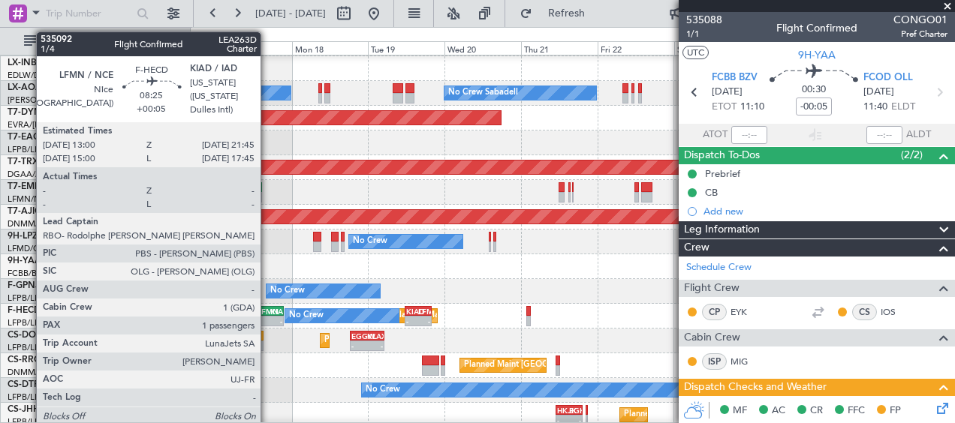
click at [267, 318] on div "-" at bounding box center [263, 321] width 13 height 9
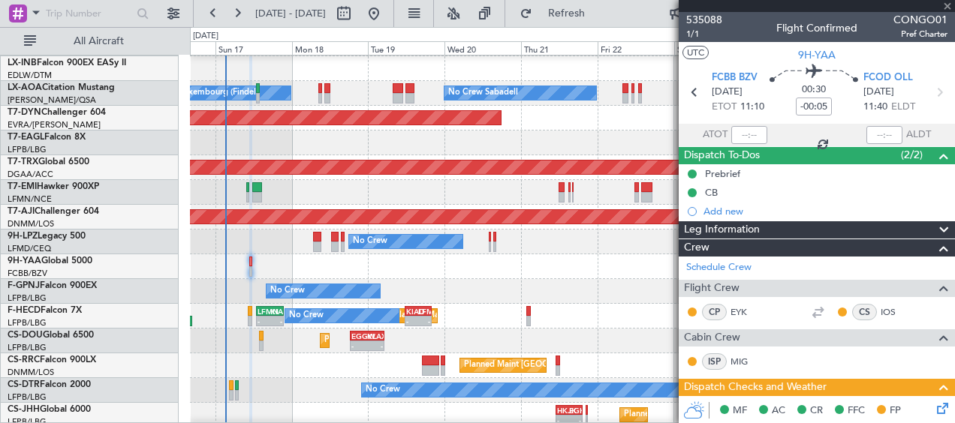
type input "+00:05"
type input "1"
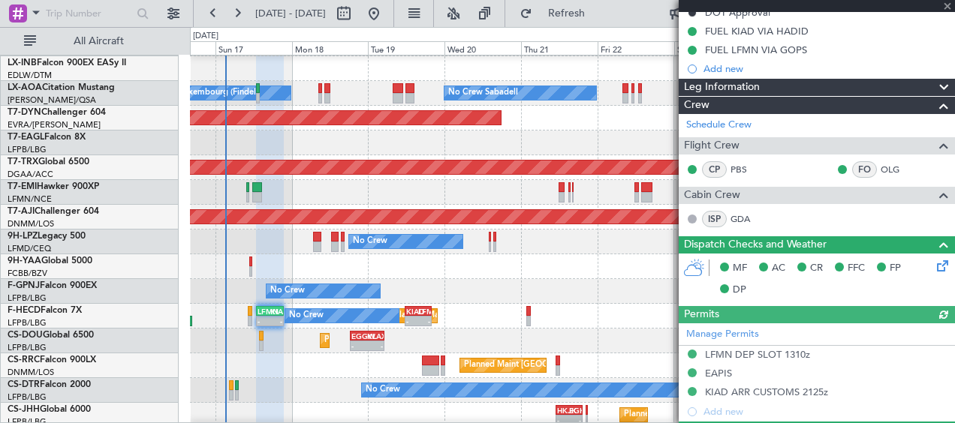
scroll to position [225, 0]
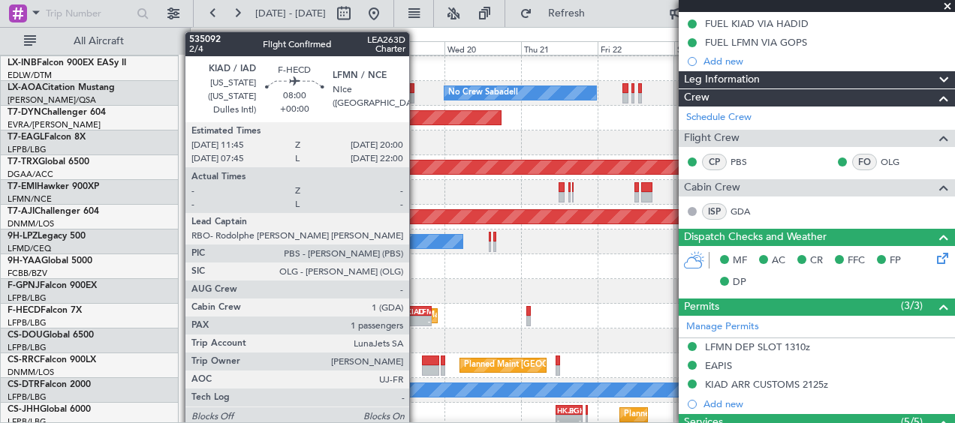
click at [416, 317] on div "-" at bounding box center [412, 321] width 12 height 9
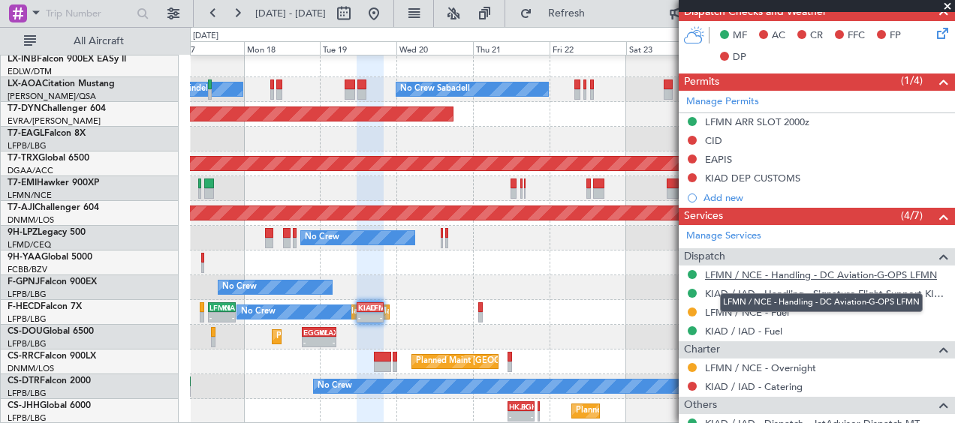
scroll to position [544, 0]
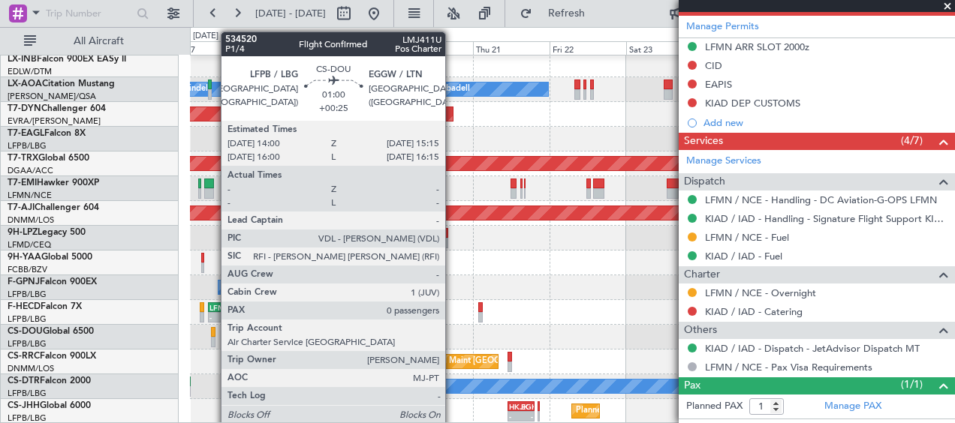
click at [212, 333] on div at bounding box center [213, 332] width 5 height 11
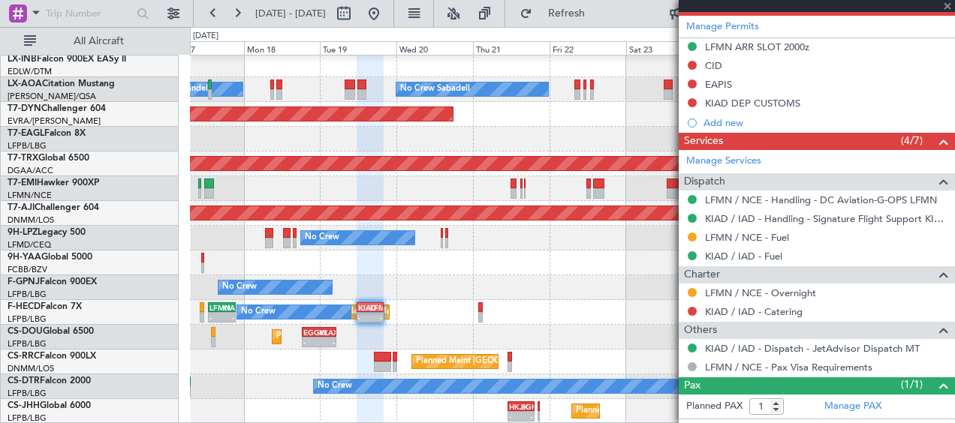
type input "+00:25"
type input "0"
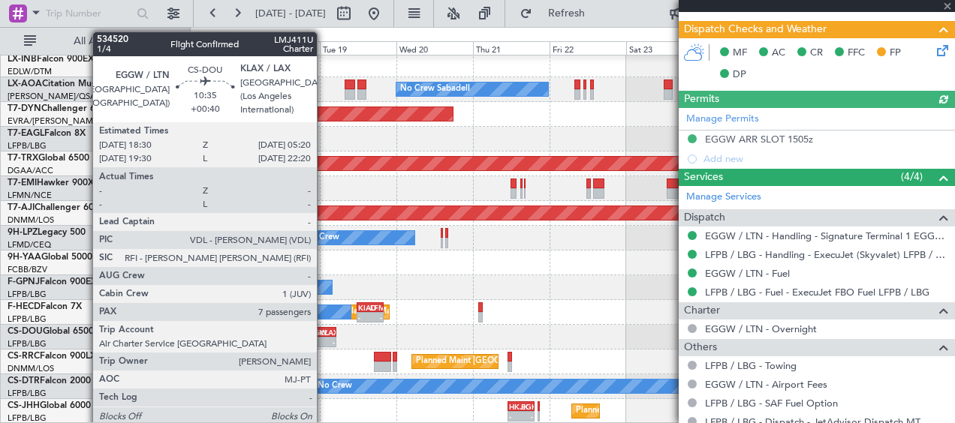
scroll to position [520, 0]
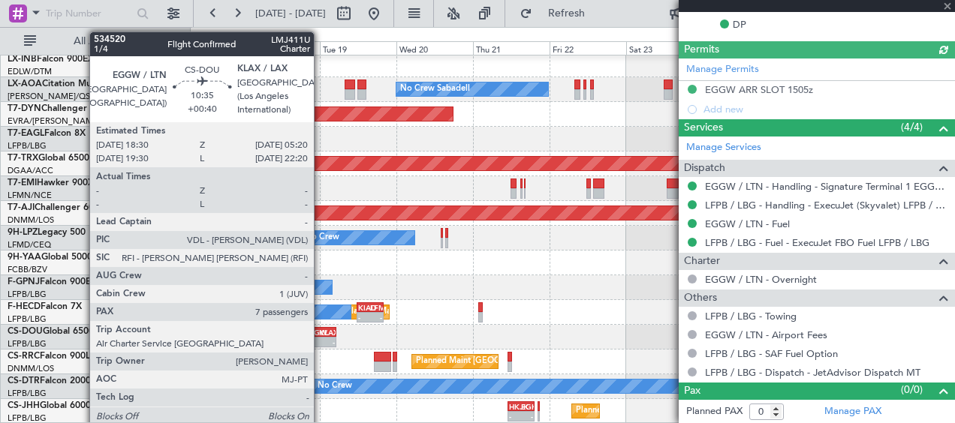
click at [321, 339] on div "-" at bounding box center [327, 342] width 16 height 9
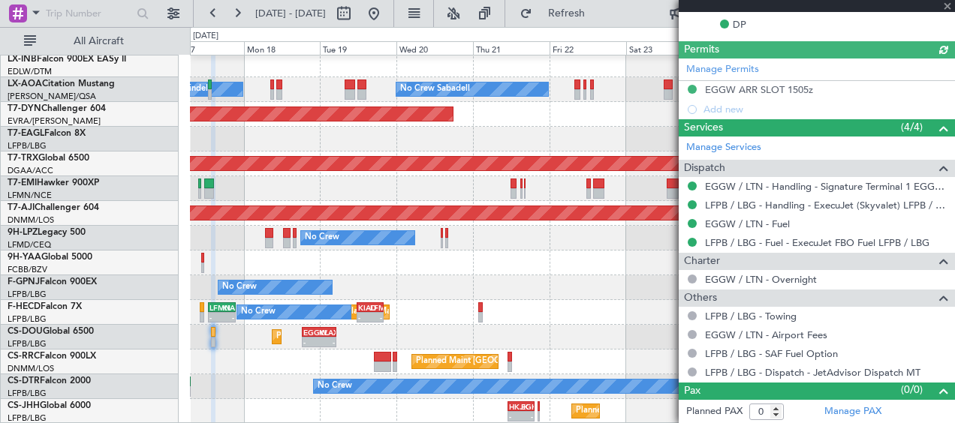
type input "+00:40"
type input "7"
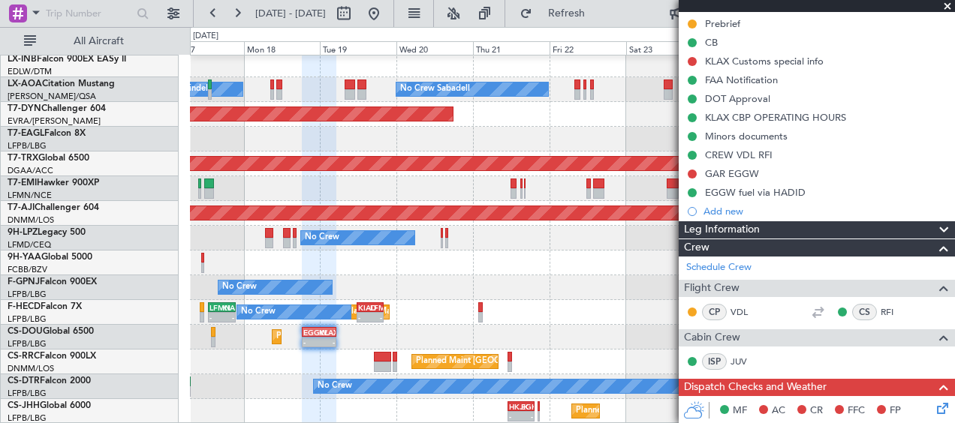
scroll to position [449, 0]
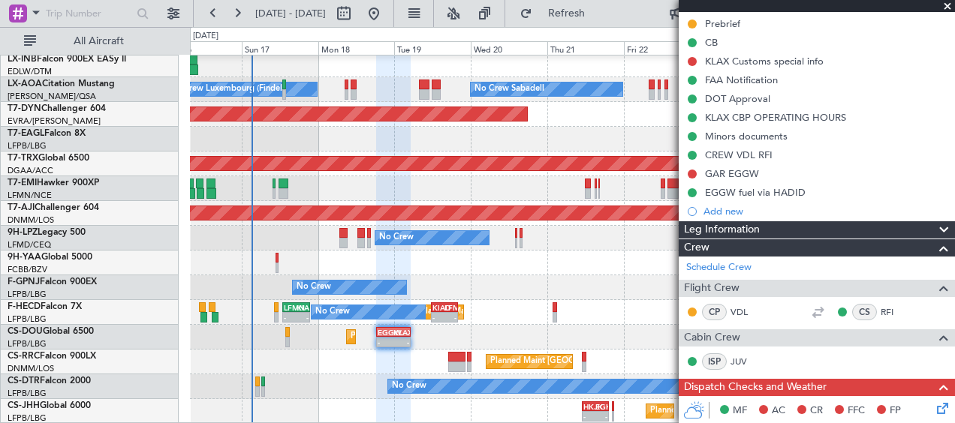
click at [617, 342] on div "No Crew Sabadell No Crew Sabadell No Crew Luxembourg (Findel) Planned Maint Bas…" at bounding box center [572, 15] width 764 height 817
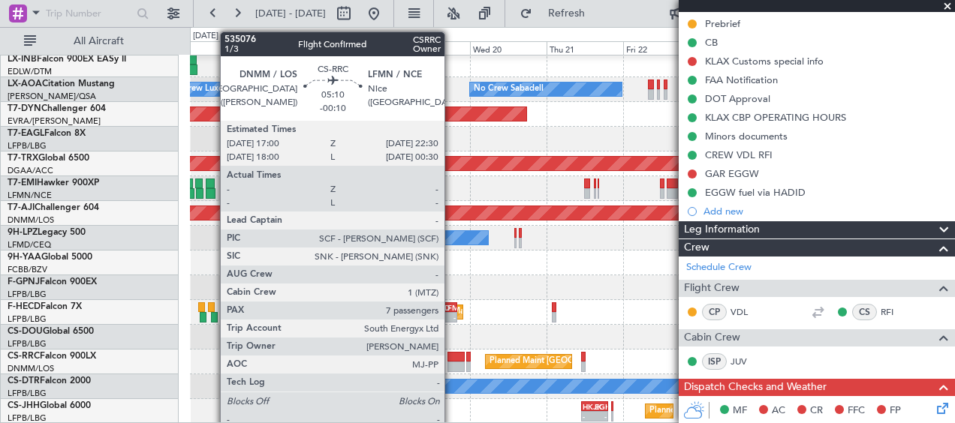
click at [451, 364] on div at bounding box center [456, 367] width 18 height 11
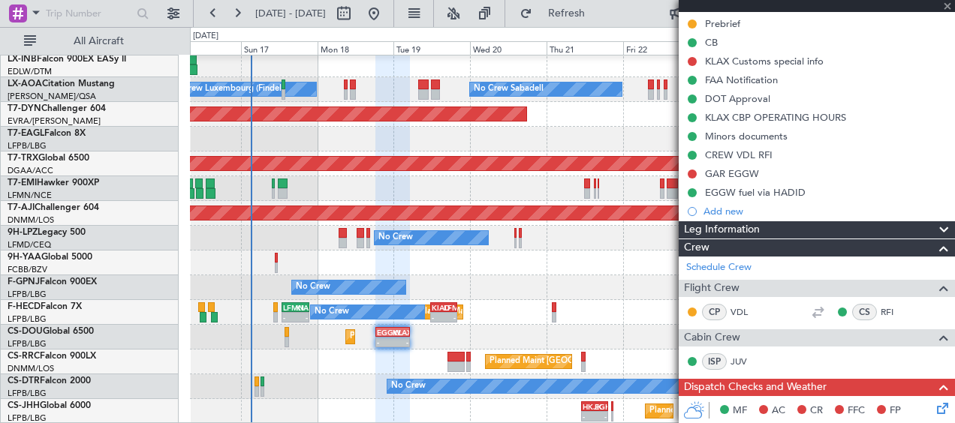
type input "-00:10"
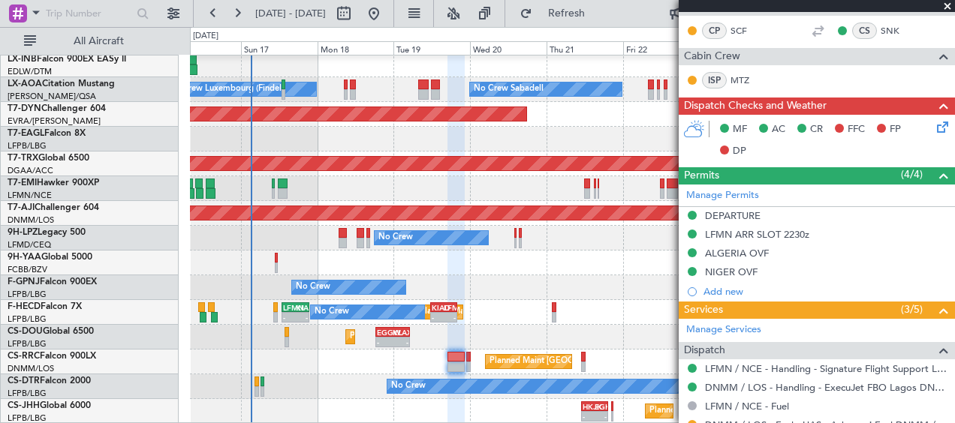
scroll to position [450, 0]
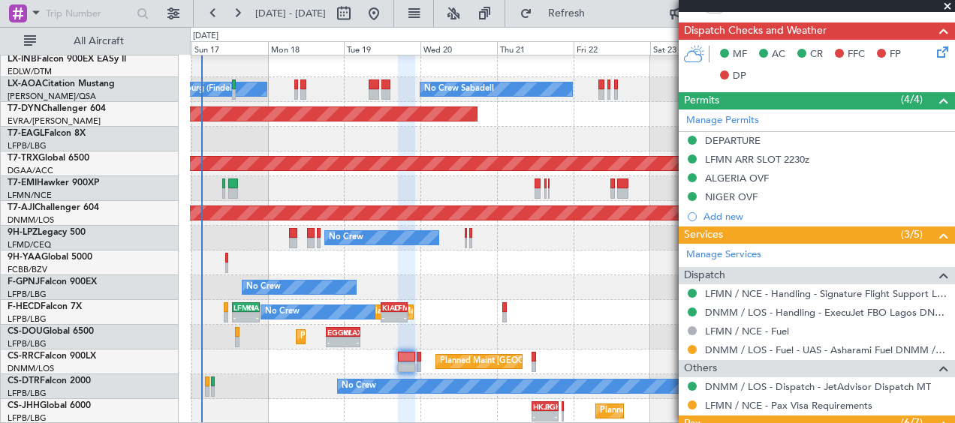
click at [527, 320] on div "No Crew Sabadell No Crew Sabadell No Crew Luxembourg (Findel) Planned Maint Bas…" at bounding box center [572, 15] width 764 height 817
click at [544, 333] on div "Planned Maint London (Luton) Planned Maint Paris (Le Bourget) A/C Unavailable -…" at bounding box center [572, 337] width 764 height 25
click at [946, 7] on span at bounding box center [947, 7] width 15 height 14
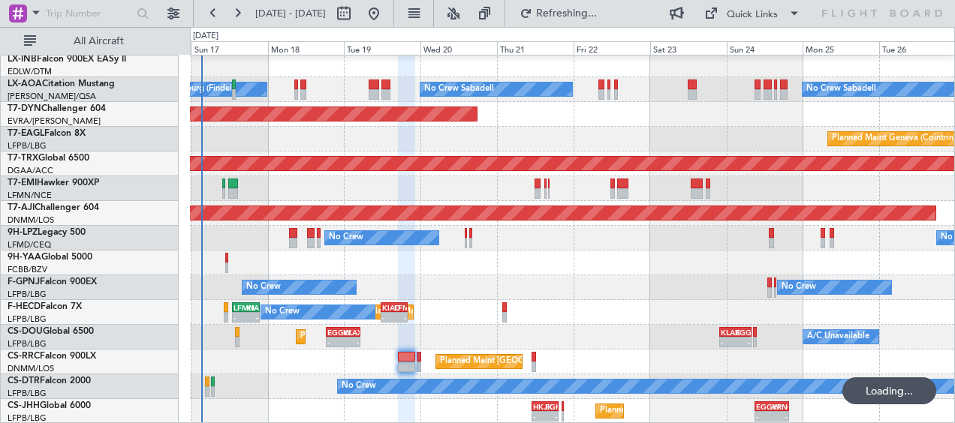
type input "0"
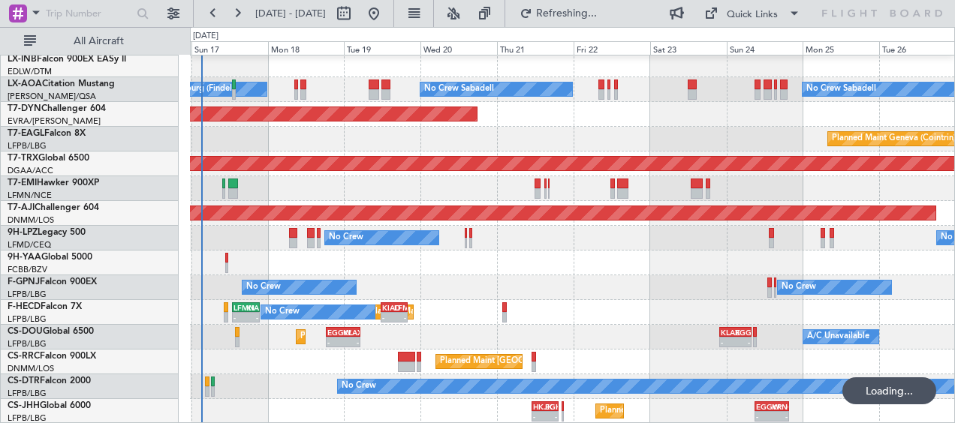
scroll to position [0, 0]
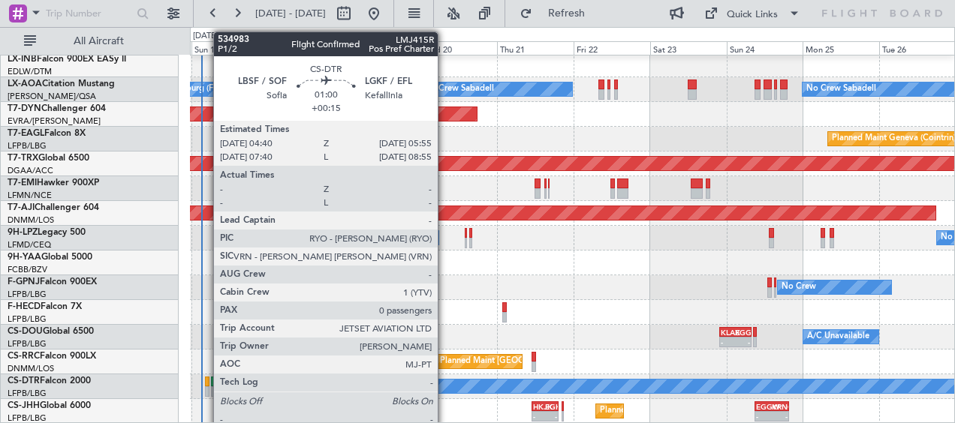
click at [206, 391] on div at bounding box center [207, 392] width 5 height 11
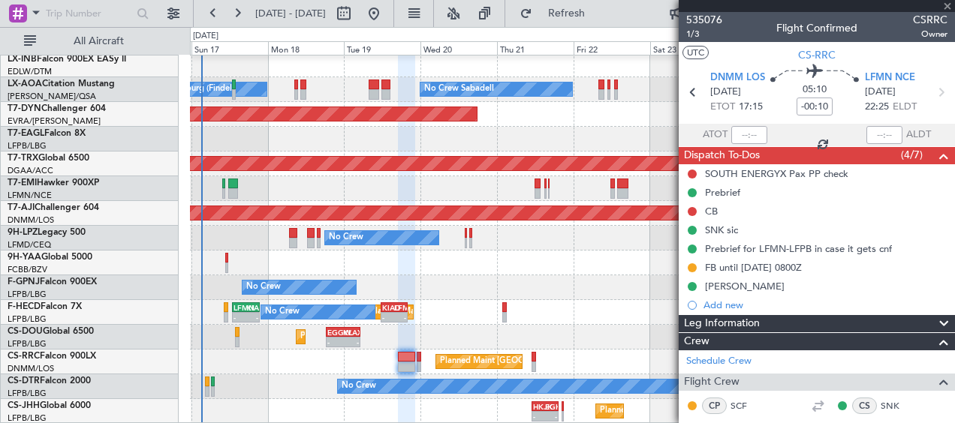
type input "+00:15"
type input "0"
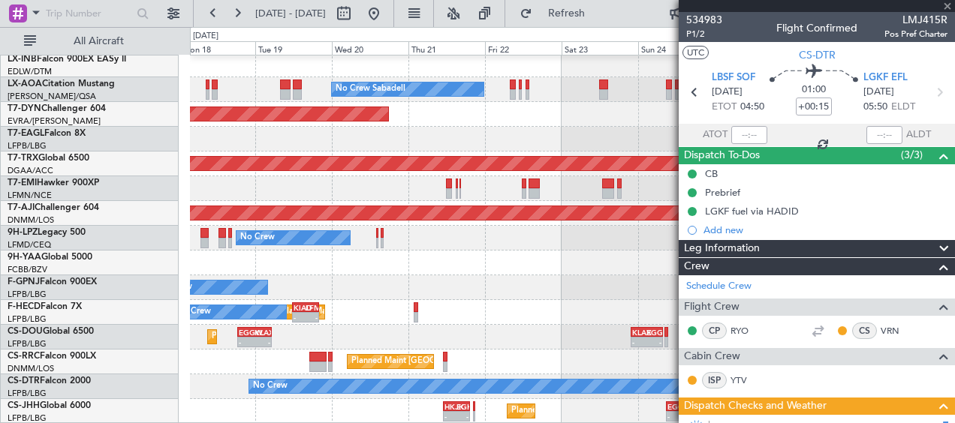
click at [345, 409] on div "Planned Maint London (Luton) - - HKJK 11:00 Z EGKB 19:30 Z - - EGGW 09:00 Z KRN…" at bounding box center [572, 411] width 764 height 25
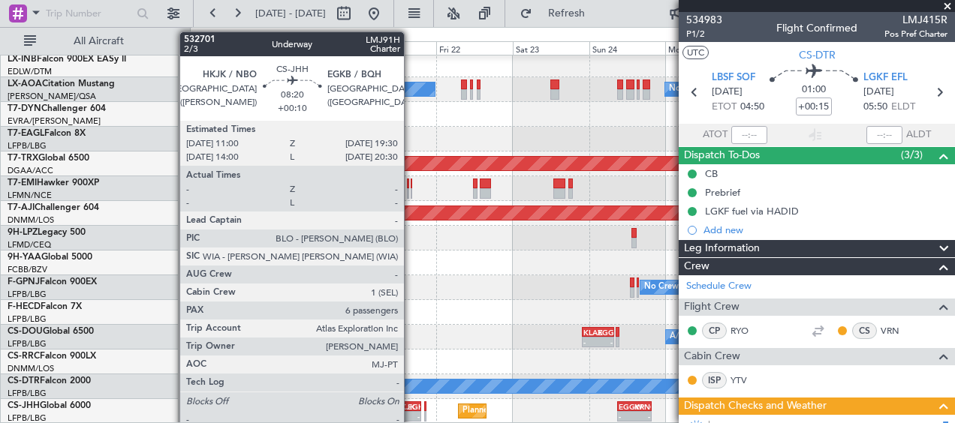
click at [411, 411] on div "- -" at bounding box center [408, 416] width 28 height 11
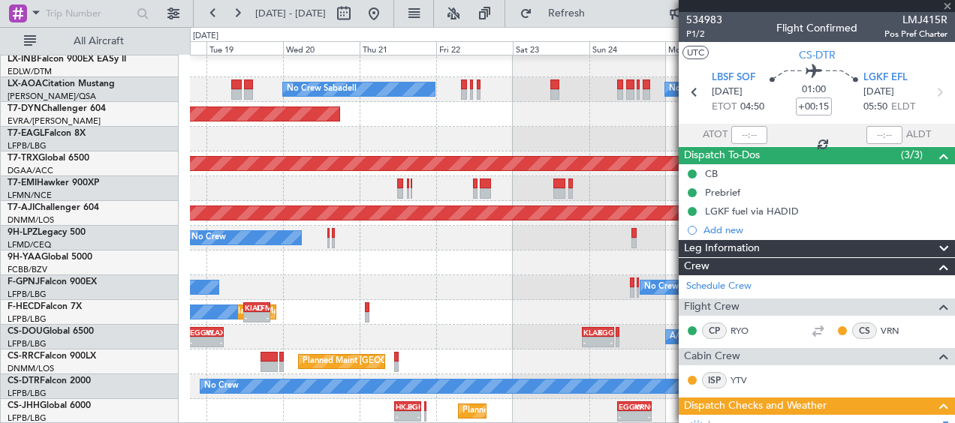
type input "+00:10"
type input "6"
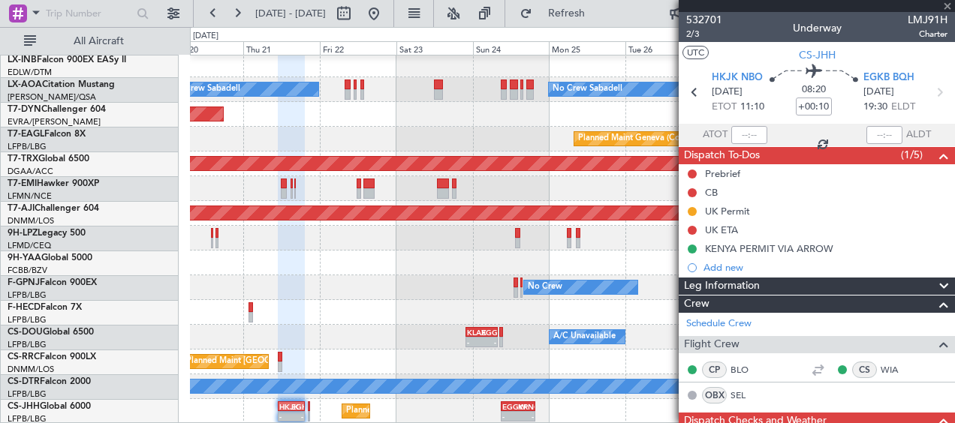
scroll to position [449, 0]
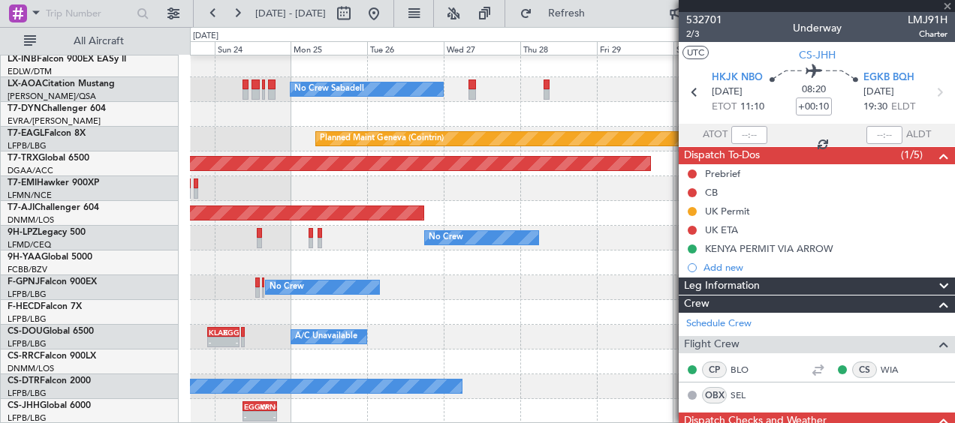
click at [165, 406] on div "No Crew Sabadell No Crew Sabadell Planned Maint Geneva (Cointrin) Planned Maint…" at bounding box center [477, 225] width 955 height 396
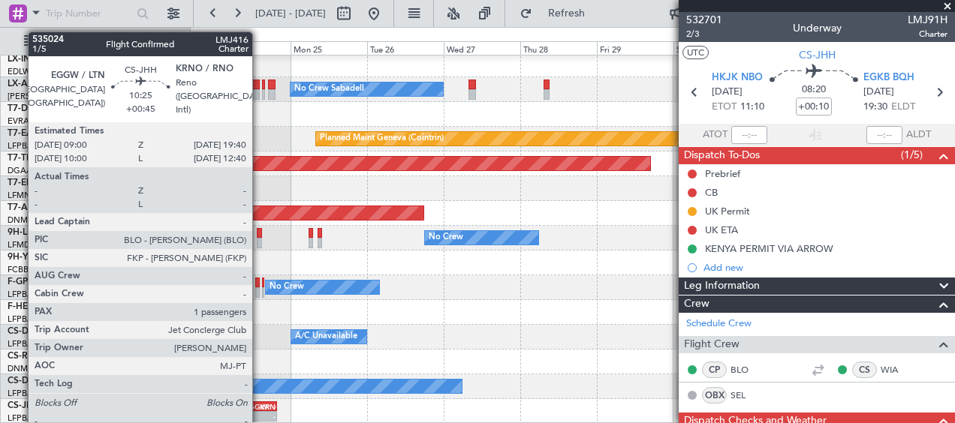
click at [259, 405] on div "EGGW" at bounding box center [252, 406] width 16 height 9
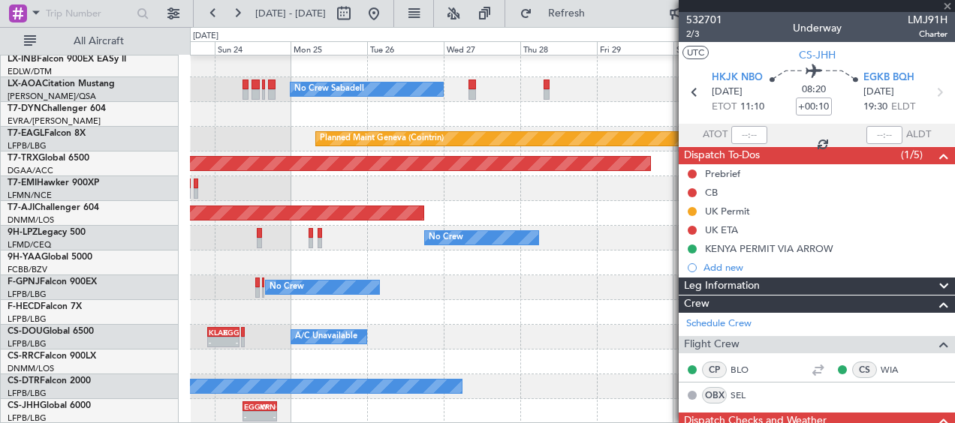
type input "+00:45"
type input "10"
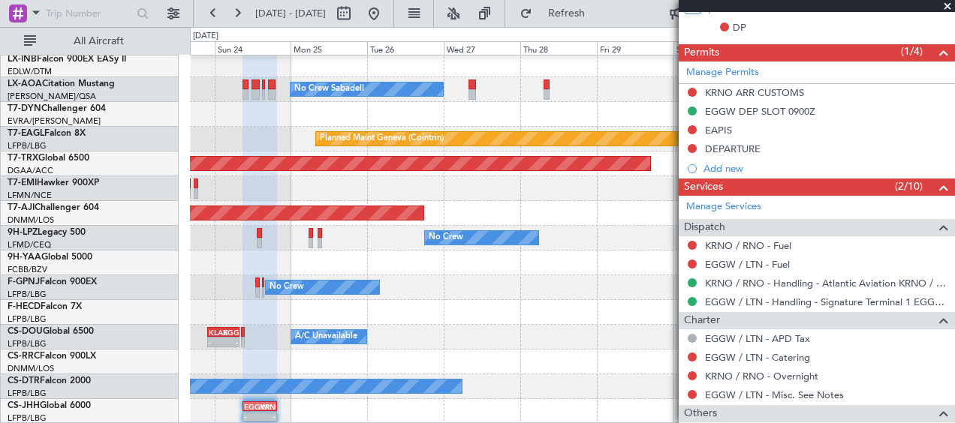
scroll to position [450, 0]
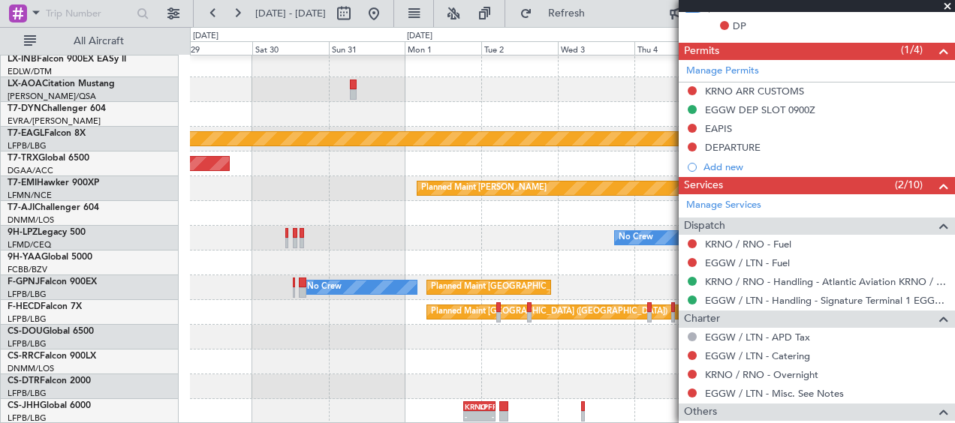
click at [104, 325] on div "No Crew No Crew Sabadell Planned Maint Geneva (Cointrin) Planned Maint Berlin (…" at bounding box center [477, 225] width 955 height 396
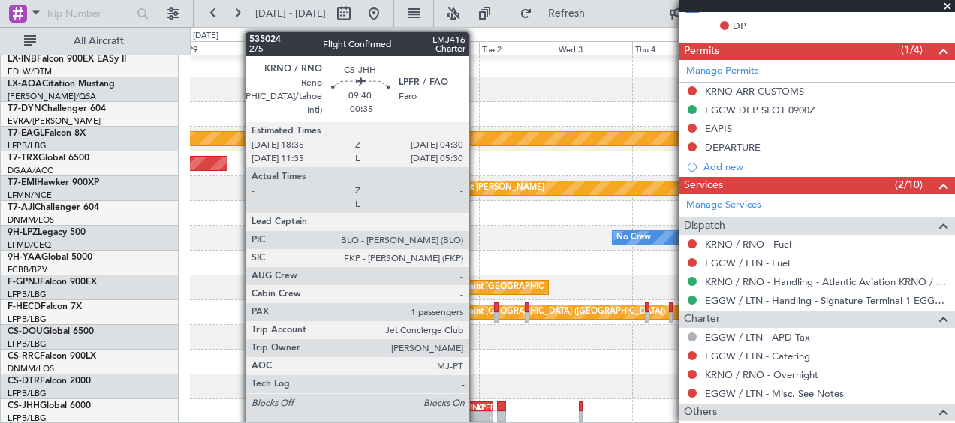
click at [476, 413] on div "-" at bounding box center [469, 416] width 14 height 9
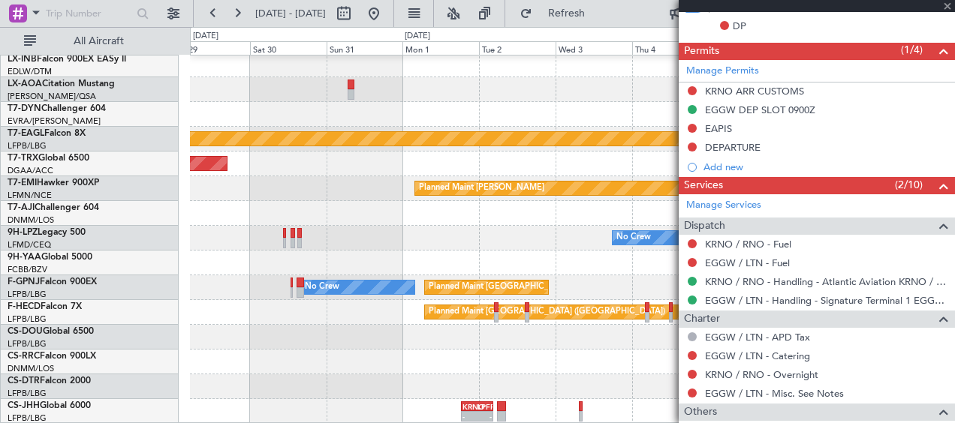
type input "-00:35"
type input "6"
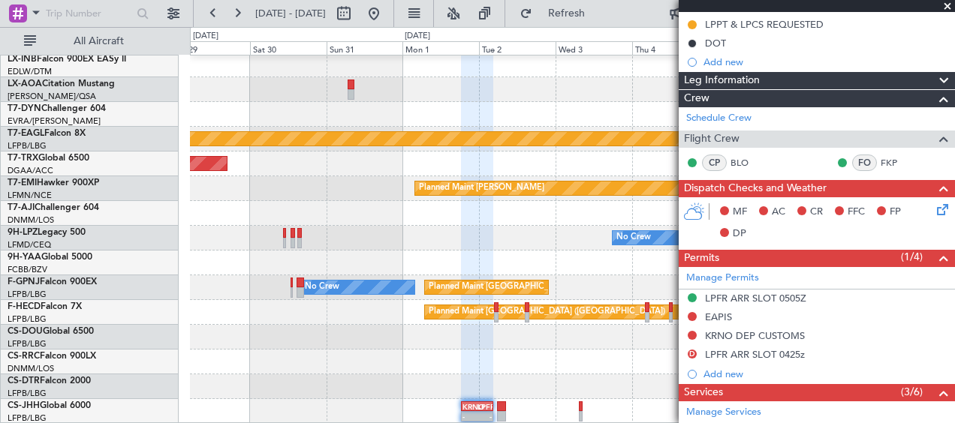
scroll to position [225, 0]
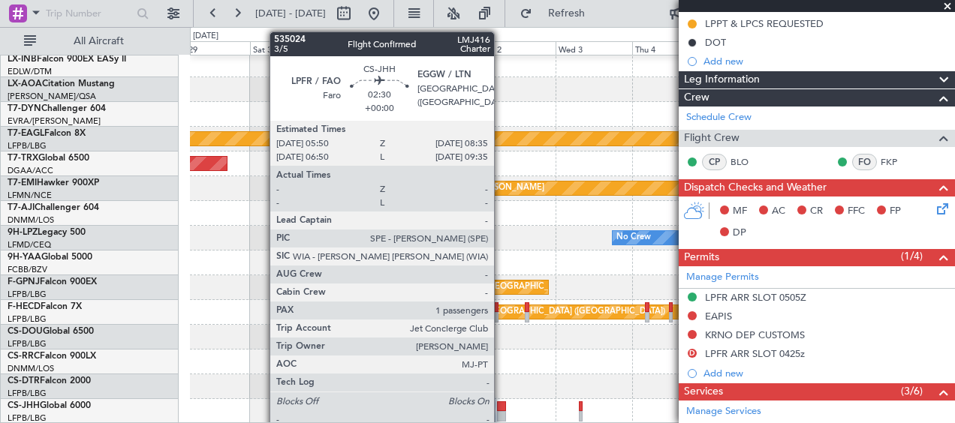
click at [501, 413] on div at bounding box center [501, 416] width 9 height 11
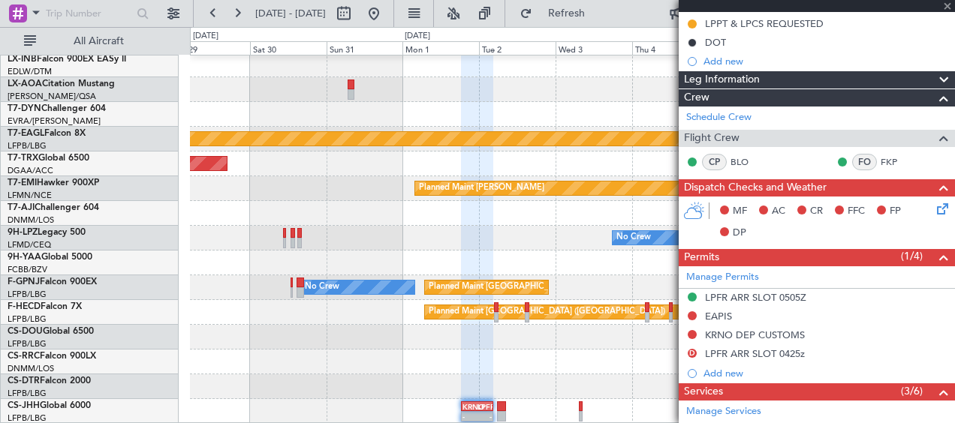
type input "4"
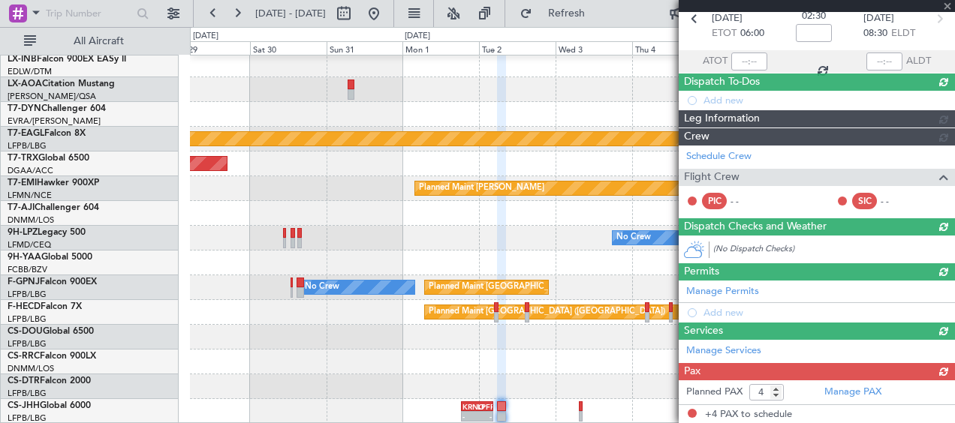
scroll to position [188, 0]
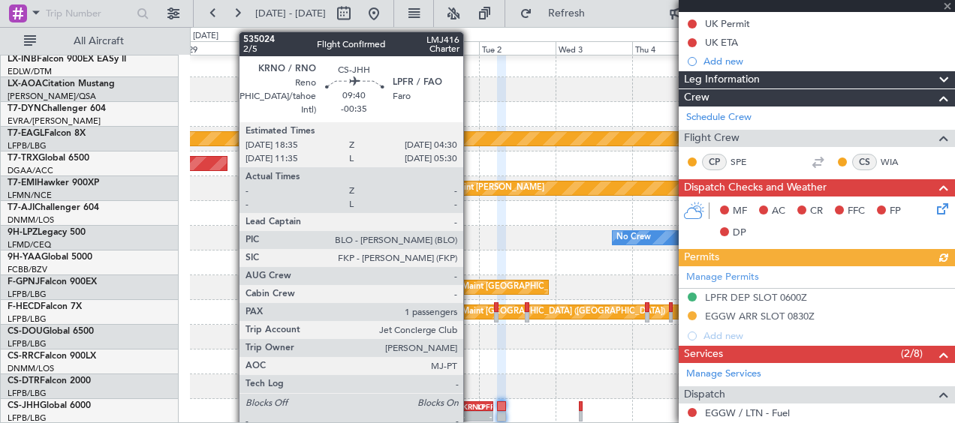
click at [470, 408] on div "KRNO" at bounding box center [469, 406] width 14 height 9
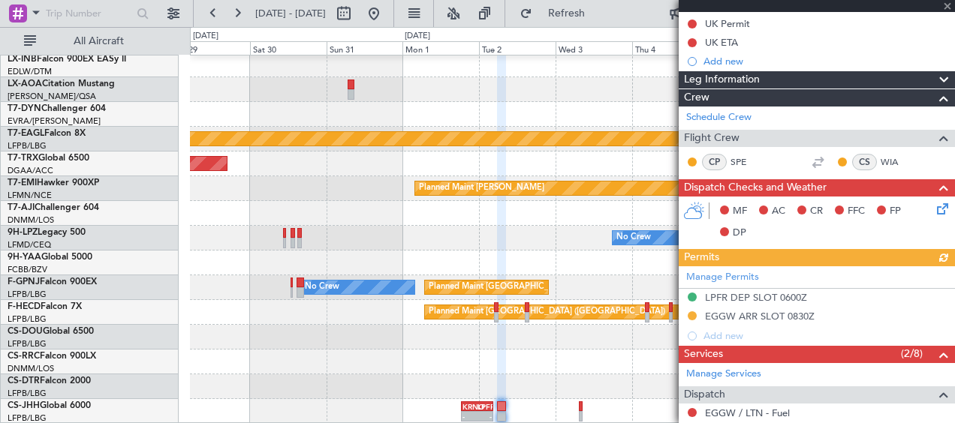
type input "-00:35"
type input "6"
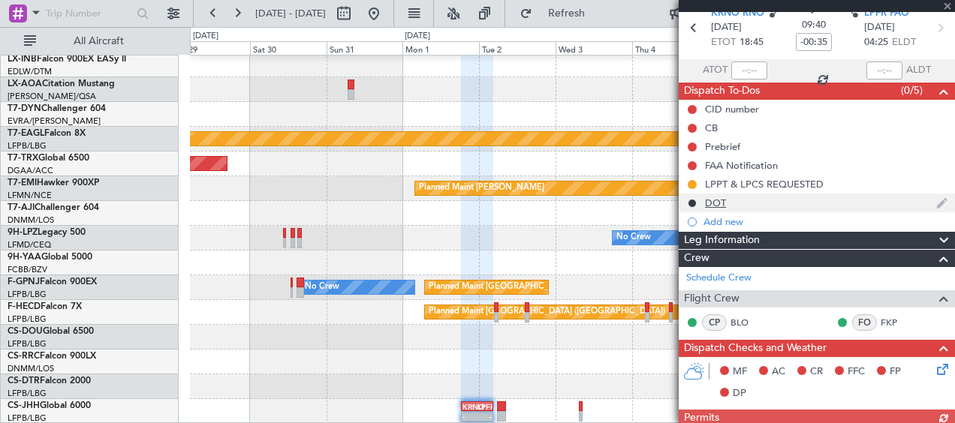
scroll to position [0, 0]
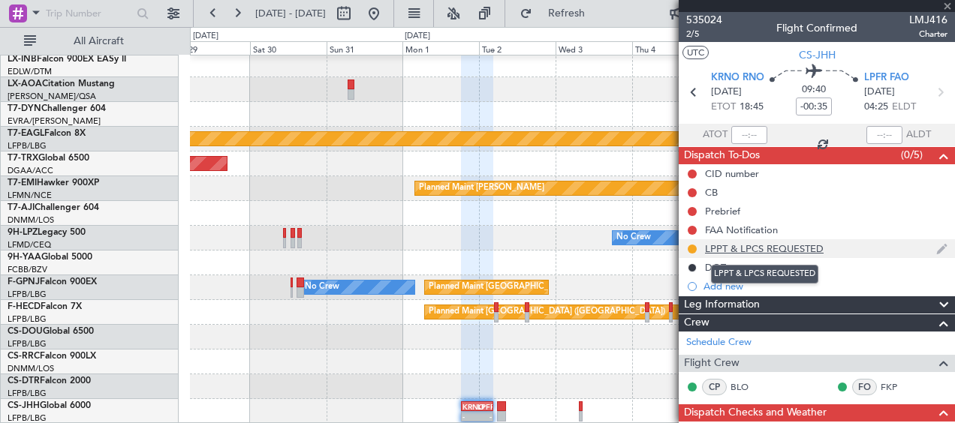
click at [753, 252] on div "LPPT & LPCS REQUESTED" at bounding box center [764, 248] width 119 height 13
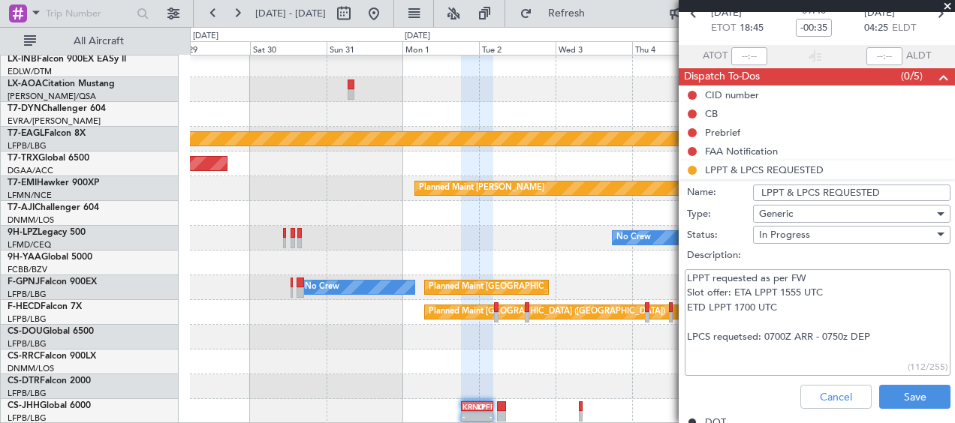
scroll to position [150, 0]
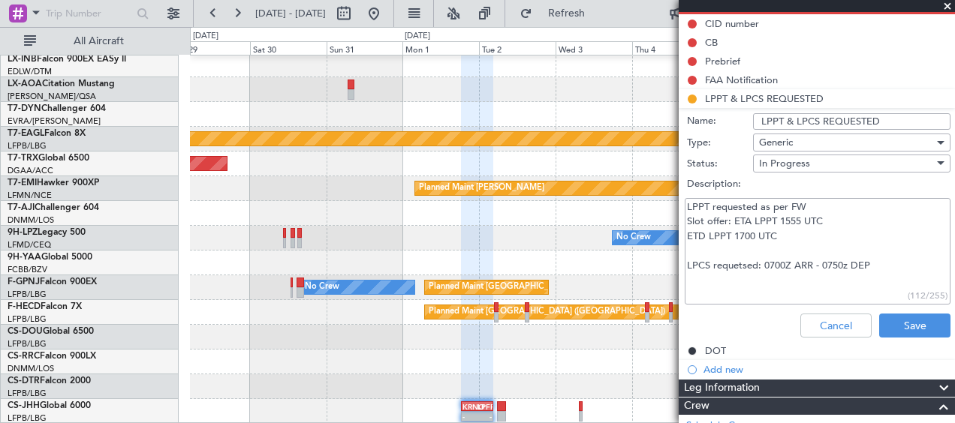
drag, startPoint x: 757, startPoint y: 265, endPoint x: 874, endPoint y: 264, distance: 116.3
click at [874, 264] on textarea "LPPT requested as per FW Slot offer: ETA LPPT 1555 UTC ETD LPPT 1700 UTC LPCS r…" at bounding box center [818, 251] width 266 height 107
click at [823, 332] on button "Cancel" at bounding box center [835, 326] width 71 height 24
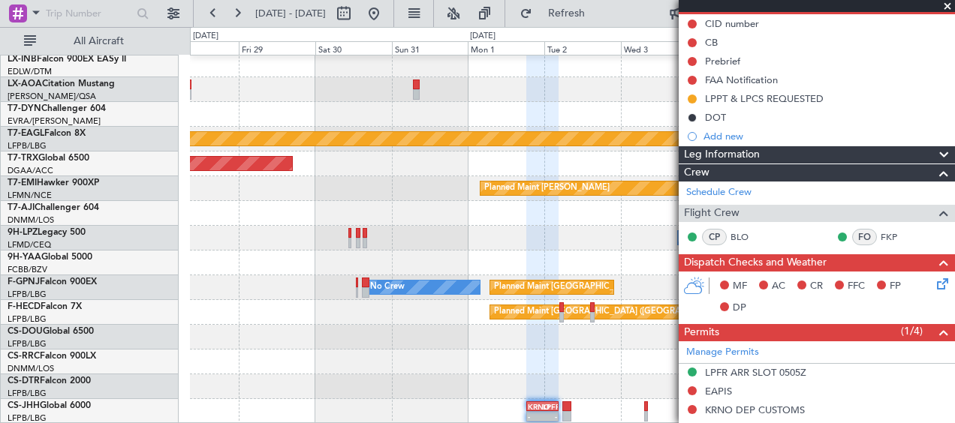
scroll to position [449, 0]
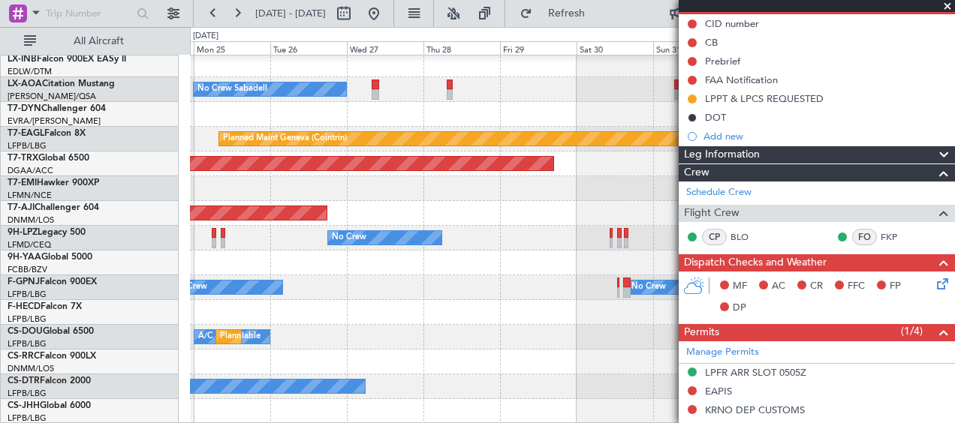
click at [754, 359] on fb-app "29 Aug 2025 - 08 Sep 2025 Refresh Quick Links All Aircraft No Crew Sabadell No …" at bounding box center [477, 217] width 955 height 412
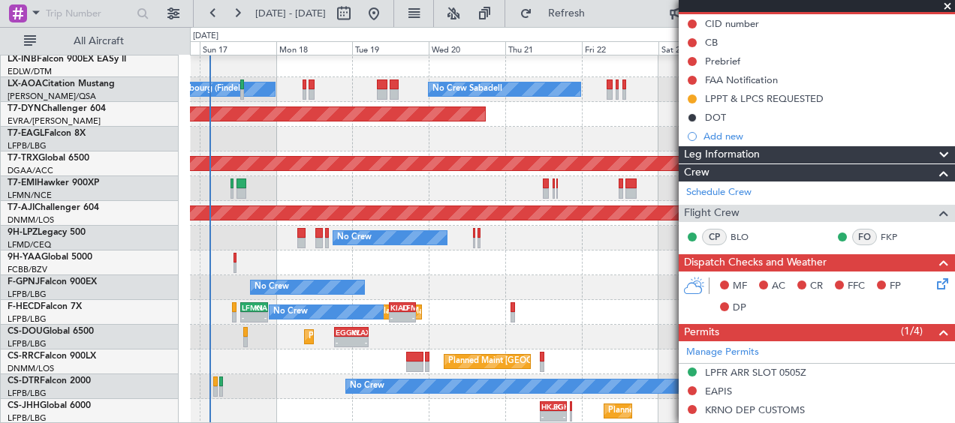
click at [400, 333] on div "A/C Unavailable KLAX 22:00 Z EGGW 07:55 Z - - EGGW 18:30 Z KLAX 05:20 Z - - Pla…" at bounding box center [572, 337] width 764 height 25
